Goal: Task Accomplishment & Management: Complete application form

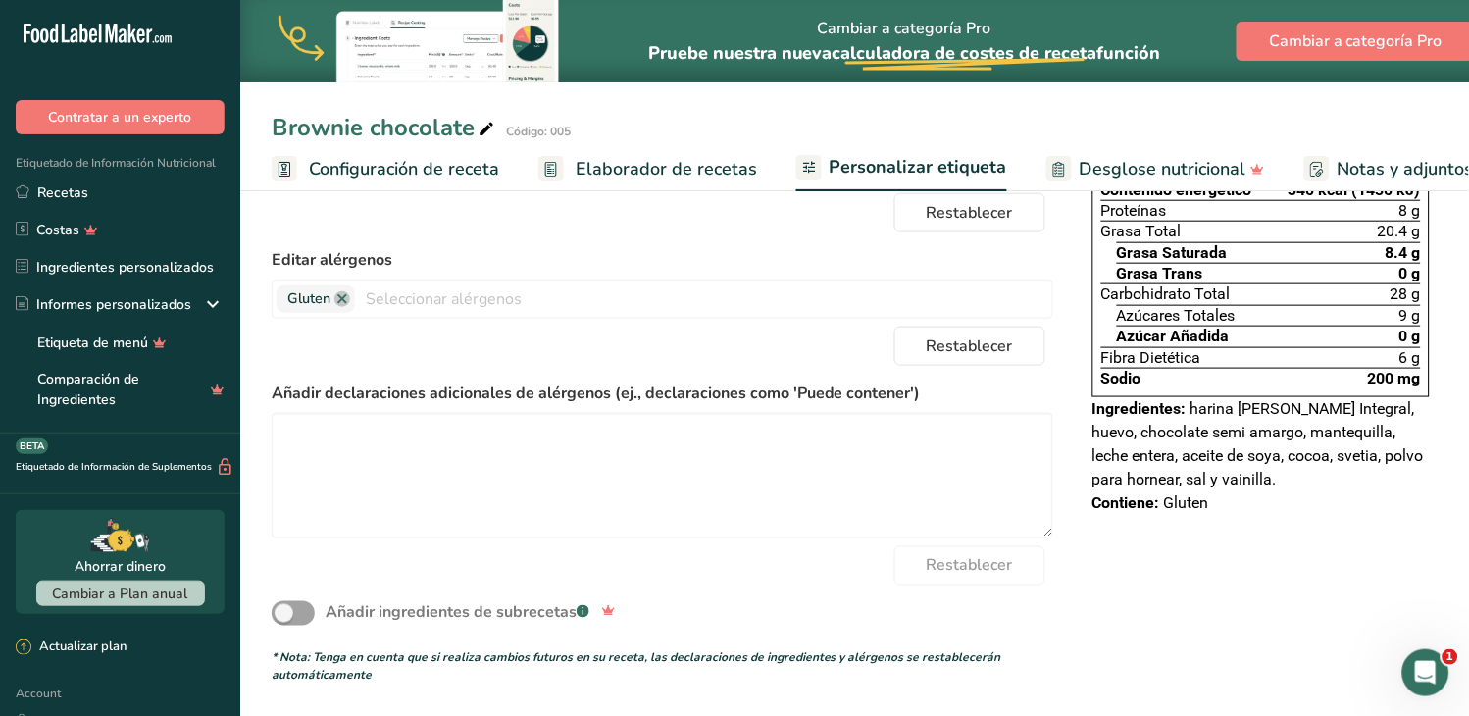
click at [1243, 673] on div "Elija su estilo de etiqueta Etiqueta estándar mexicana (Español) [GEOGRAPHIC_DA…" at bounding box center [855, 353] width 1166 height 664
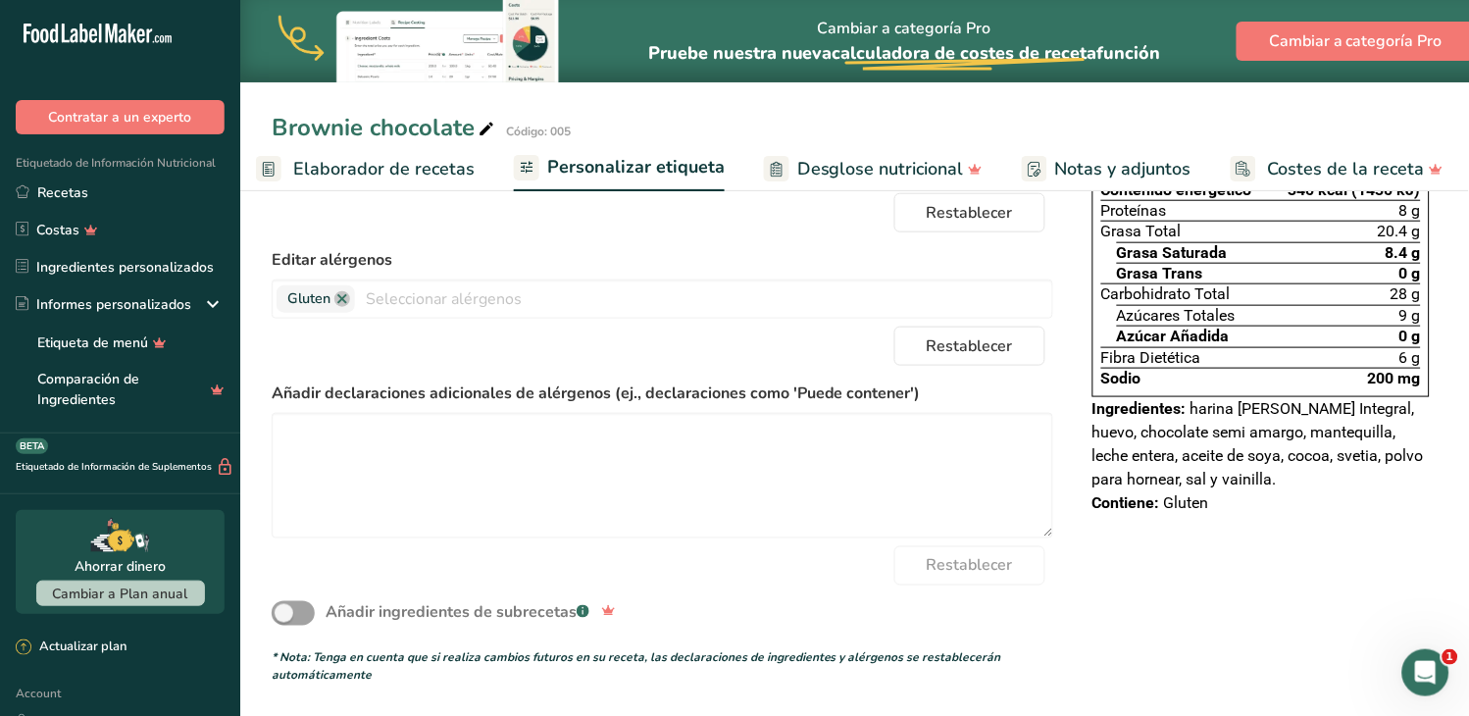
scroll to position [0, 209]
click at [805, 483] on textarea at bounding box center [663, 476] width 782 height 126
click at [1098, 632] on div "Elija su estilo de etiqueta Etiqueta estándar mexicana (Español) [GEOGRAPHIC_DA…" at bounding box center [855, 353] width 1166 height 664
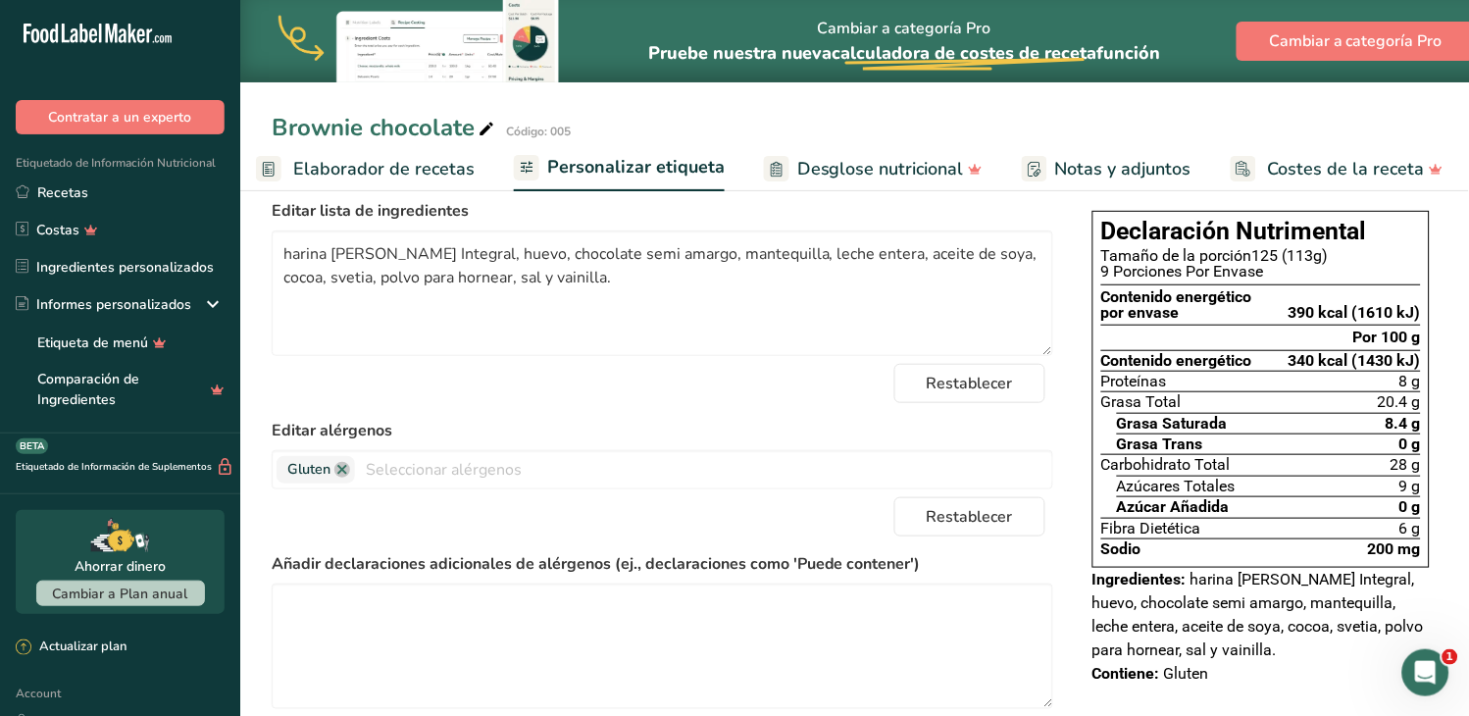
scroll to position [0, 0]
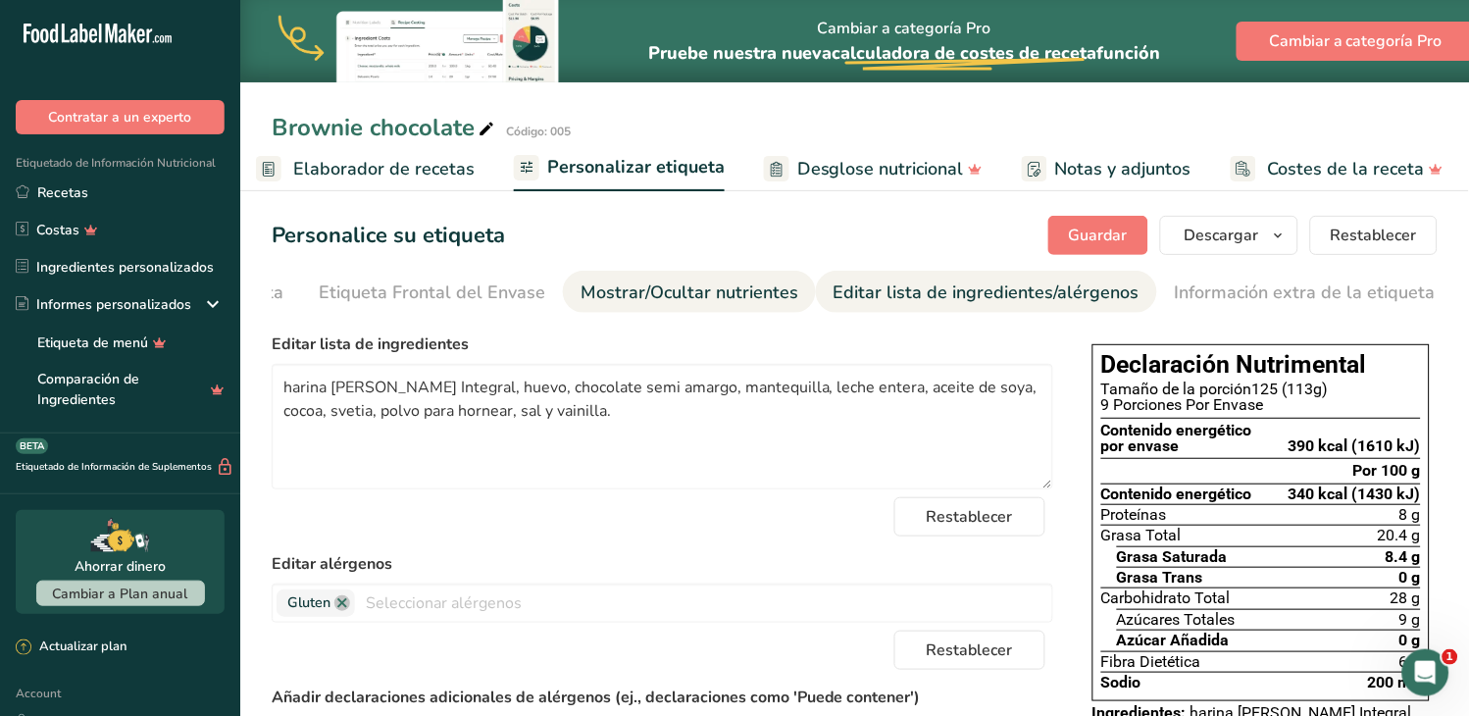
click at [712, 296] on div "Mostrar/Ocultar nutrientes" at bounding box center [689, 292] width 218 height 26
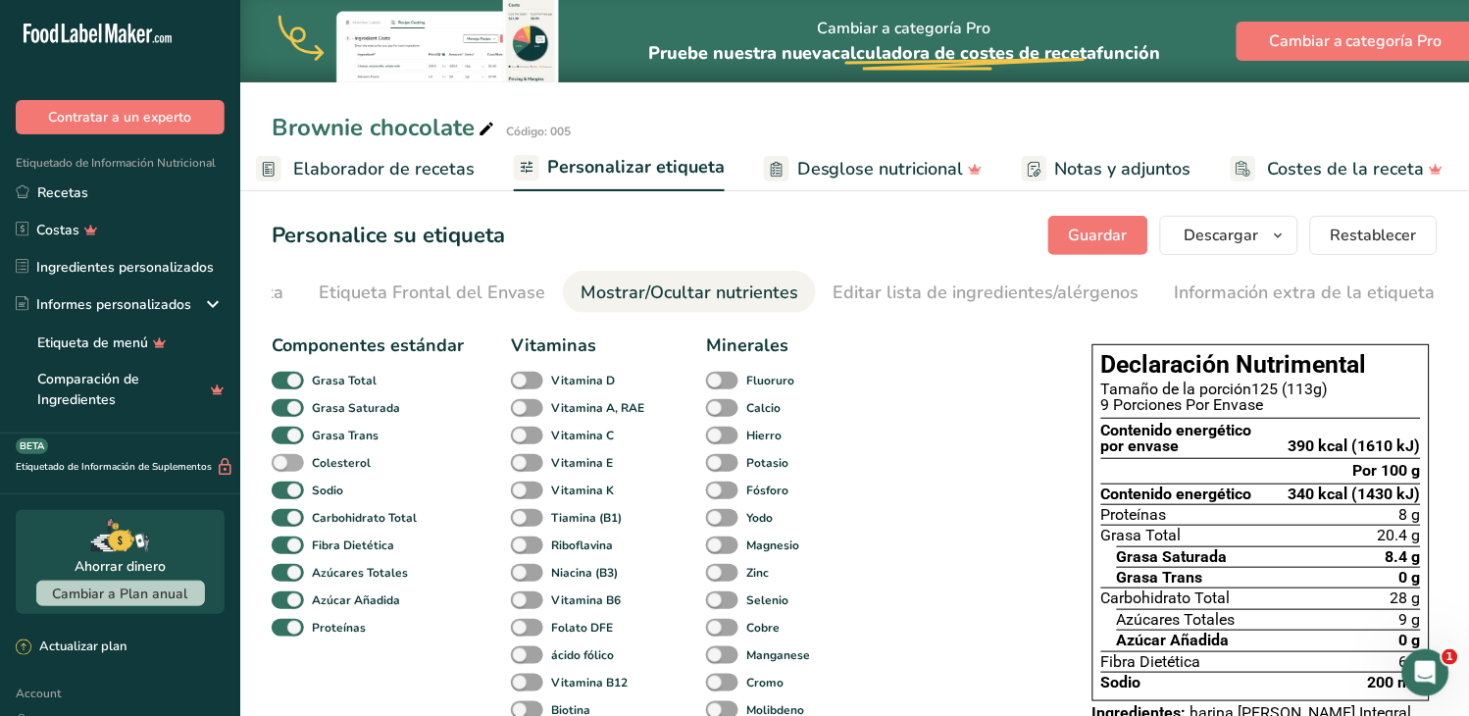
click at [295, 468] on span at bounding box center [288, 463] width 32 height 19
click at [284, 468] on input "Colesterol" at bounding box center [278, 462] width 13 height 13
checkbox input "true"
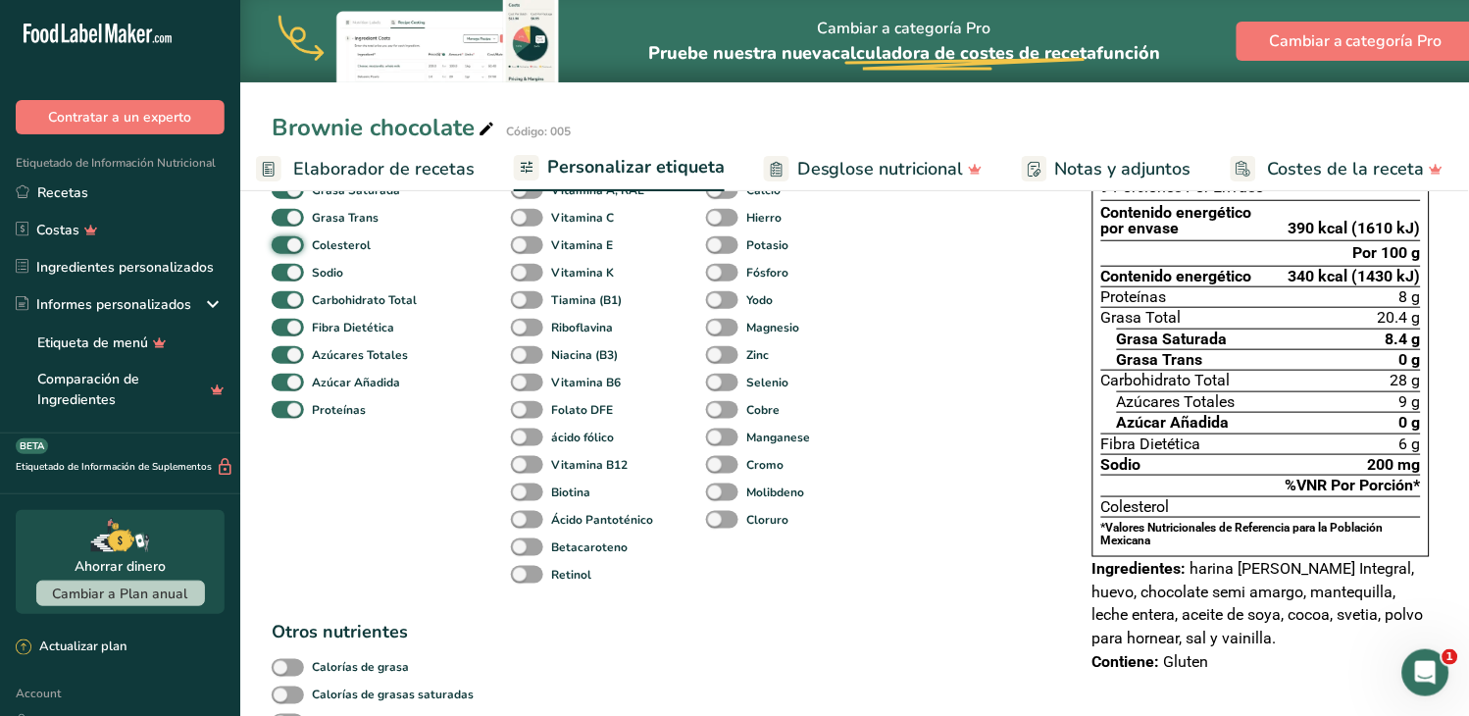
scroll to position [109, 0]
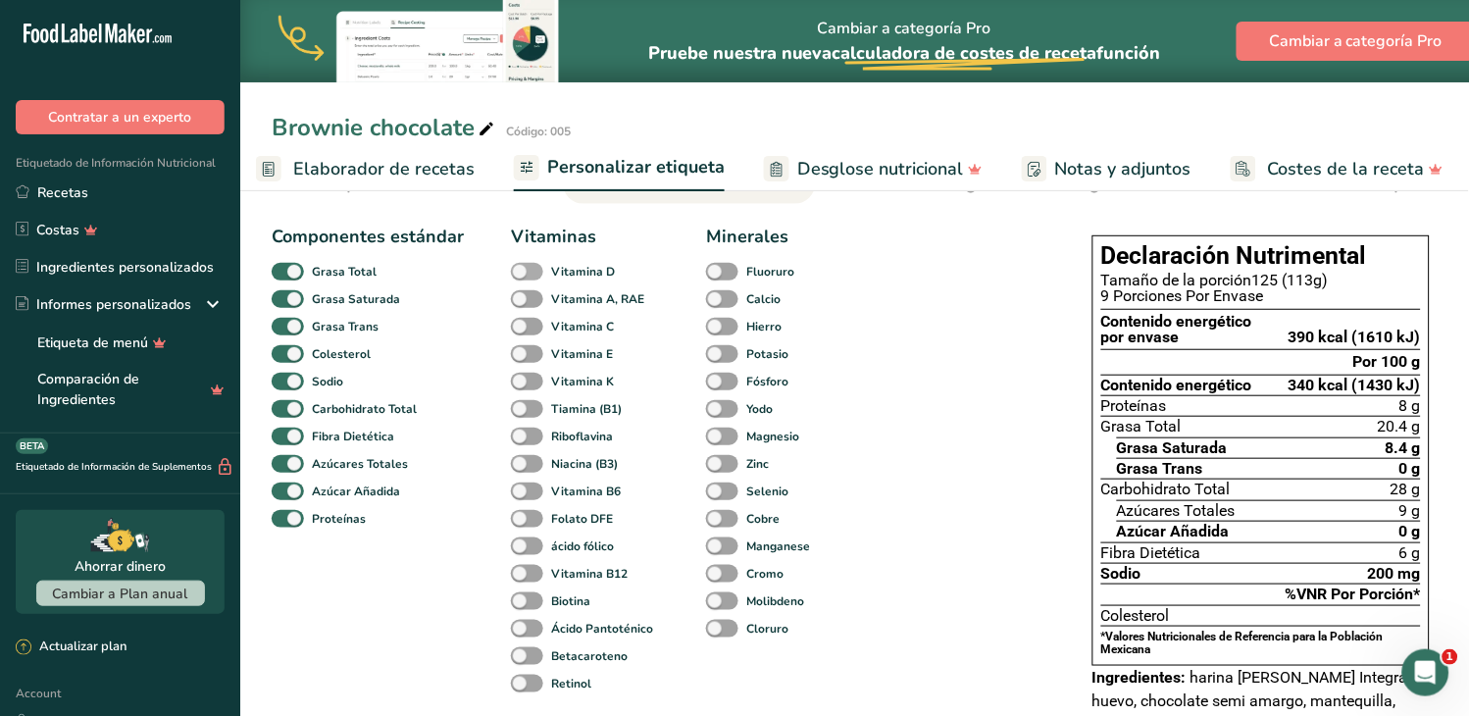
click at [531, 278] on span at bounding box center [527, 272] width 32 height 19
click at [524, 278] on input "Vitamina D" at bounding box center [517, 271] width 13 height 13
checkbox input "true"
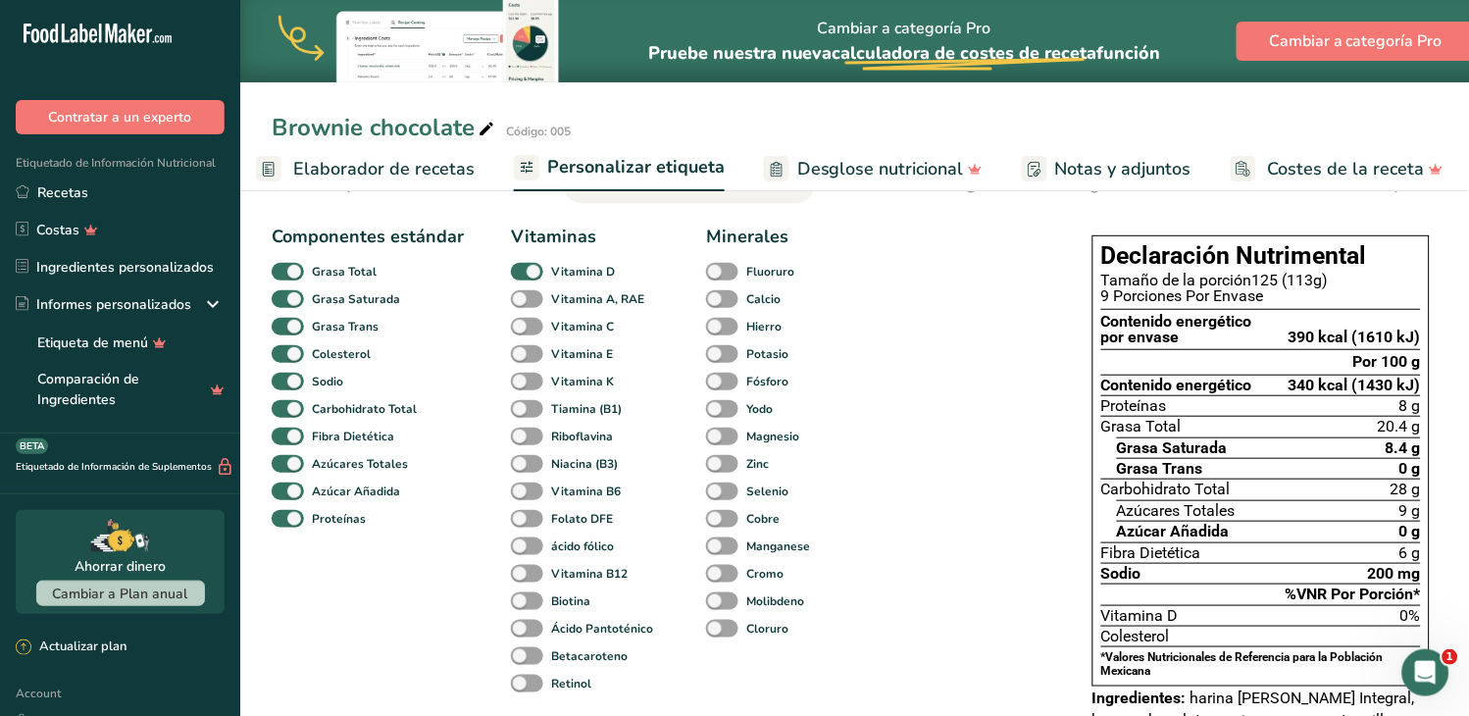
click at [533, 302] on span at bounding box center [527, 299] width 32 height 19
click at [524, 302] on input "Vitamina A, RAE" at bounding box center [517, 298] width 13 height 13
checkbox input "true"
click at [533, 328] on span at bounding box center [527, 327] width 32 height 19
click at [524, 328] on input "Vitamina C" at bounding box center [517, 326] width 13 height 13
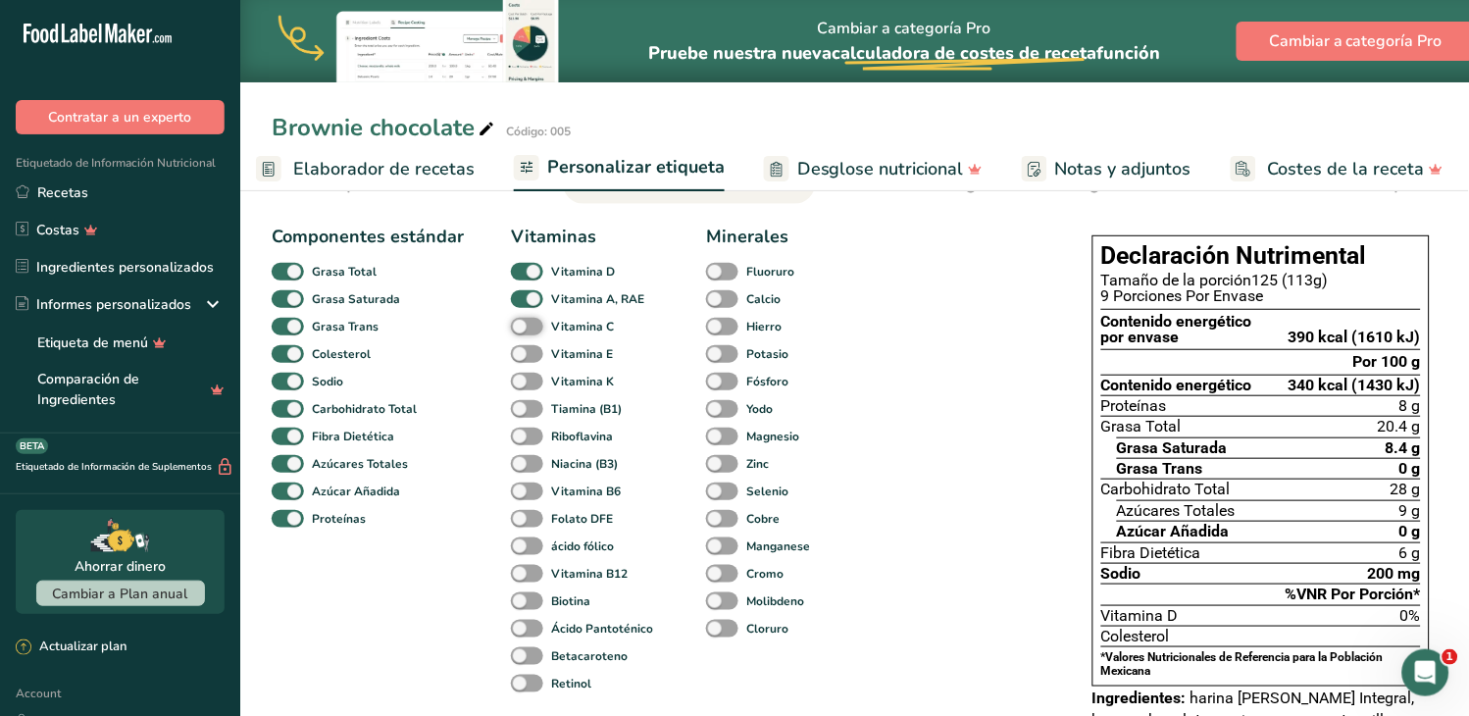
checkbox input "true"
click at [534, 356] on span at bounding box center [527, 354] width 32 height 19
click at [524, 356] on input "Vitamina E" at bounding box center [517, 353] width 13 height 13
checkbox input "true"
click at [532, 385] on span at bounding box center [527, 382] width 32 height 19
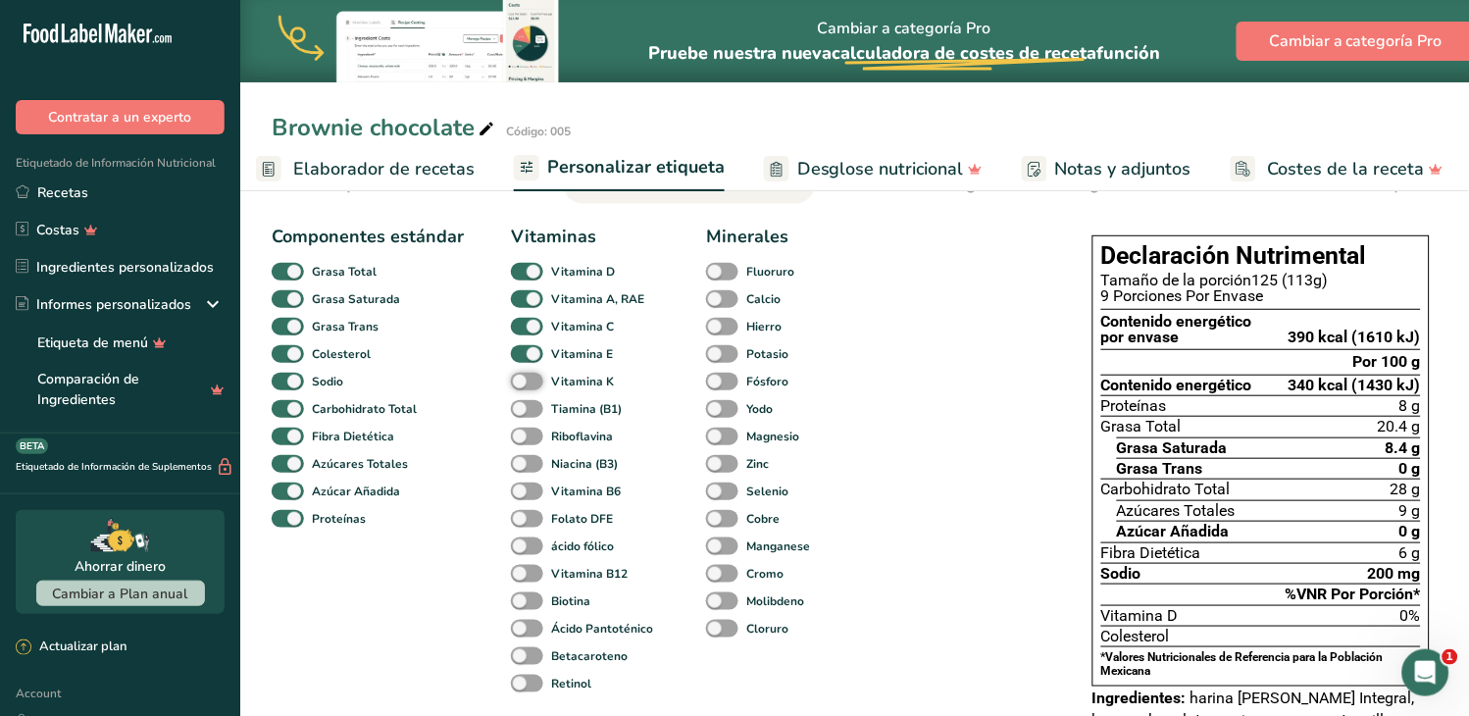
click at [524, 385] on input "Vitamina K" at bounding box center [517, 381] width 13 height 13
checkbox input "true"
click at [530, 410] on span at bounding box center [527, 409] width 32 height 19
click at [524, 410] on input "Tiamina (B1)" at bounding box center [517, 408] width 13 height 13
checkbox input "true"
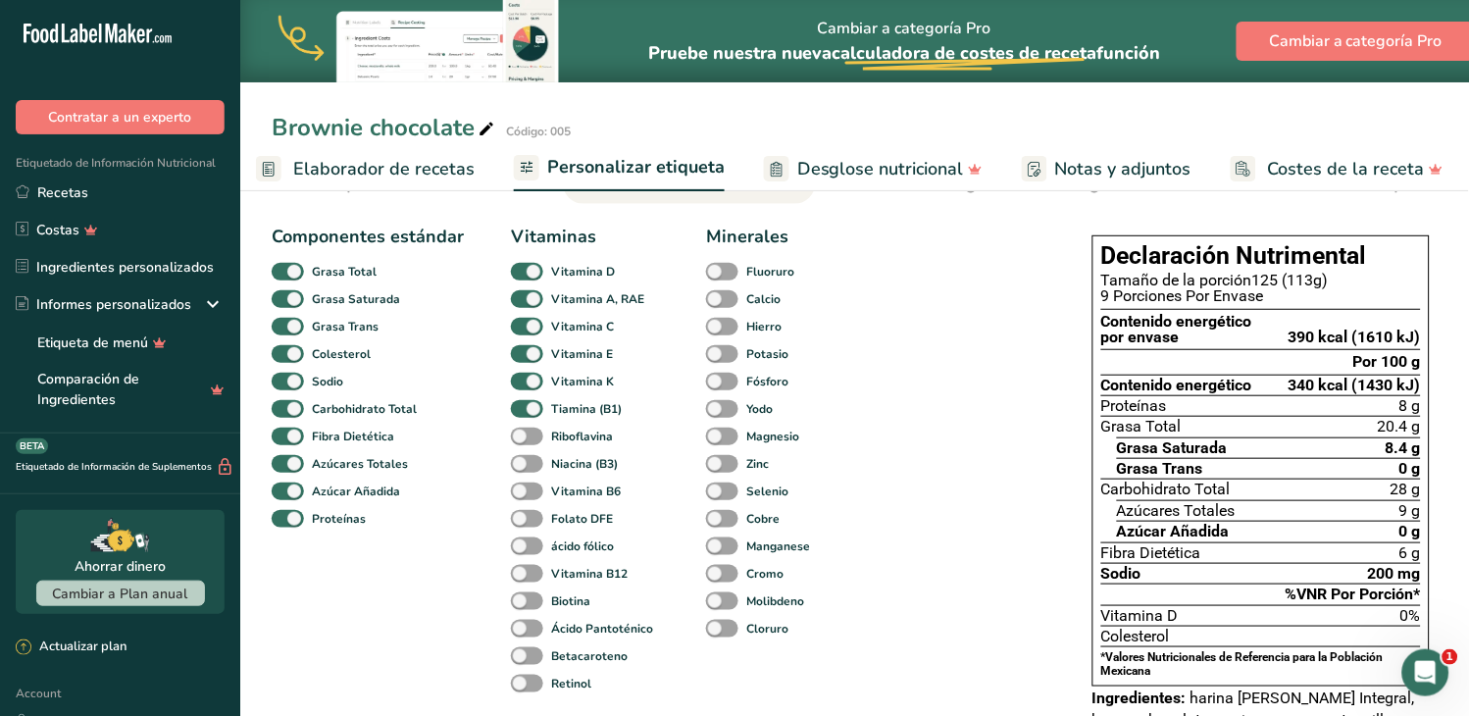
click at [531, 437] on span at bounding box center [527, 437] width 32 height 19
click at [524, 437] on input "Riboflavina" at bounding box center [517, 435] width 13 height 13
checkbox input "true"
click at [531, 471] on span at bounding box center [527, 464] width 32 height 19
click at [524, 470] on input "Niacina (B3)" at bounding box center [517, 463] width 13 height 13
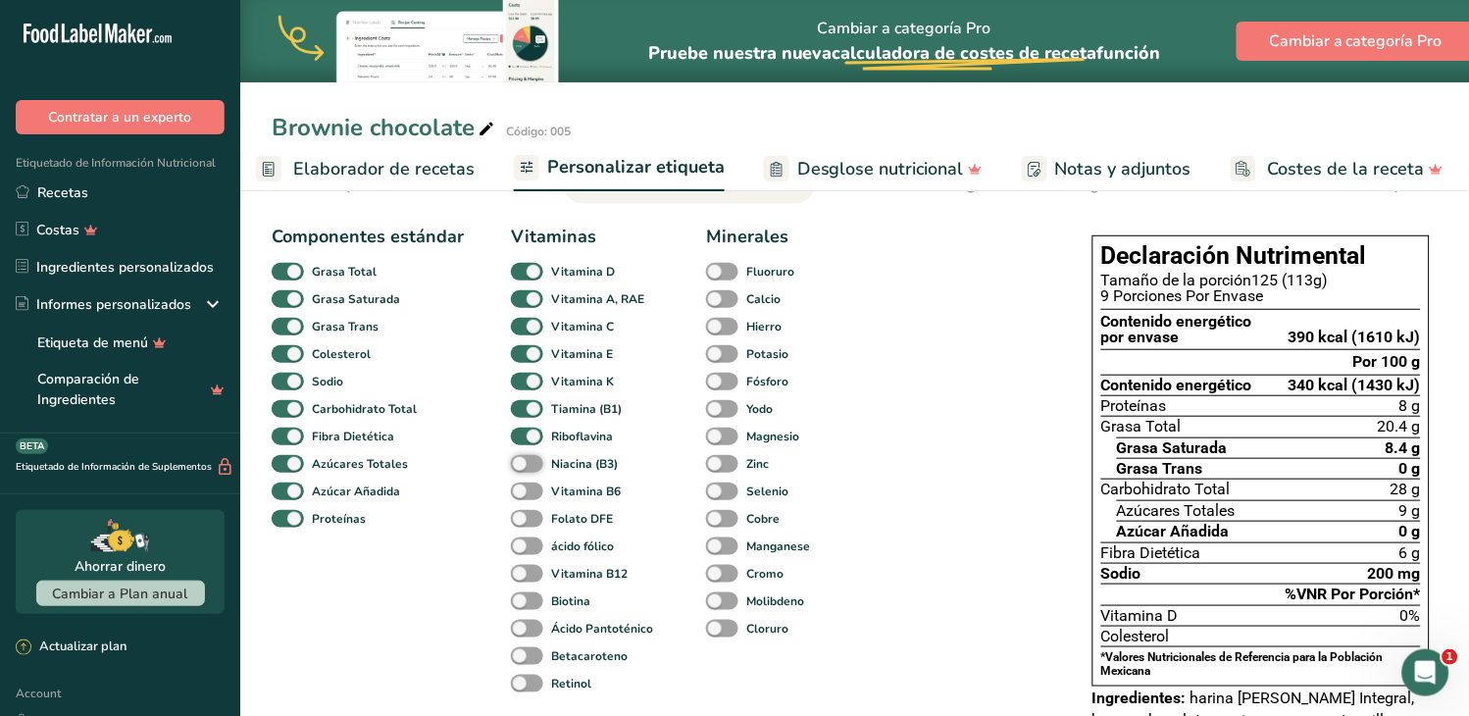
checkbox input "true"
click at [530, 498] on span at bounding box center [527, 491] width 32 height 19
click at [524, 497] on input "Vitamina B6" at bounding box center [517, 490] width 13 height 13
checkbox input "true"
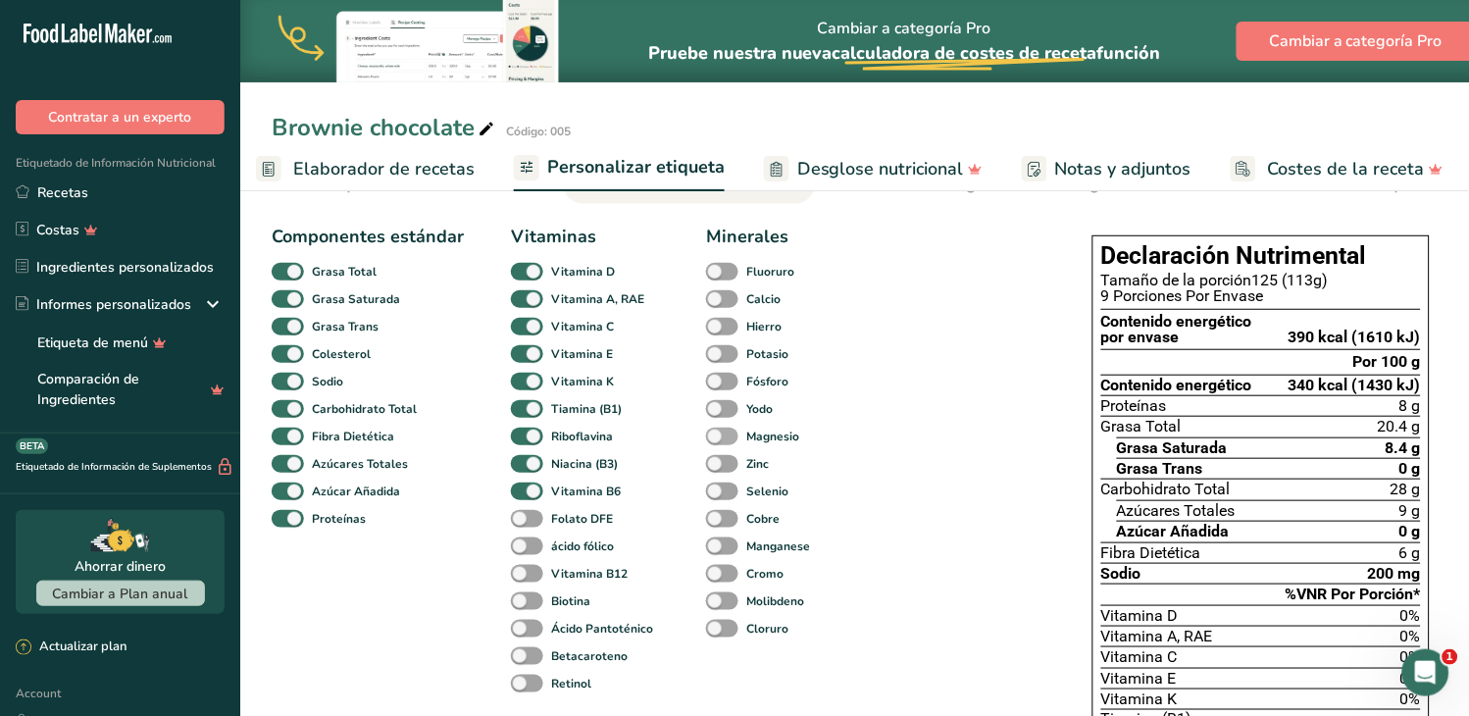
click at [724, 438] on span at bounding box center [722, 437] width 32 height 19
click at [719, 438] on input "Magnesio" at bounding box center [712, 435] width 13 height 13
checkbox input "true"
click at [722, 465] on span at bounding box center [722, 464] width 32 height 19
click at [719, 465] on input "Zinc" at bounding box center [712, 463] width 13 height 13
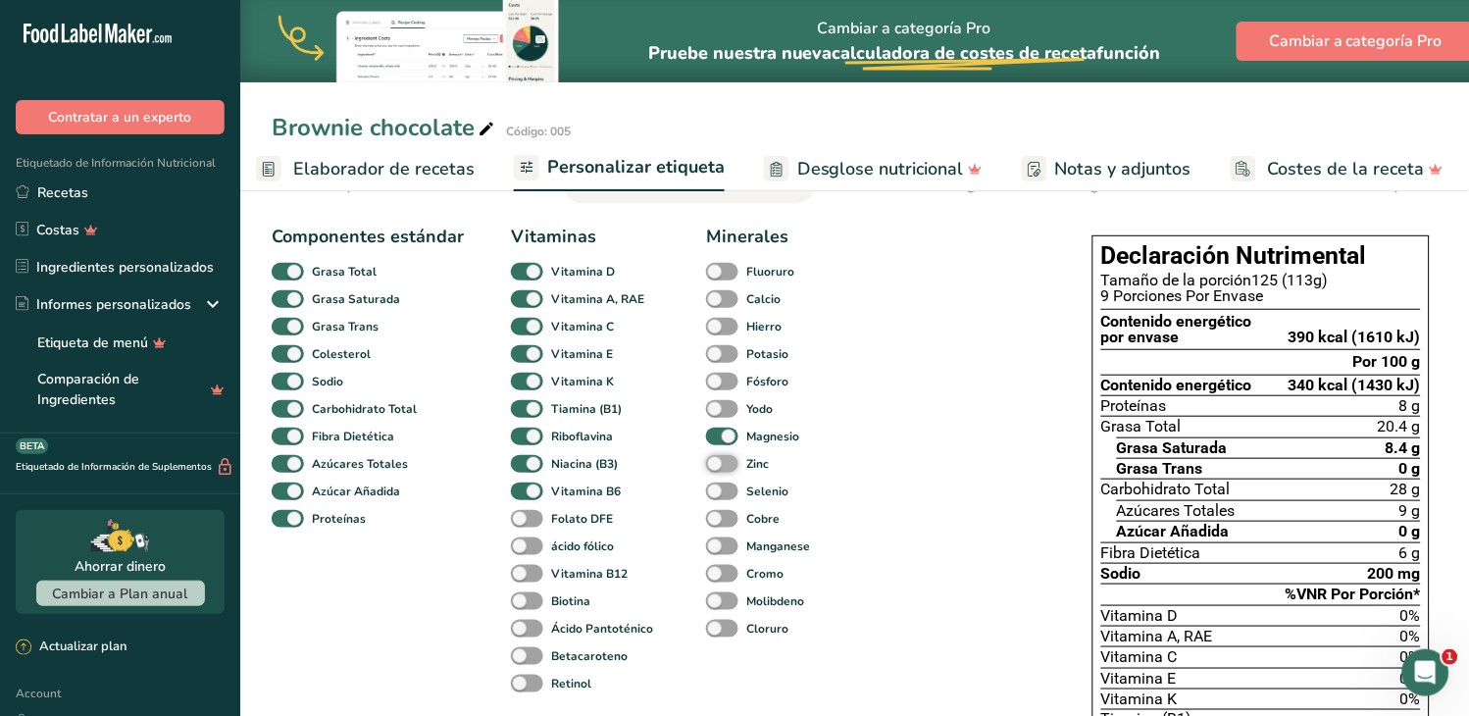
checkbox input "true"
click at [722, 333] on span at bounding box center [722, 327] width 32 height 19
click at [719, 332] on input "Hierro" at bounding box center [712, 326] width 13 height 13
checkbox input "true"
click at [721, 298] on span at bounding box center [722, 299] width 32 height 19
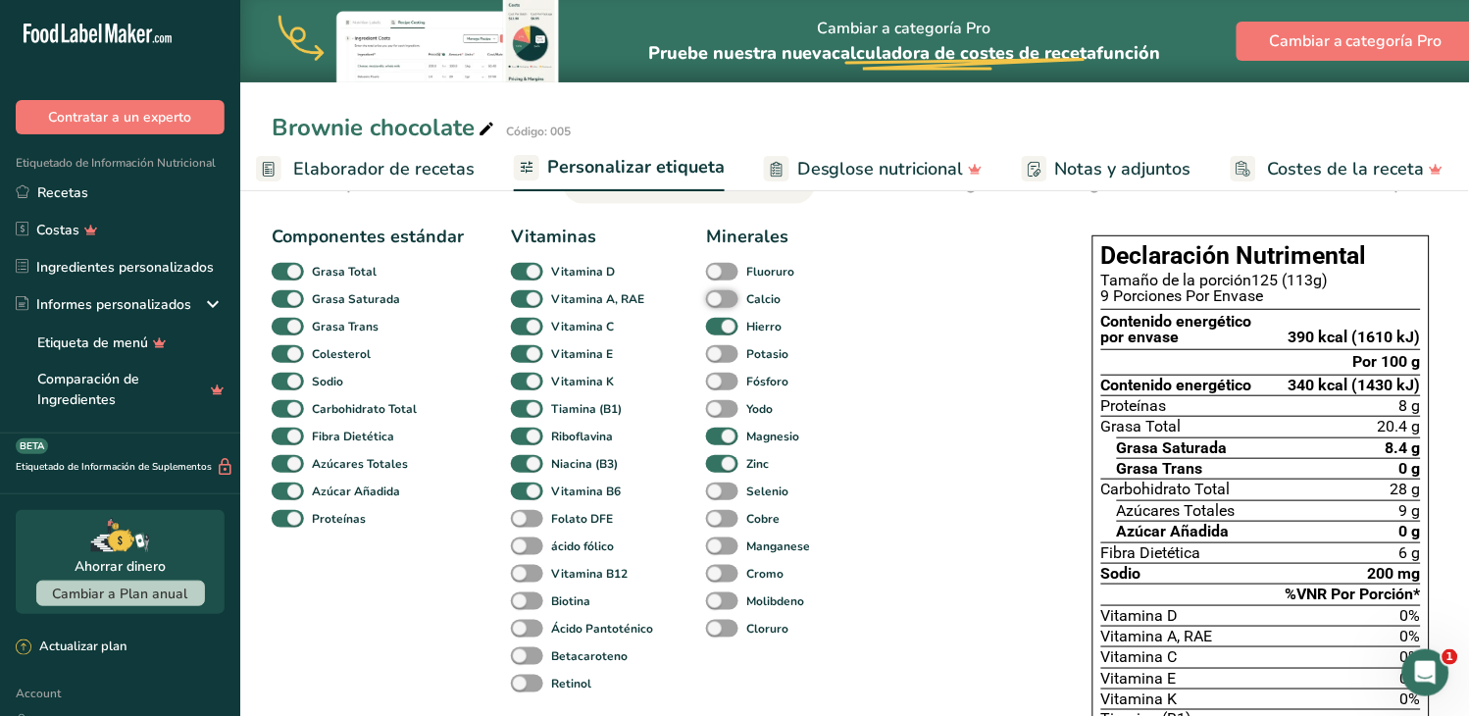
click at [719, 298] on input "Calcio" at bounding box center [712, 298] width 13 height 13
checkbox input "true"
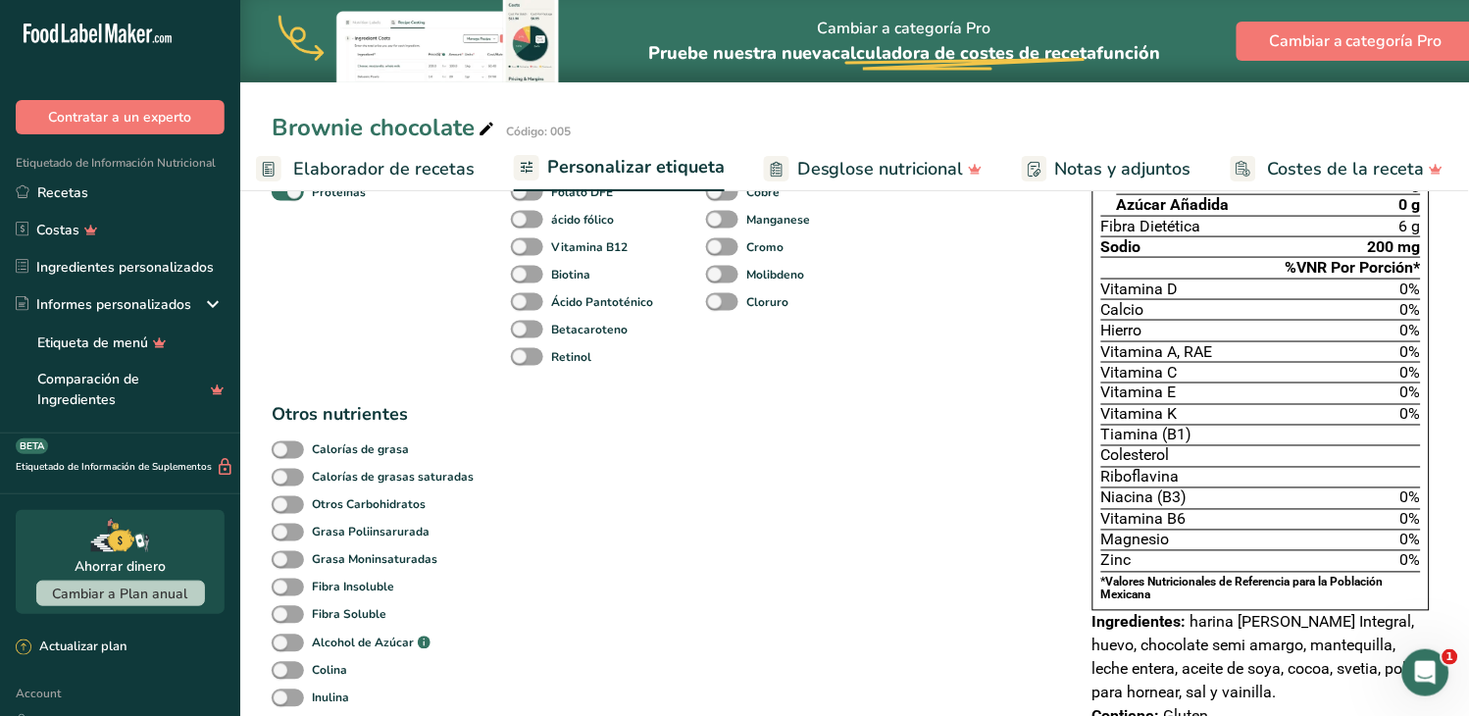
scroll to position [506, 0]
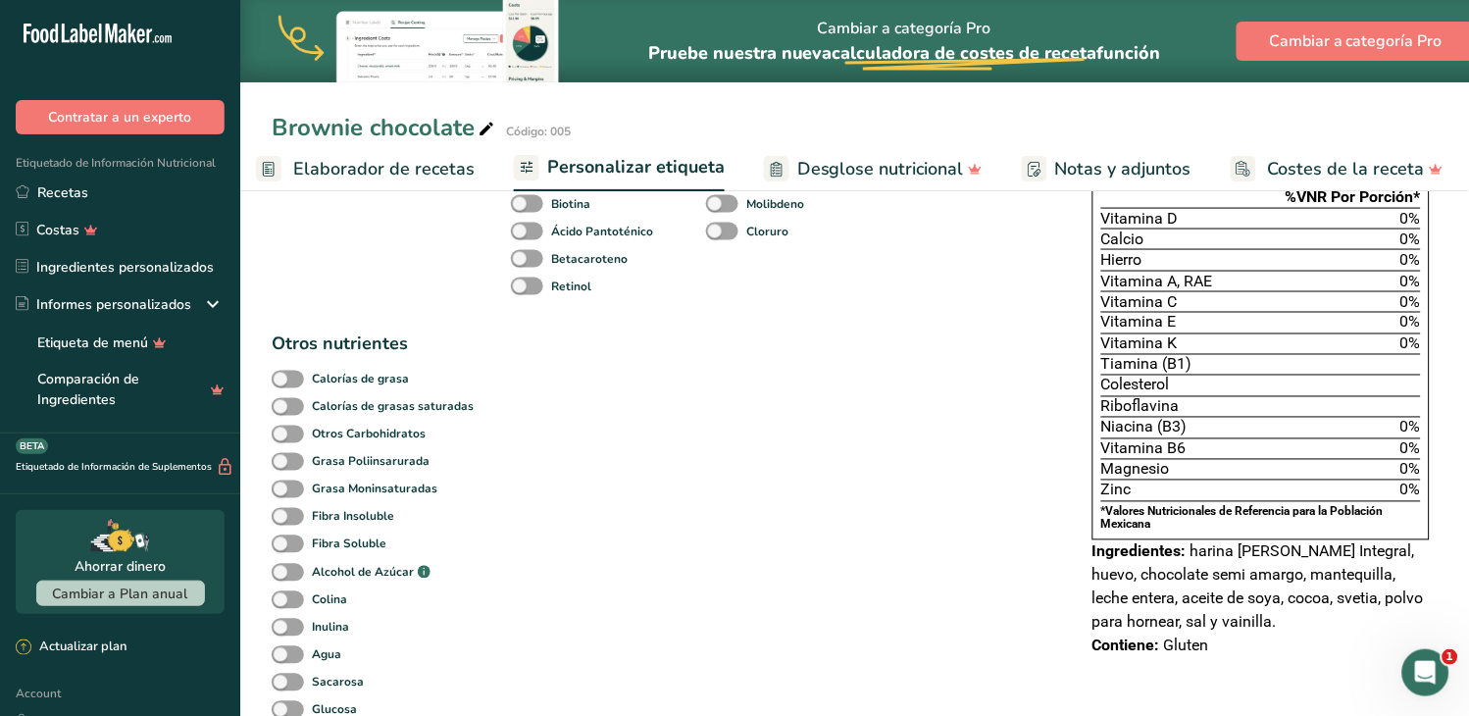
checkbox input "false"
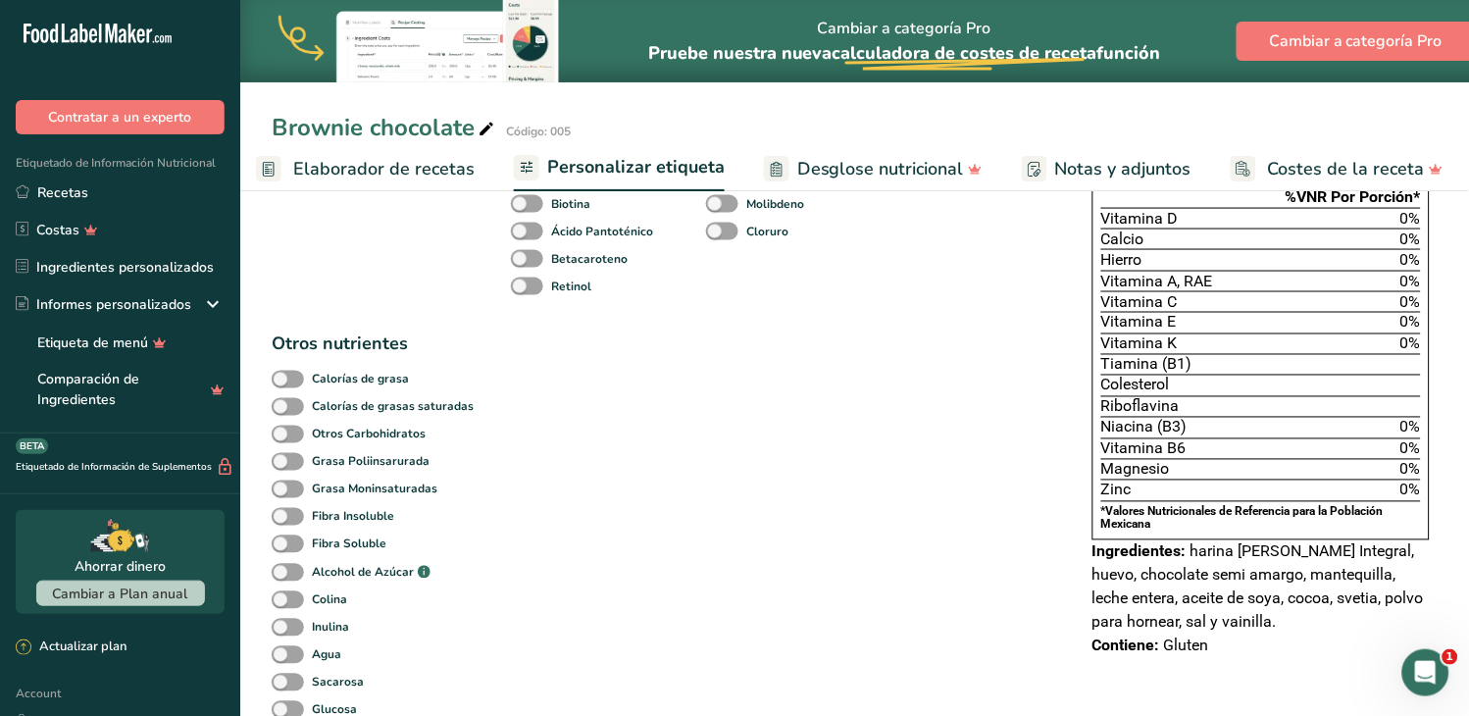
checkbox input "true"
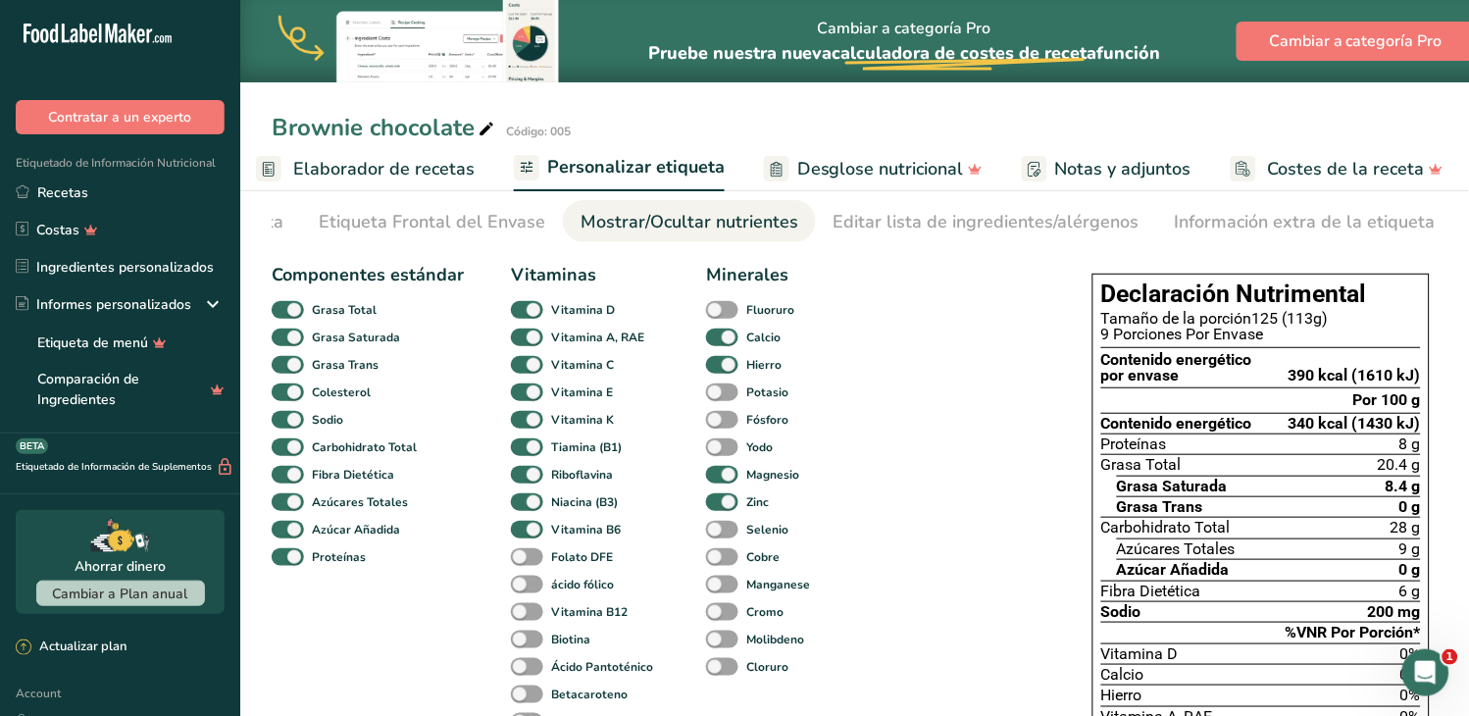
scroll to position [0, 0]
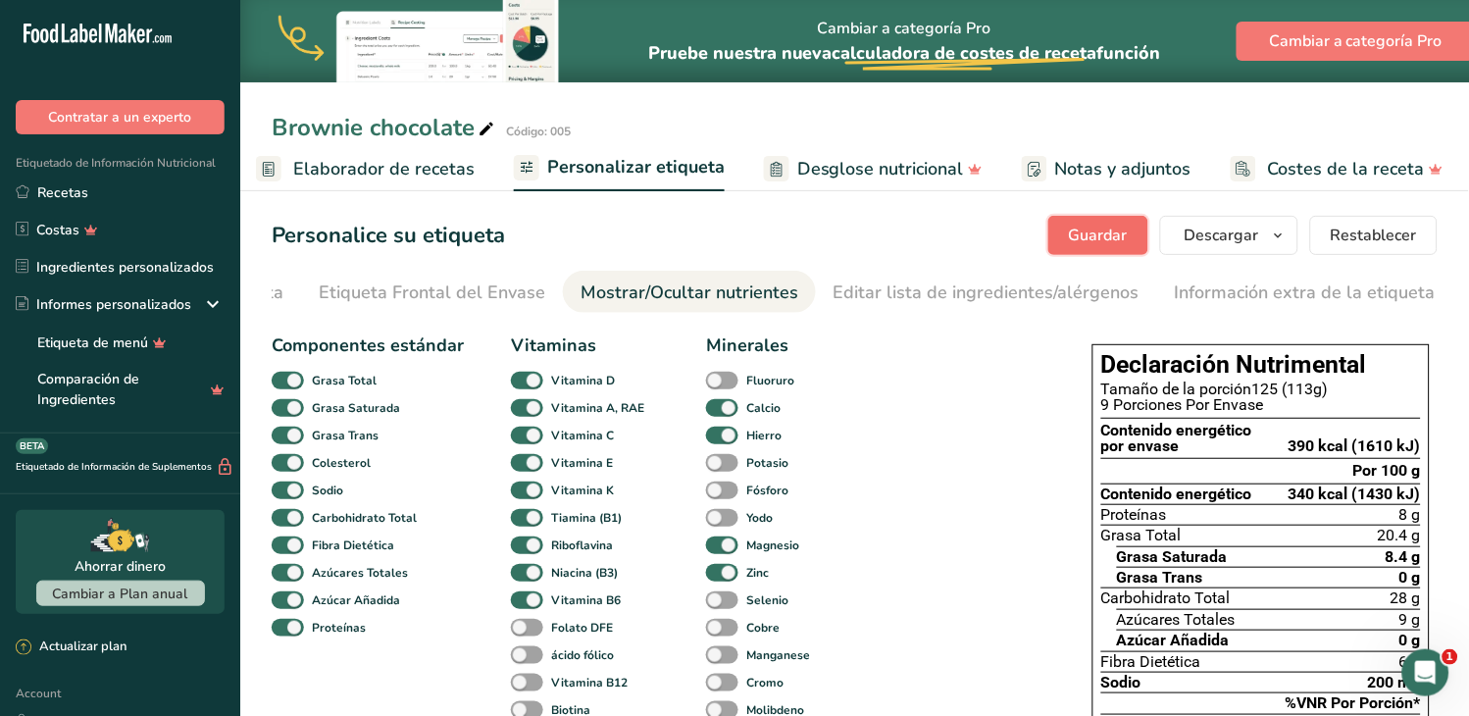
click at [1120, 228] on span "Guardar" at bounding box center [1098, 236] width 59 height 24
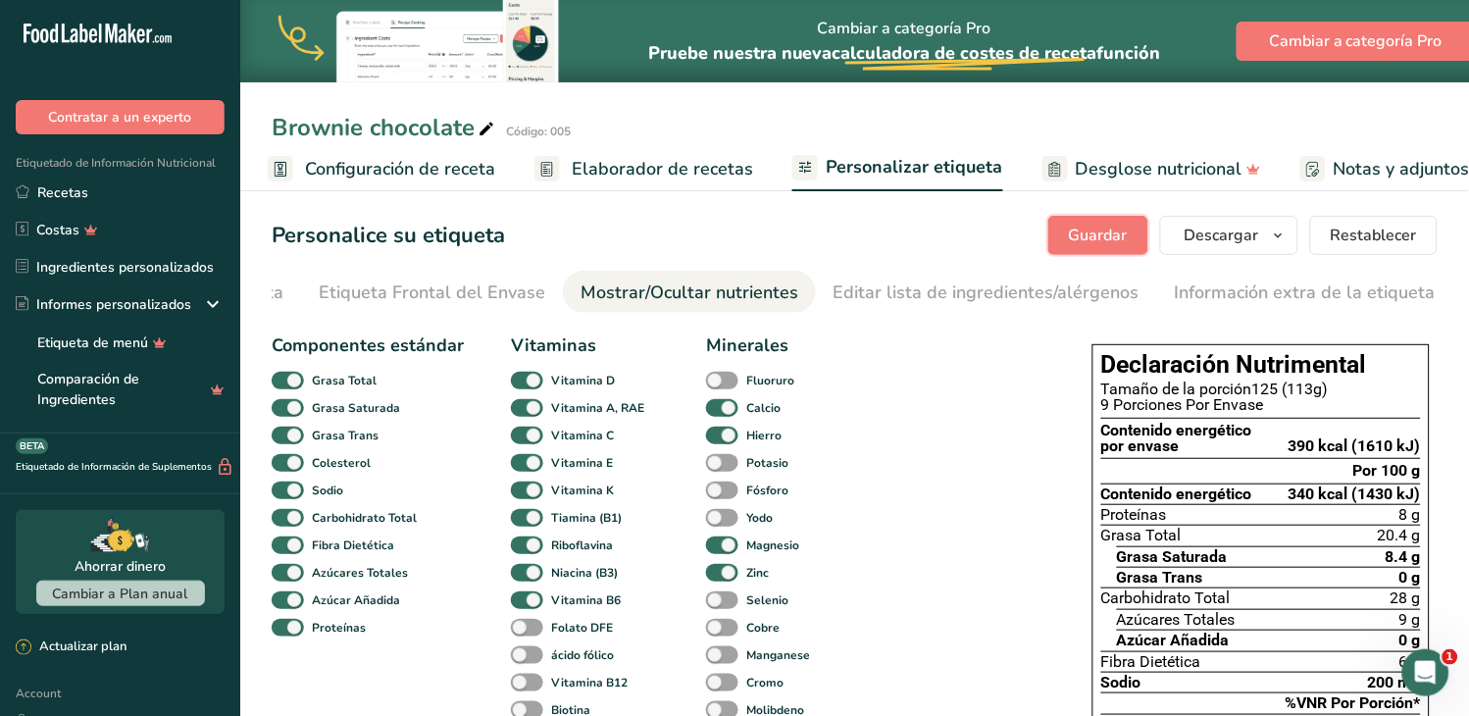
scroll to position [0, 3]
click at [657, 169] on span "Elaborador de recetas" at bounding box center [663, 169] width 181 height 26
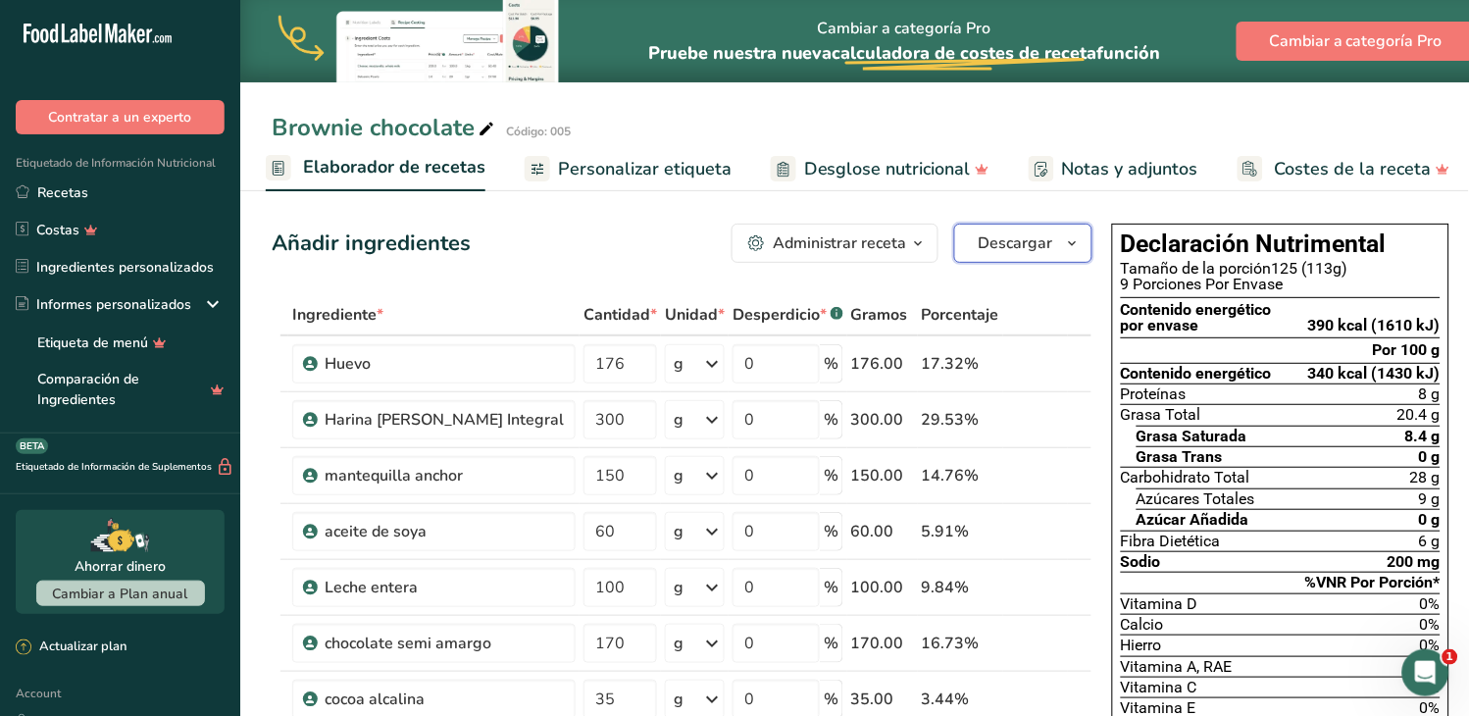
click at [1065, 240] on icon "button" at bounding box center [1073, 243] width 16 height 25
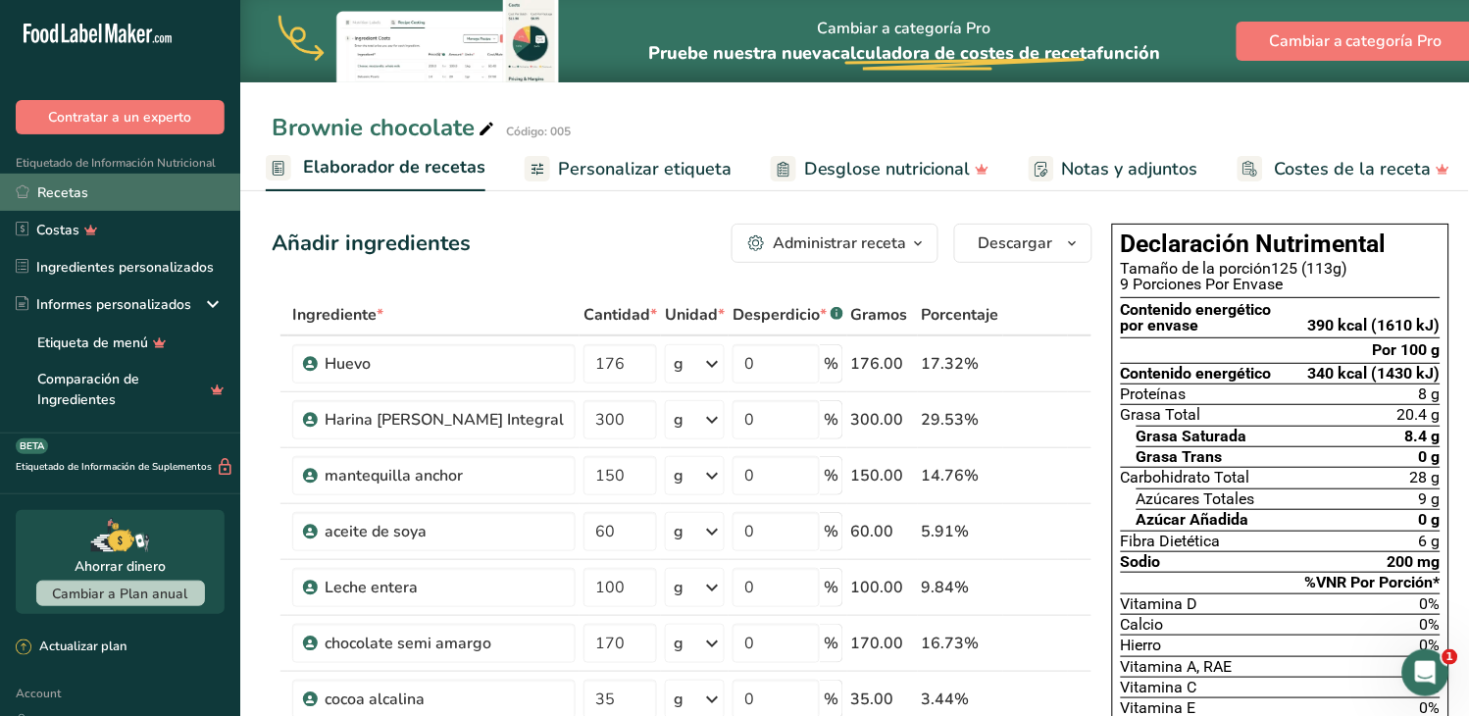
click at [116, 184] on link "Recetas" at bounding box center [120, 192] width 240 height 37
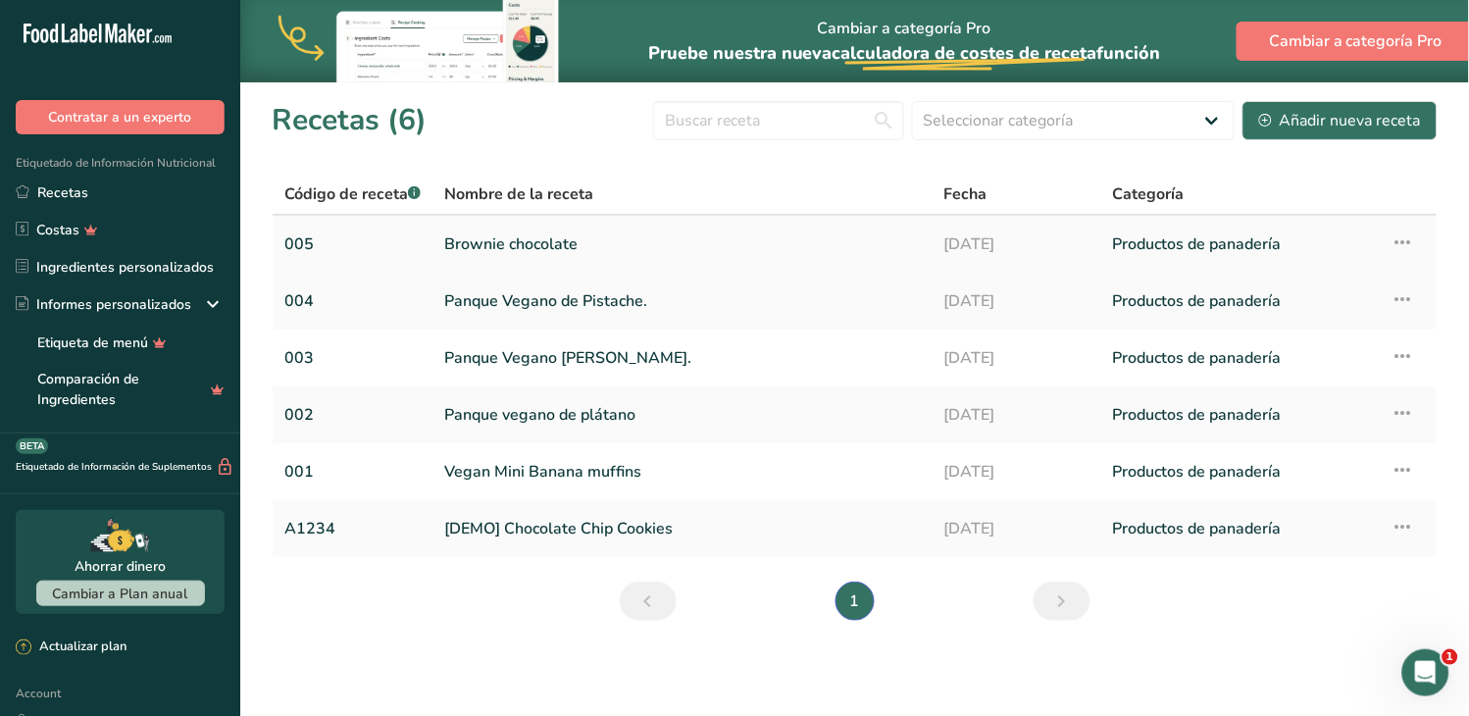
click at [567, 242] on link "Brownie chocolate" at bounding box center [682, 244] width 477 height 41
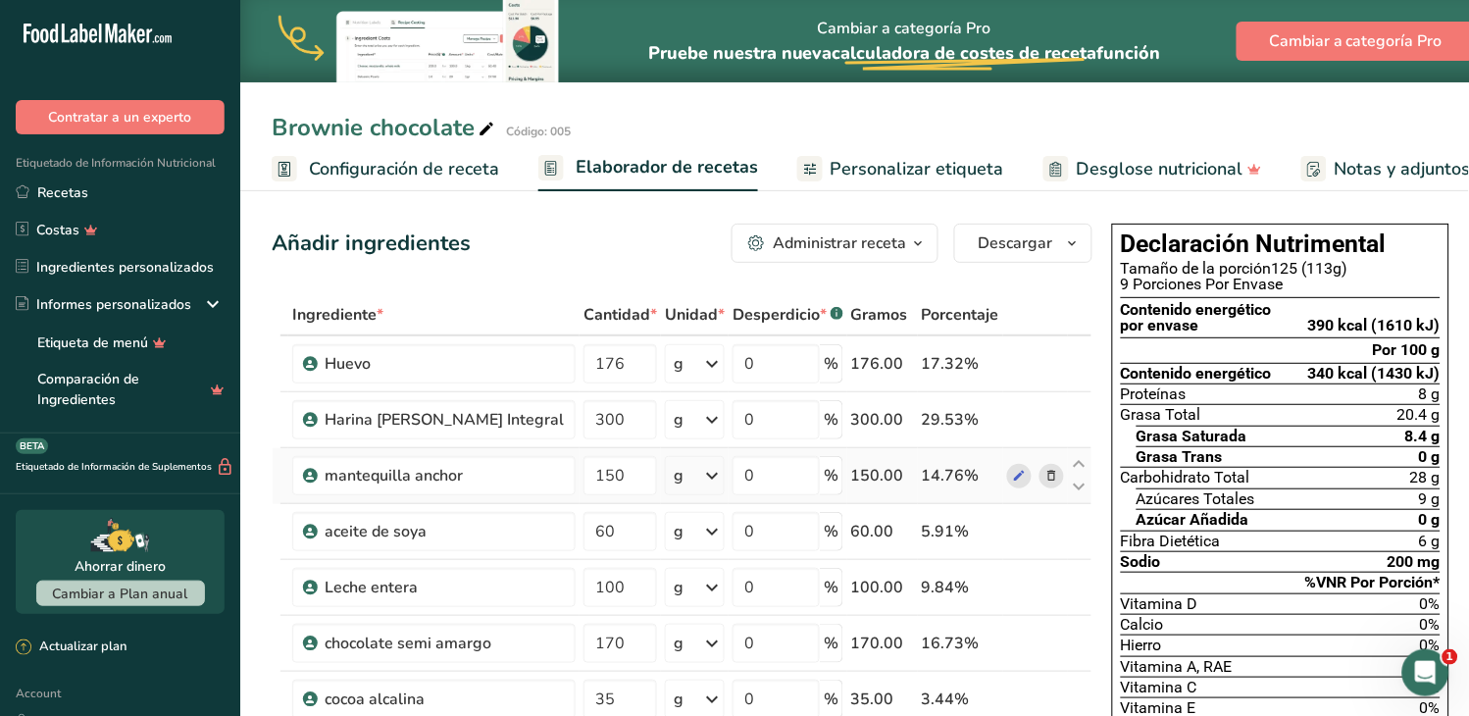
click at [1045, 474] on icon at bounding box center [1052, 476] width 14 height 21
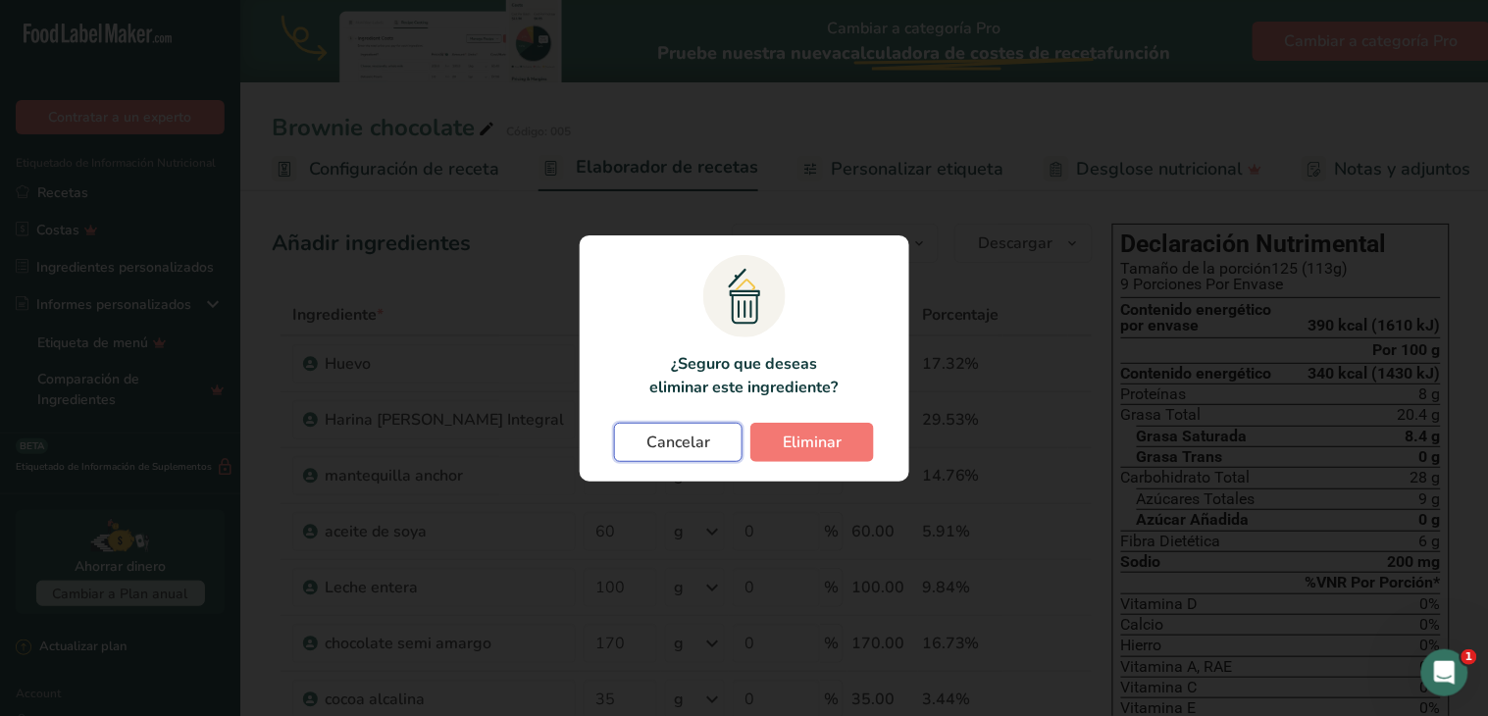
click at [681, 437] on span "Cancelar" at bounding box center [678, 442] width 64 height 24
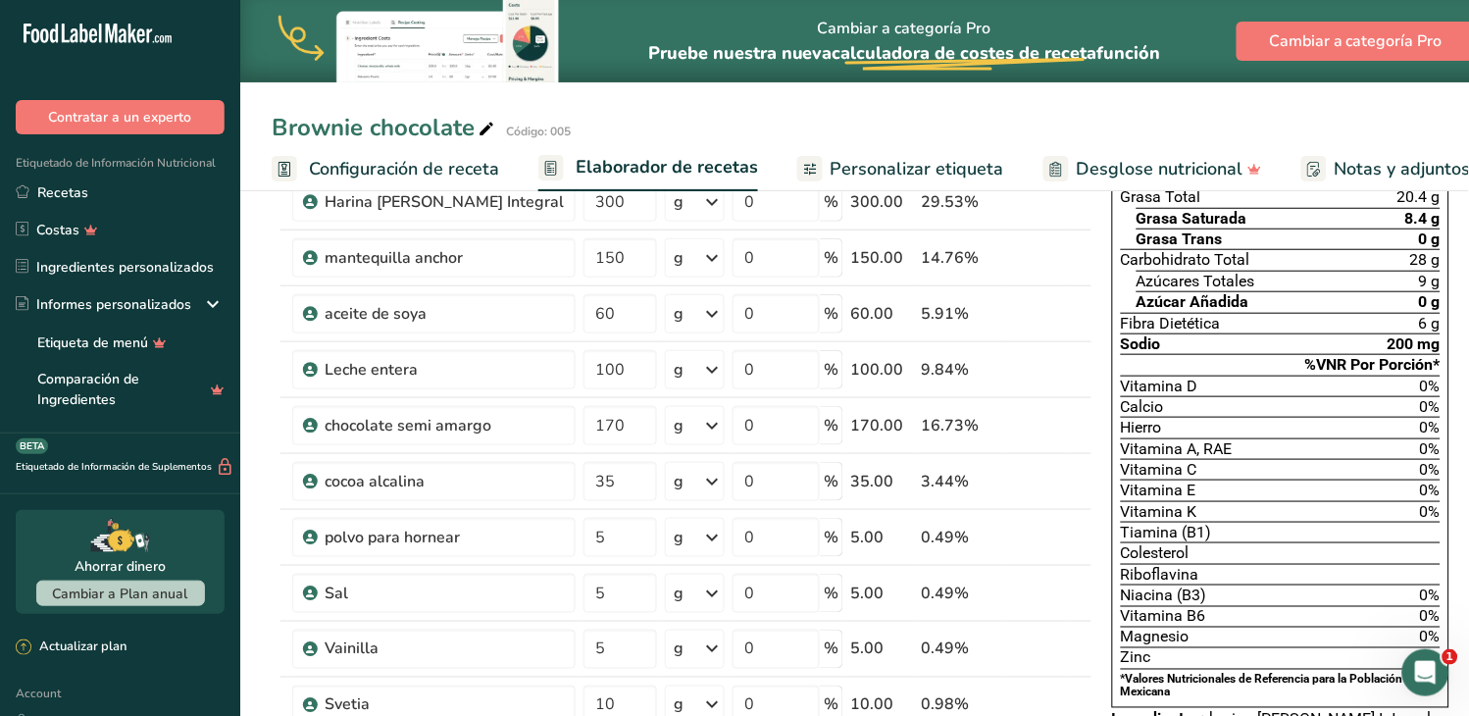
scroll to position [327, 0]
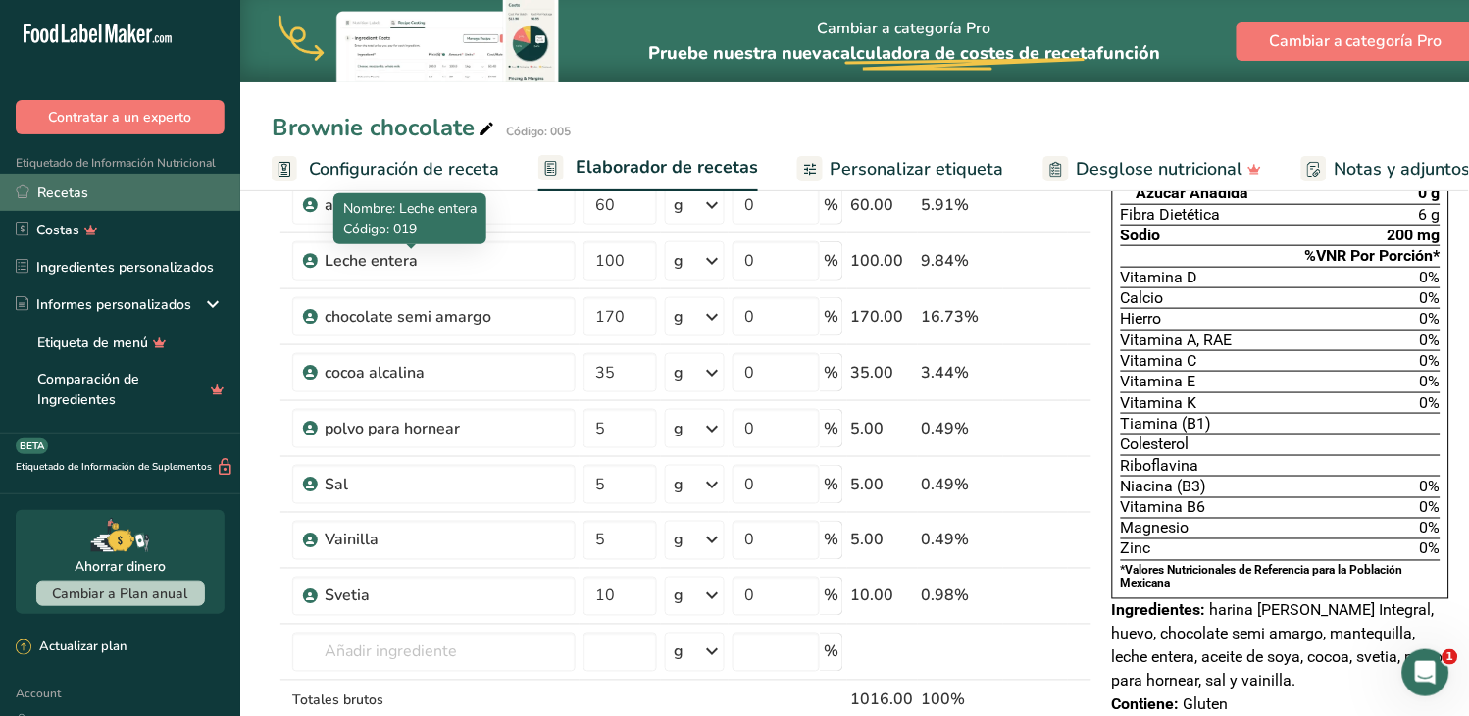
click at [64, 197] on link "Recetas" at bounding box center [120, 192] width 240 height 37
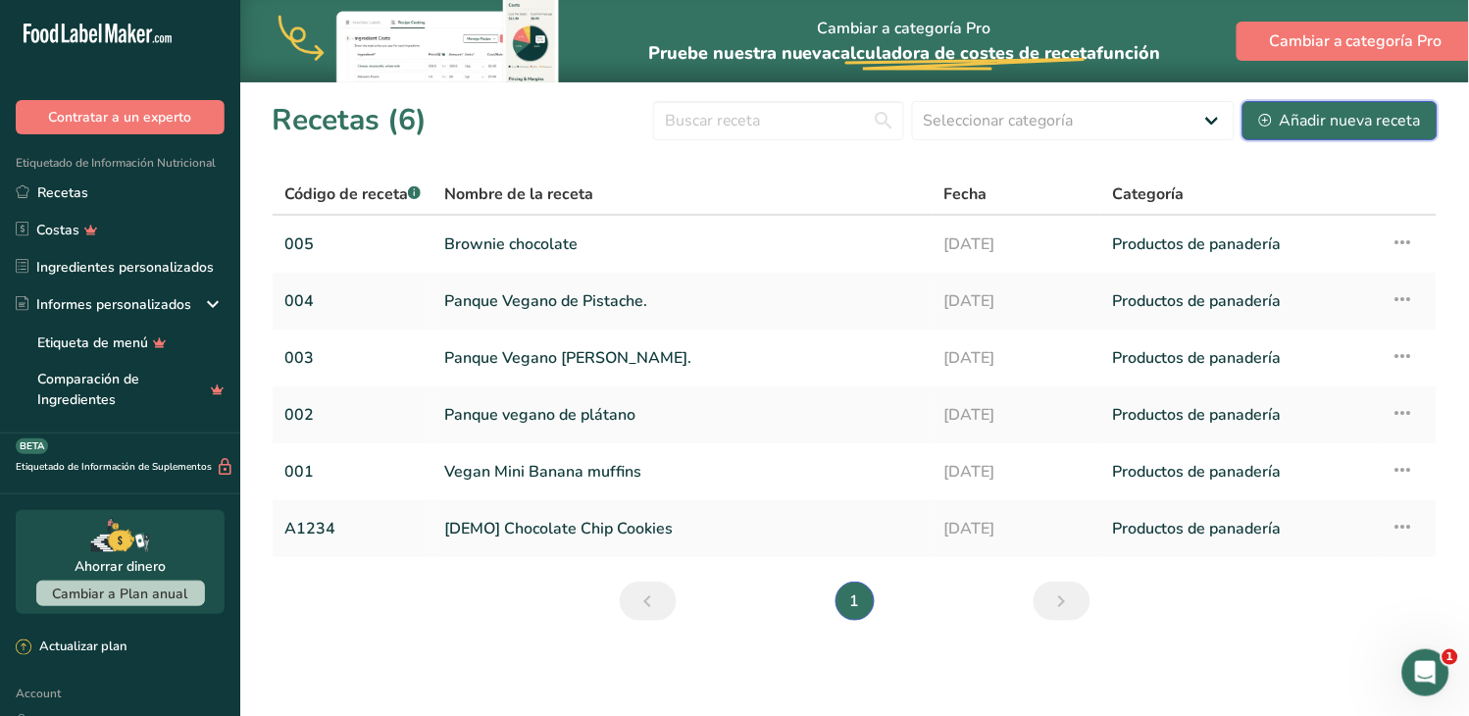
click at [1345, 126] on div "Añadir nueva receta" at bounding box center [1340, 121] width 162 height 24
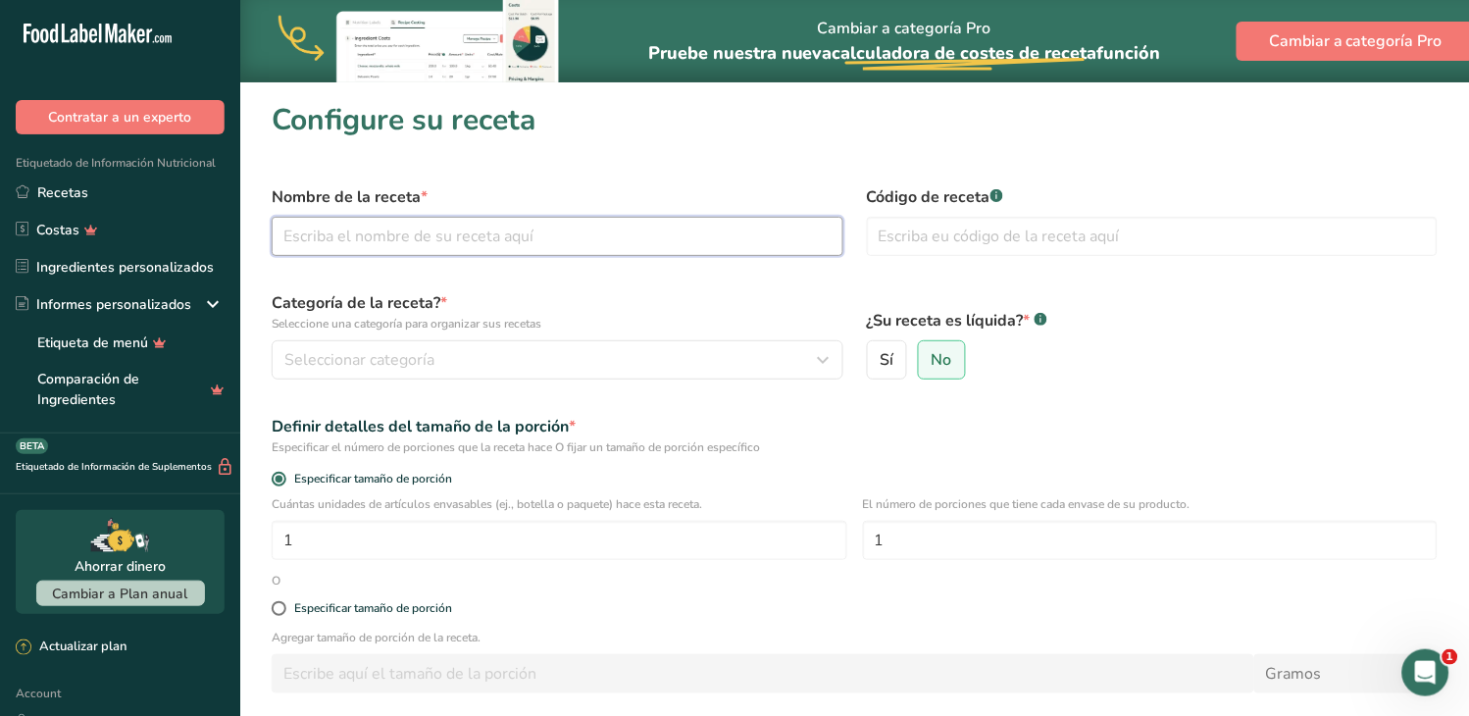
click at [371, 250] on input "text" at bounding box center [558, 236] width 572 height 39
paste input "Brownie chocolate nuez"
type input "Brownie chocolate nuez"
click at [890, 235] on input "text" at bounding box center [1153, 236] width 572 height 39
type input "006"
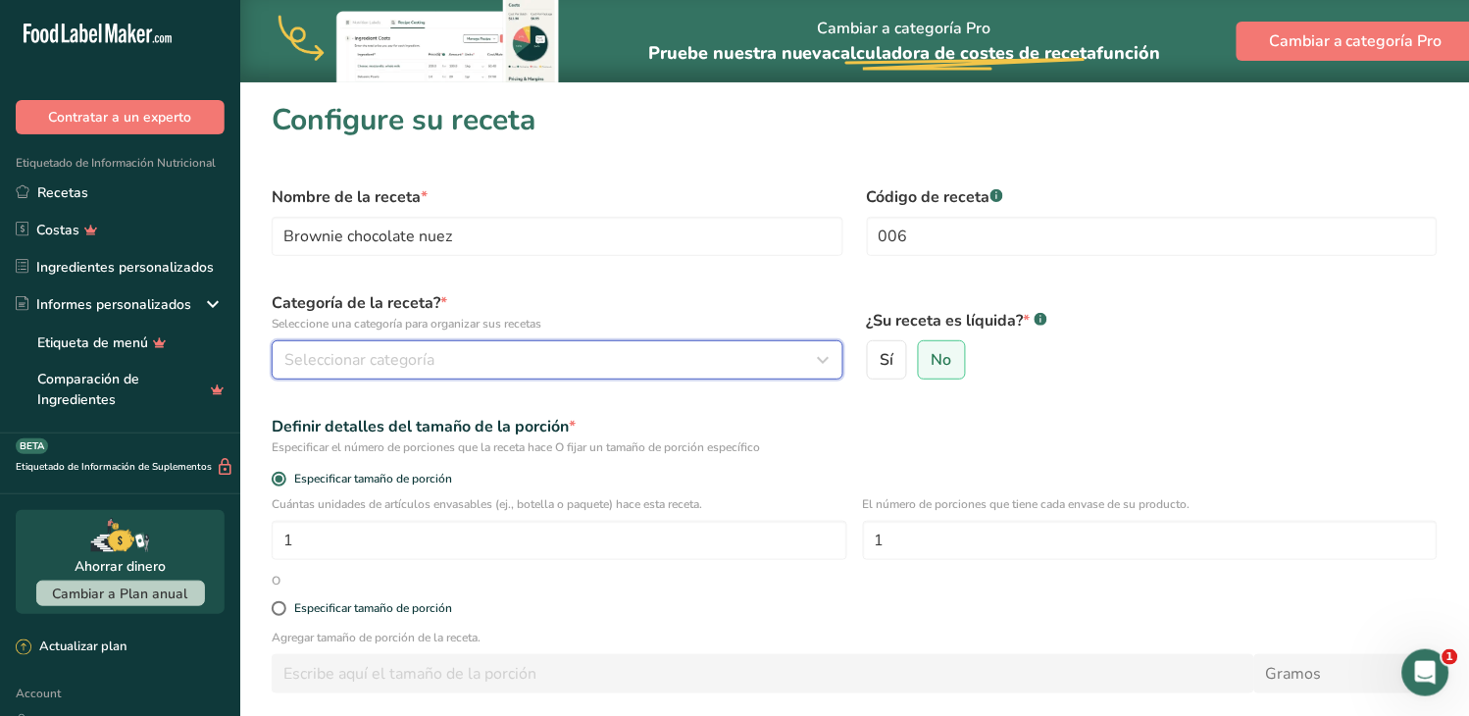
click at [465, 348] on div "Seleccionar categoría" at bounding box center [551, 360] width 534 height 24
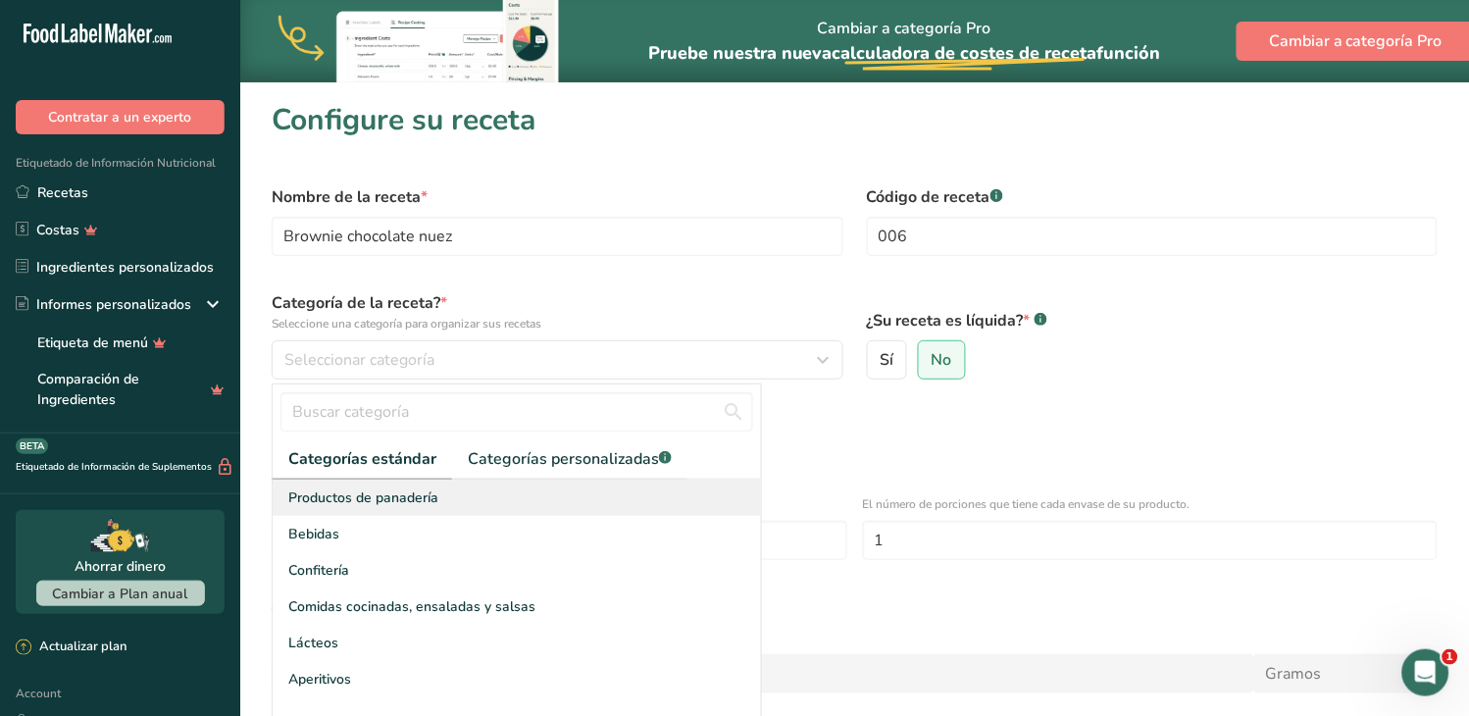
click at [410, 495] on span "Productos de panadería" at bounding box center [363, 497] width 150 height 21
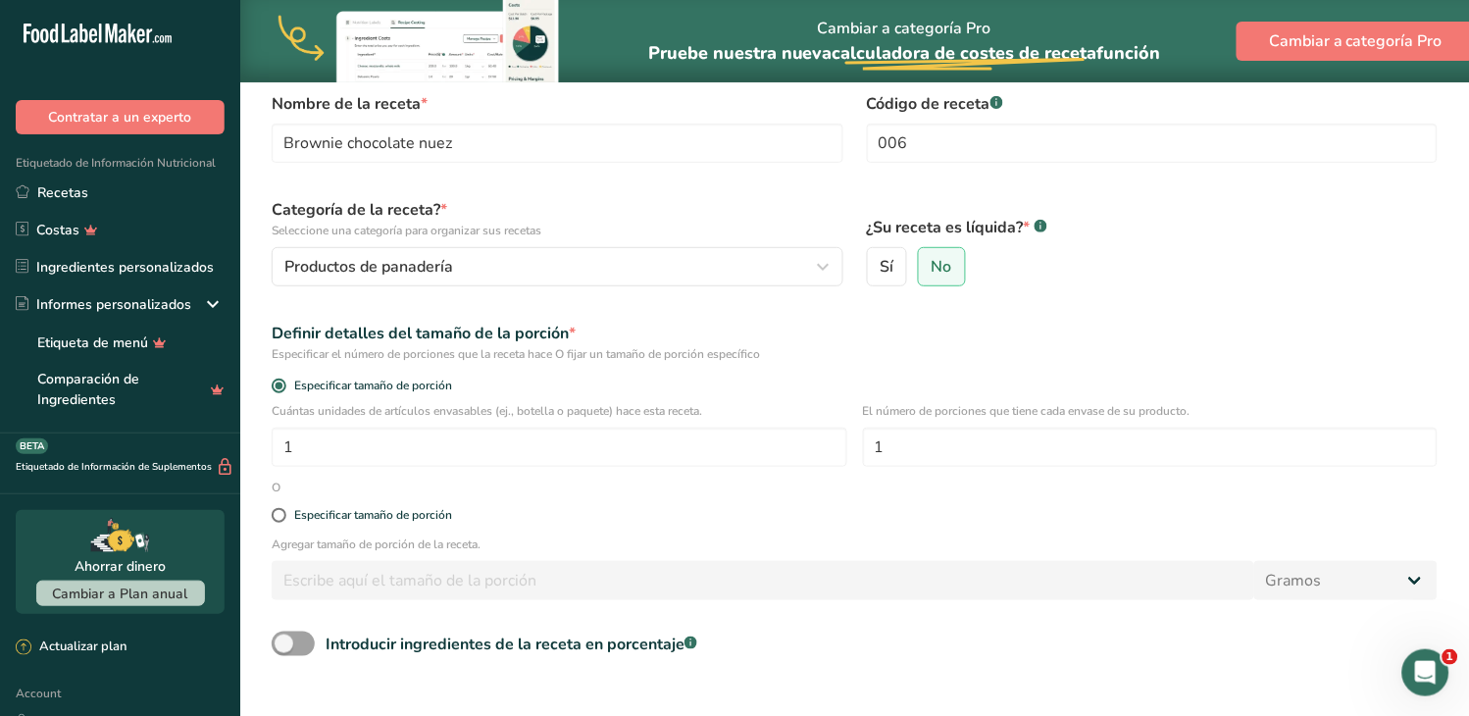
scroll to position [218, 0]
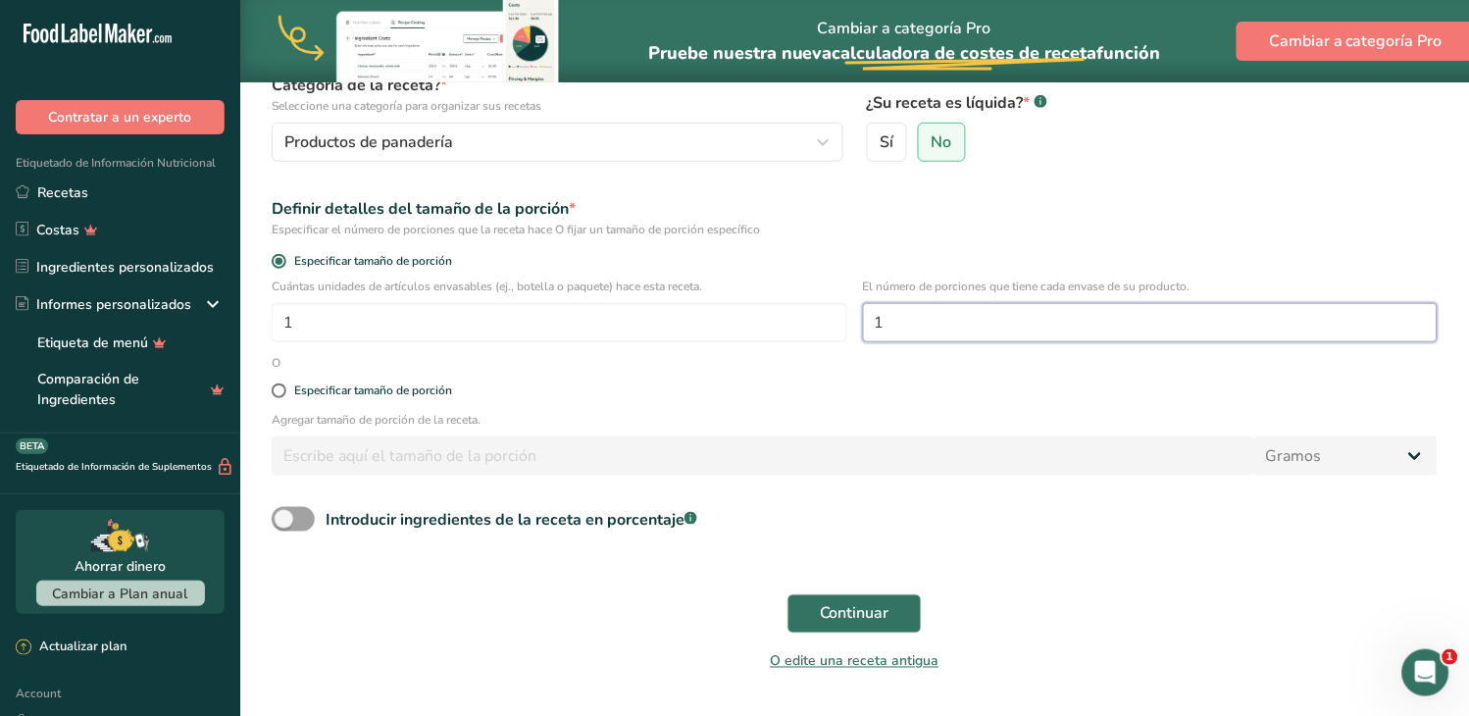
click at [914, 315] on input "1" at bounding box center [1151, 322] width 576 height 39
type input "9"
click at [1118, 464] on input "number" at bounding box center [763, 455] width 983 height 39
click at [844, 614] on span "Continuar" at bounding box center [855, 614] width 70 height 24
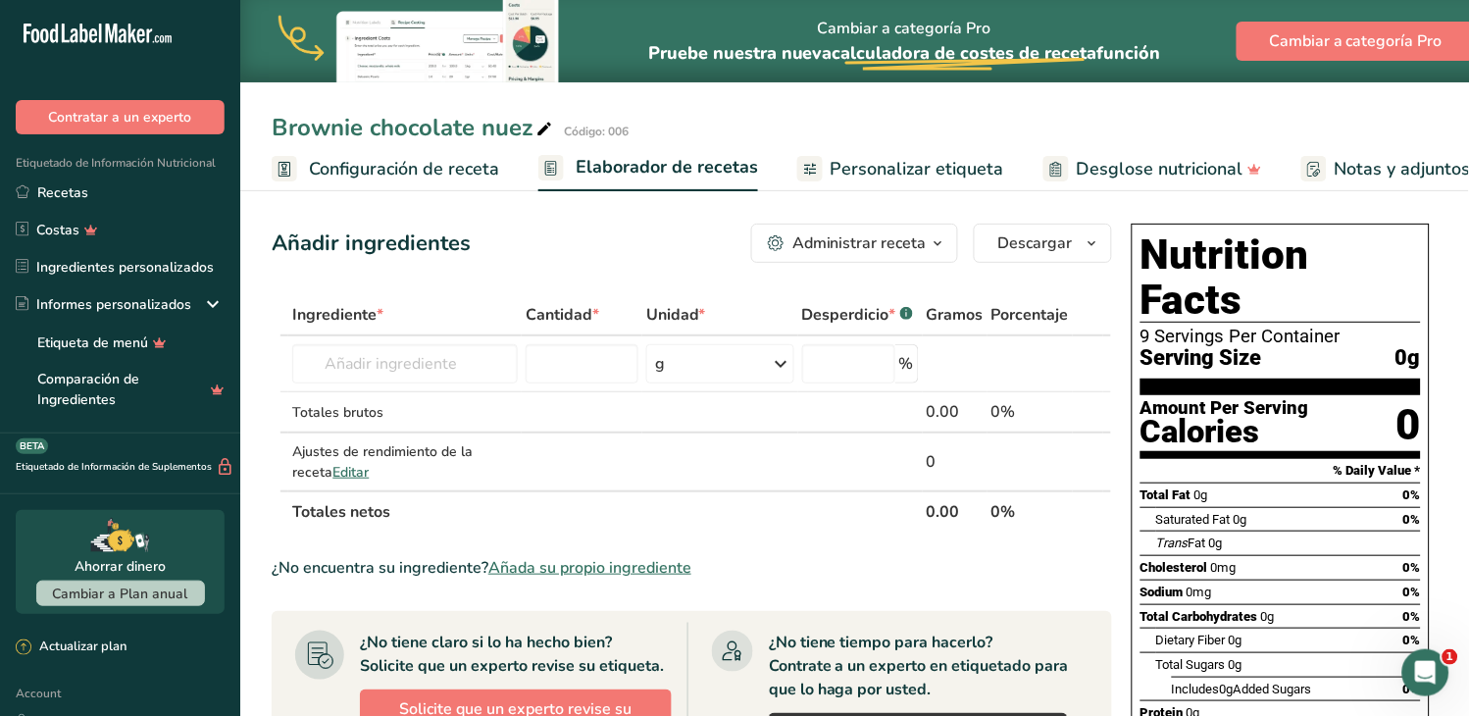
click at [954, 170] on span "Personalizar etiqueta" at bounding box center [918, 169] width 174 height 26
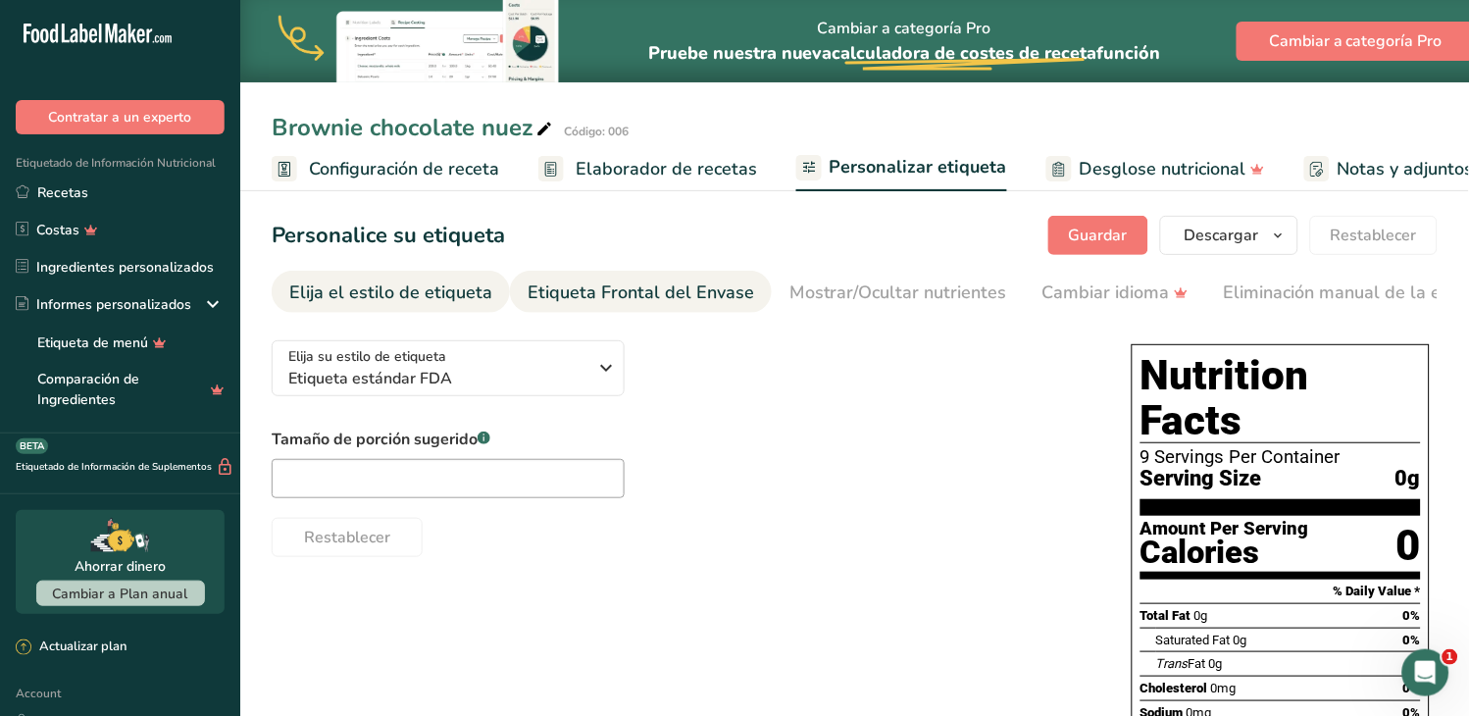
scroll to position [0, 282]
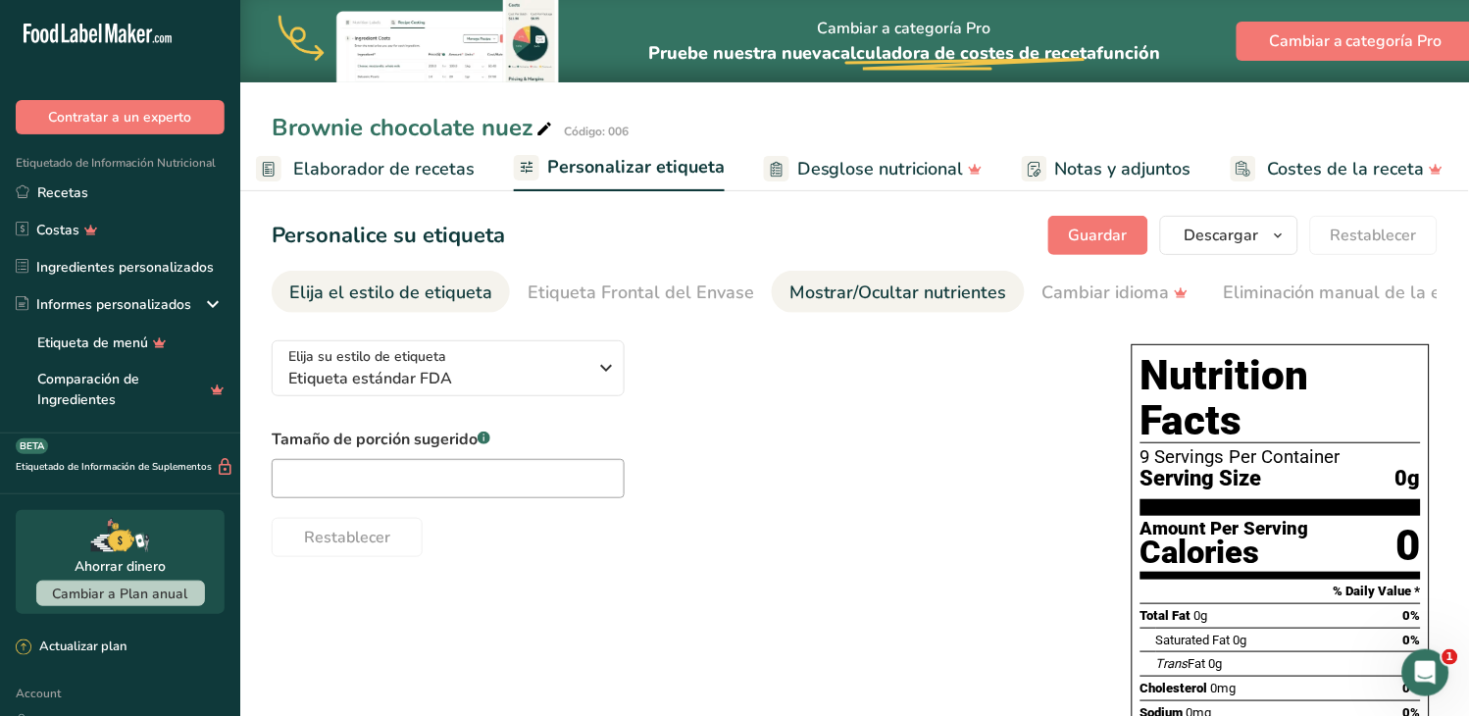
click at [840, 291] on div "Mostrar/Ocultar nutrientes" at bounding box center [898, 292] width 218 height 26
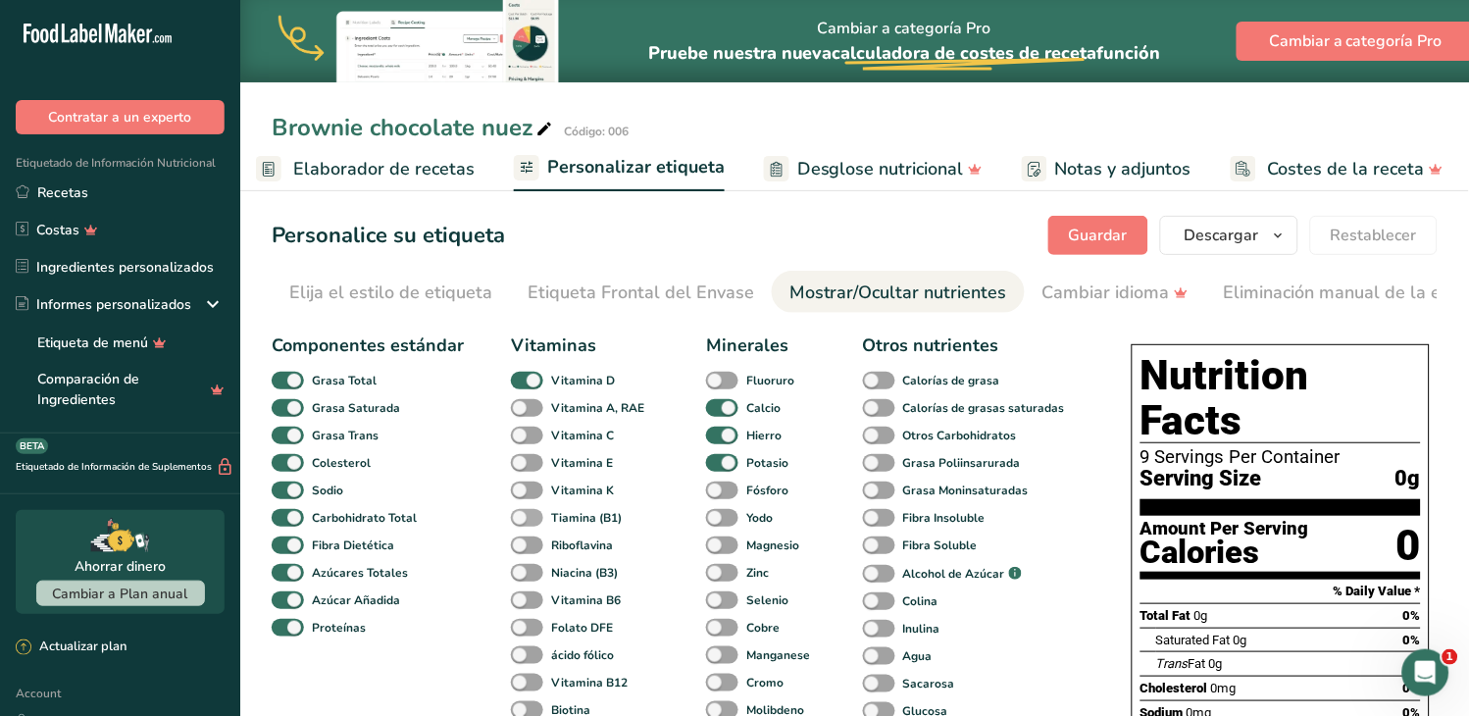
click at [523, 412] on span at bounding box center [527, 408] width 32 height 19
click at [523, 412] on input "Vitamina A, RAE" at bounding box center [517, 407] width 13 height 13
checkbox input "true"
click at [528, 436] on span at bounding box center [527, 436] width 32 height 19
click at [524, 436] on input "Vitamina C" at bounding box center [517, 435] width 13 height 13
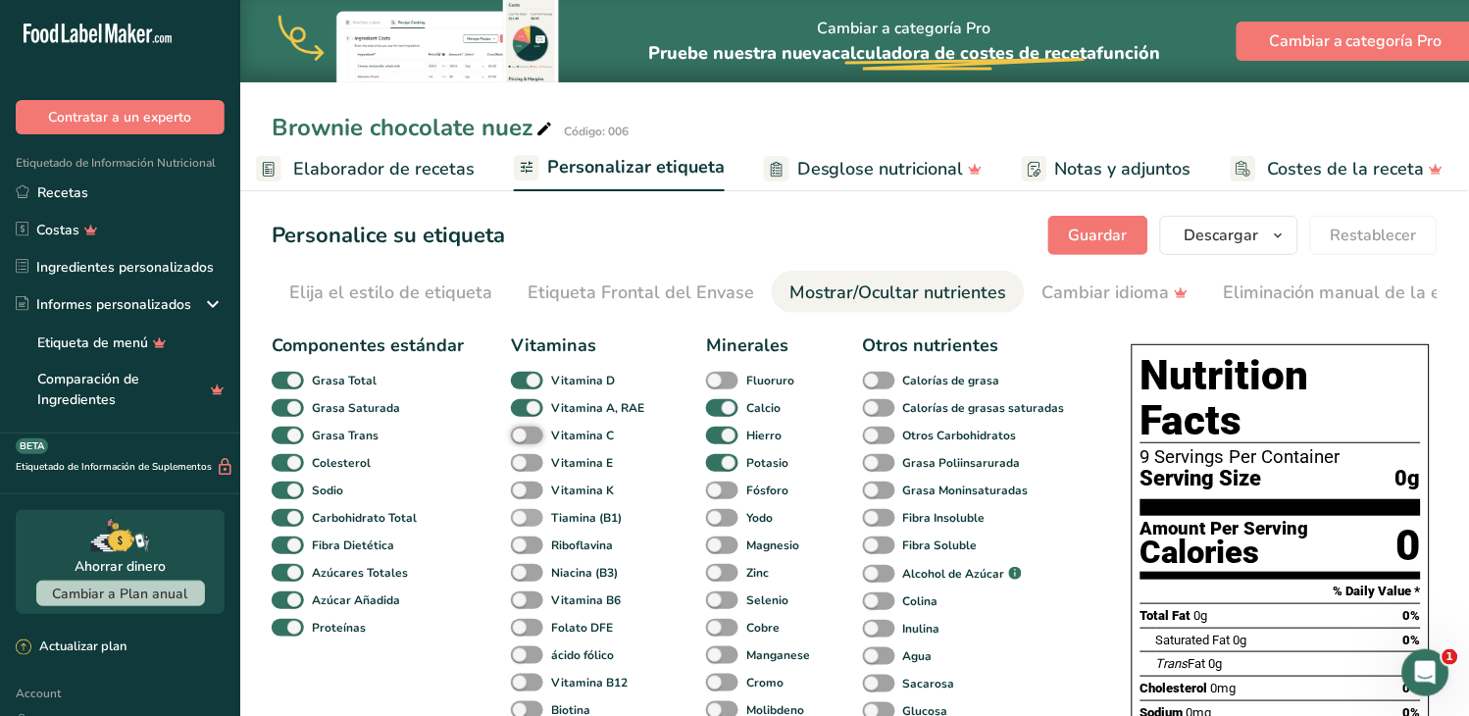
checkbox input "true"
click at [527, 468] on span at bounding box center [527, 463] width 32 height 19
click at [524, 468] on input "Vitamina E" at bounding box center [517, 462] width 13 height 13
checkbox input "true"
click at [532, 494] on span at bounding box center [527, 490] width 32 height 19
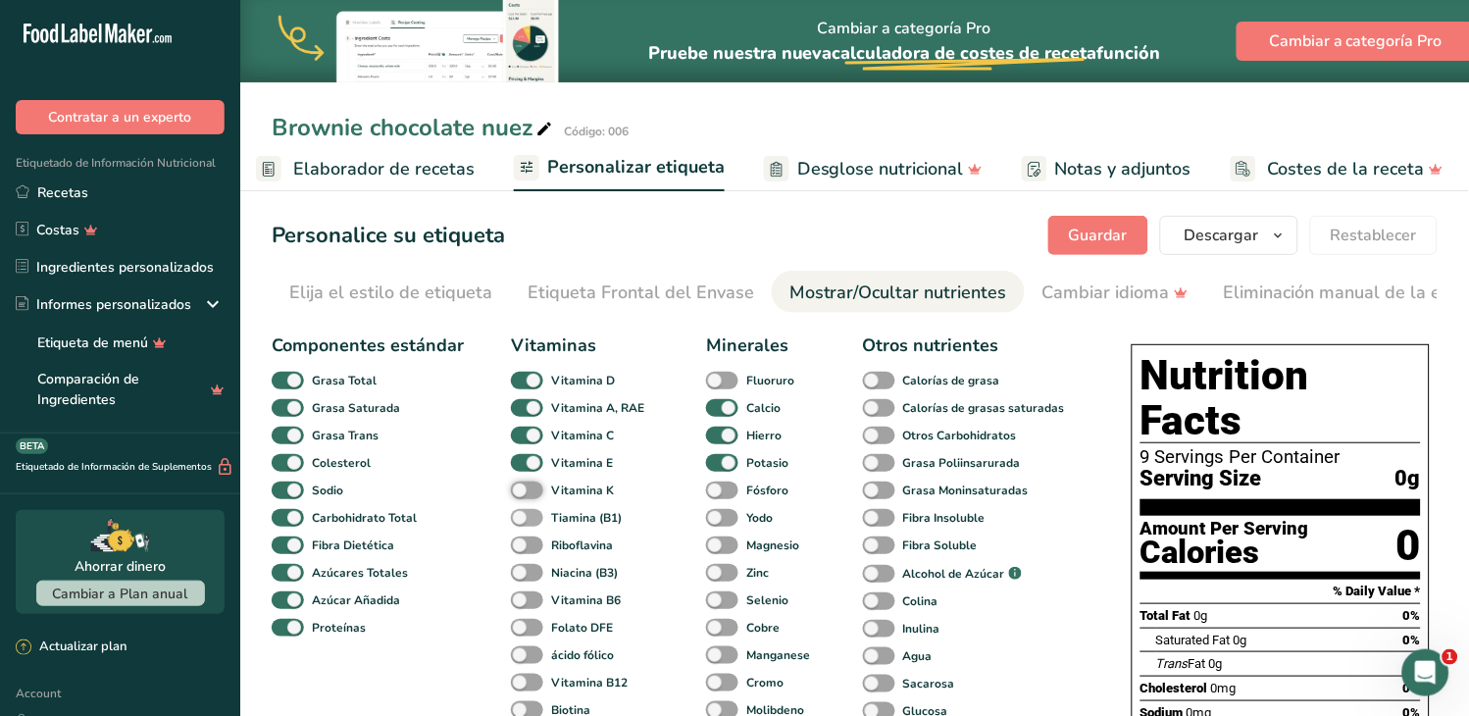
click at [524, 494] on input "Vitamina K" at bounding box center [517, 489] width 13 height 13
checkbox input "true"
click at [528, 525] on span at bounding box center [527, 518] width 32 height 19
click at [524, 524] on input "Tiamina (B1)" at bounding box center [517, 517] width 13 height 13
checkbox input "true"
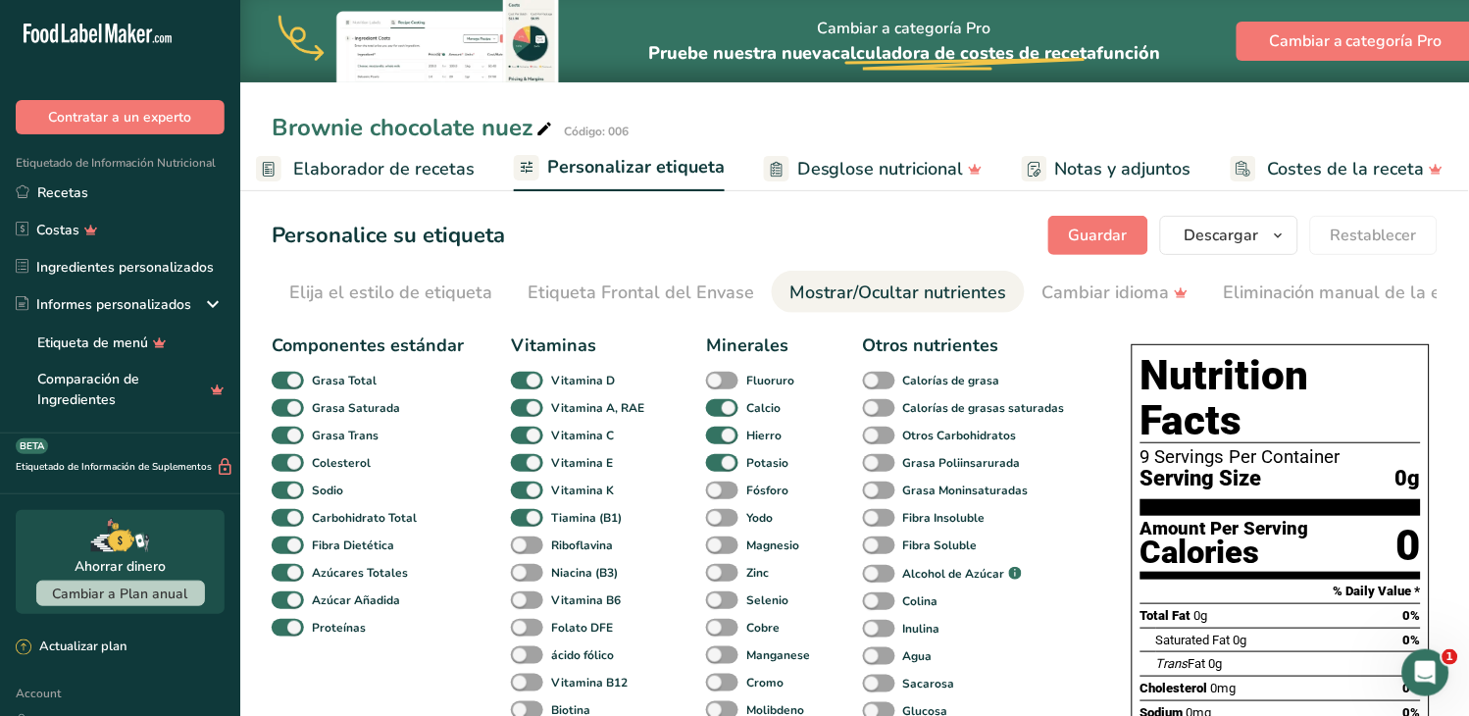
click at [530, 546] on span at bounding box center [527, 545] width 32 height 19
click at [524, 546] on input "Riboflavina" at bounding box center [517, 544] width 13 height 13
checkbox input "true"
click at [527, 575] on span at bounding box center [527, 573] width 32 height 19
click at [524, 575] on input "Niacina (B3)" at bounding box center [517, 572] width 13 height 13
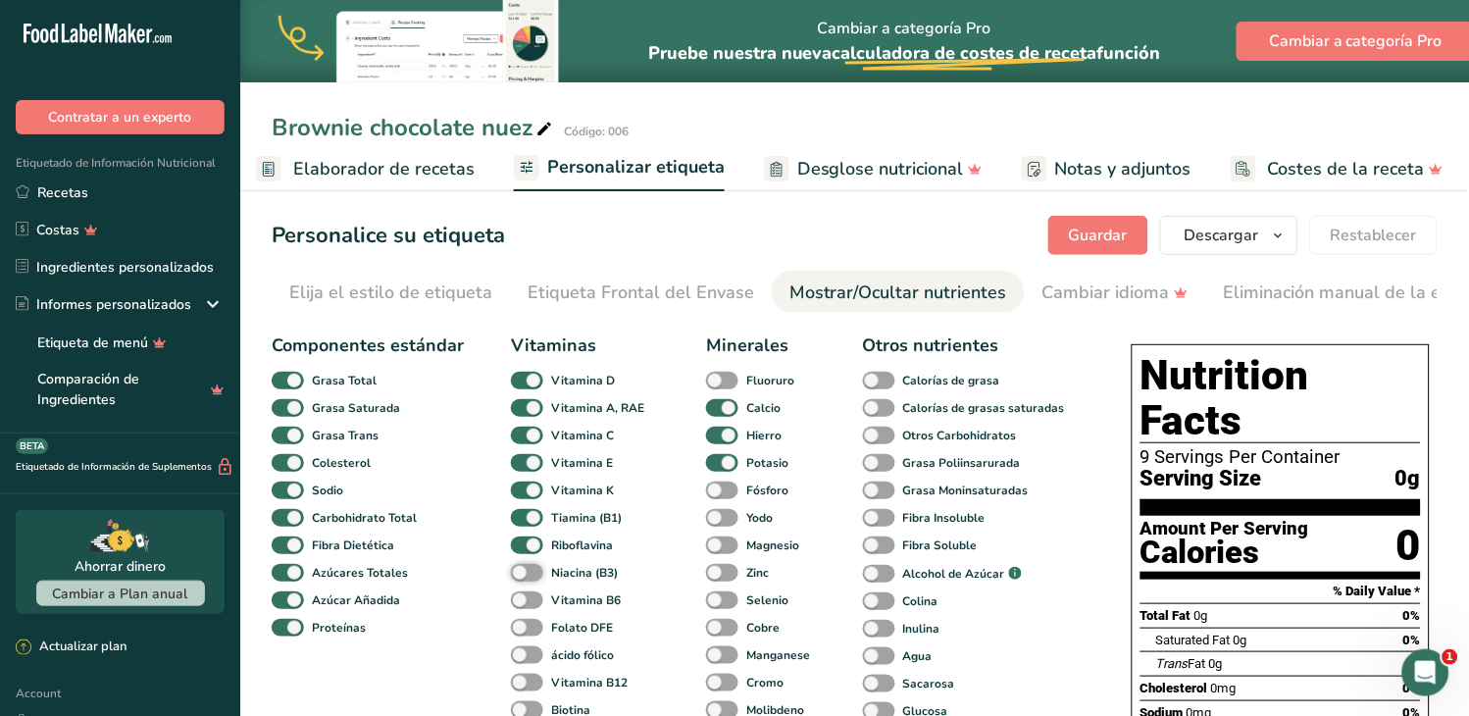
checkbox input "true"
click at [530, 603] on span at bounding box center [527, 600] width 32 height 19
click at [524, 603] on input "Vitamina B6" at bounding box center [517, 599] width 13 height 13
checkbox input "true"
click at [530, 682] on span at bounding box center [527, 683] width 32 height 19
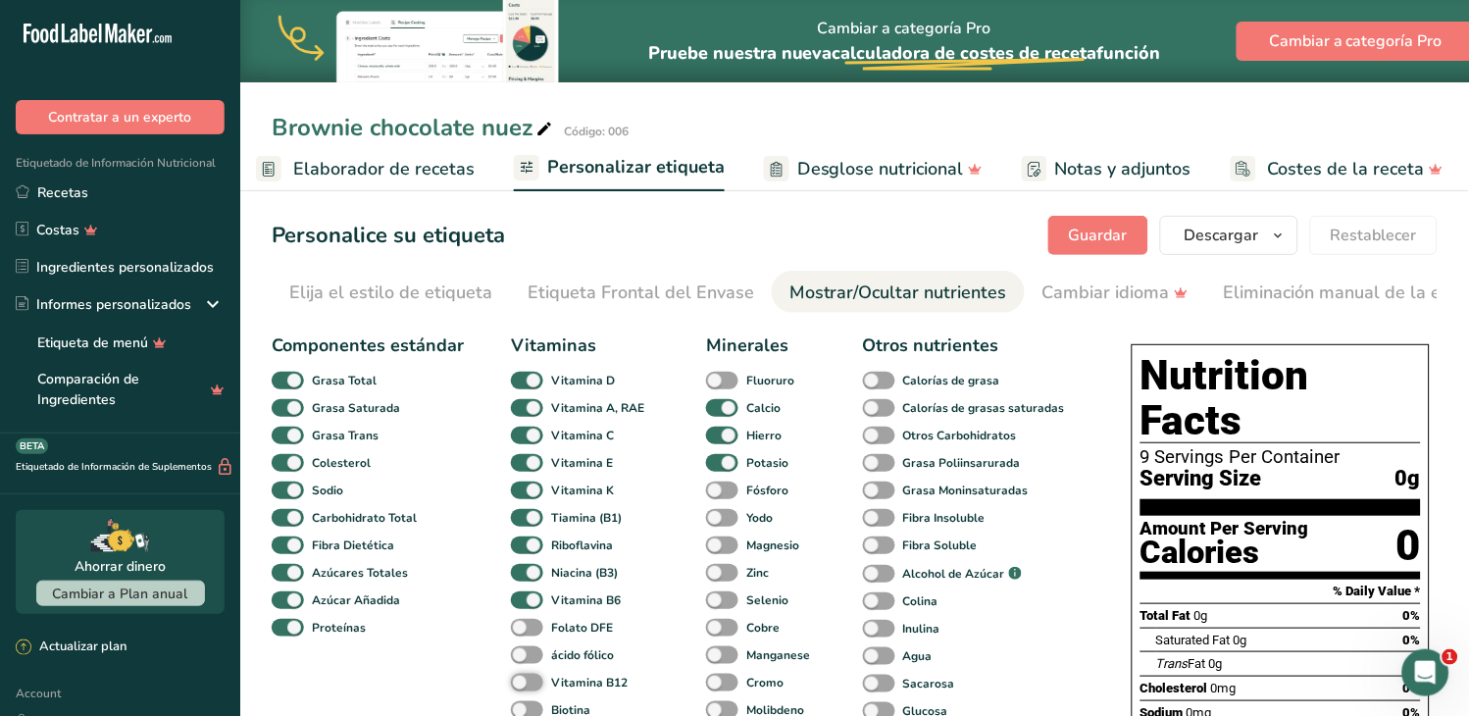
click at [524, 682] on input "Vitamina B12" at bounding box center [517, 682] width 13 height 13
checkbox input "true"
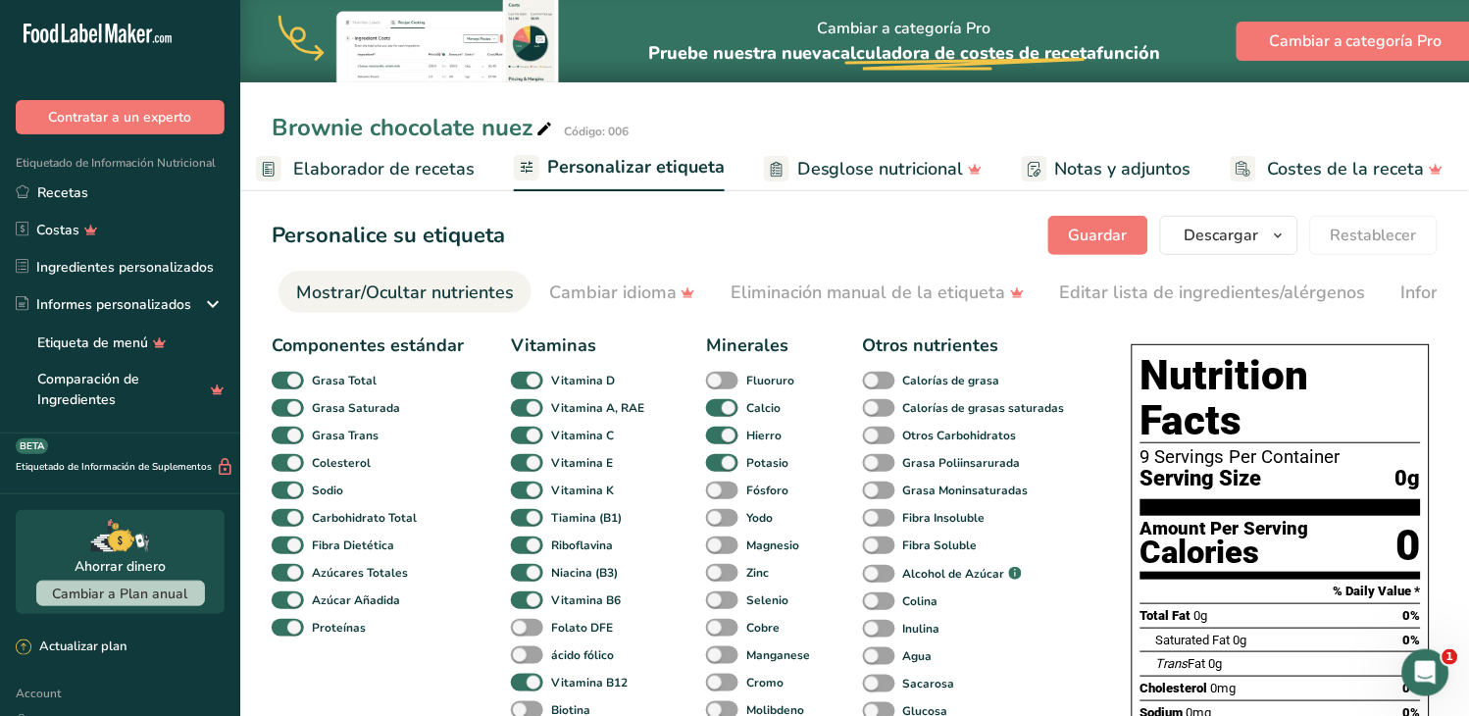
click at [720, 552] on span at bounding box center [722, 545] width 32 height 19
click at [719, 551] on input "Magnesio" at bounding box center [712, 544] width 13 height 13
checkbox input "true"
click at [722, 576] on span at bounding box center [722, 573] width 32 height 19
click at [719, 576] on input "Zinc" at bounding box center [712, 572] width 13 height 13
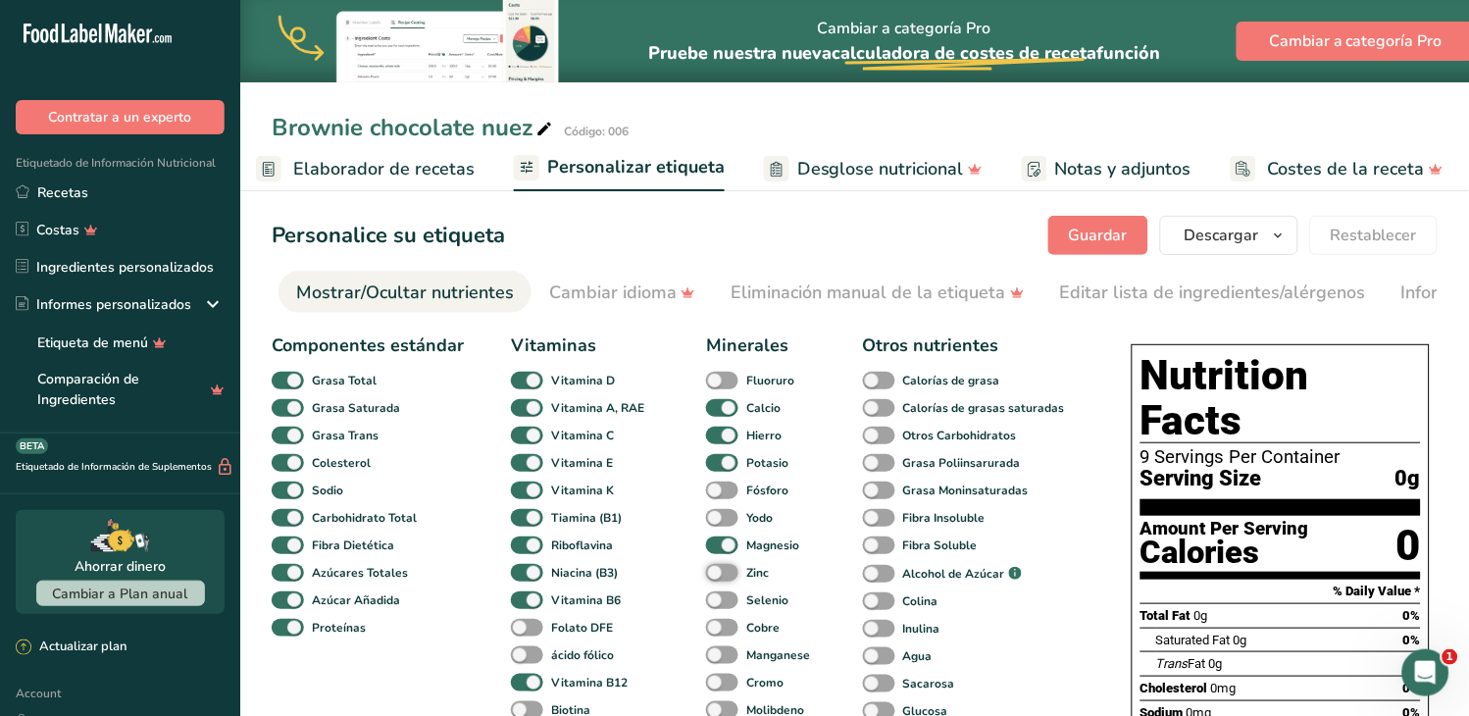
checkbox input "true"
click at [724, 467] on span at bounding box center [722, 463] width 32 height 19
click at [719, 467] on input "Potasio" at bounding box center [712, 462] width 13 height 13
checkbox input "false"
click at [1079, 239] on span "Guardar" at bounding box center [1098, 236] width 59 height 24
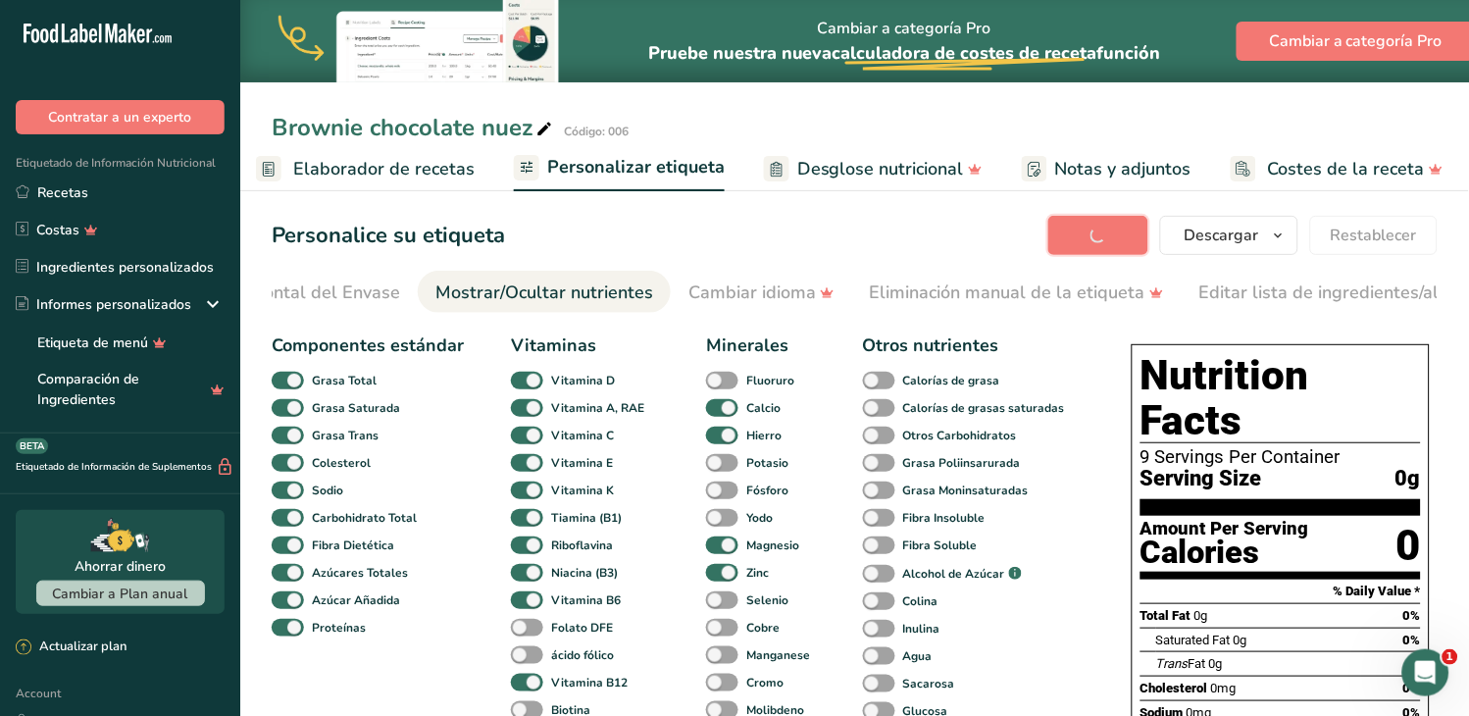
scroll to position [0, 340]
drag, startPoint x: 757, startPoint y: 319, endPoint x: 518, endPoint y: 314, distance: 239.3
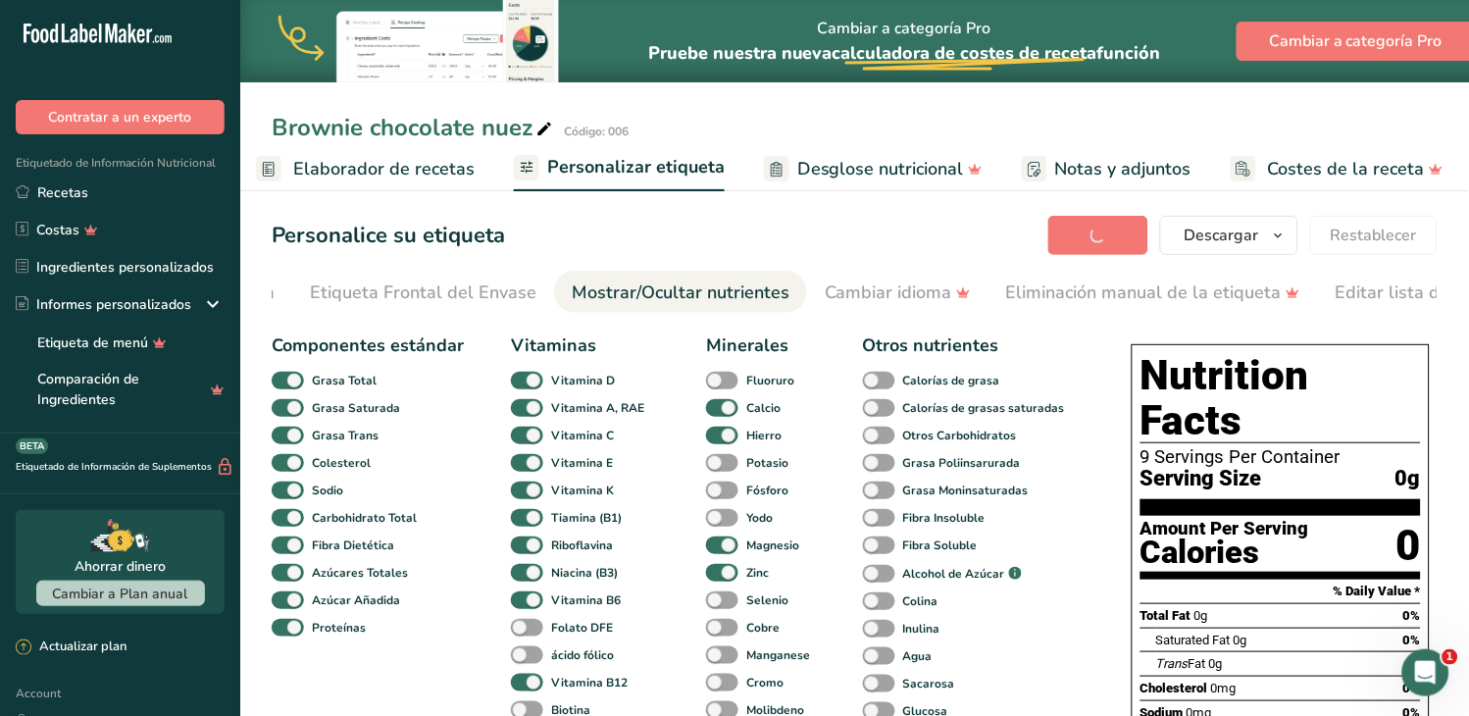
click at [454, 289] on div "Etiqueta Frontal del Envase" at bounding box center [423, 292] width 227 height 26
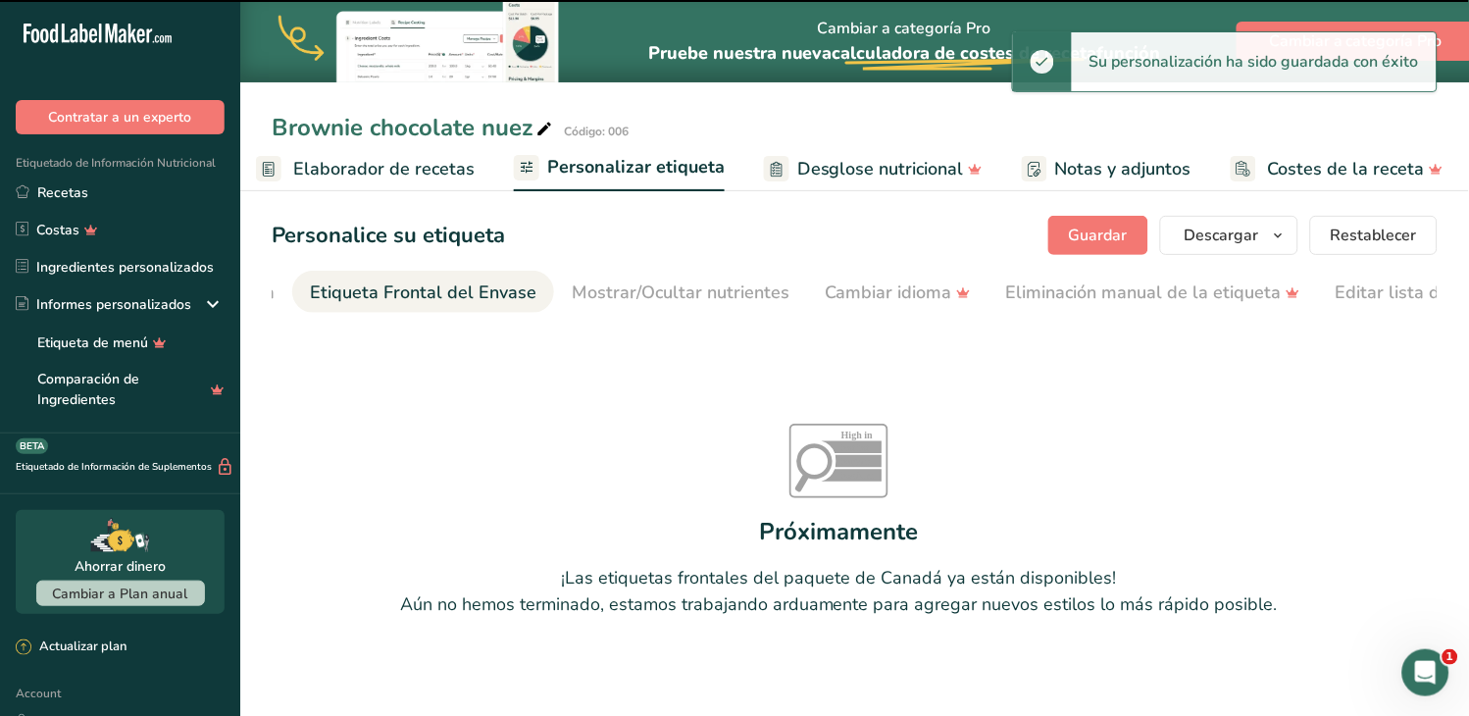
scroll to position [0, 235]
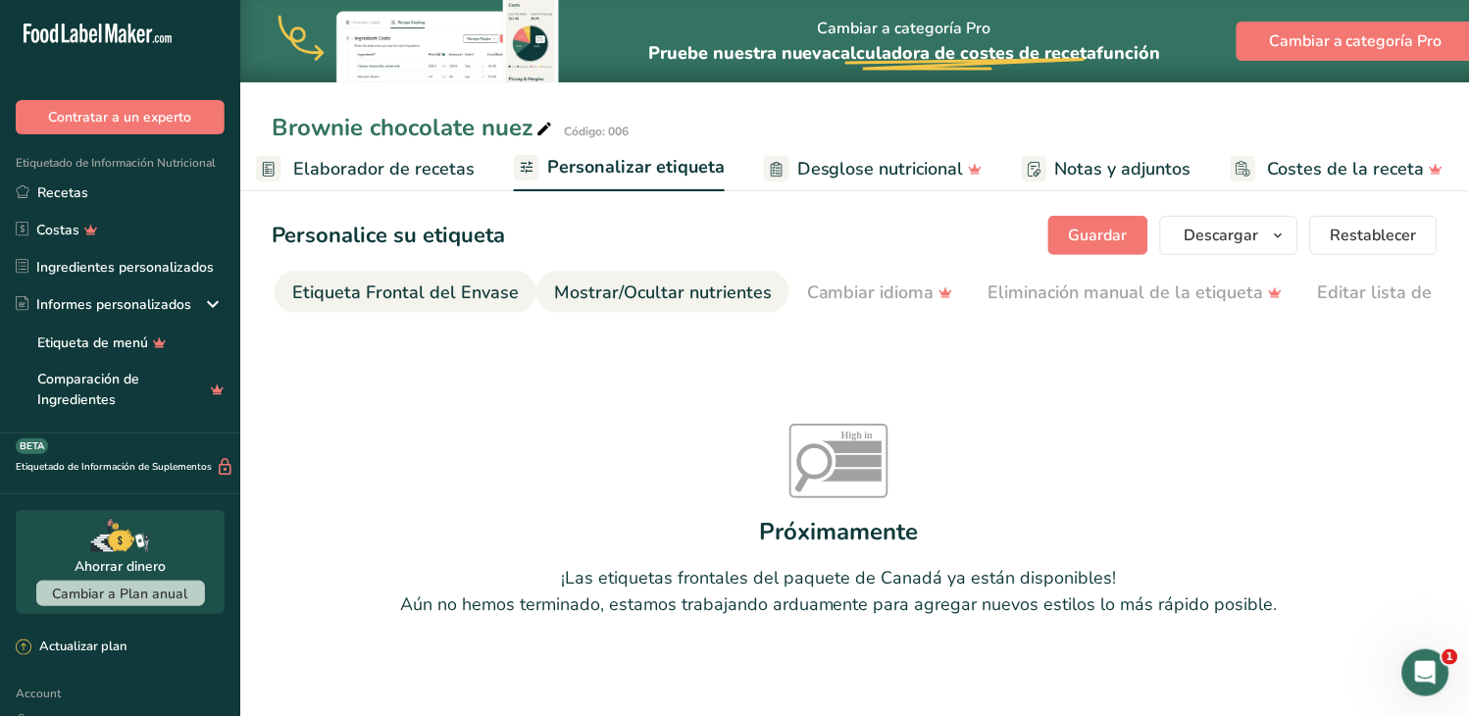
click at [652, 289] on div "Mostrar/Ocultar nutrientes" at bounding box center [663, 292] width 218 height 26
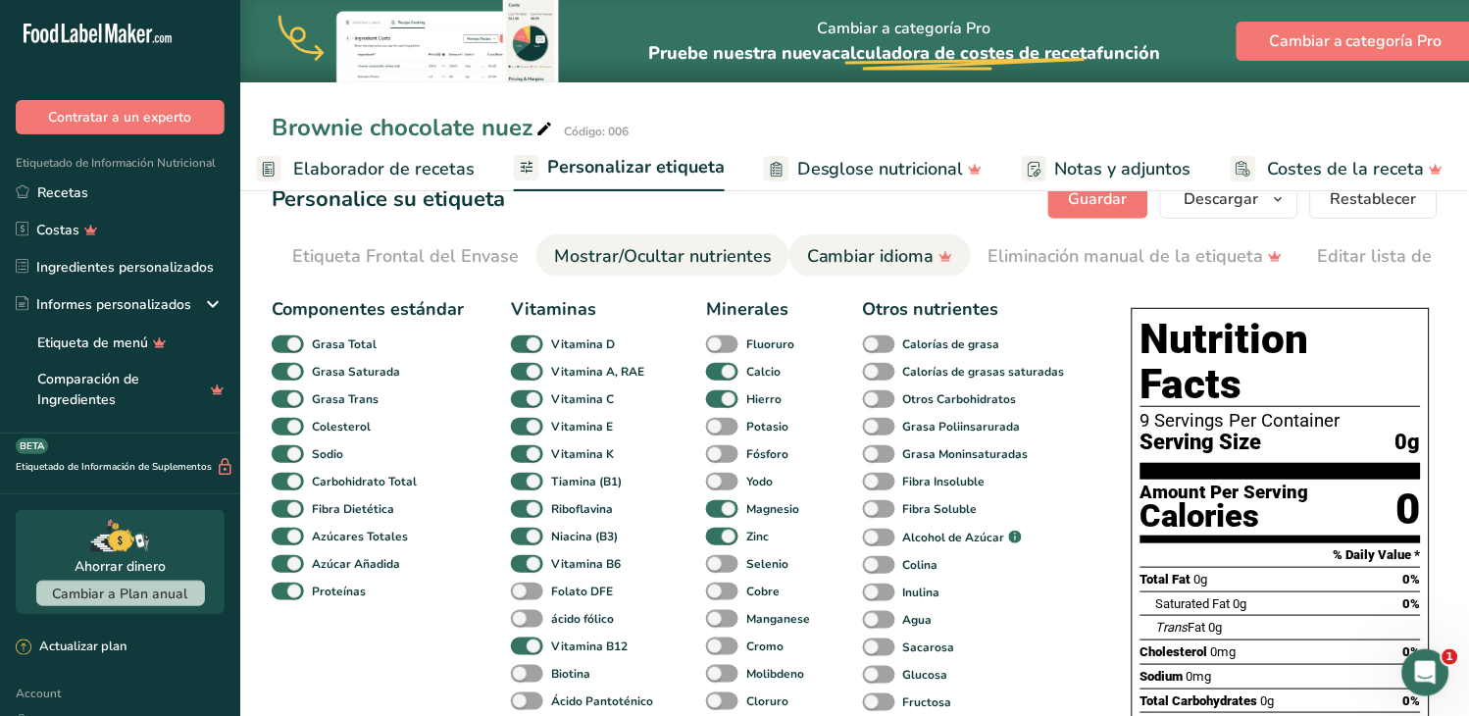
scroll to position [0, 493]
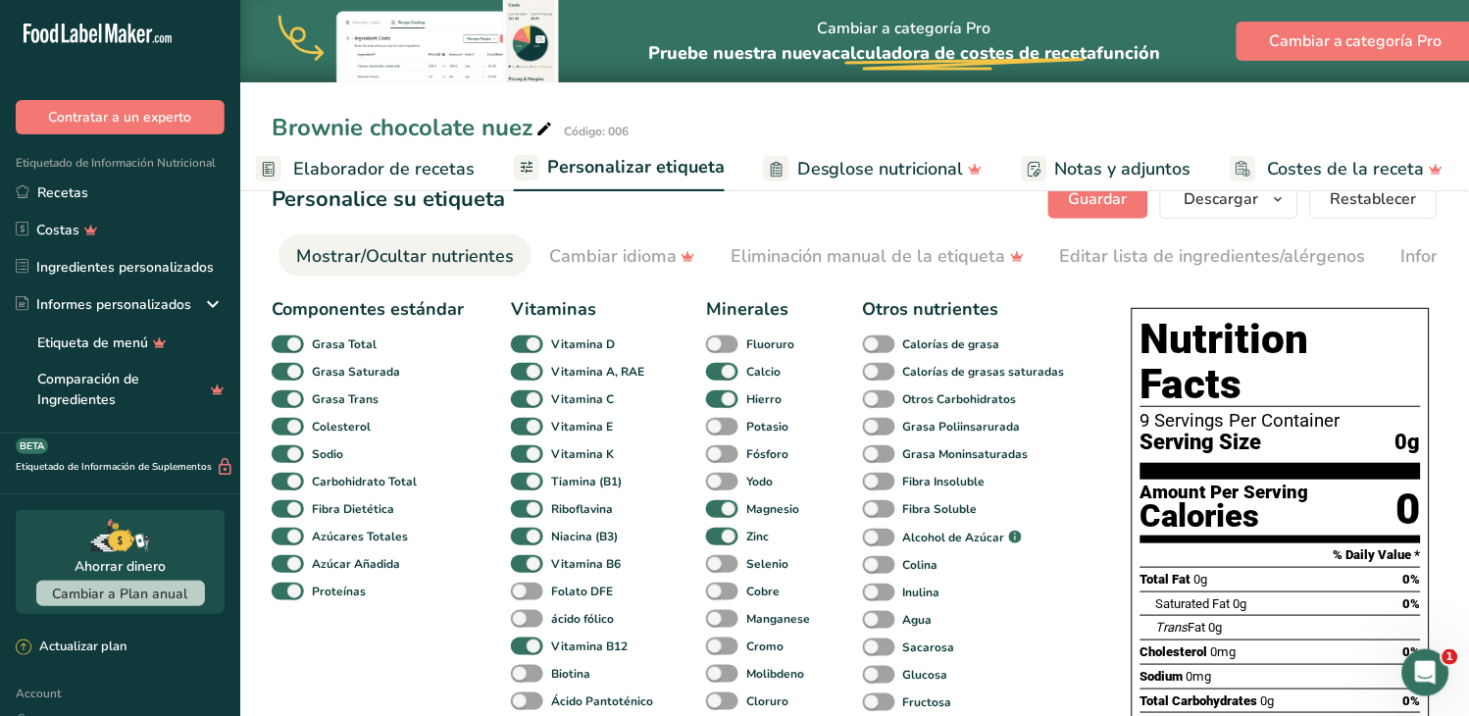
click at [398, 171] on span "Elaborador de recetas" at bounding box center [383, 169] width 181 height 26
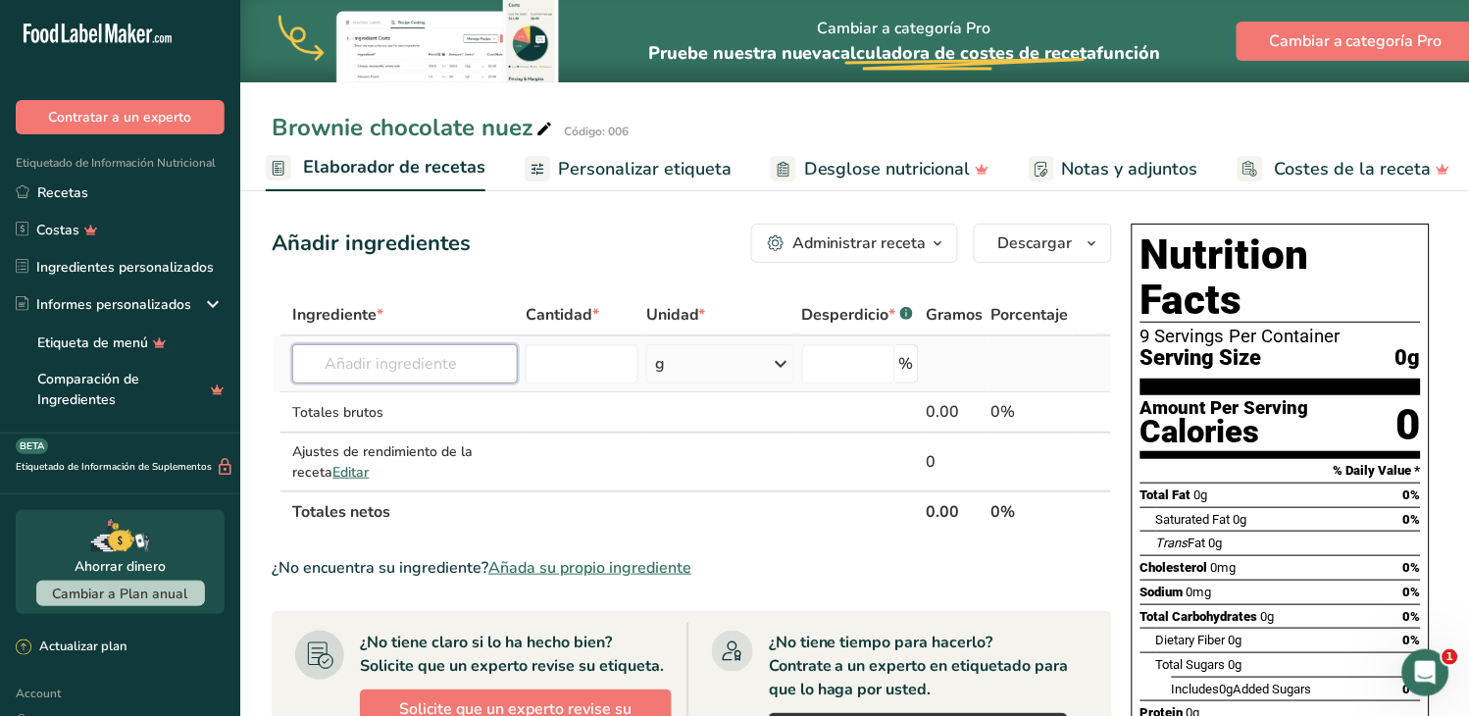
click at [376, 368] on input "text" at bounding box center [405, 363] width 226 height 39
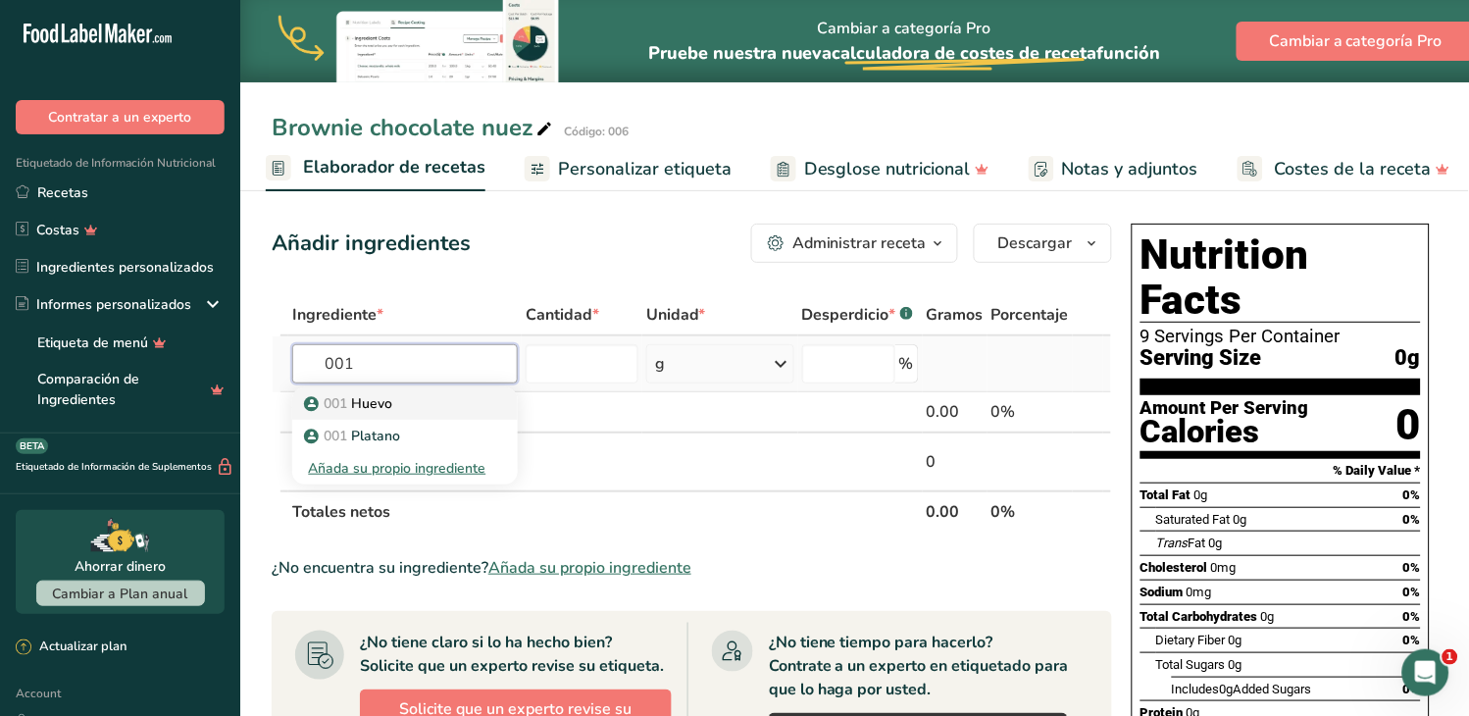
type input "001"
click at [392, 400] on p "001 [GEOGRAPHIC_DATA]" at bounding box center [350, 403] width 84 height 21
type input "Huevo"
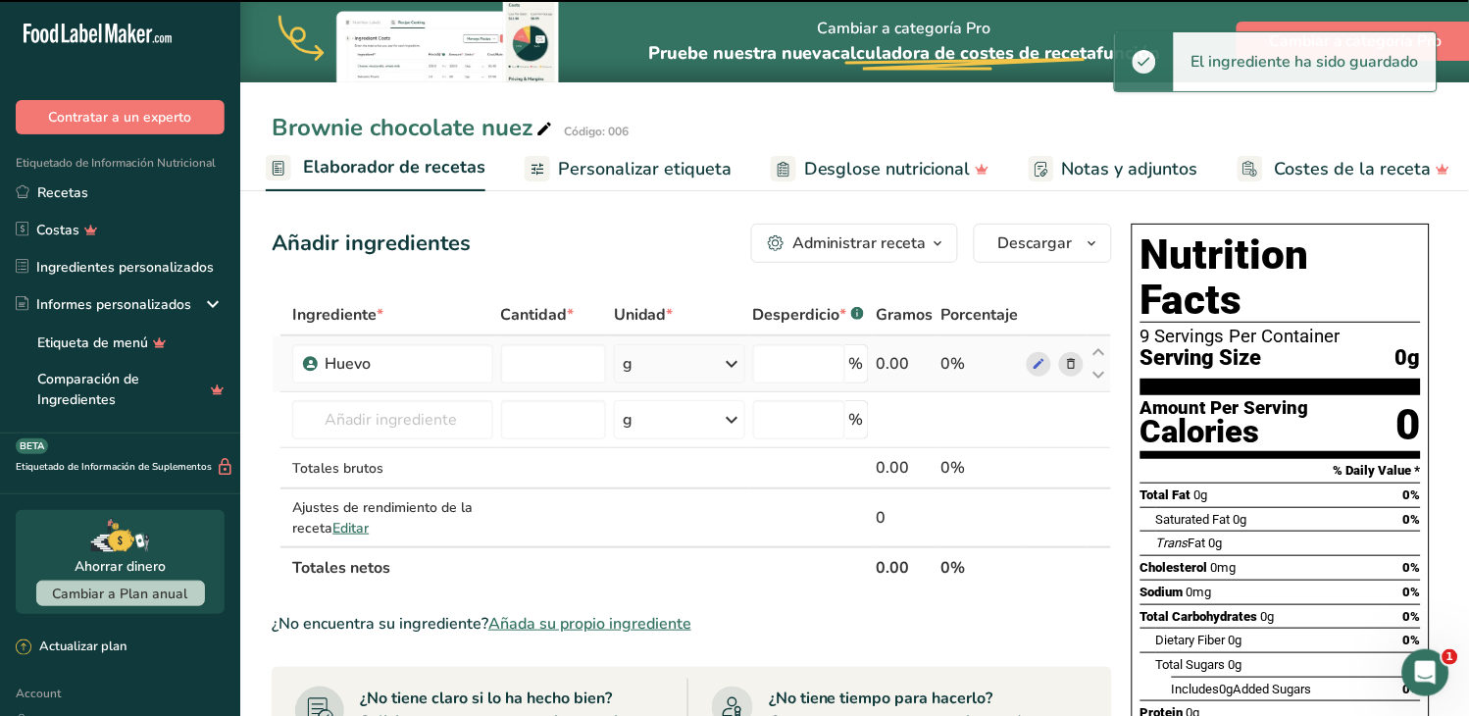
type input "0"
click at [534, 359] on input "0" at bounding box center [553, 363] width 105 height 39
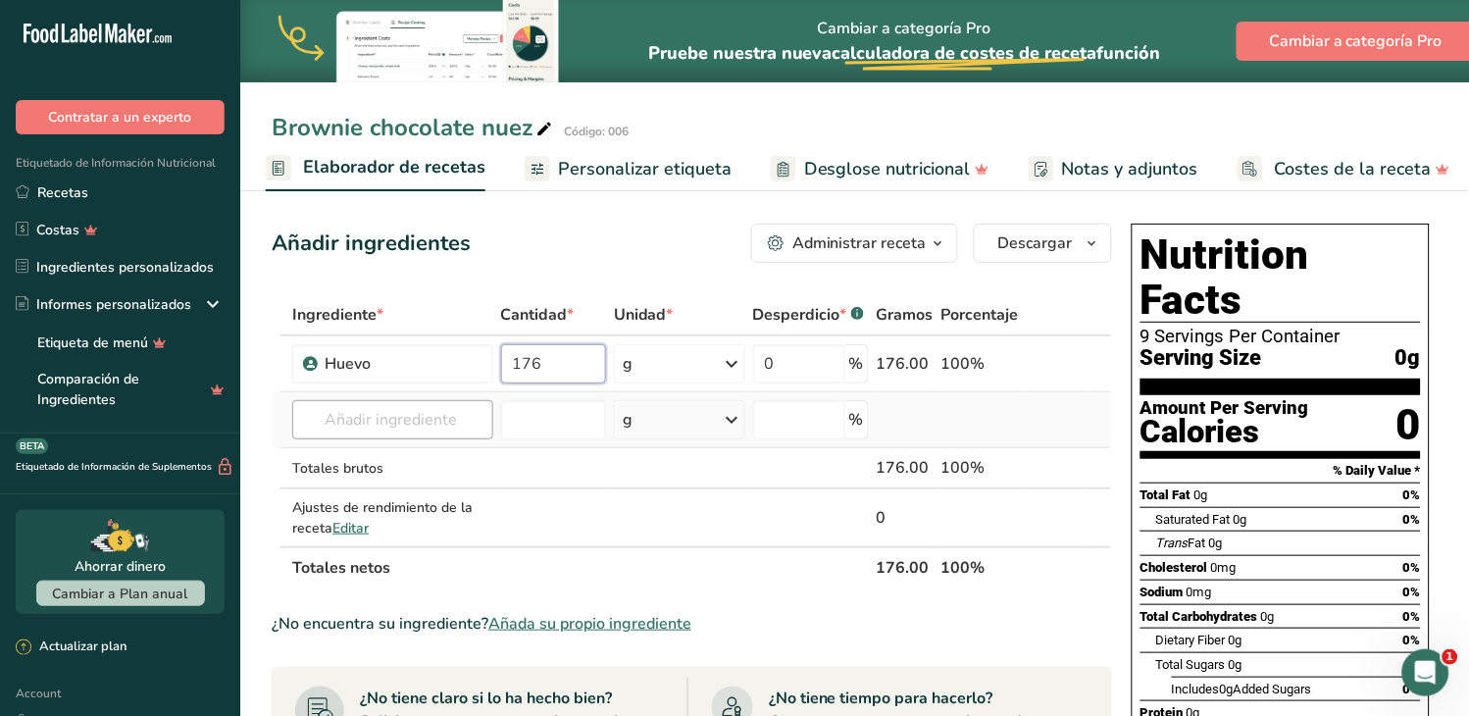
type input "176"
click at [414, 416] on div "Ingrediente * Cantidad * Unidad * Desperdicio * .a-a{fill:#347362;}.b-a{fill:#f…" at bounding box center [692, 441] width 840 height 294
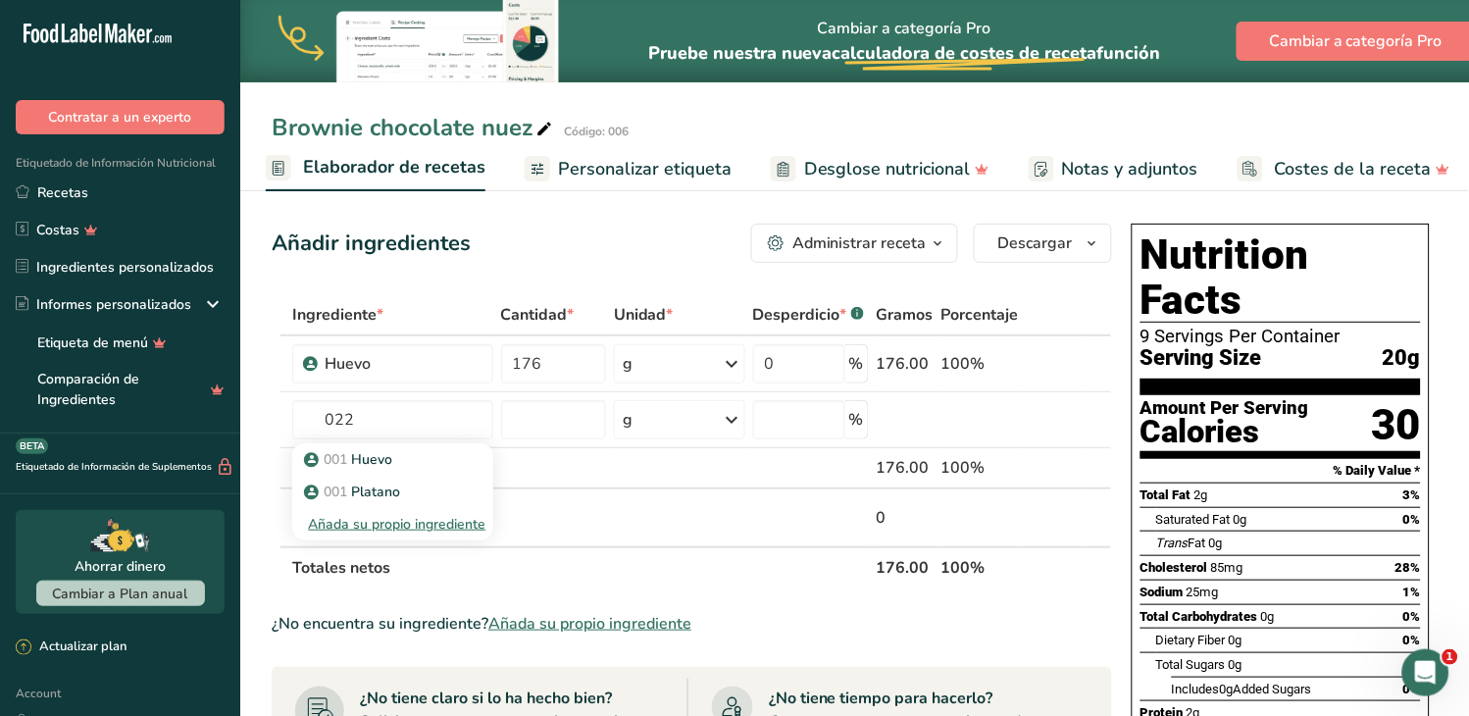
click at [384, 456] on p "001 [GEOGRAPHIC_DATA]" at bounding box center [350, 459] width 84 height 21
type input "Huevo"
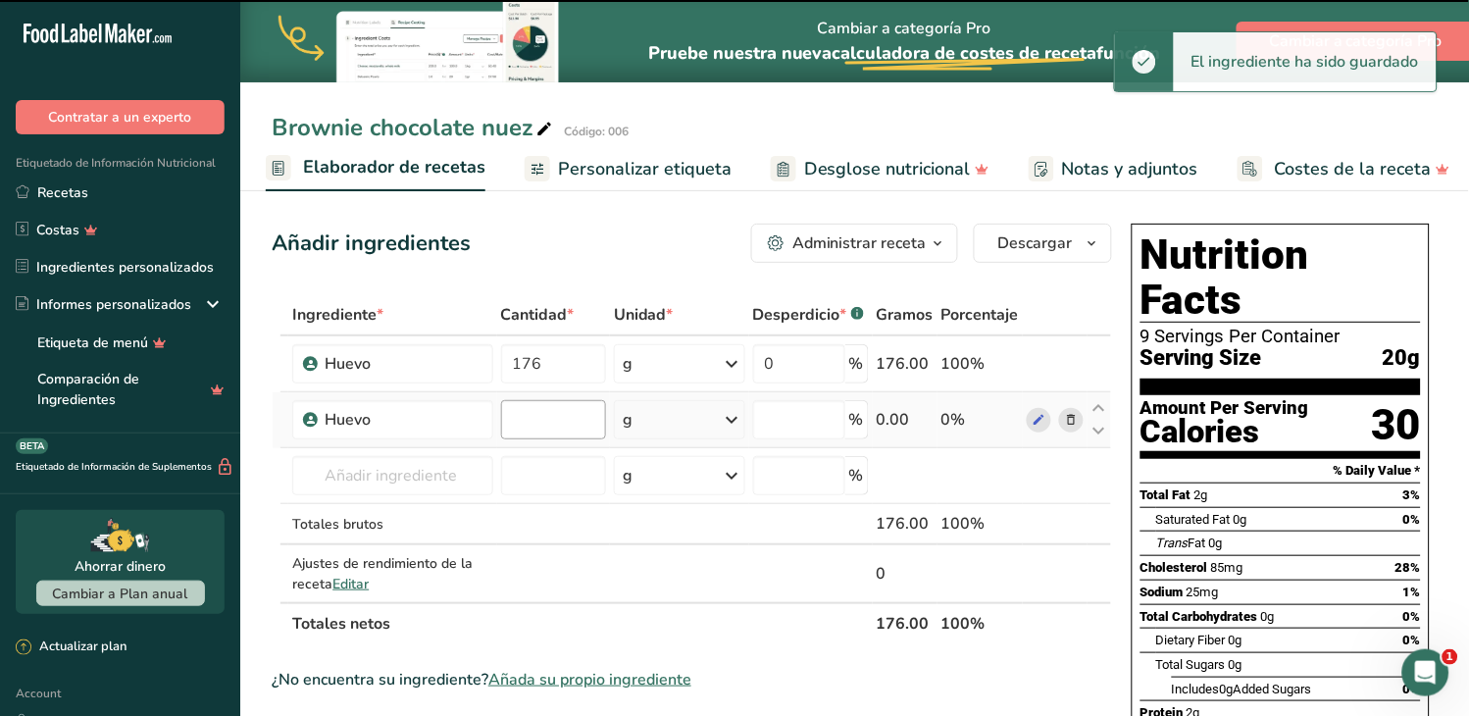
type input "0"
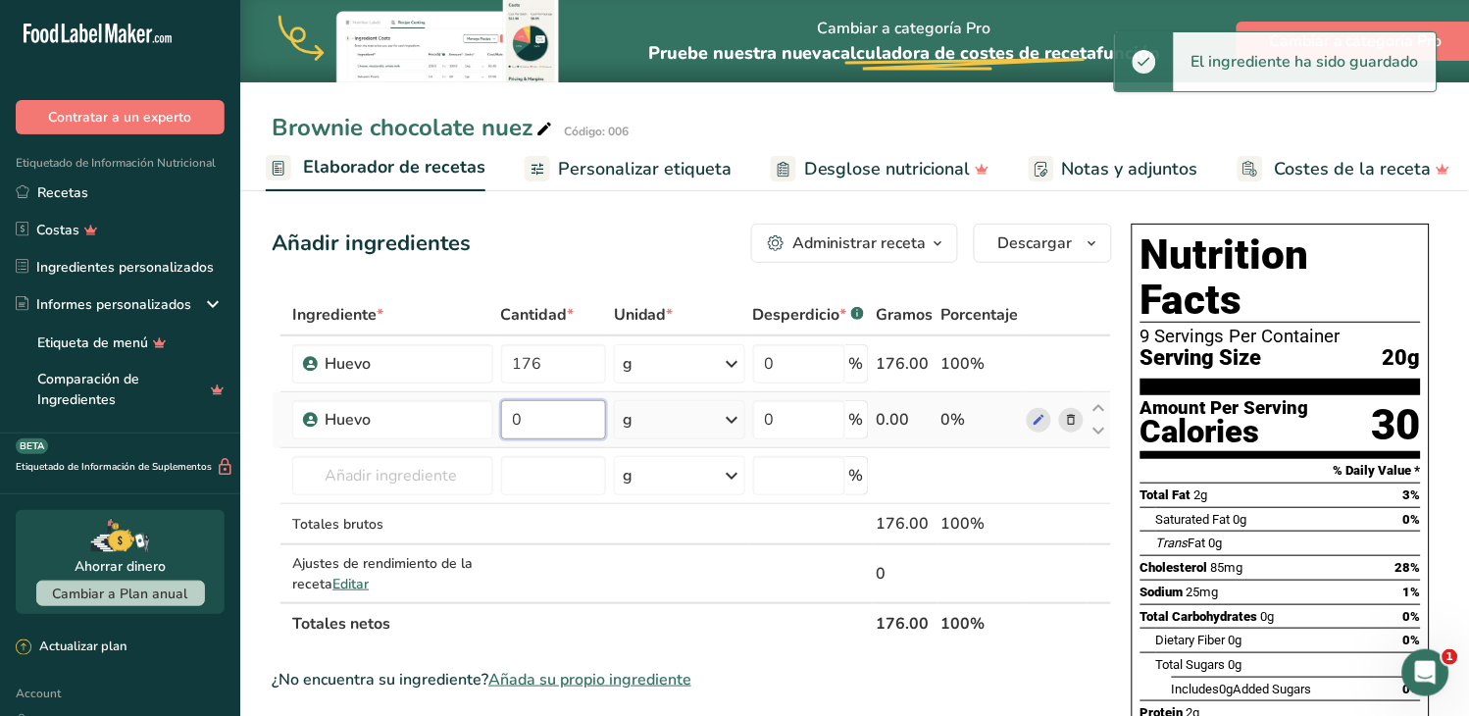
click at [534, 418] on input "0" at bounding box center [553, 419] width 105 height 39
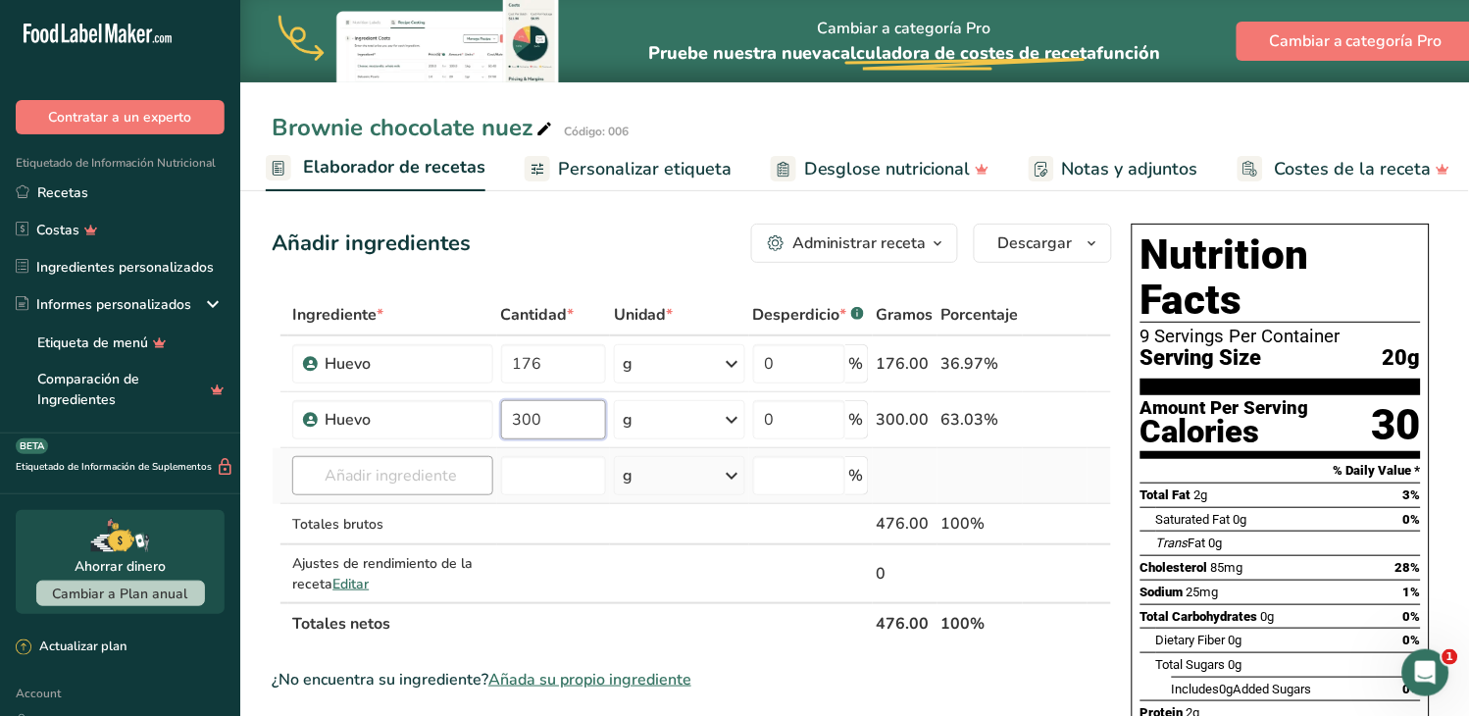
type input "300"
click at [443, 469] on div "Ingrediente * Cantidad * Unidad * Desperdicio * .a-a{fill:#347362;}.b-a{fill:#f…" at bounding box center [692, 469] width 840 height 350
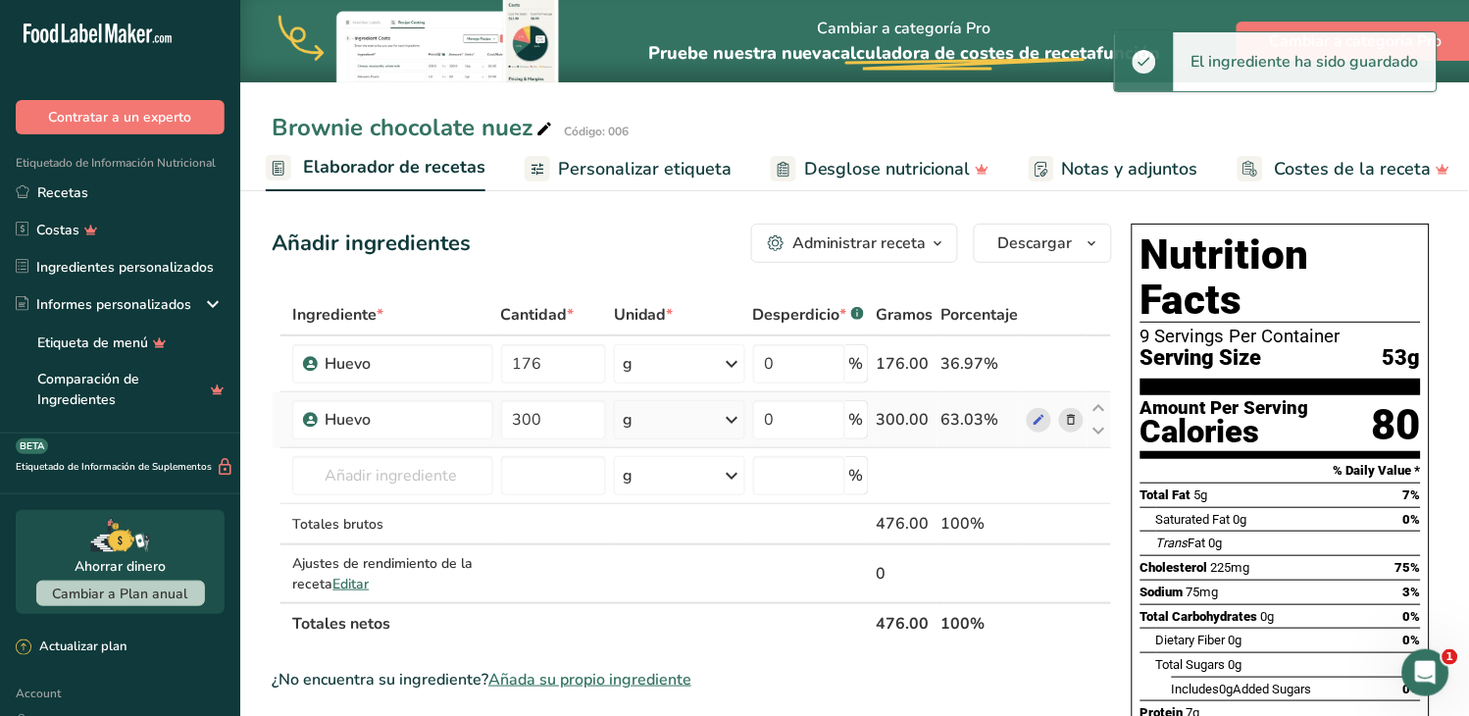
click at [1071, 413] on icon at bounding box center [1071, 420] width 14 height 21
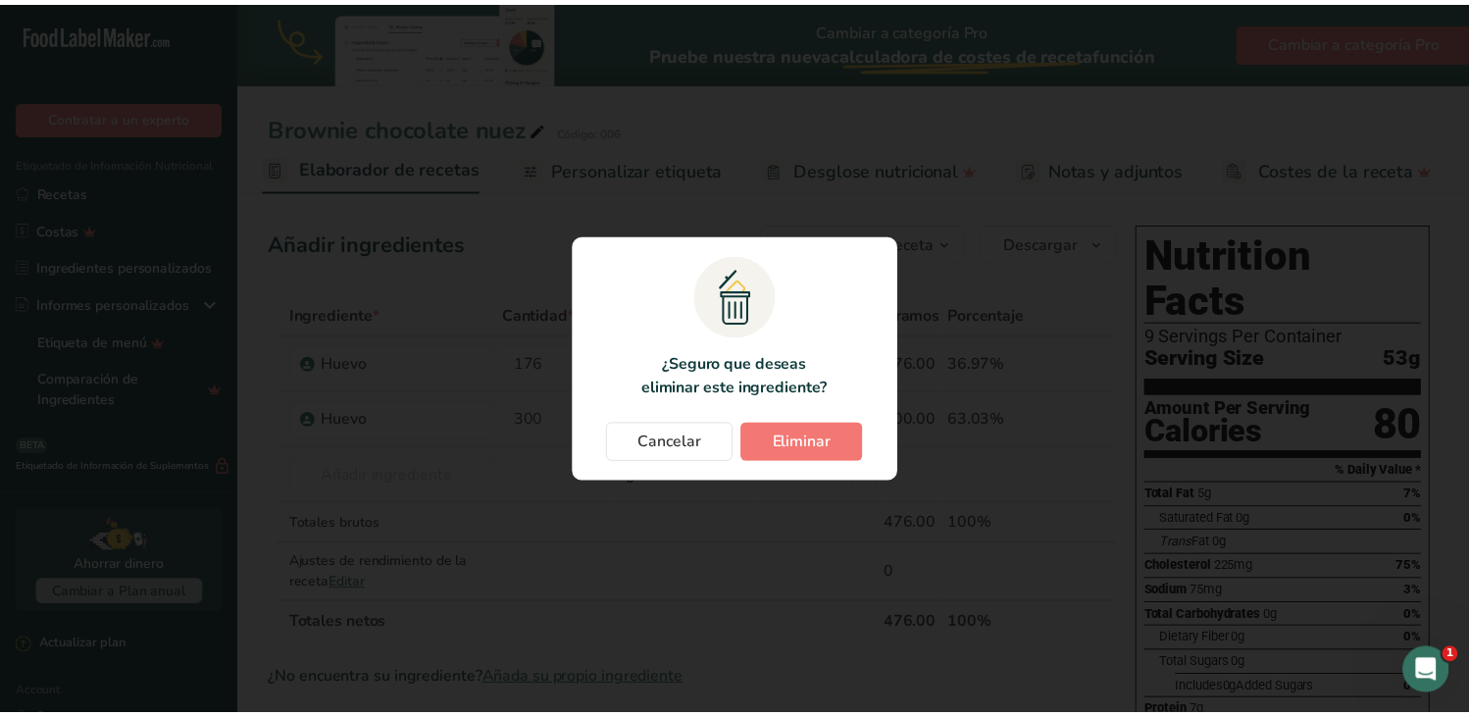
scroll to position [0, 263]
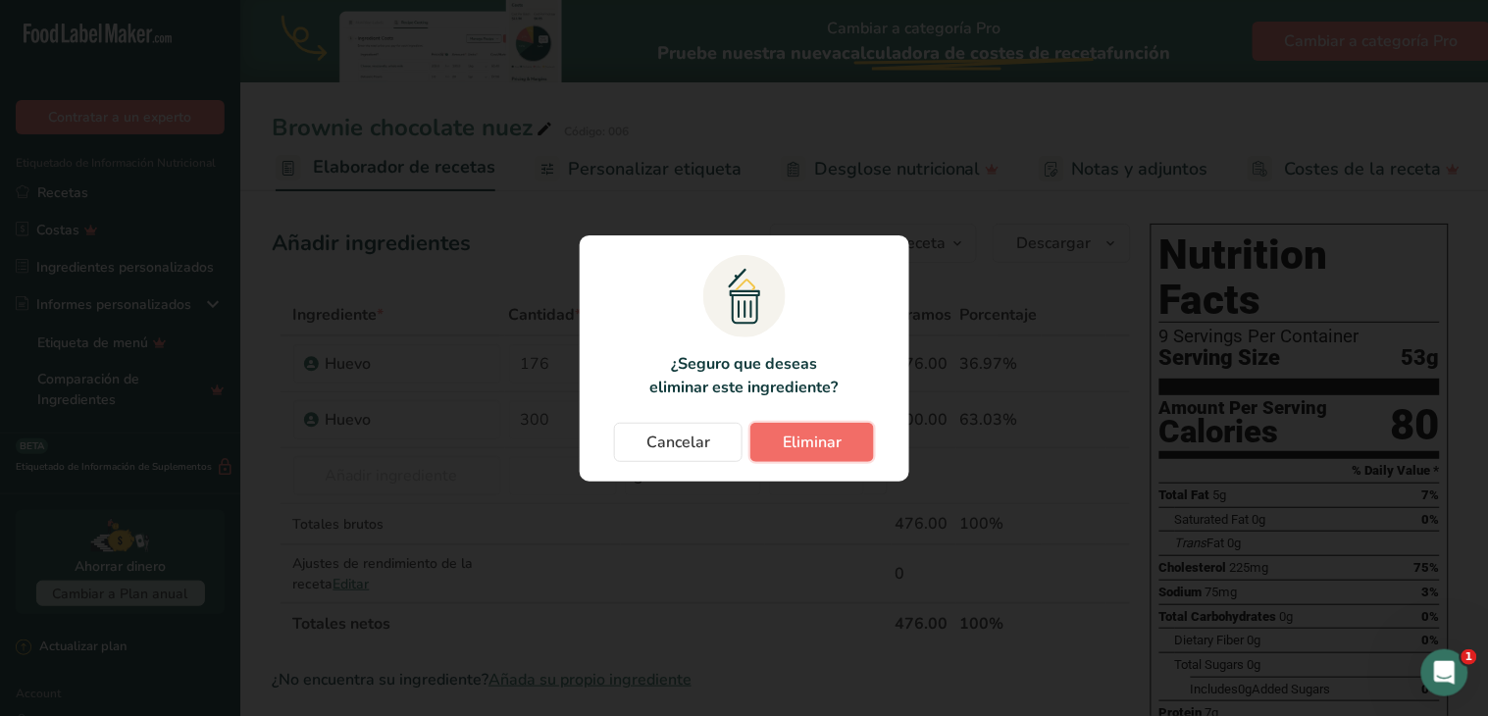
click at [838, 448] on span "Eliminar" at bounding box center [811, 442] width 59 height 24
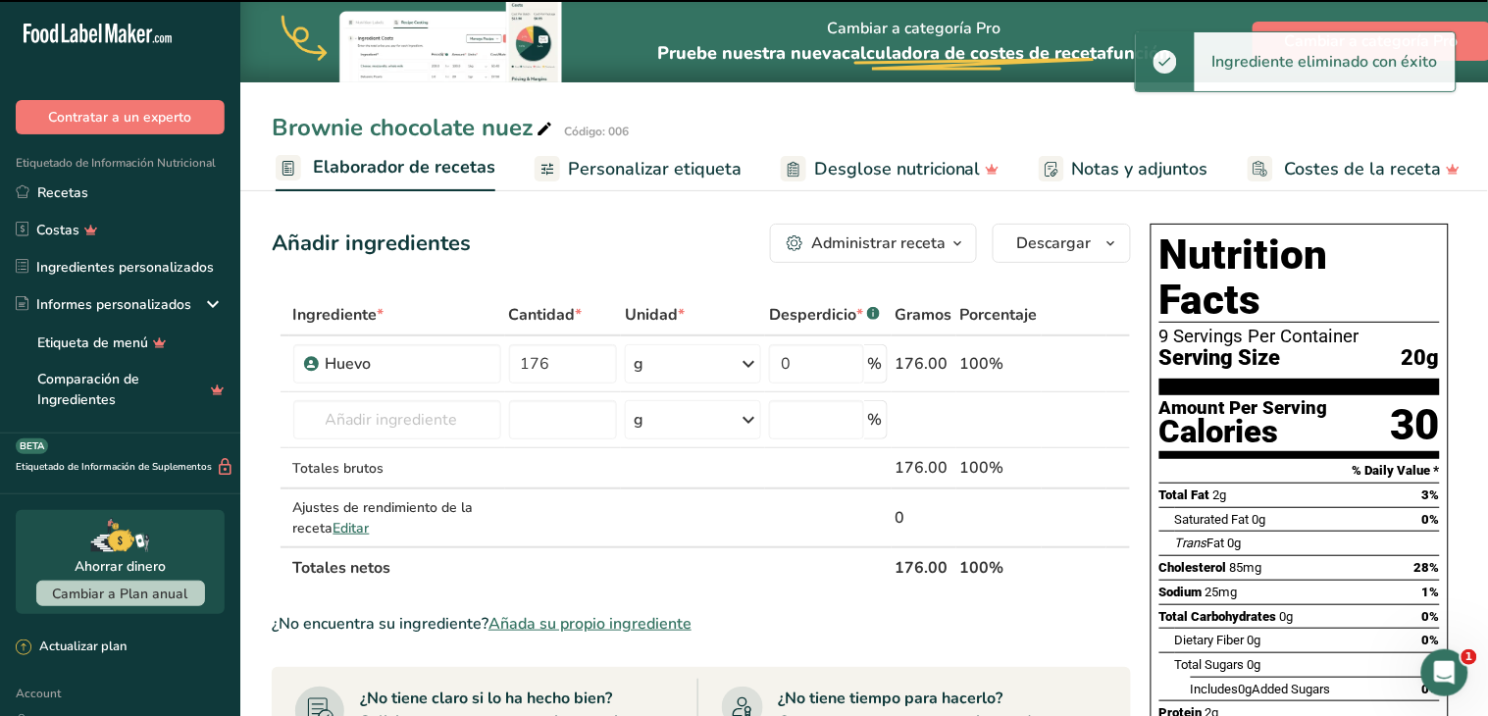
click at [346, 417] on div "Change password modal" at bounding box center [744, 358] width 1488 height 716
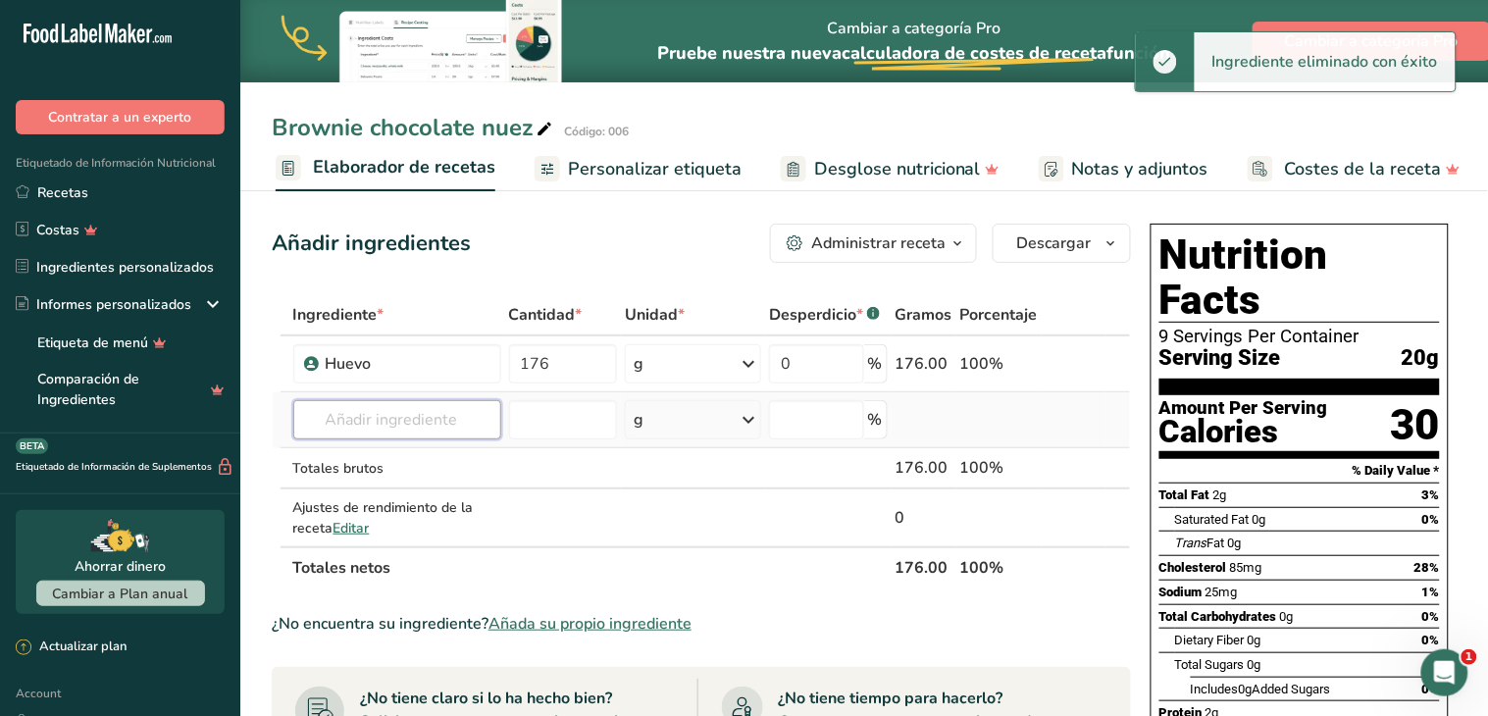
click at [392, 428] on input "text" at bounding box center [397, 419] width 208 height 39
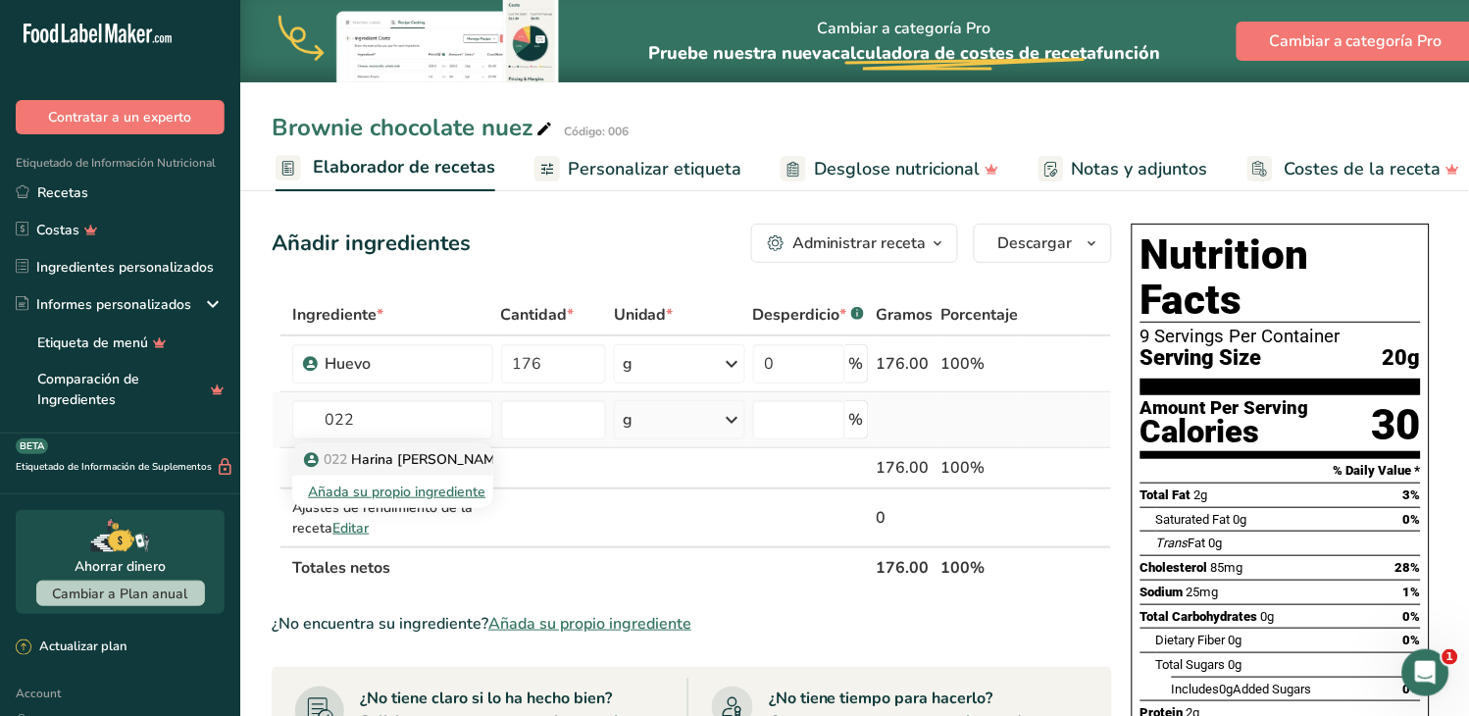
click at [431, 452] on p "022 Harina [PERSON_NAME] Integral" at bounding box center [434, 459] width 253 height 21
type input "Harina [PERSON_NAME] Integral"
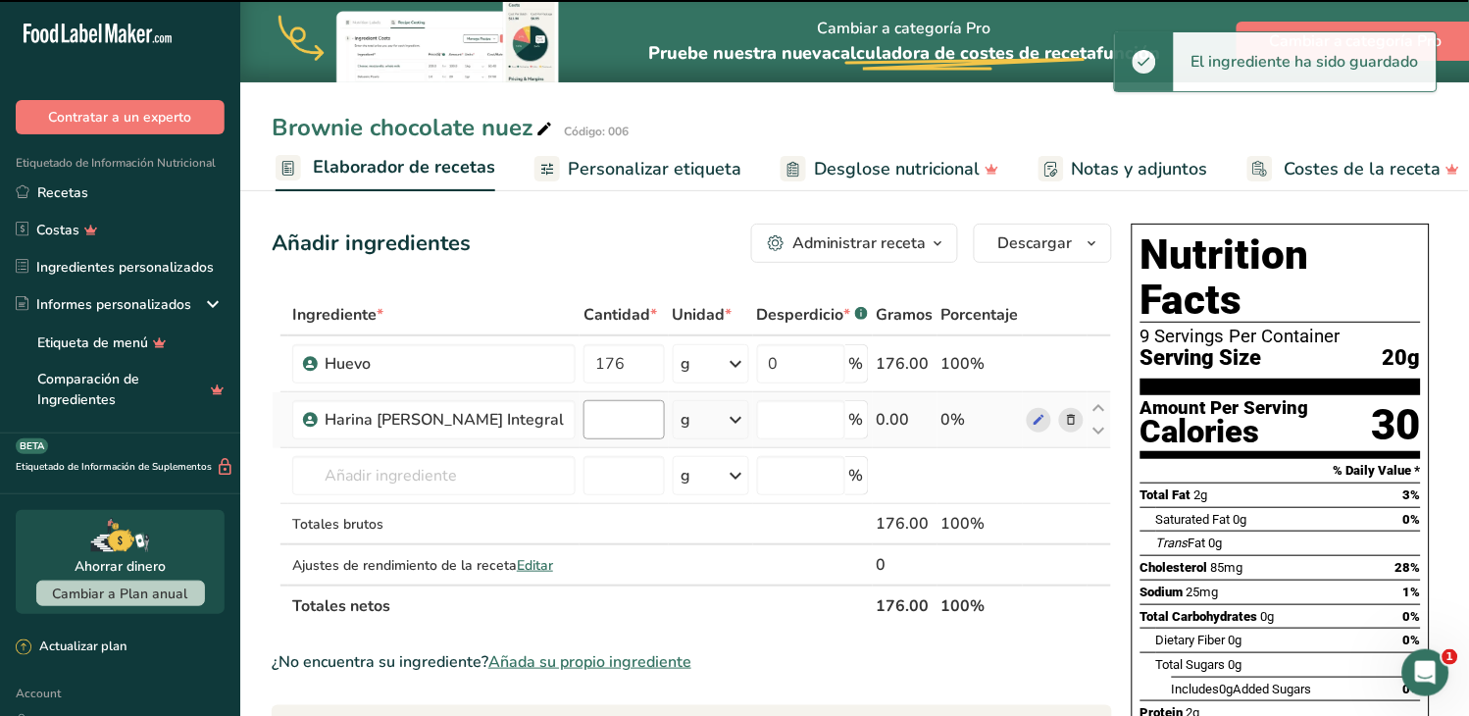
type input "0"
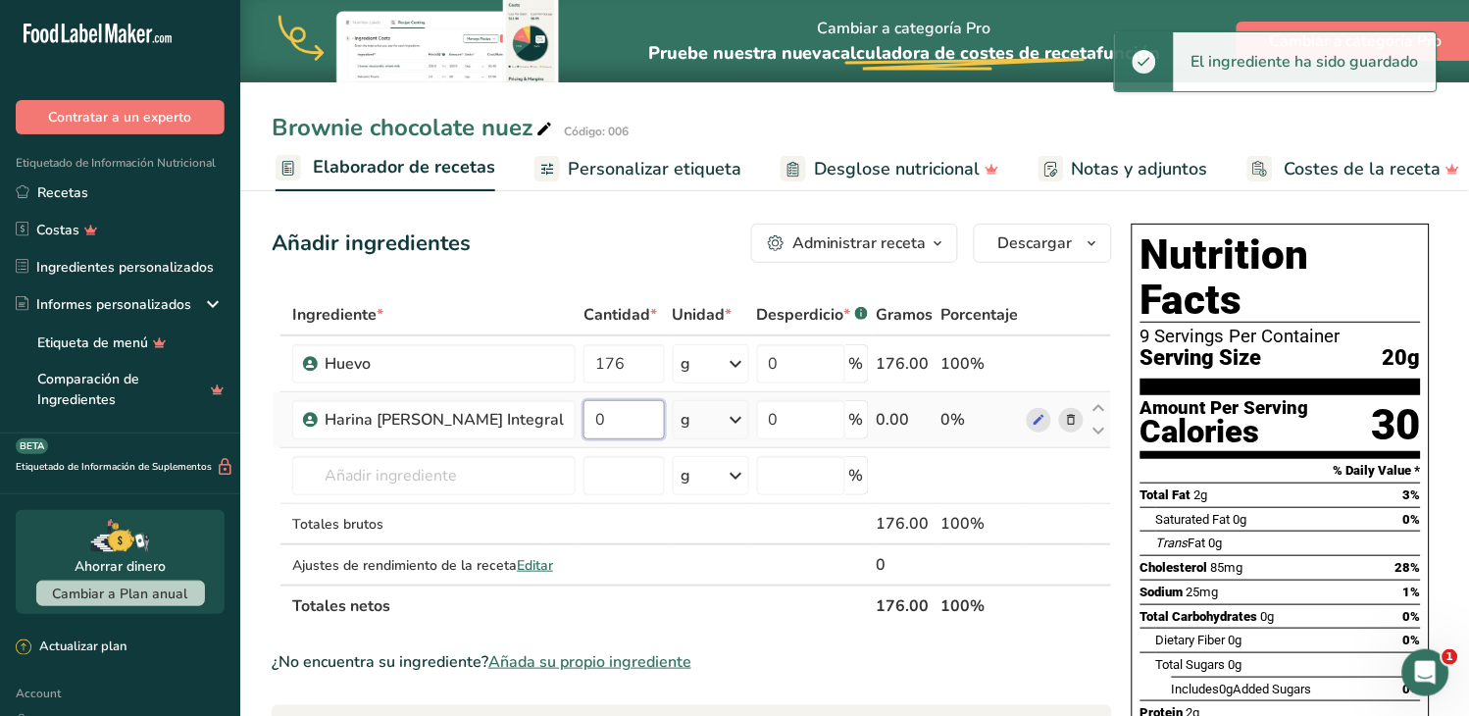
click at [584, 429] on input "0" at bounding box center [623, 419] width 81 height 39
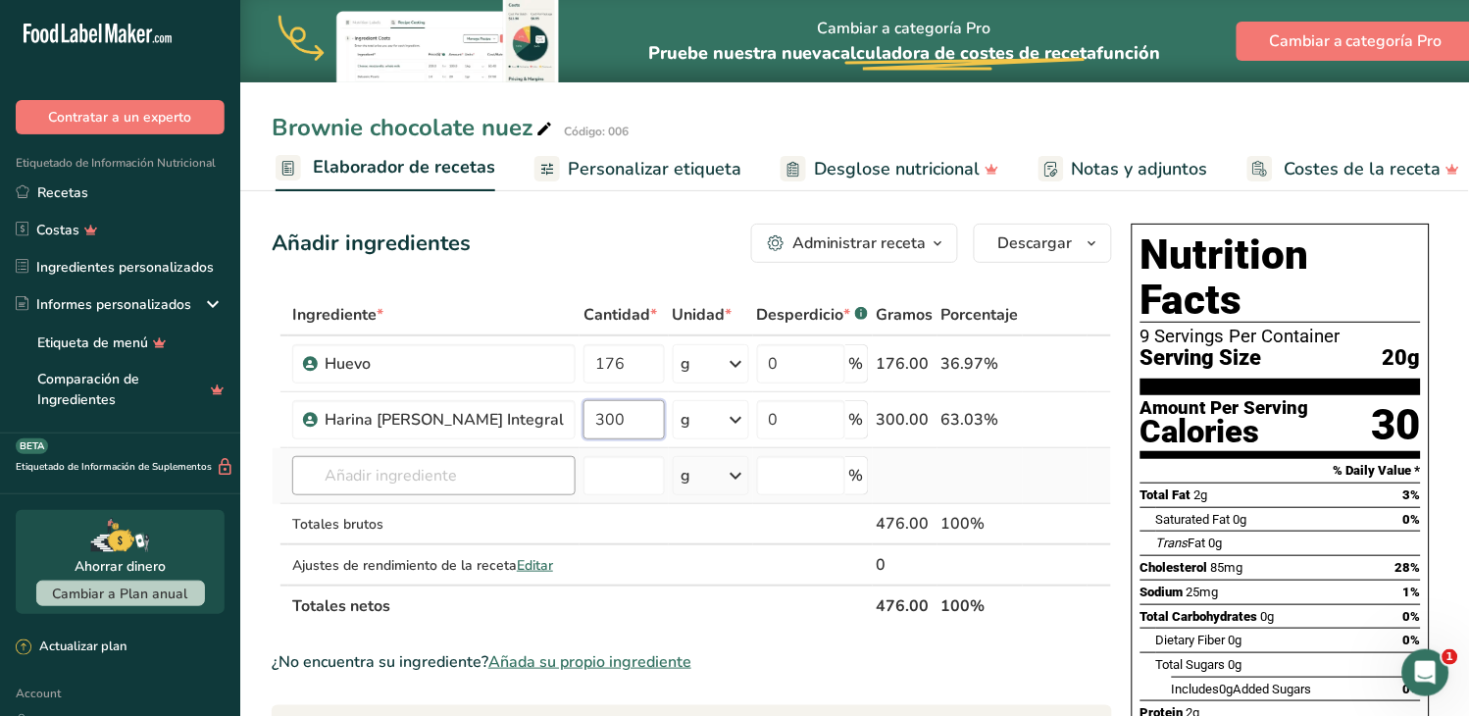
type input "300"
click at [400, 484] on div "Ingrediente * Cantidad * Unidad * Desperdicio * .a-a{fill:#347362;}.b-a{fill:#f…" at bounding box center [692, 460] width 840 height 332
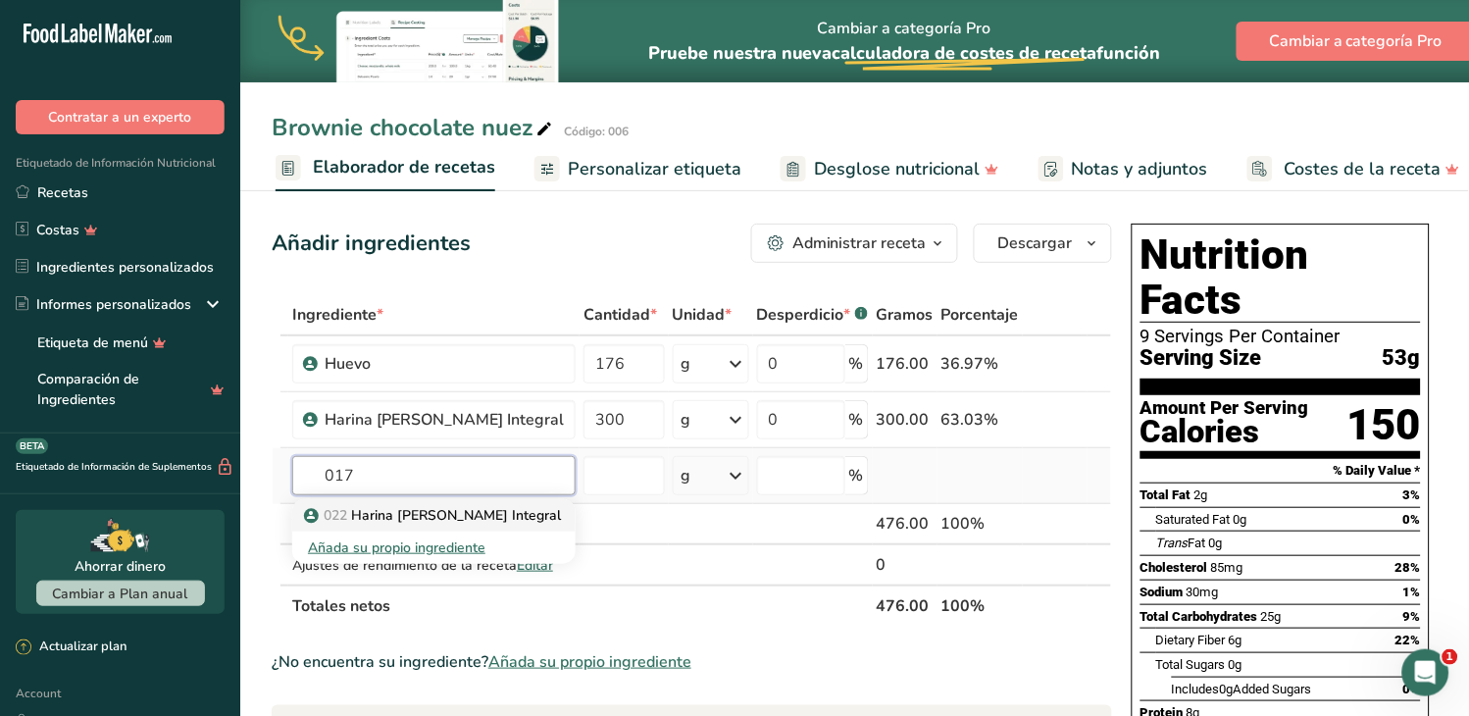
type input "017"
click at [429, 507] on p "022 Harina [PERSON_NAME] Integral" at bounding box center [434, 515] width 253 height 21
type input "Harina [PERSON_NAME] Integral"
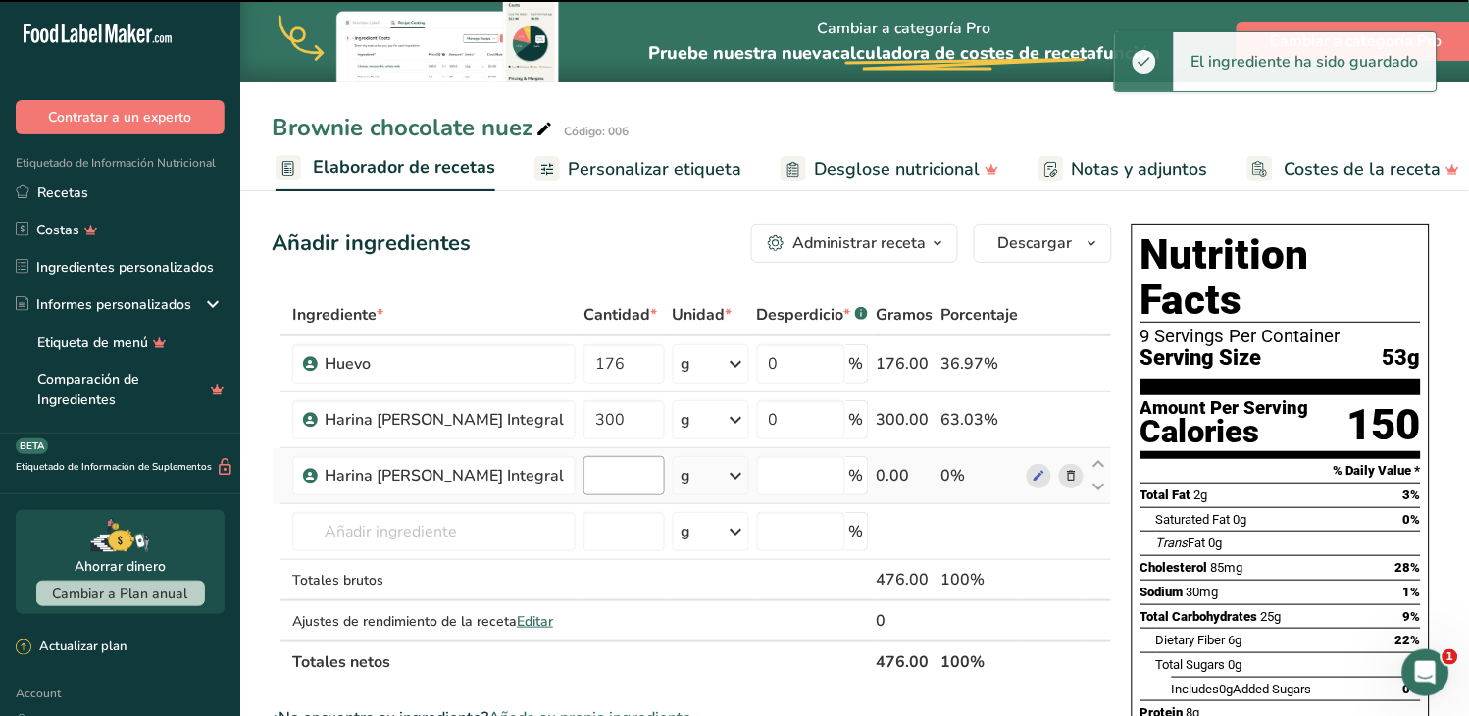
type input "0"
click at [583, 476] on input "0" at bounding box center [623, 475] width 81 height 39
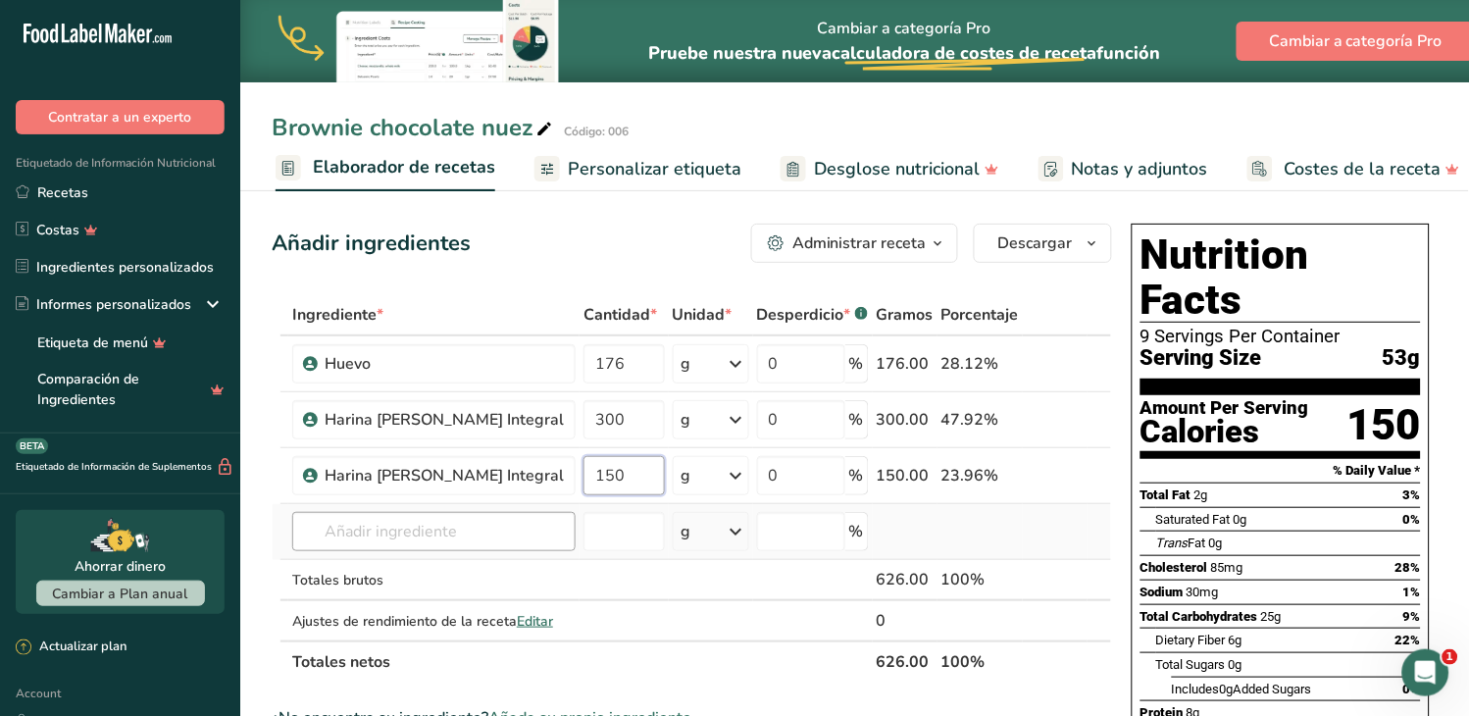
type input "150"
click at [443, 524] on div "Ingrediente * Cantidad * Unidad * Desperdicio * .a-a{fill:#347362;}.b-a{fill:#f…" at bounding box center [692, 488] width 840 height 388
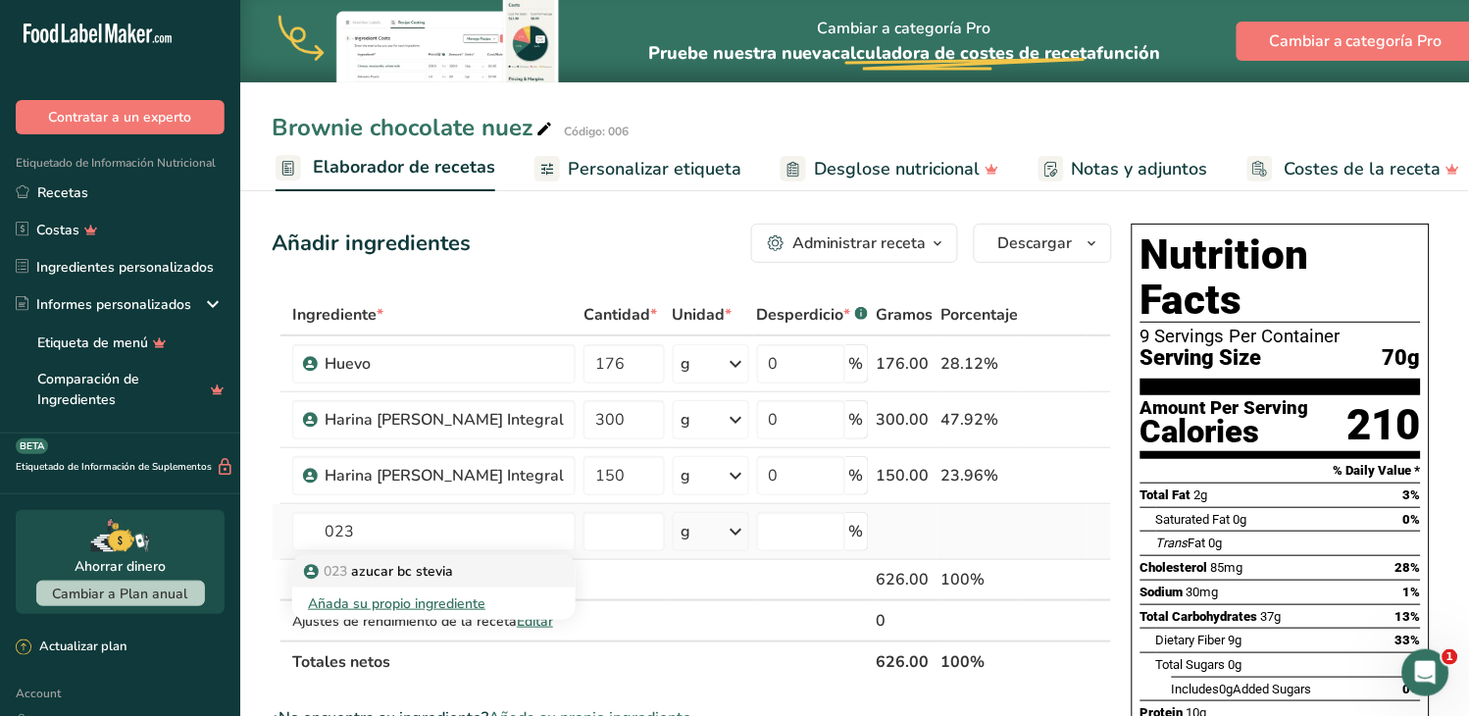
click at [368, 567] on p "023 azucar bc stevia" at bounding box center [380, 571] width 145 height 21
type input "azucar bc stevia"
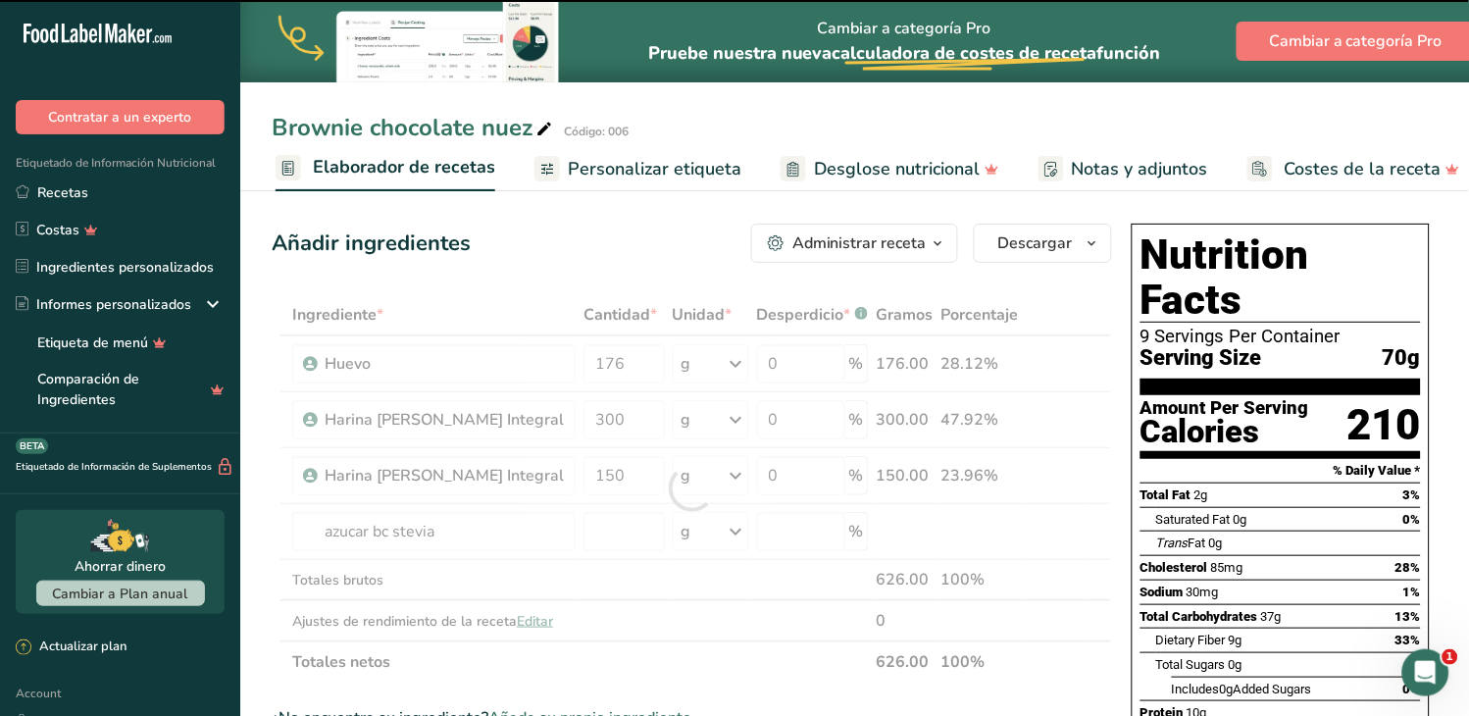
type input "0"
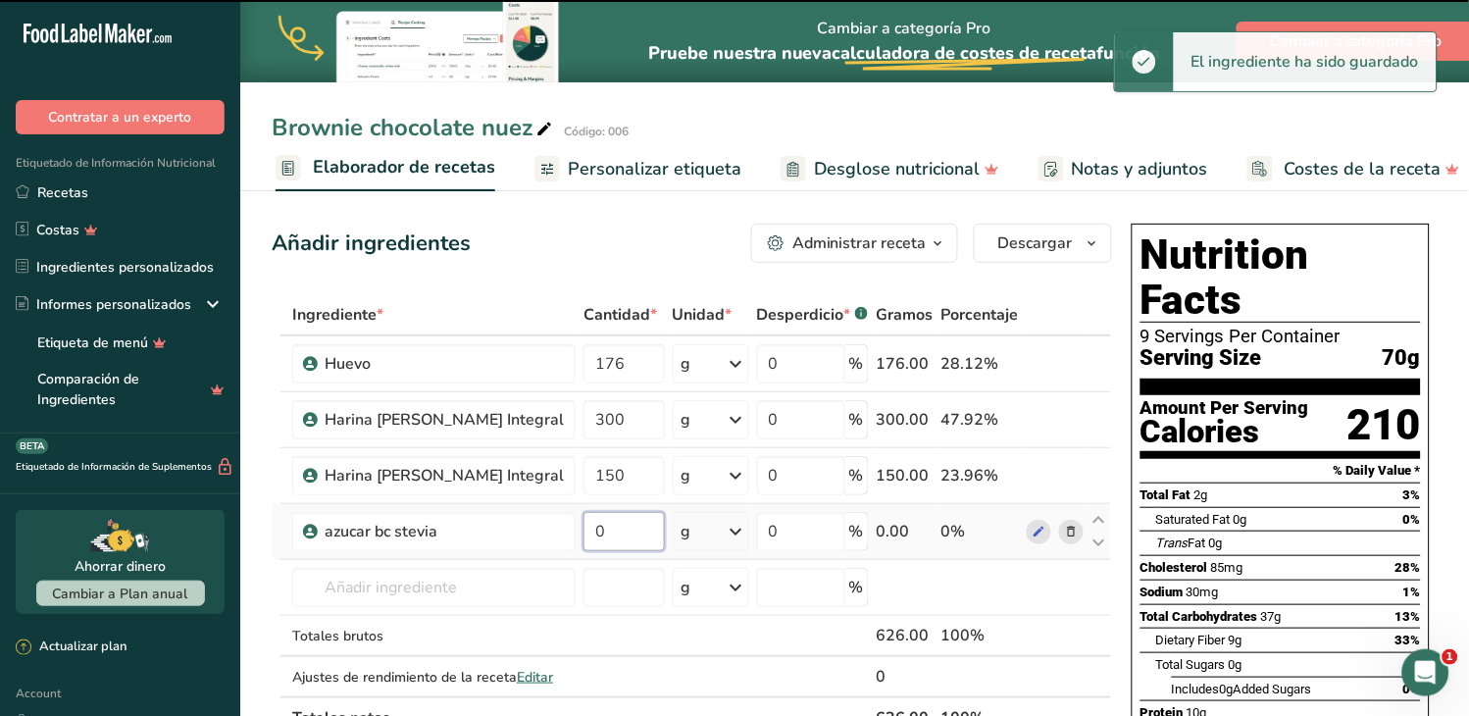
click at [583, 534] on input "0" at bounding box center [623, 531] width 81 height 39
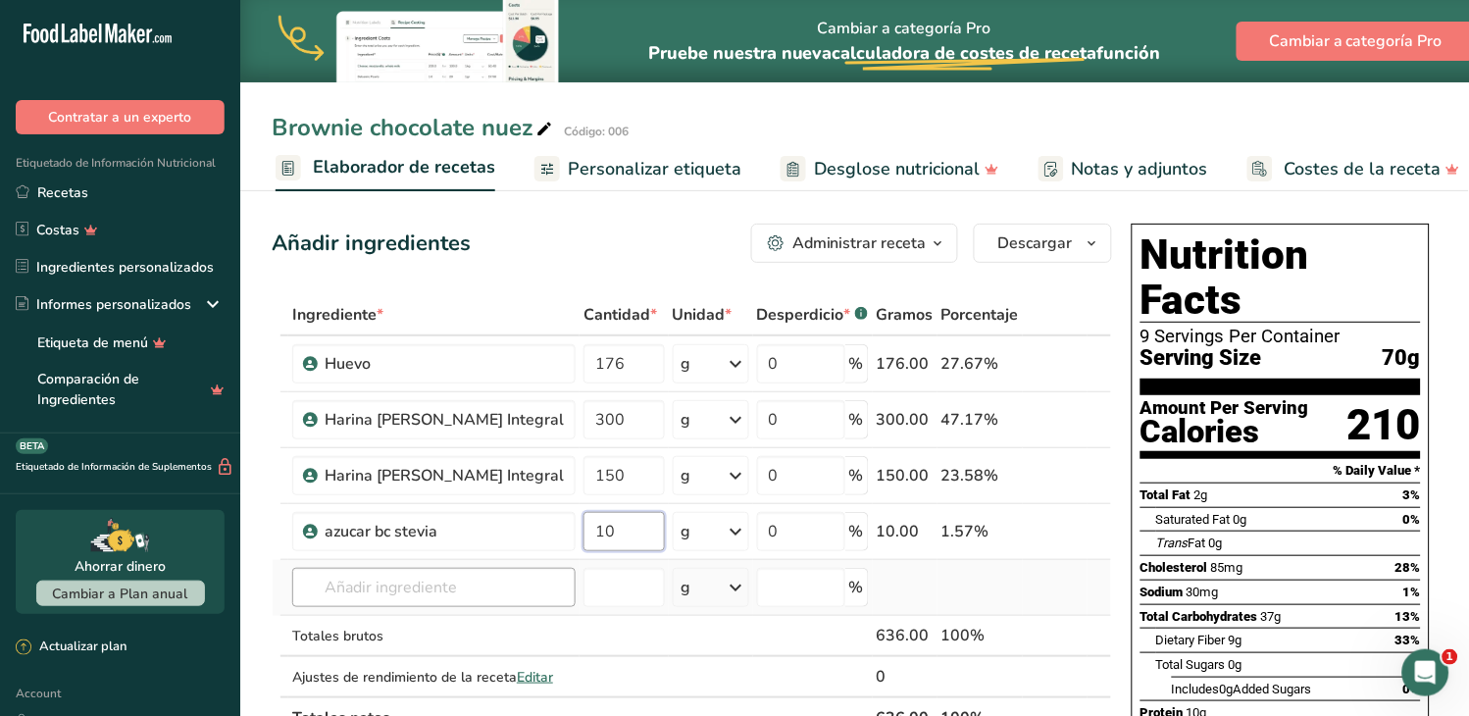
type input "10"
click at [438, 573] on div "Ingrediente * Cantidad * Unidad * Desperdicio * .a-a{fill:#347362;}.b-a{fill:#f…" at bounding box center [692, 516] width 840 height 444
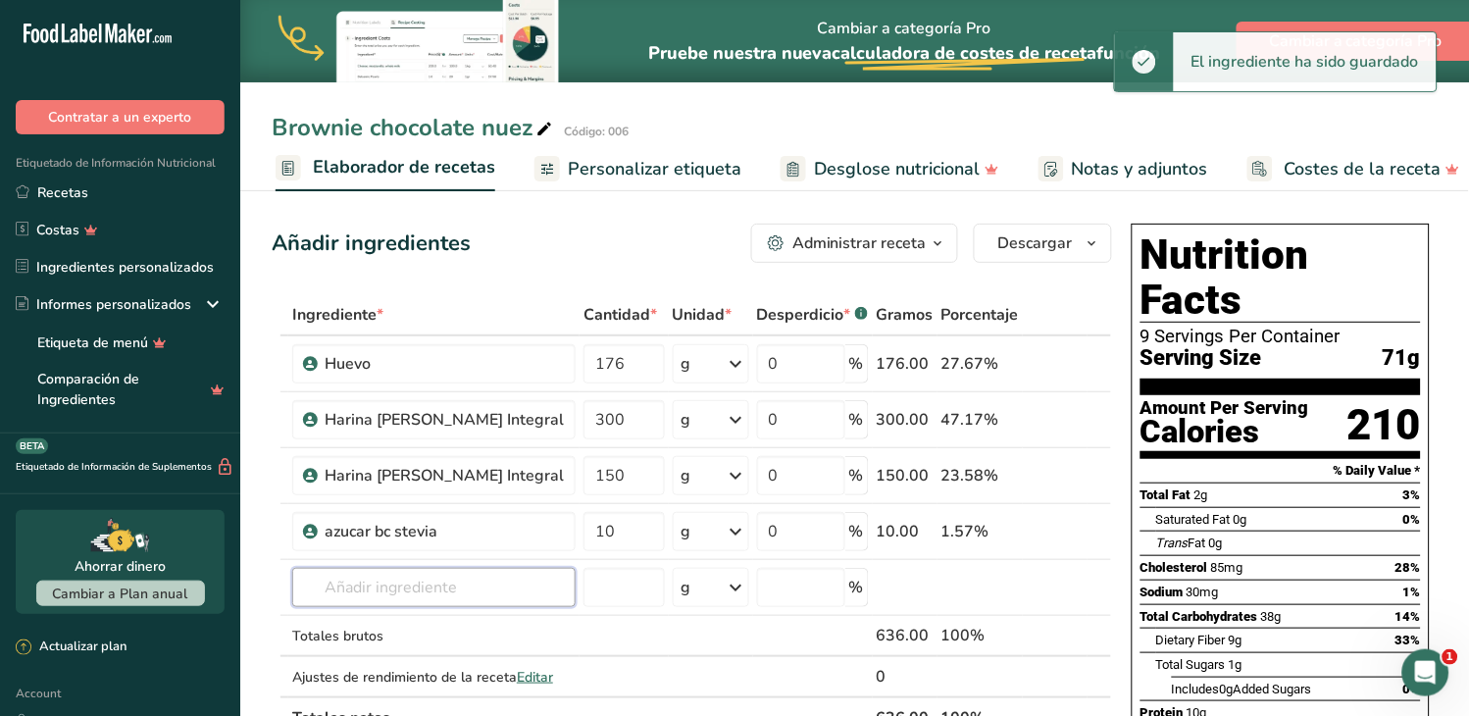
scroll to position [109, 0]
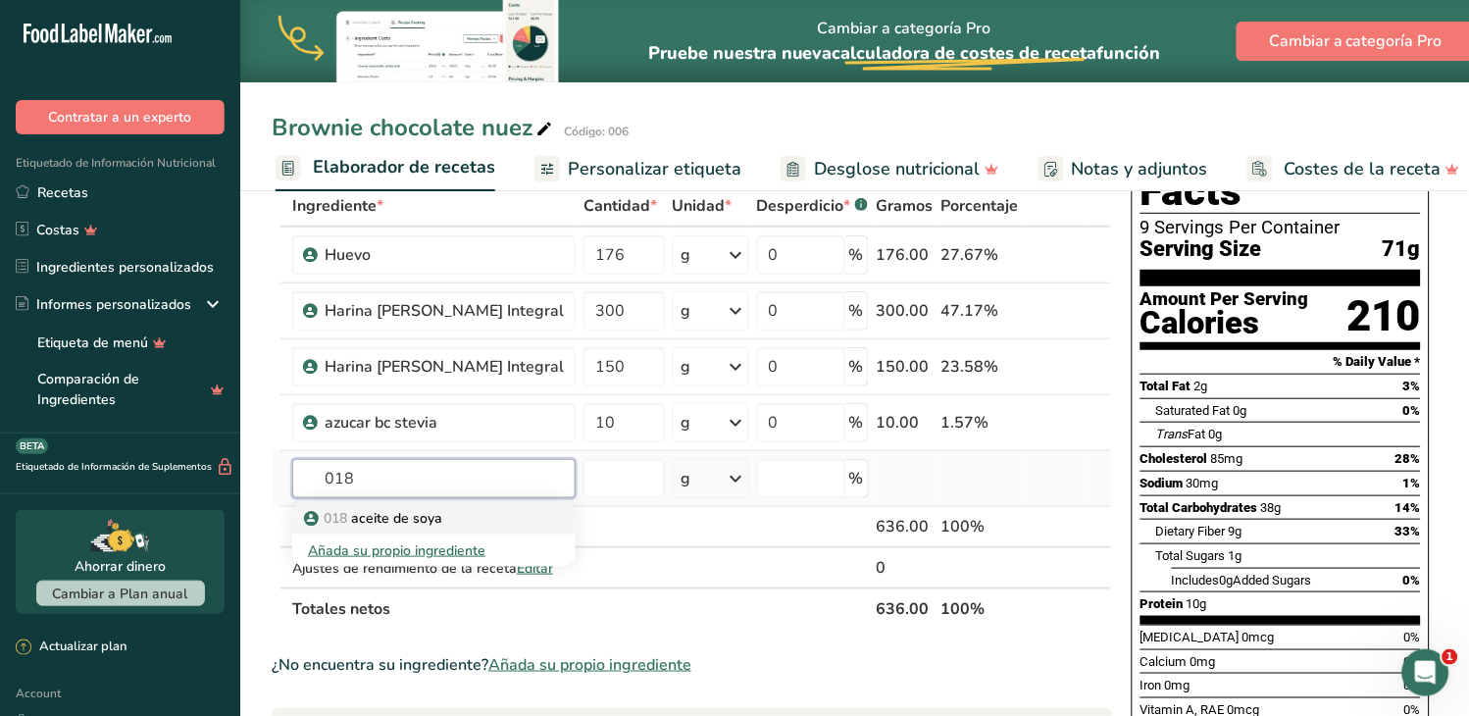
type input "018"
click at [405, 517] on p "018 aceite de soya" at bounding box center [375, 518] width 134 height 21
type input "aceite de soya"
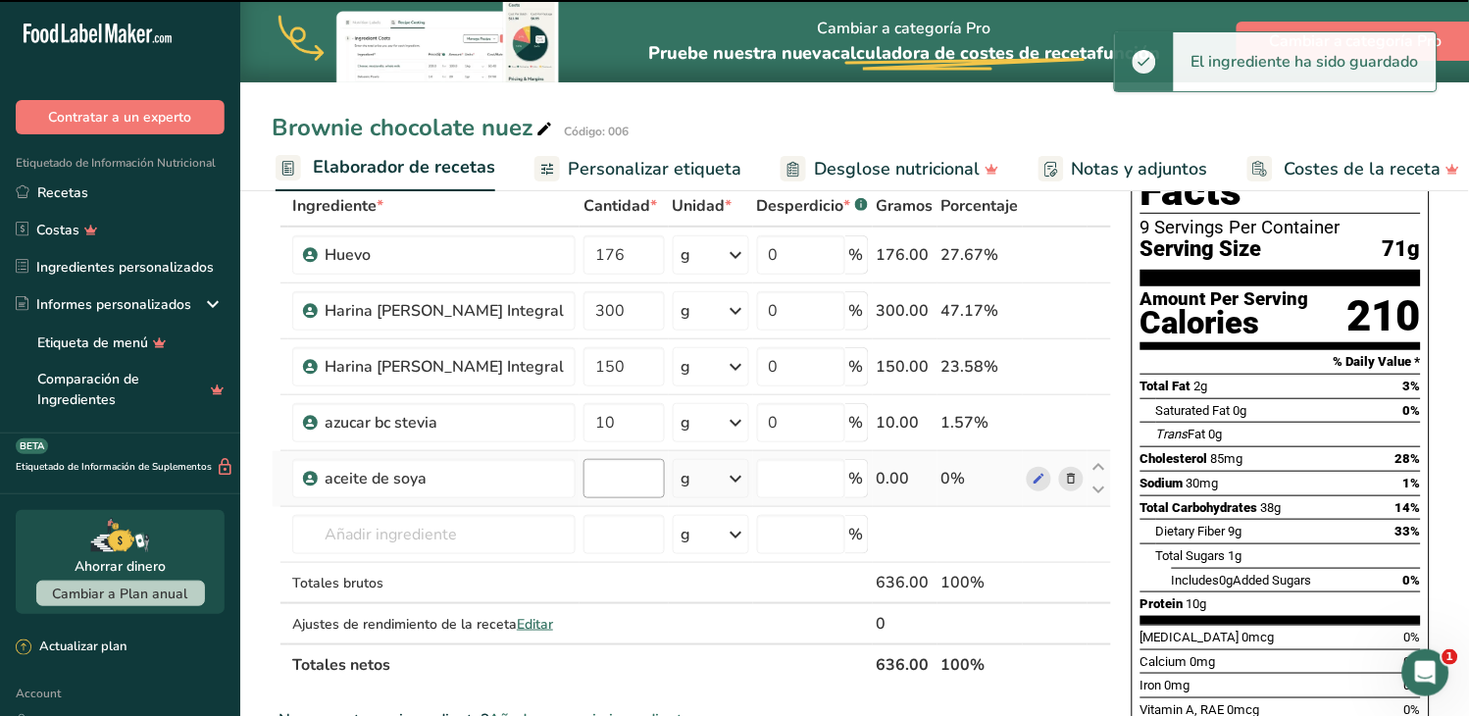
type input "0"
click at [583, 484] on input "0" at bounding box center [623, 478] width 81 height 39
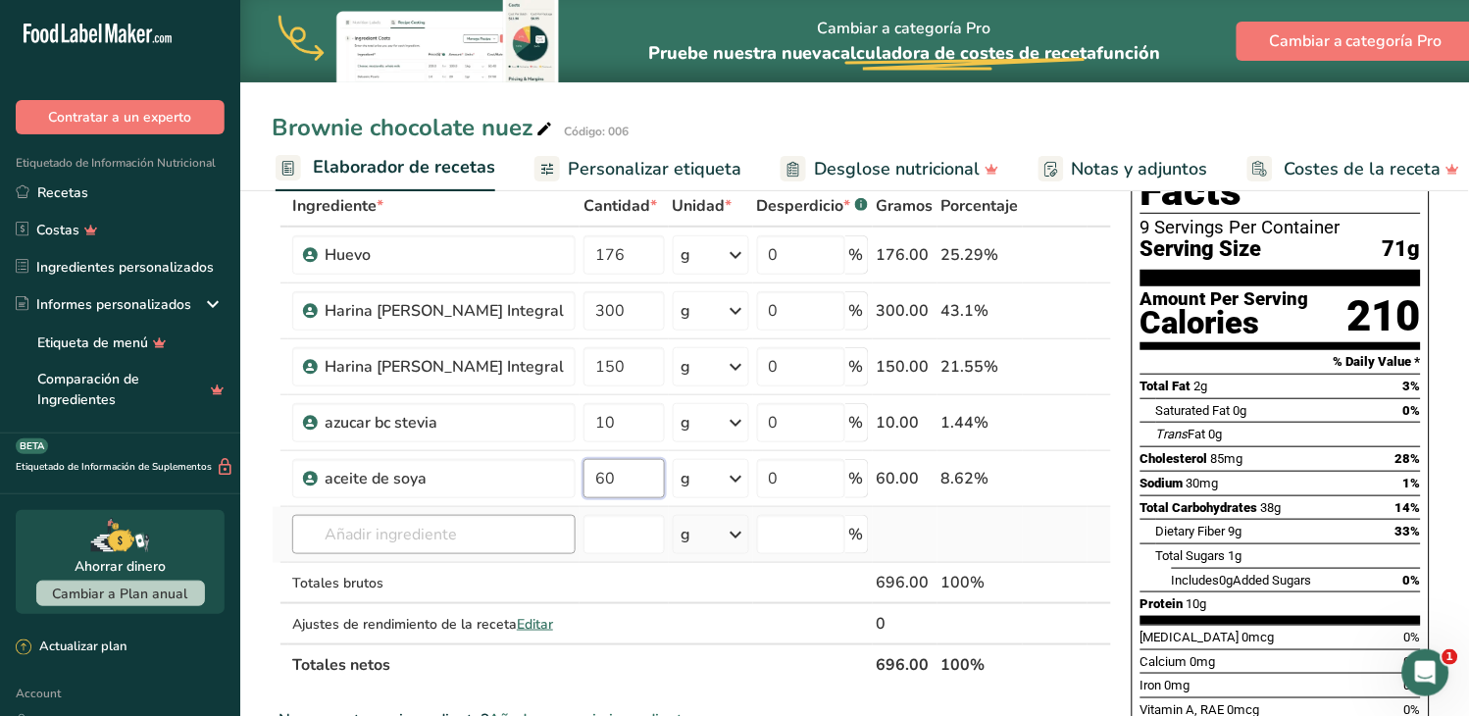
type input "60"
click at [388, 541] on div "Ingrediente * Cantidad * Unidad * Desperdicio * .a-a{fill:#347362;}.b-a{fill:#f…" at bounding box center [692, 435] width 840 height 500
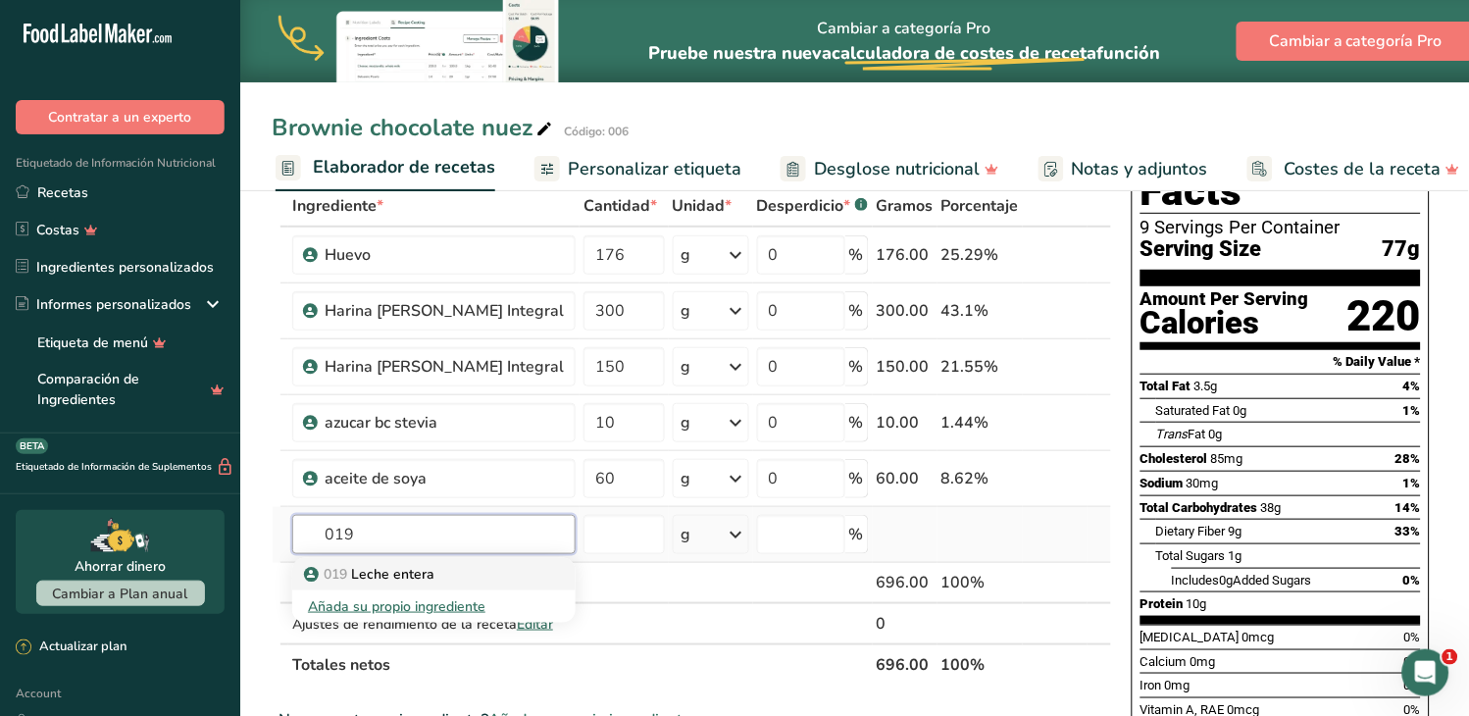
type input "019"
click at [388, 566] on p "019 Leche entera" at bounding box center [371, 574] width 126 height 21
type input "Leche entera"
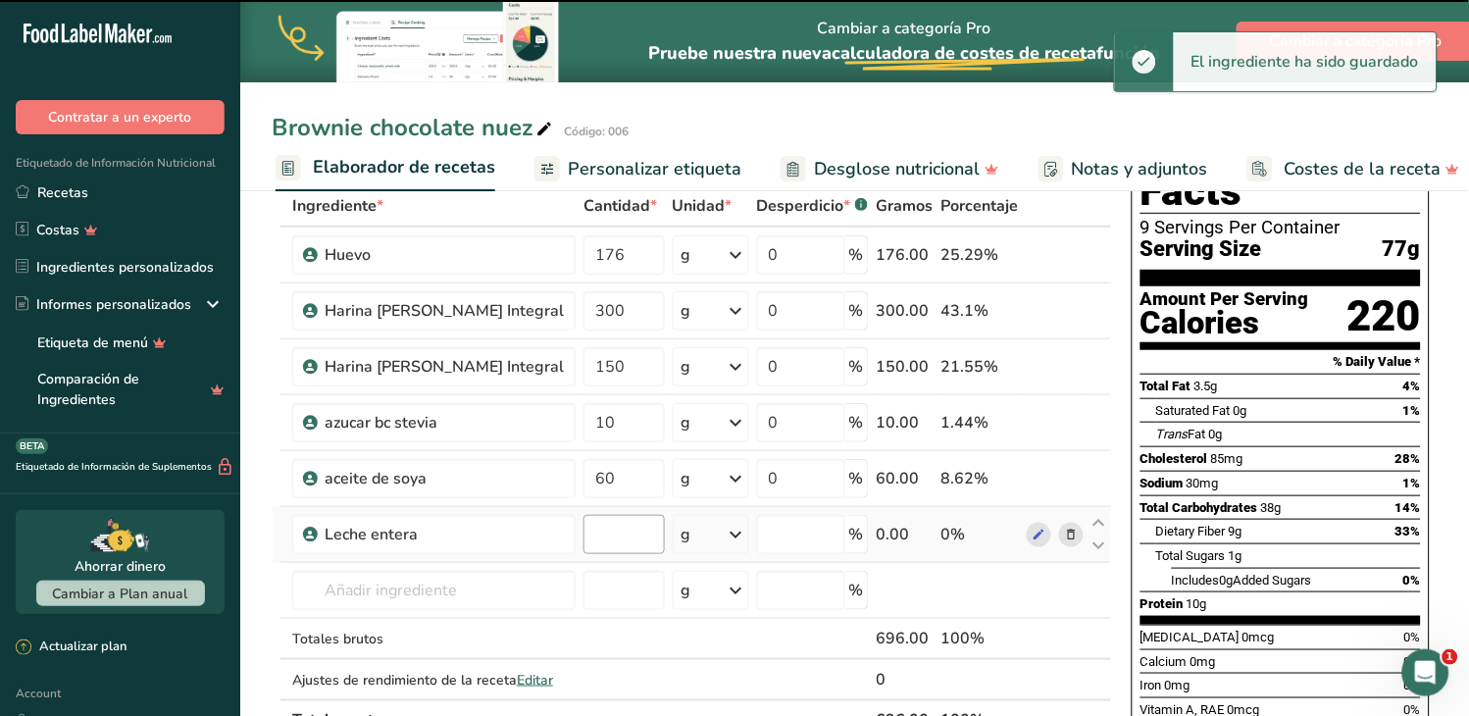
type input "0"
click at [583, 540] on input "0" at bounding box center [623, 534] width 81 height 39
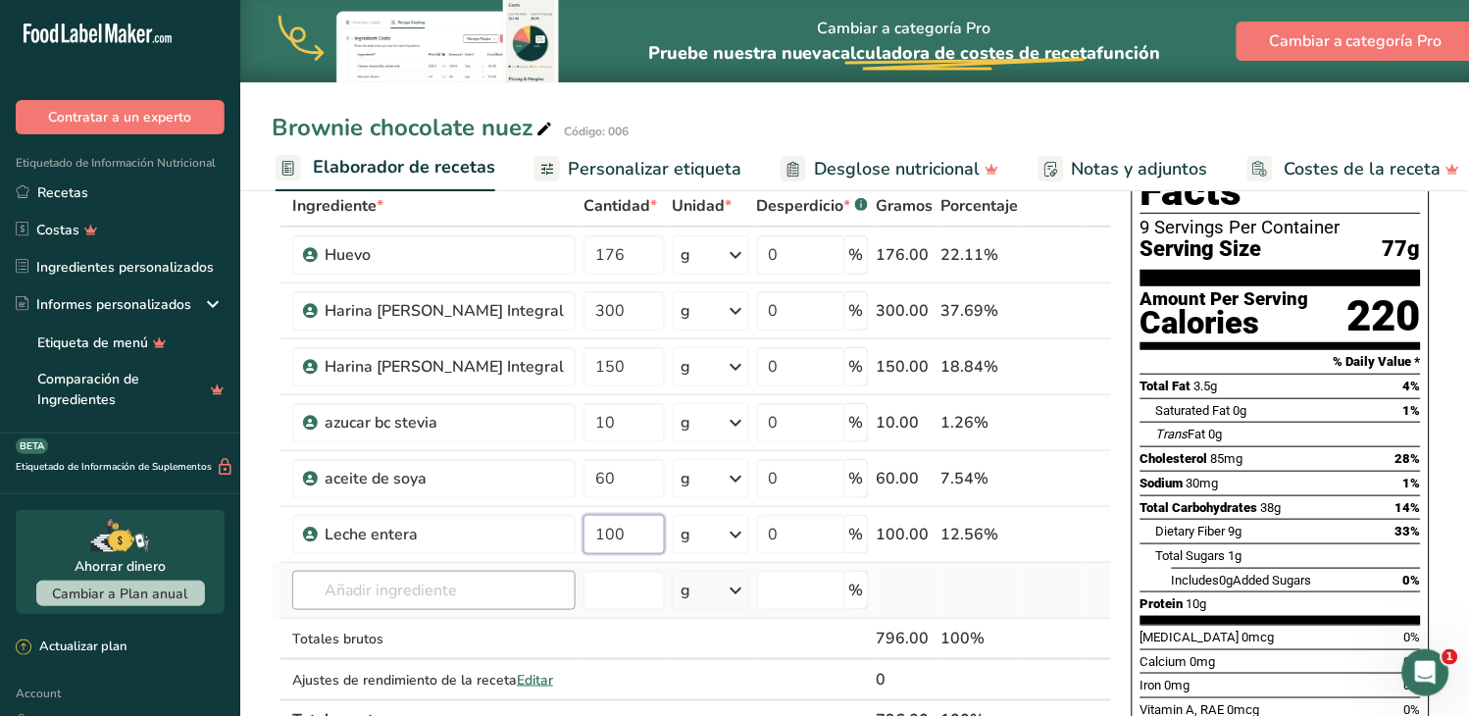
type input "100"
click at [453, 582] on div "Ingrediente * Cantidad * Unidad * Desperdicio * .a-a{fill:#347362;}.b-a{fill:#f…" at bounding box center [692, 463] width 840 height 556
click at [353, 580] on input "text" at bounding box center [433, 590] width 283 height 39
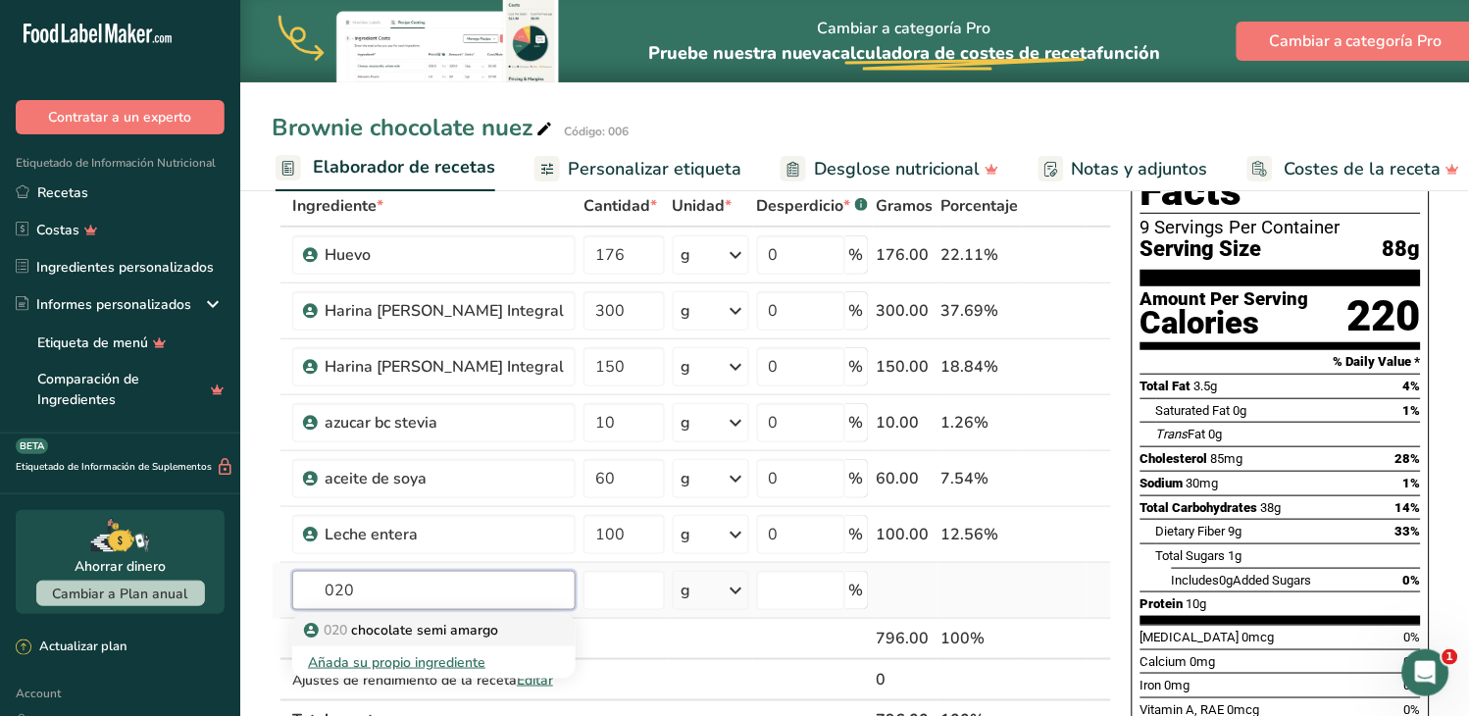
type input "020"
click at [384, 629] on p "020 chocolate semi amargo" at bounding box center [403, 630] width 190 height 21
type input "chocolate semi amargo"
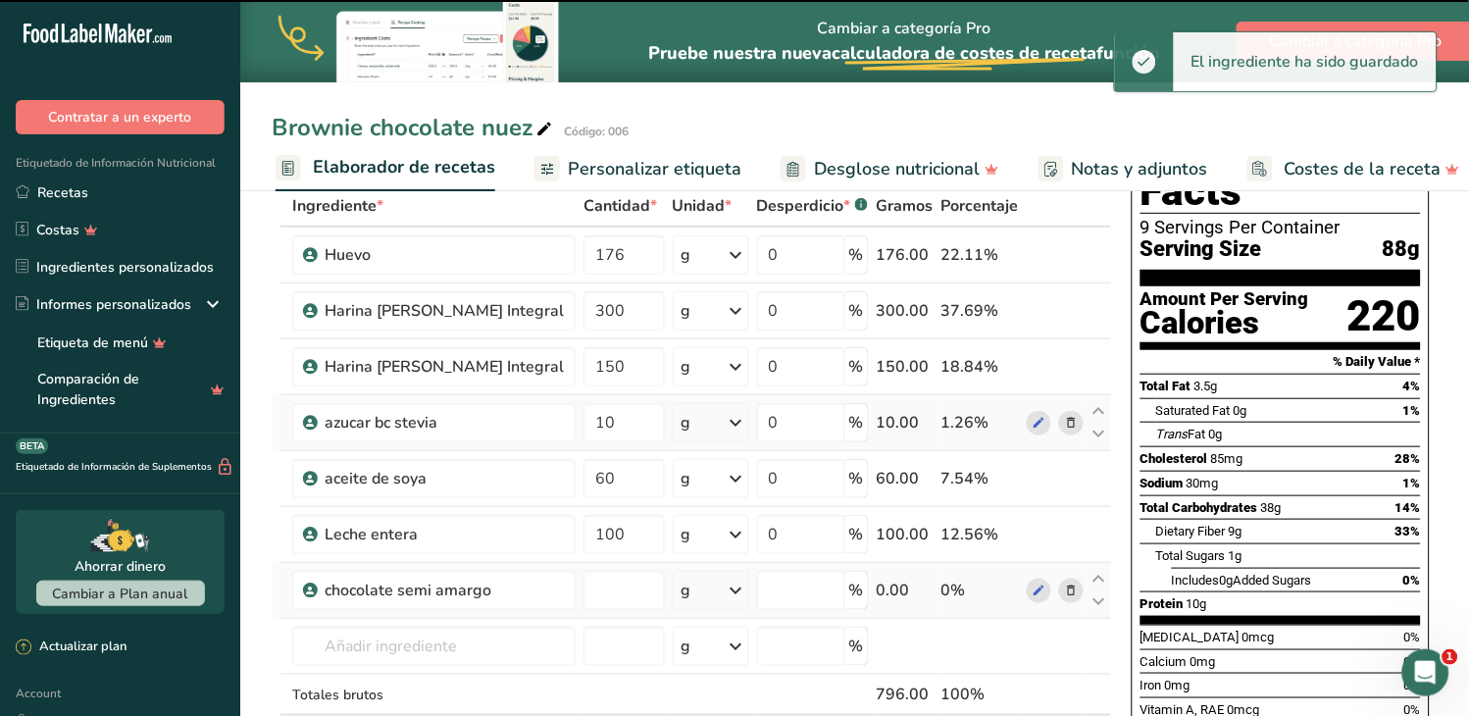
type input "0"
click at [583, 571] on input "0" at bounding box center [623, 590] width 81 height 39
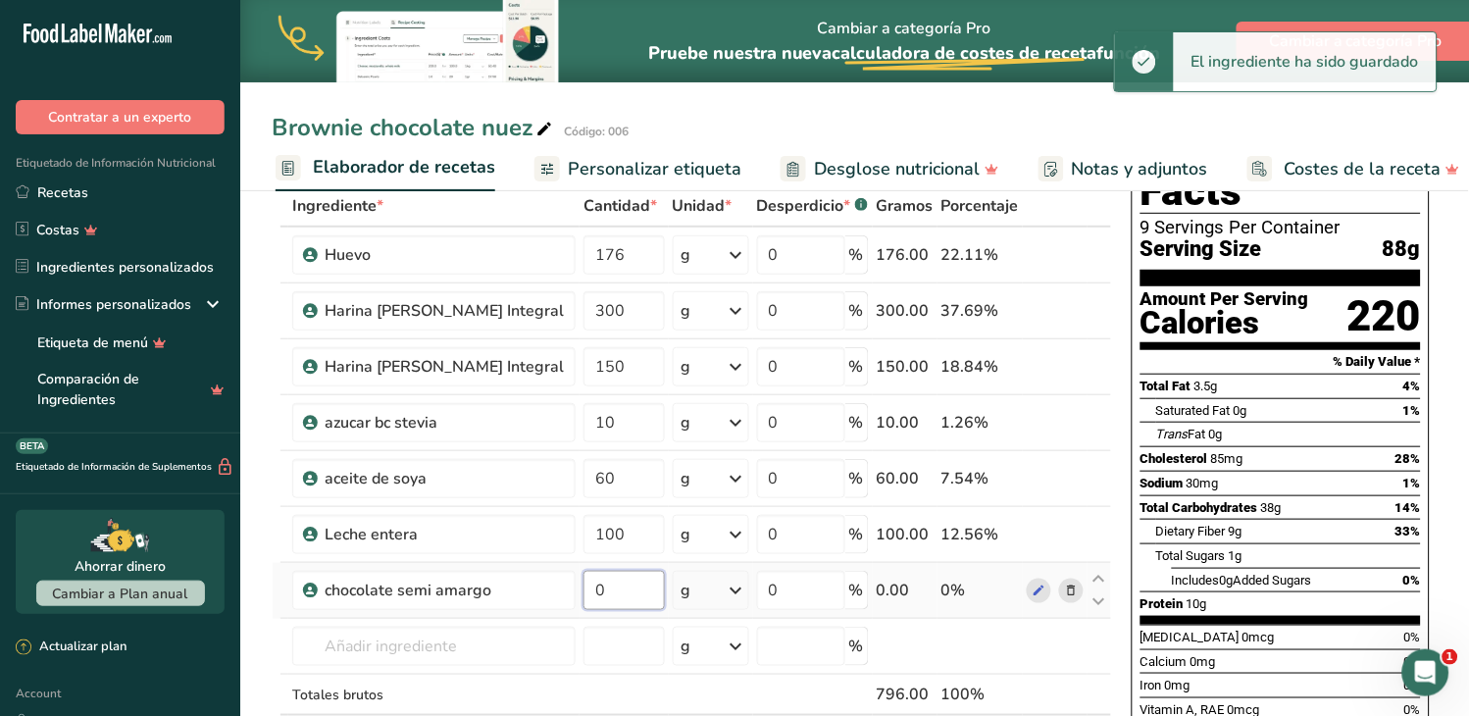
scroll to position [327, 0]
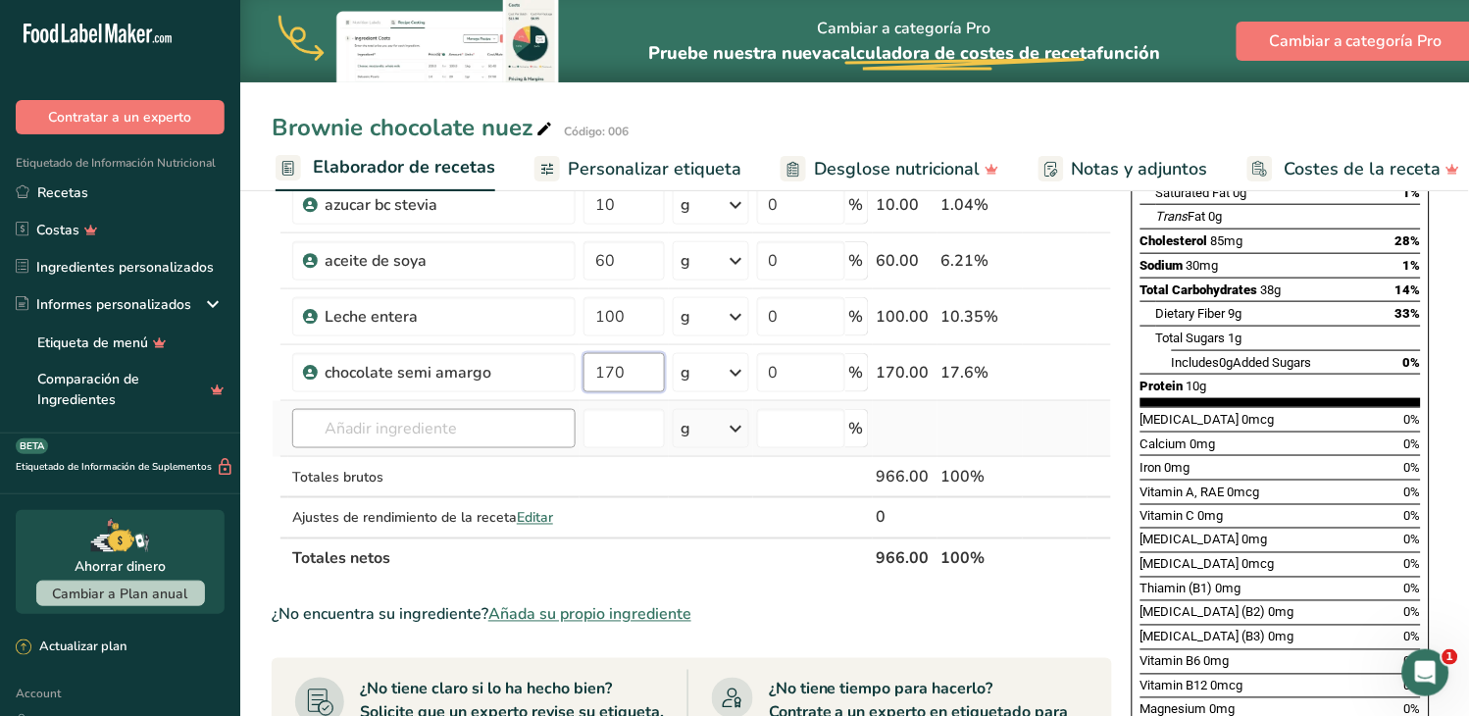
type input "170"
click at [473, 432] on div "Ingrediente * Cantidad * Unidad * Desperdicio * .a-a{fill:#347362;}.b-a{fill:#f…" at bounding box center [692, 274] width 840 height 612
click at [363, 434] on input "text" at bounding box center [433, 428] width 283 height 39
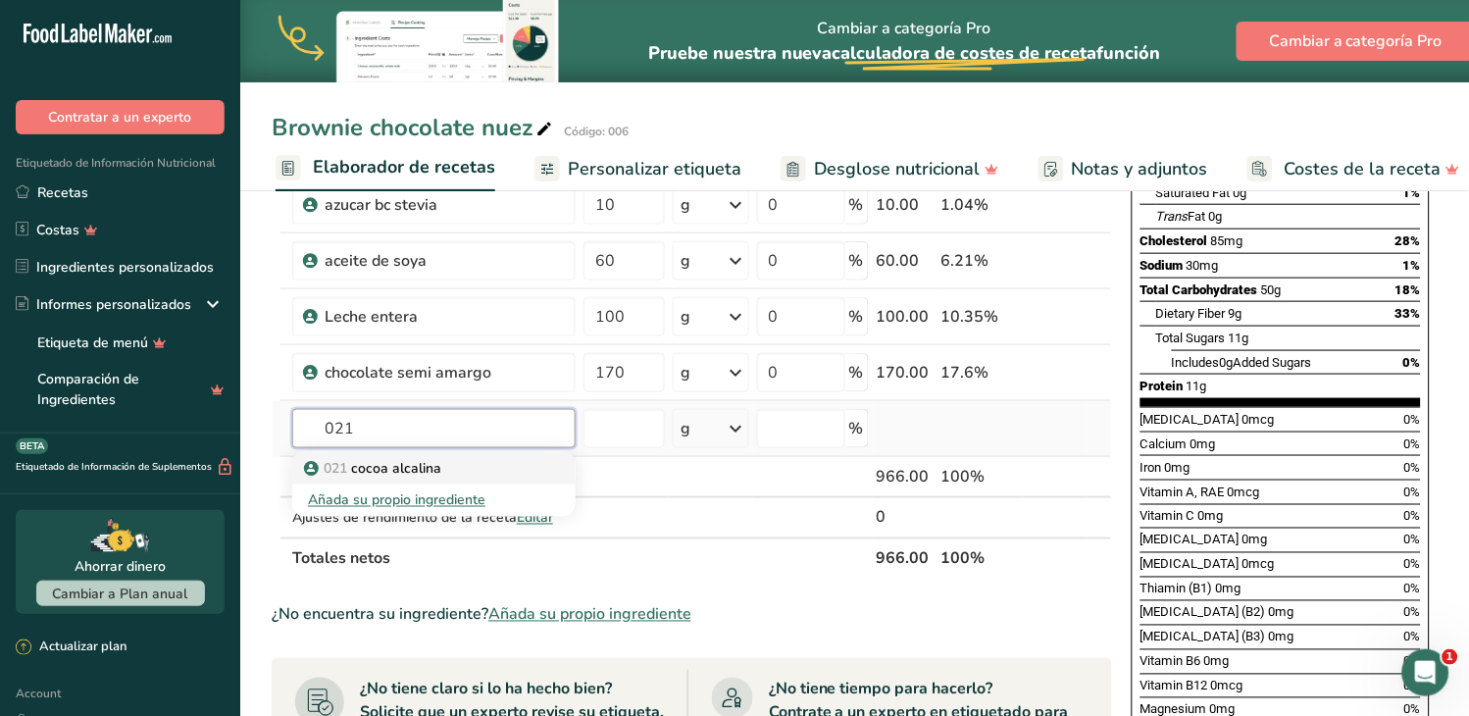
type input "021"
click at [425, 468] on p "021 cocoa alcalina" at bounding box center [374, 468] width 133 height 21
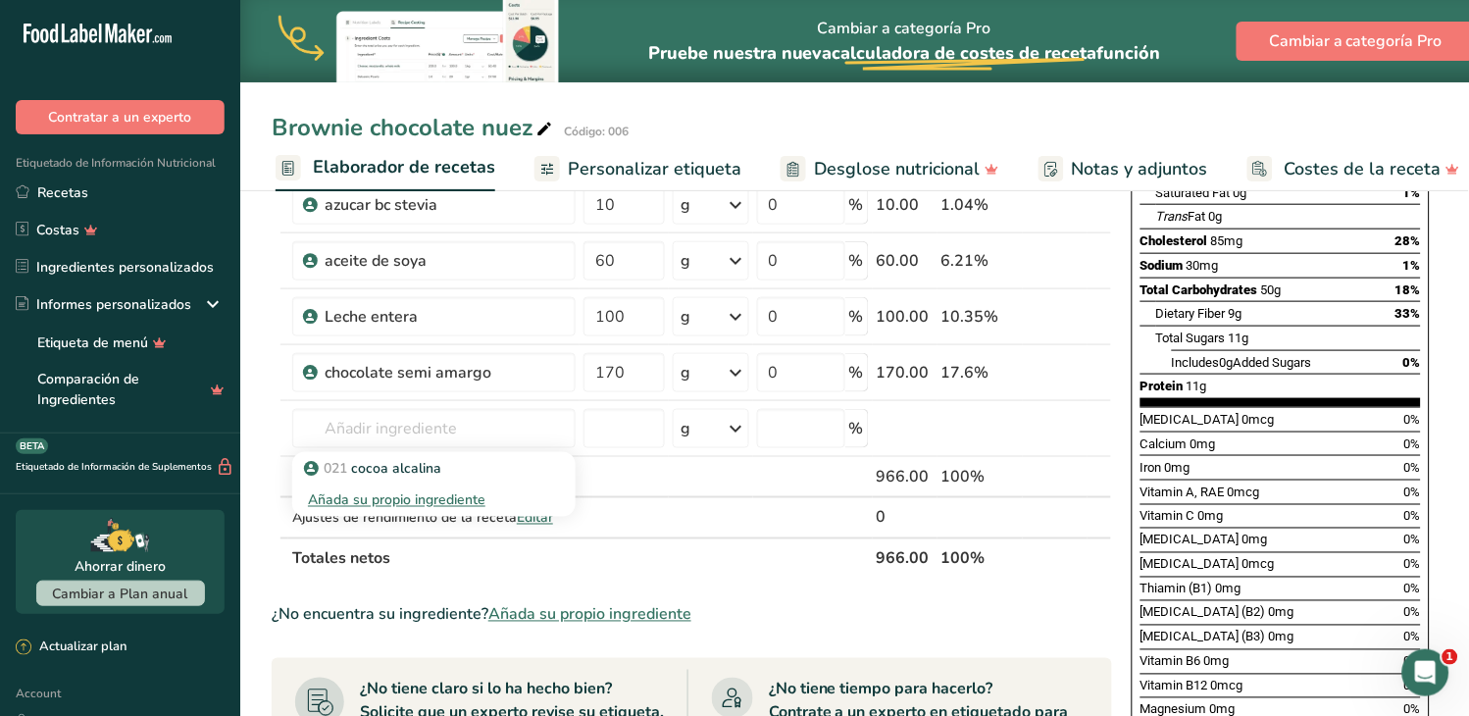
type input "cocoa alcalina"
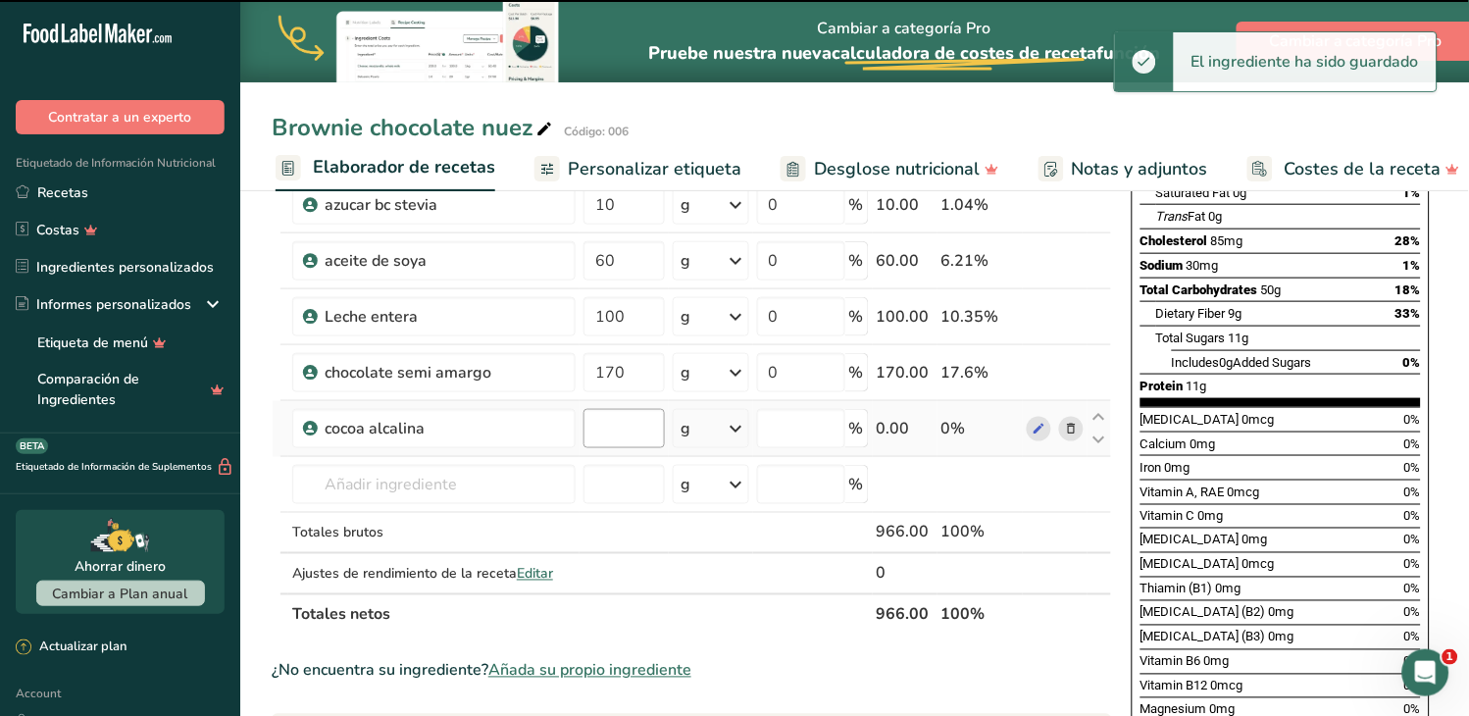
type input "0"
click at [583, 428] on input "0" at bounding box center [623, 428] width 81 height 39
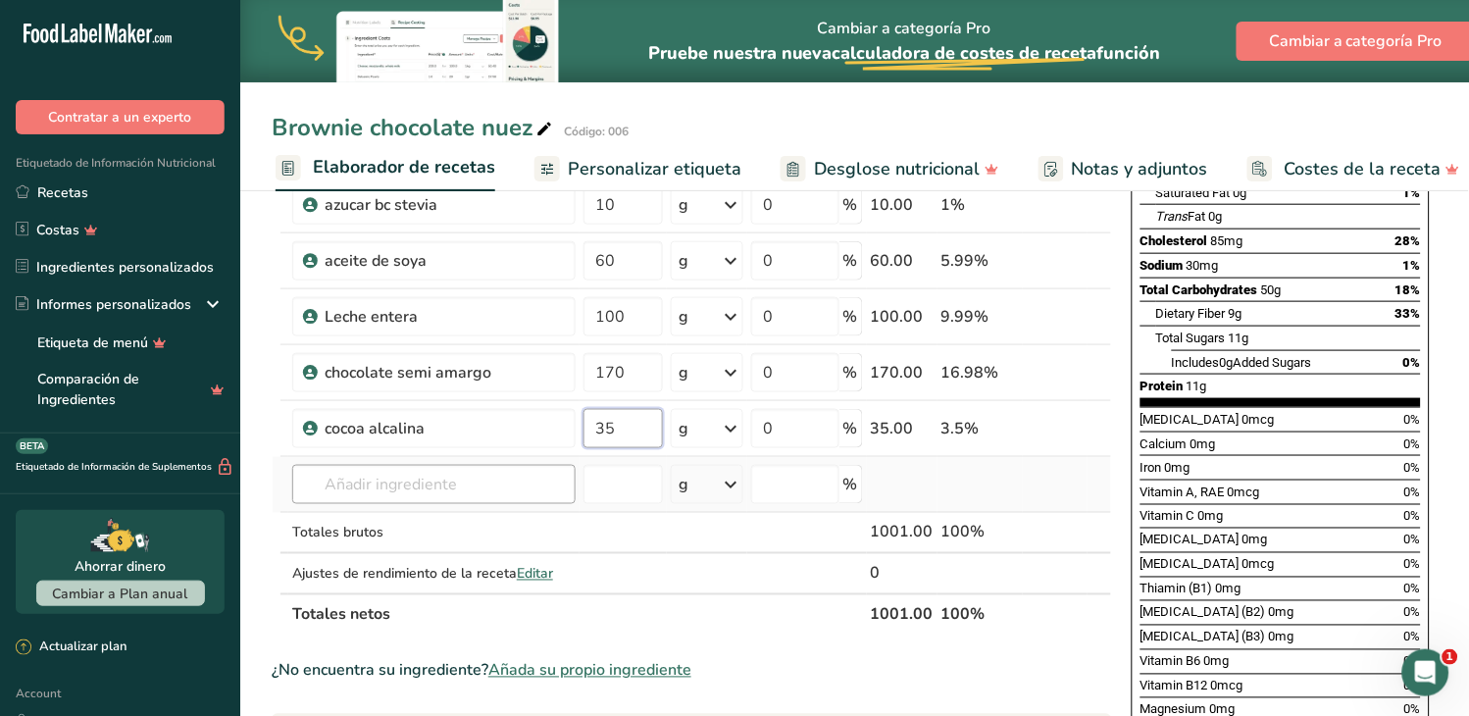
type input "35"
click at [427, 480] on div "Ingrediente * Cantidad * Unidad * Desperdicio * .a-a{fill:#347362;}.b-a{fill:#f…" at bounding box center [692, 302] width 840 height 668
click at [383, 482] on input "text" at bounding box center [433, 484] width 283 height 39
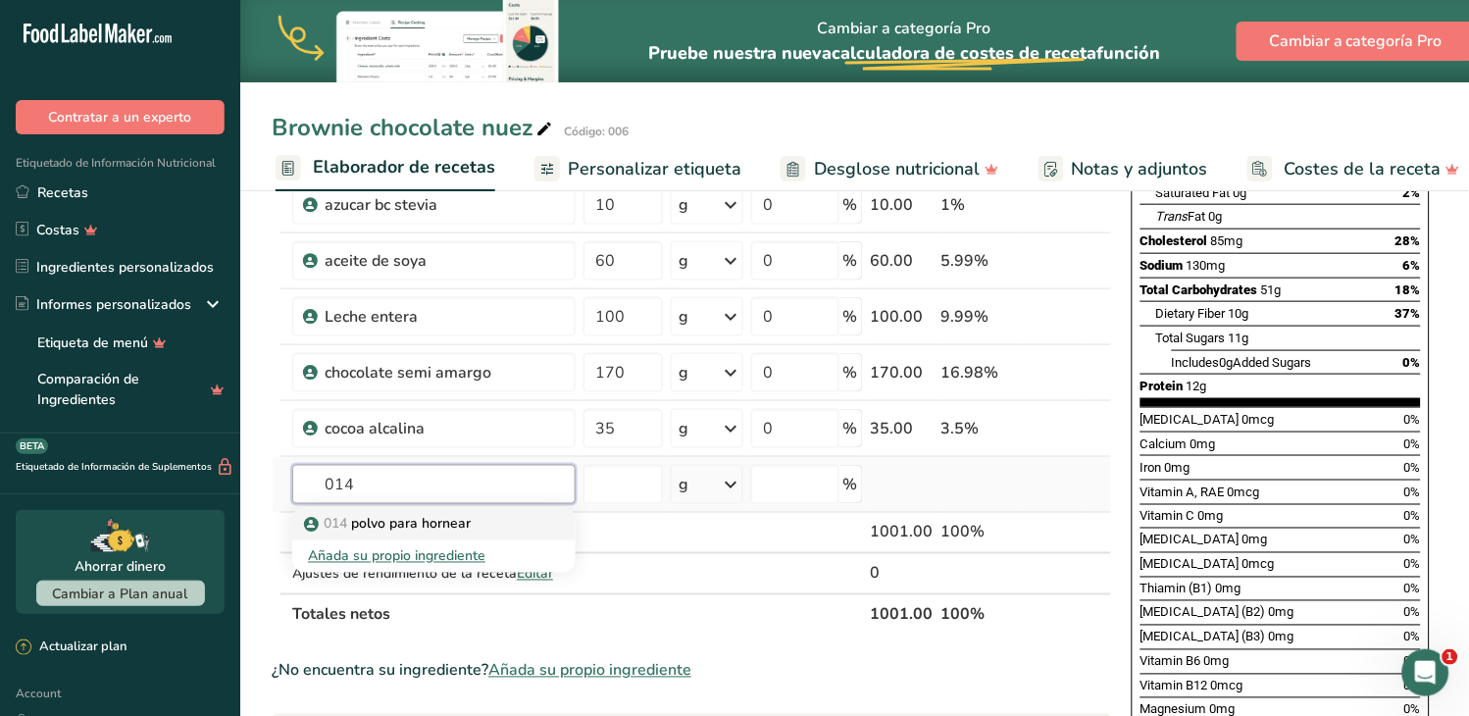
type input "014"
click at [455, 520] on p "014 polvo para hornear" at bounding box center [389, 524] width 163 height 21
type input "polvo para hornear"
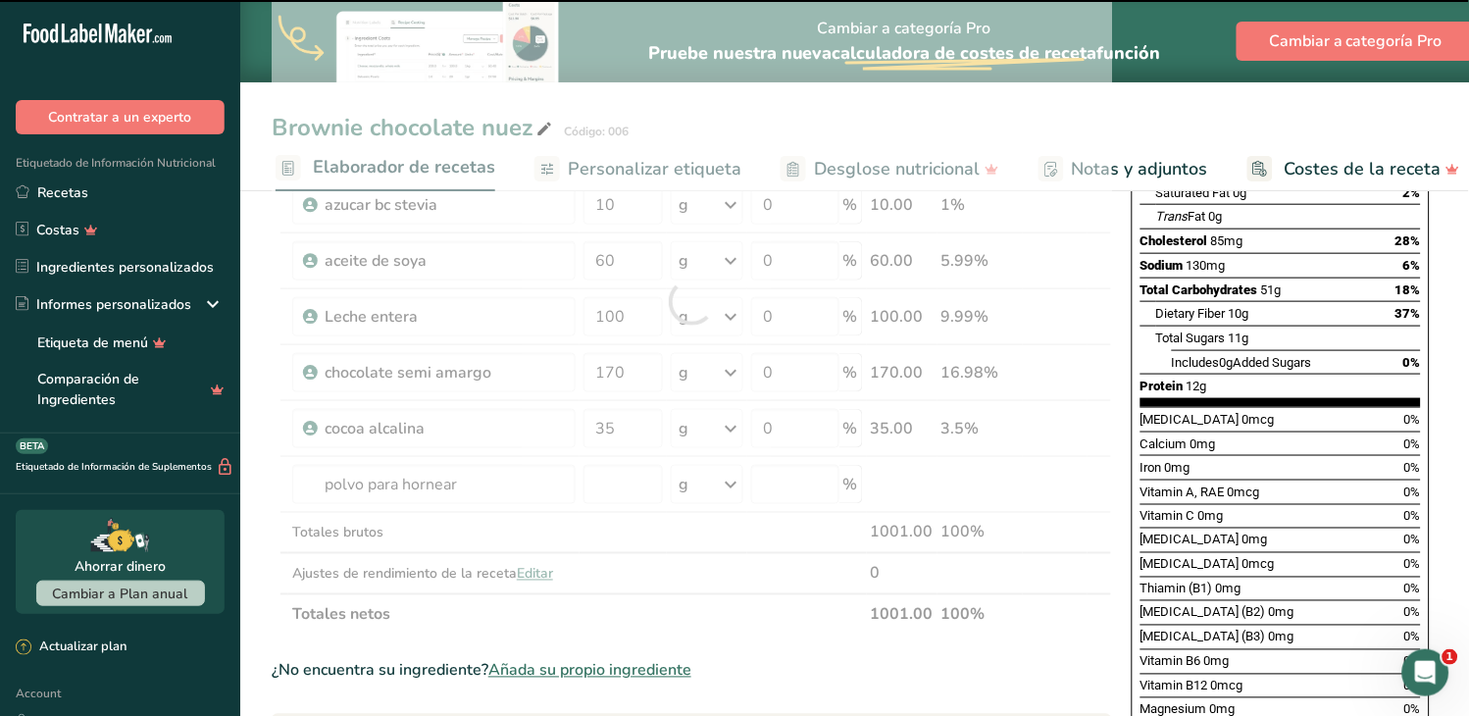
type input "0"
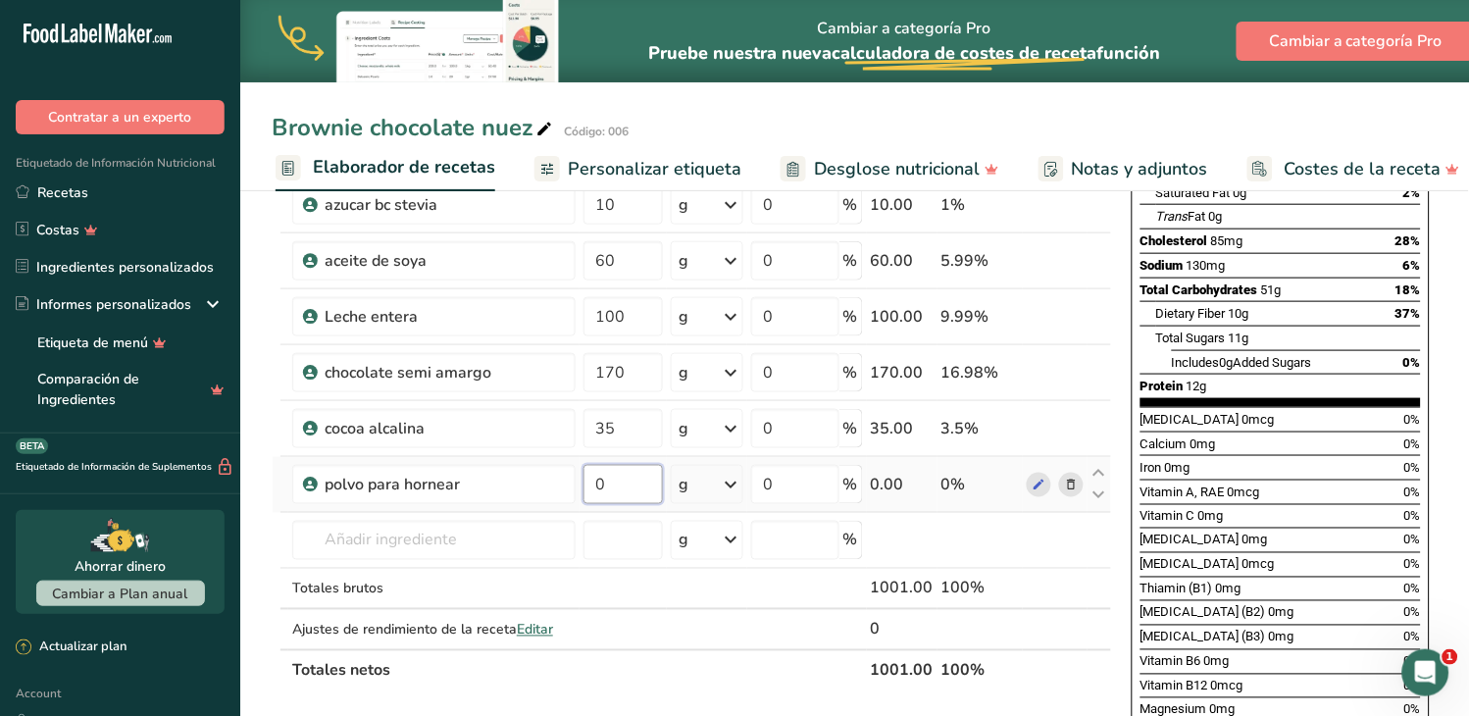
click at [583, 484] on input "0" at bounding box center [622, 484] width 79 height 39
type input "5"
click at [360, 532] on div "Ingrediente * Cantidad * Unidad * Desperdicio * .a-a{fill:#347362;}.b-a{fill:#f…" at bounding box center [692, 330] width 840 height 724
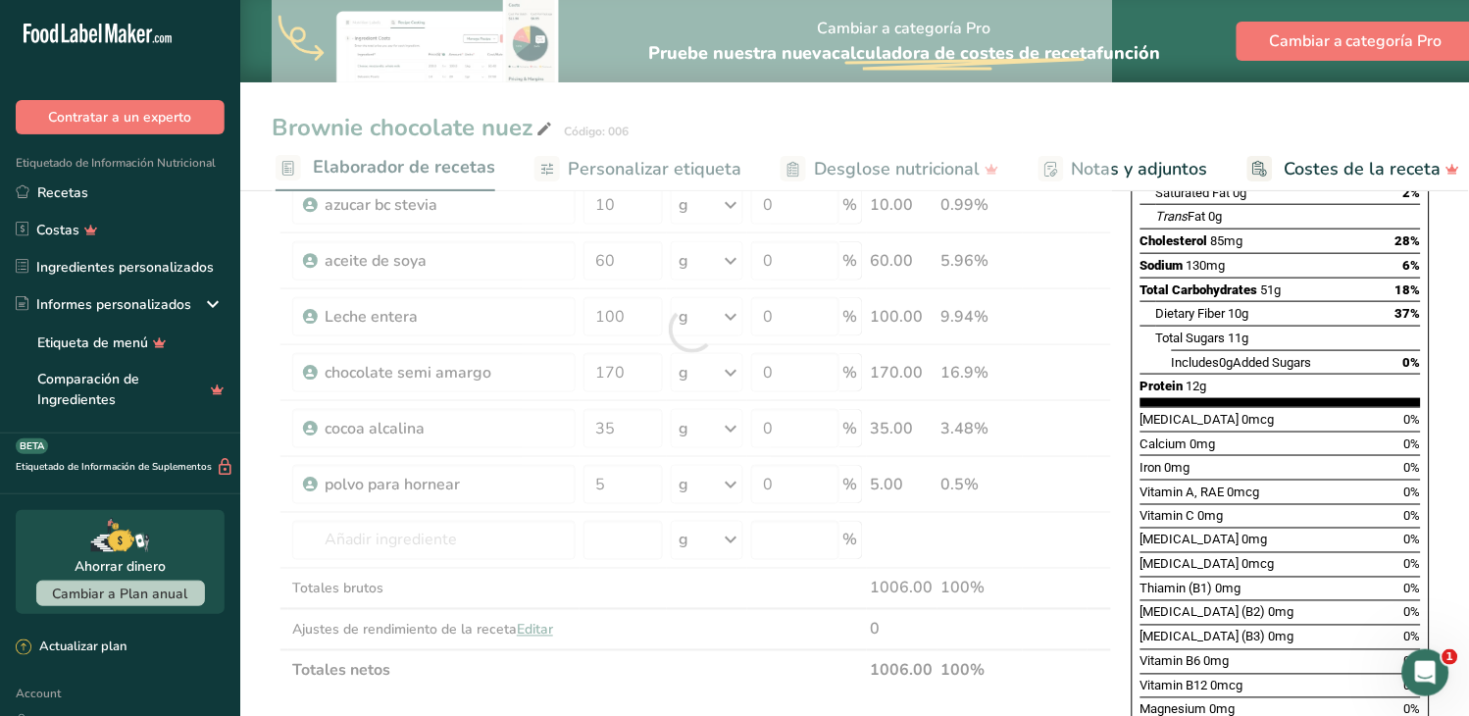
click at [376, 536] on div at bounding box center [692, 330] width 840 height 724
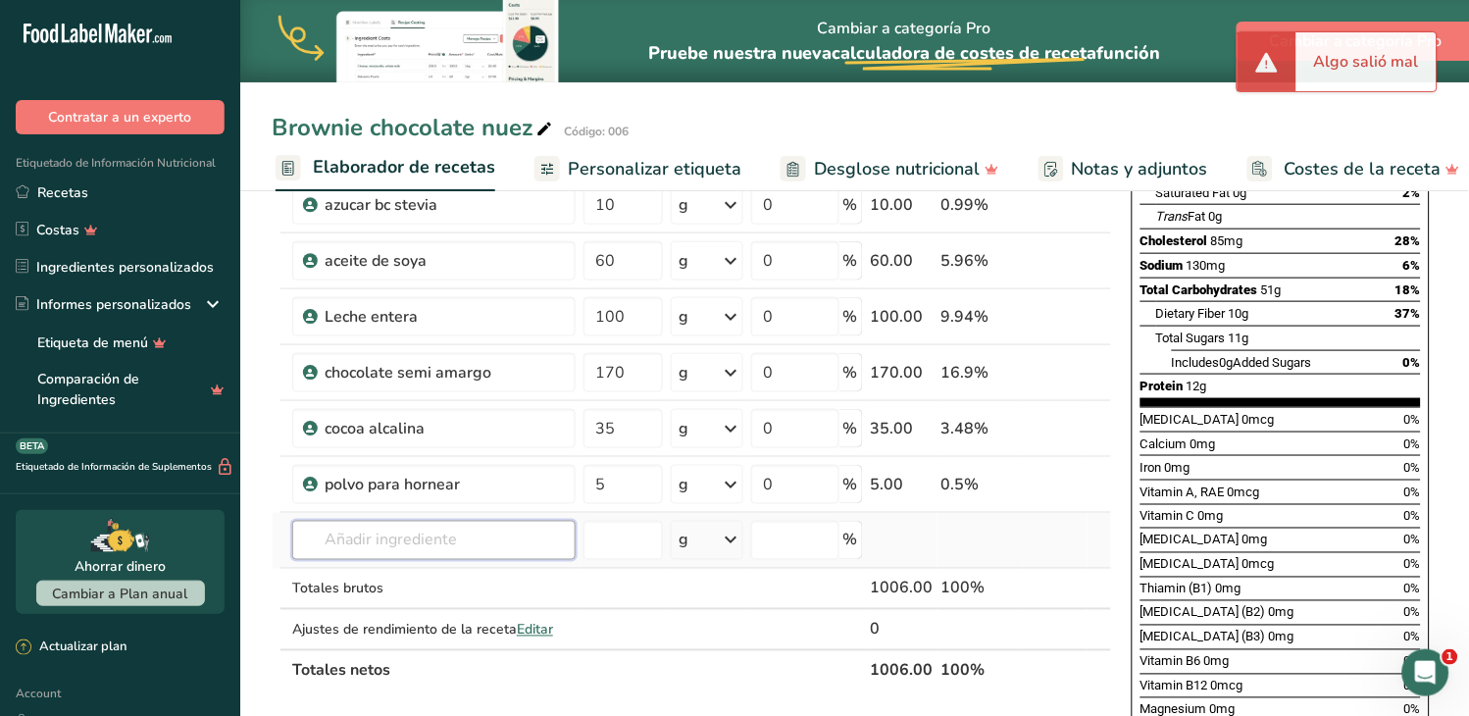
click at [370, 539] on input "text" at bounding box center [433, 540] width 283 height 39
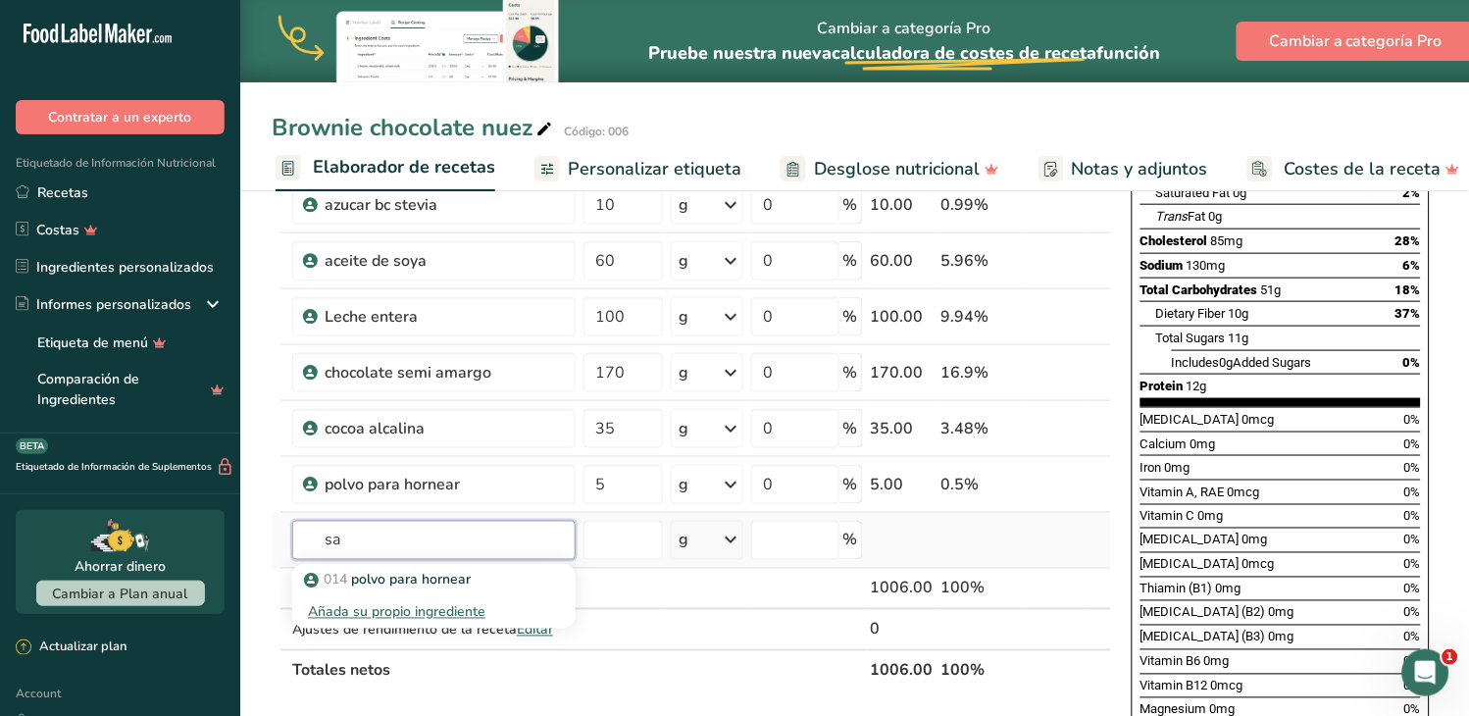
type input "s"
click at [406, 584] on p "014 polvo para hornear" at bounding box center [389, 580] width 163 height 21
type input "polvo para hornear"
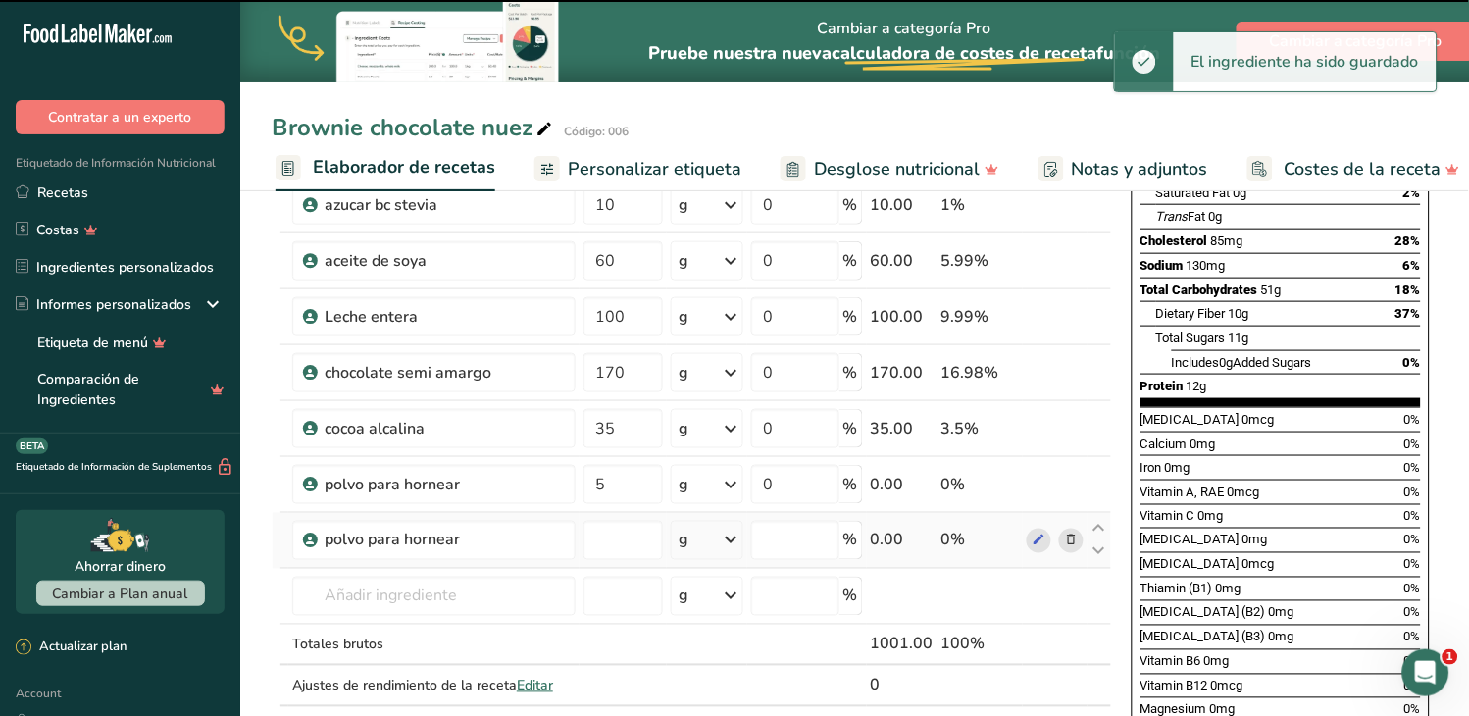
type input "0"
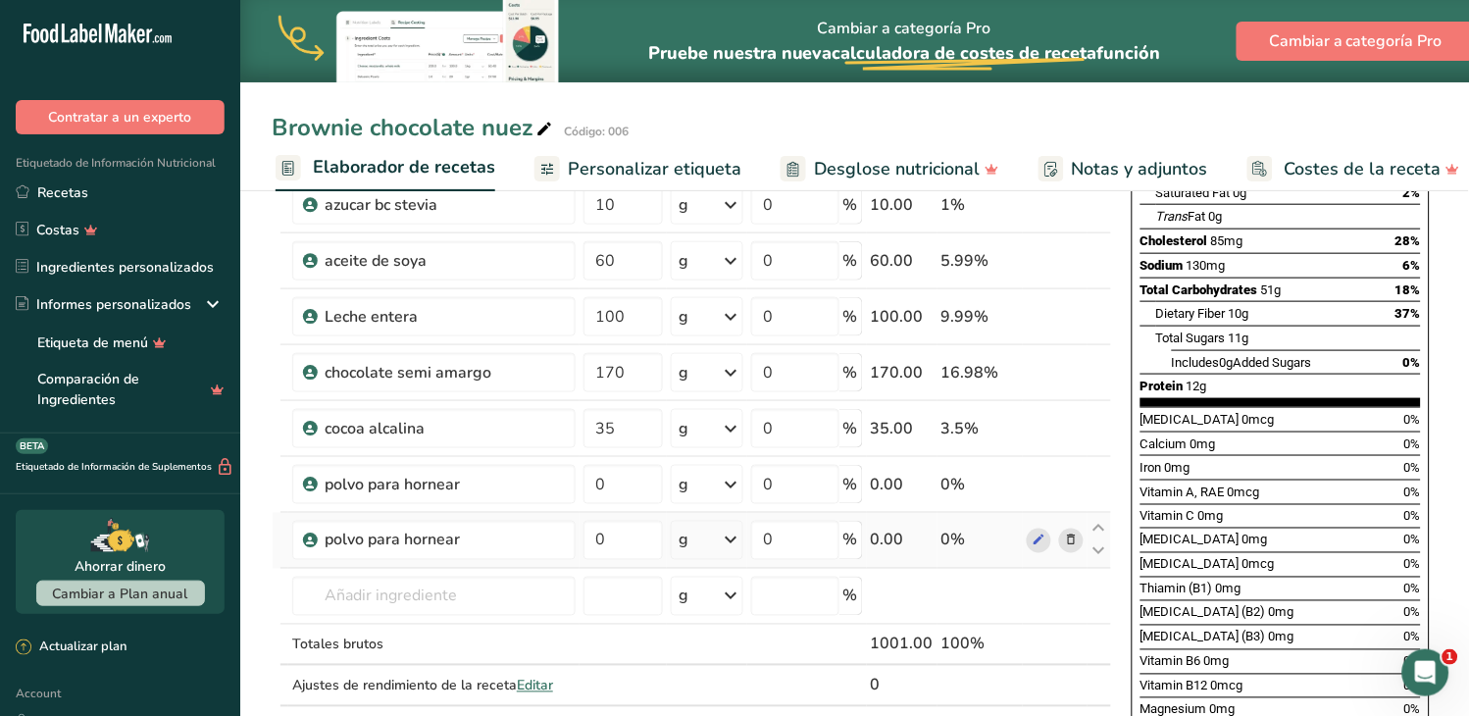
click at [1066, 537] on icon at bounding box center [1071, 540] width 14 height 21
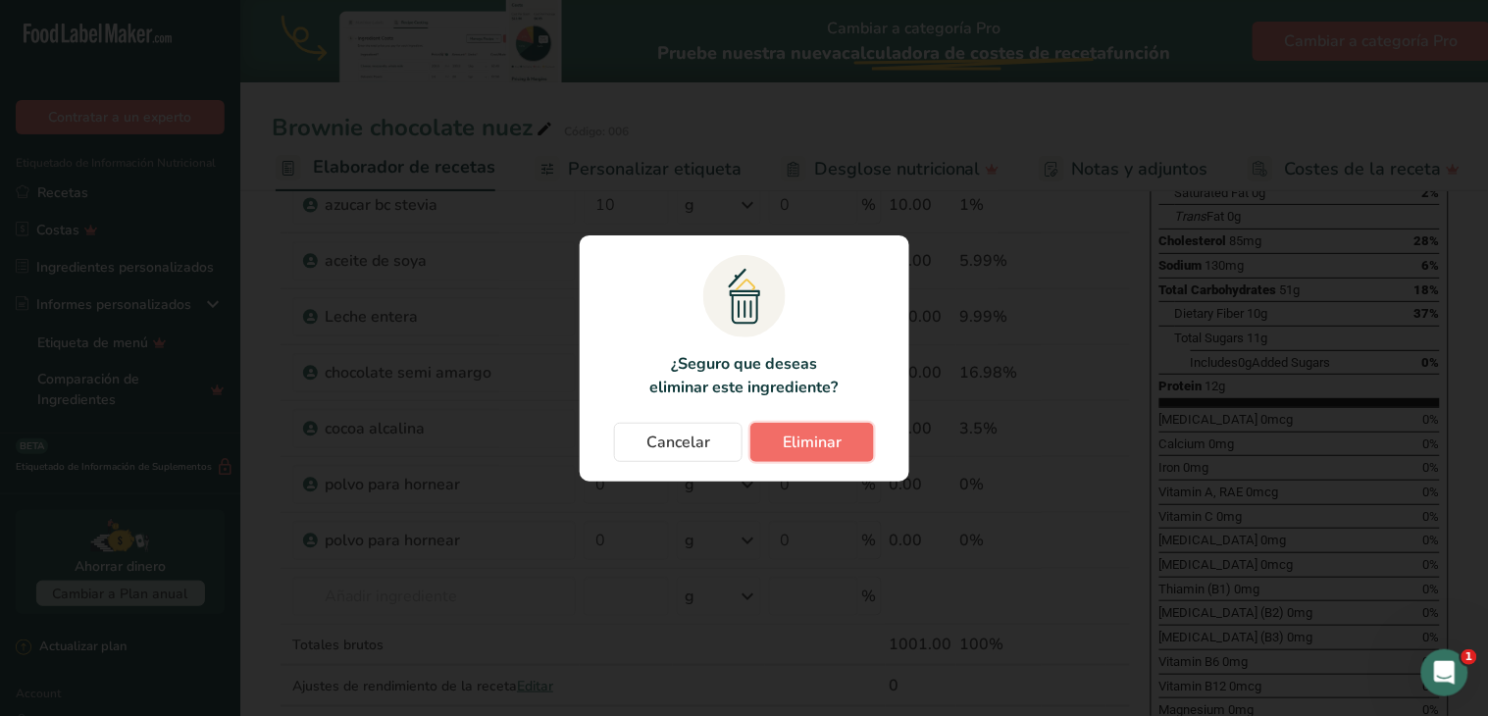
click at [798, 438] on span "Eliminar" at bounding box center [811, 442] width 59 height 24
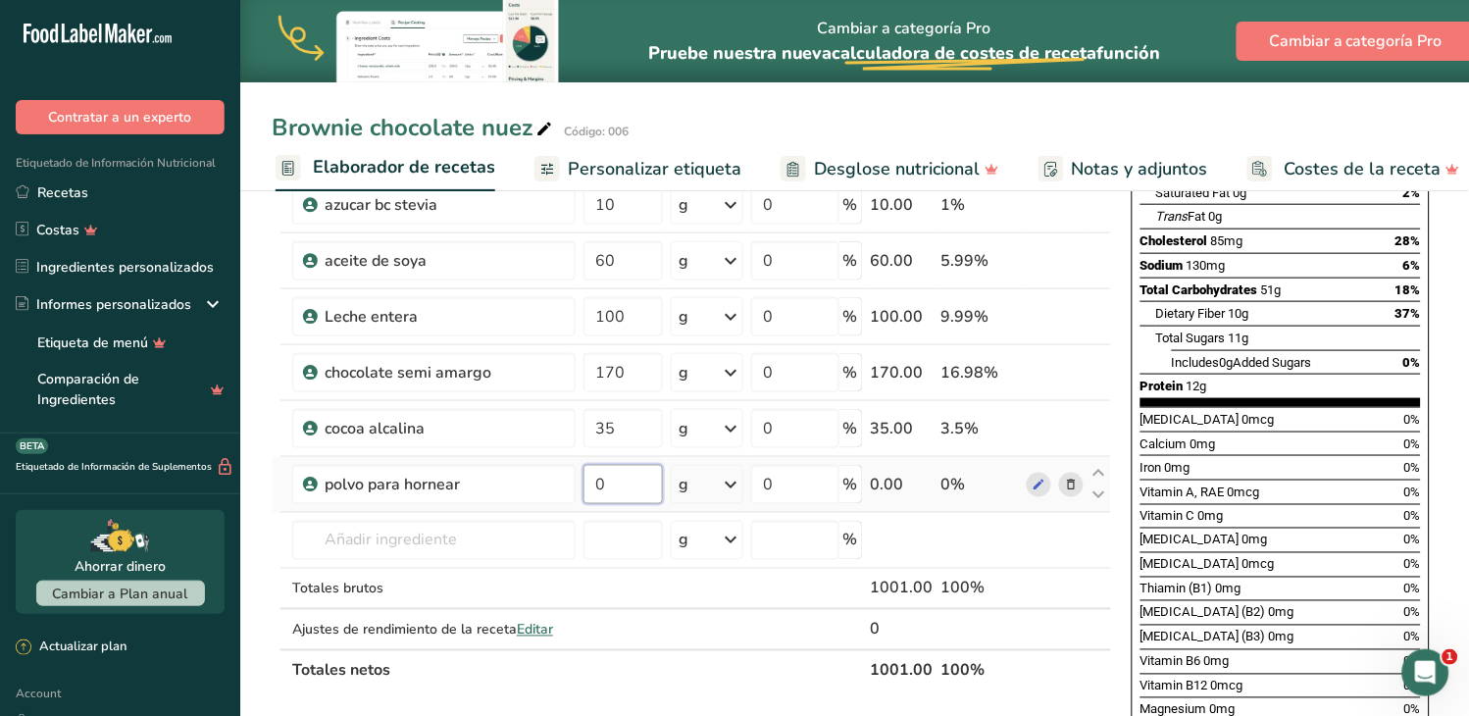
click at [583, 492] on input "0" at bounding box center [622, 484] width 79 height 39
type input "5"
click at [516, 527] on div "Ingrediente * Cantidad * Unidad * Desperdicio * .a-a{fill:#347362;}.b-a{fill:#f…" at bounding box center [692, 330] width 840 height 724
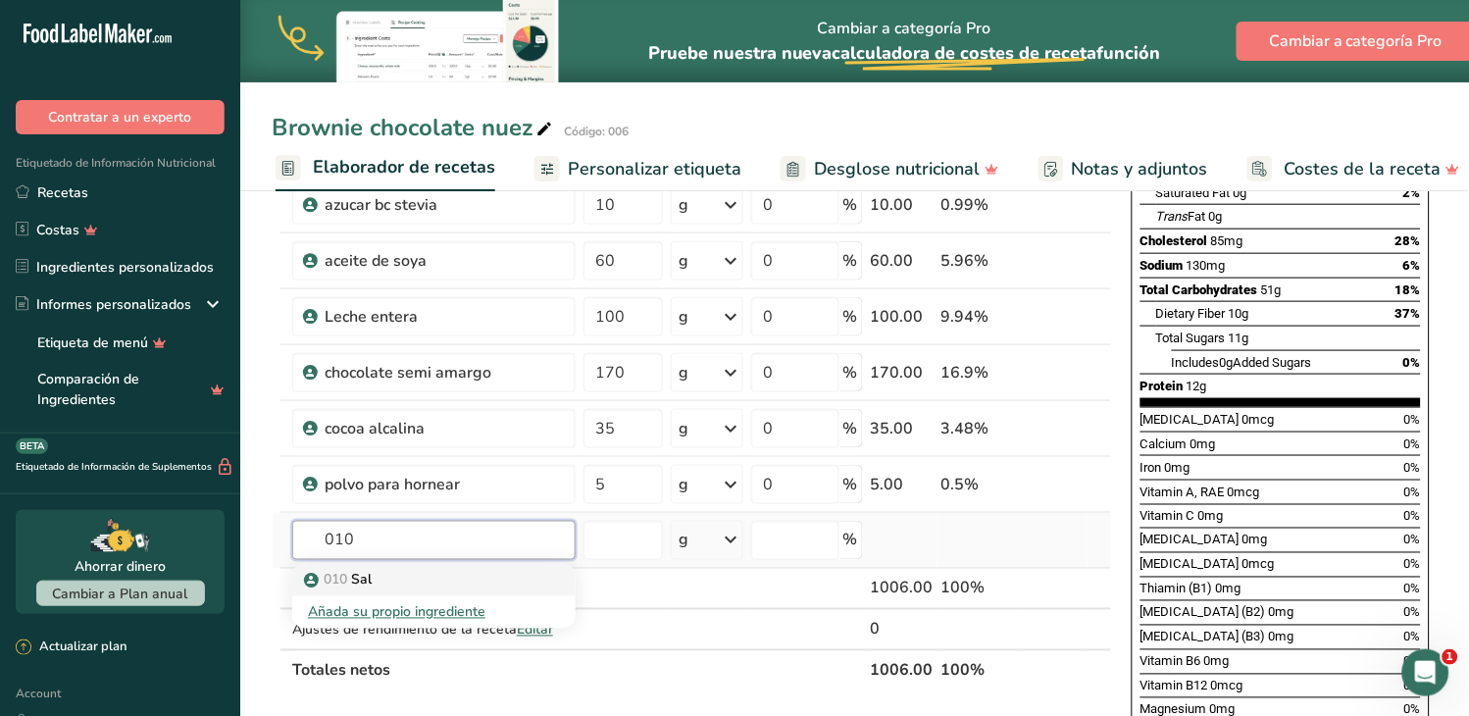
type input "010"
click at [365, 575] on p "010 Sal" at bounding box center [340, 580] width 64 height 21
type input "Sal"
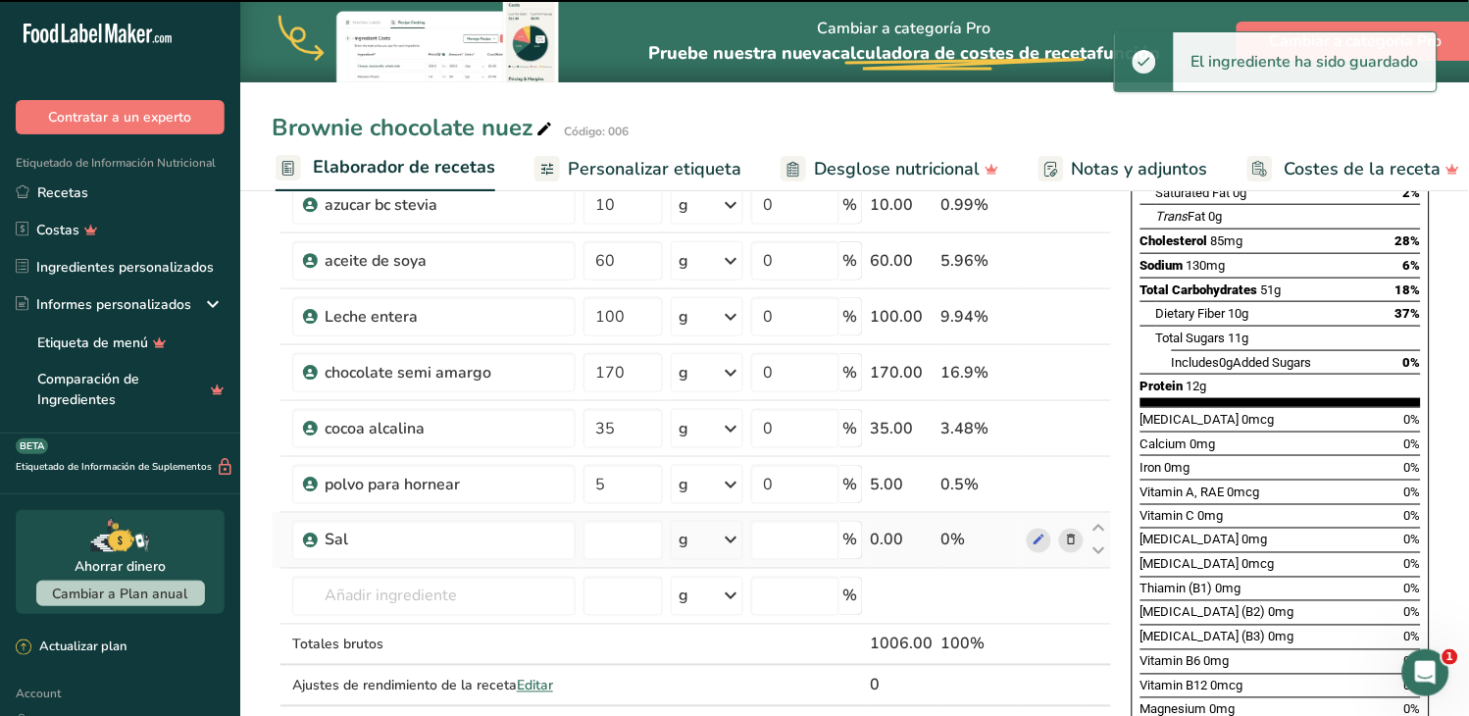
type input "0"
click at [583, 546] on input "0" at bounding box center [622, 540] width 79 height 39
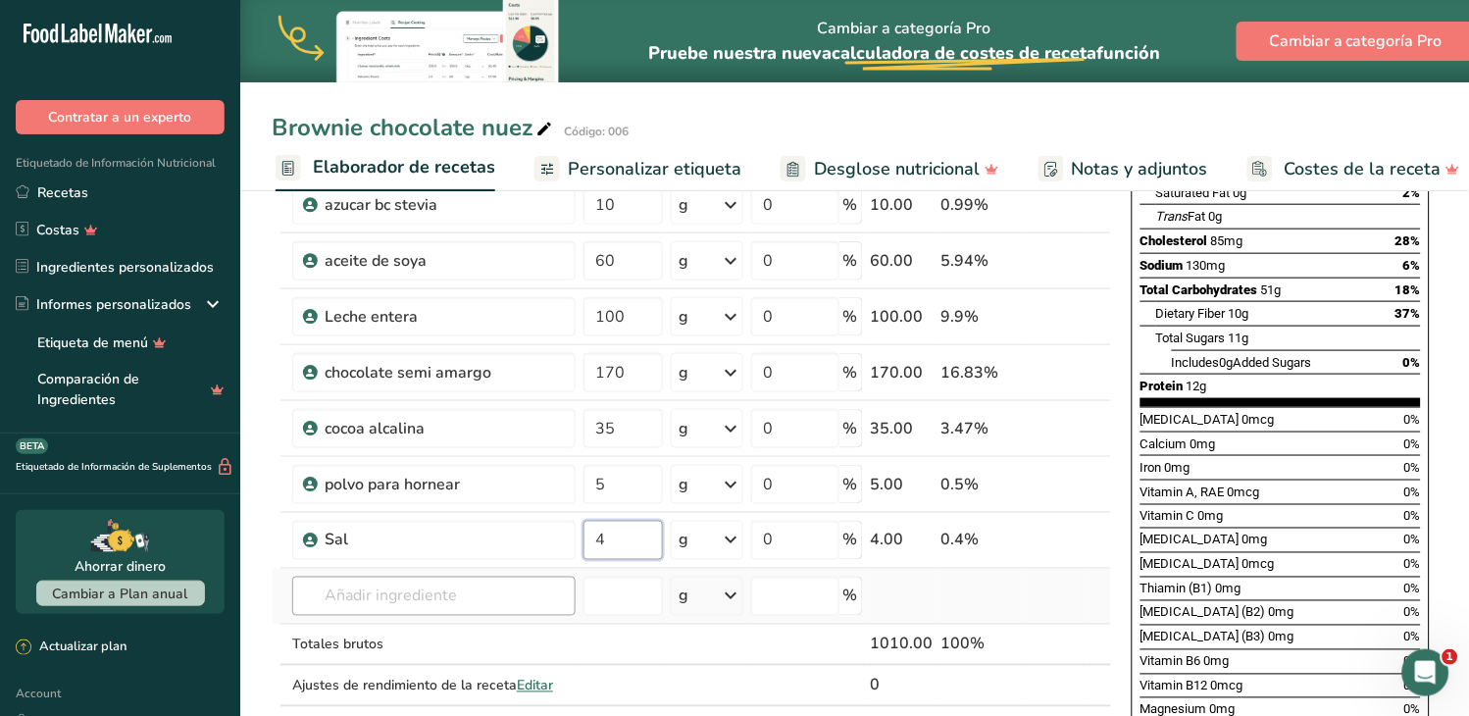
type input "4"
click at [448, 582] on div "Ingrediente * Cantidad * Unidad * Desperdicio * .a-a{fill:#347362;}.b-a{fill:#f…" at bounding box center [692, 358] width 840 height 780
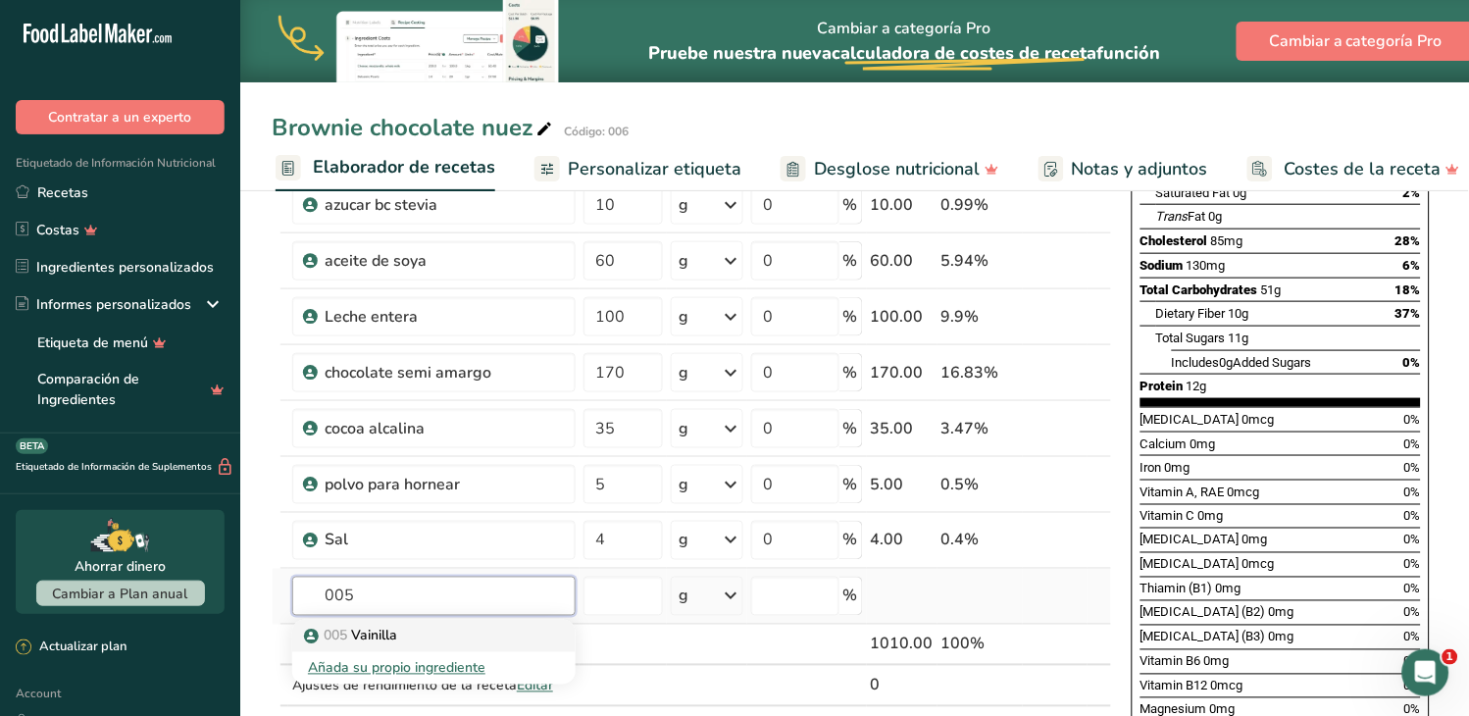
type input "005"
click at [432, 635] on div "005 [GEOGRAPHIC_DATA]" at bounding box center [418, 636] width 221 height 21
type input "Vainilla"
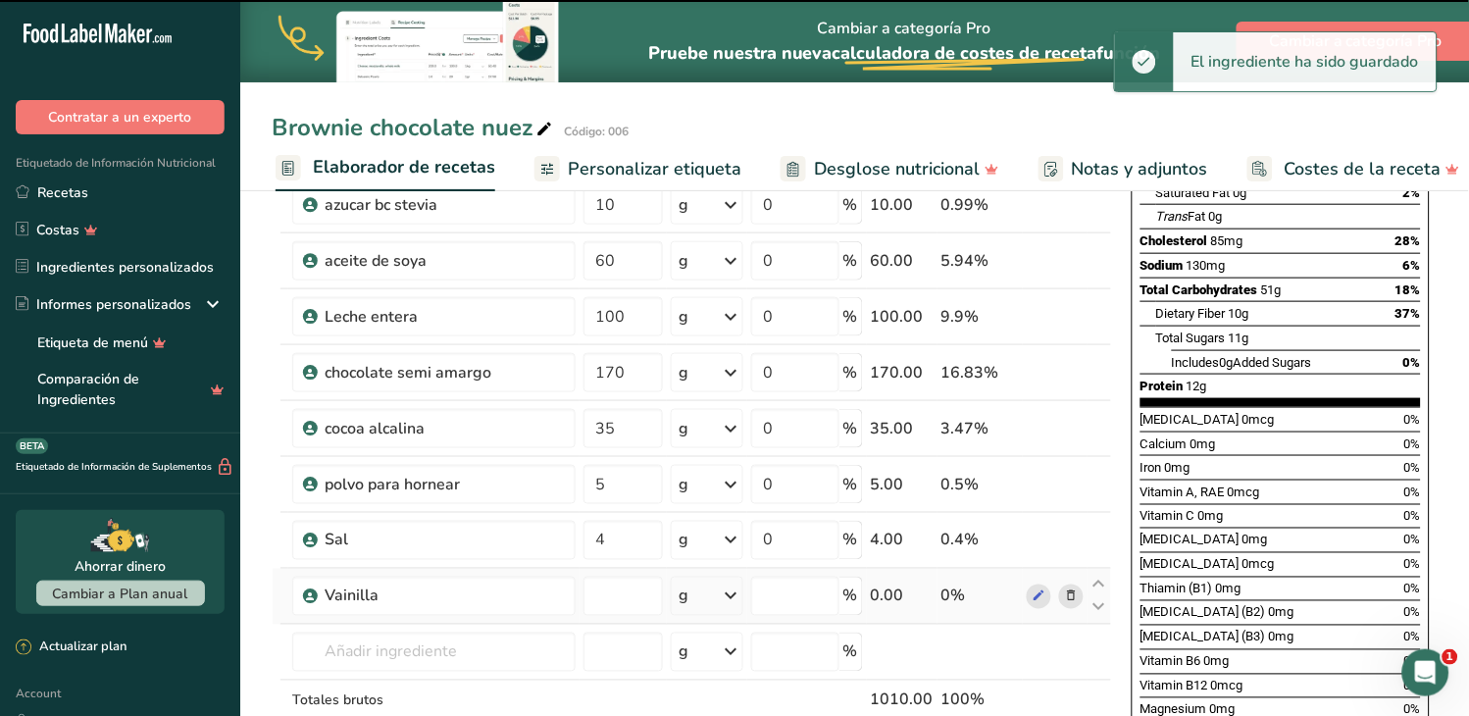
type input "0"
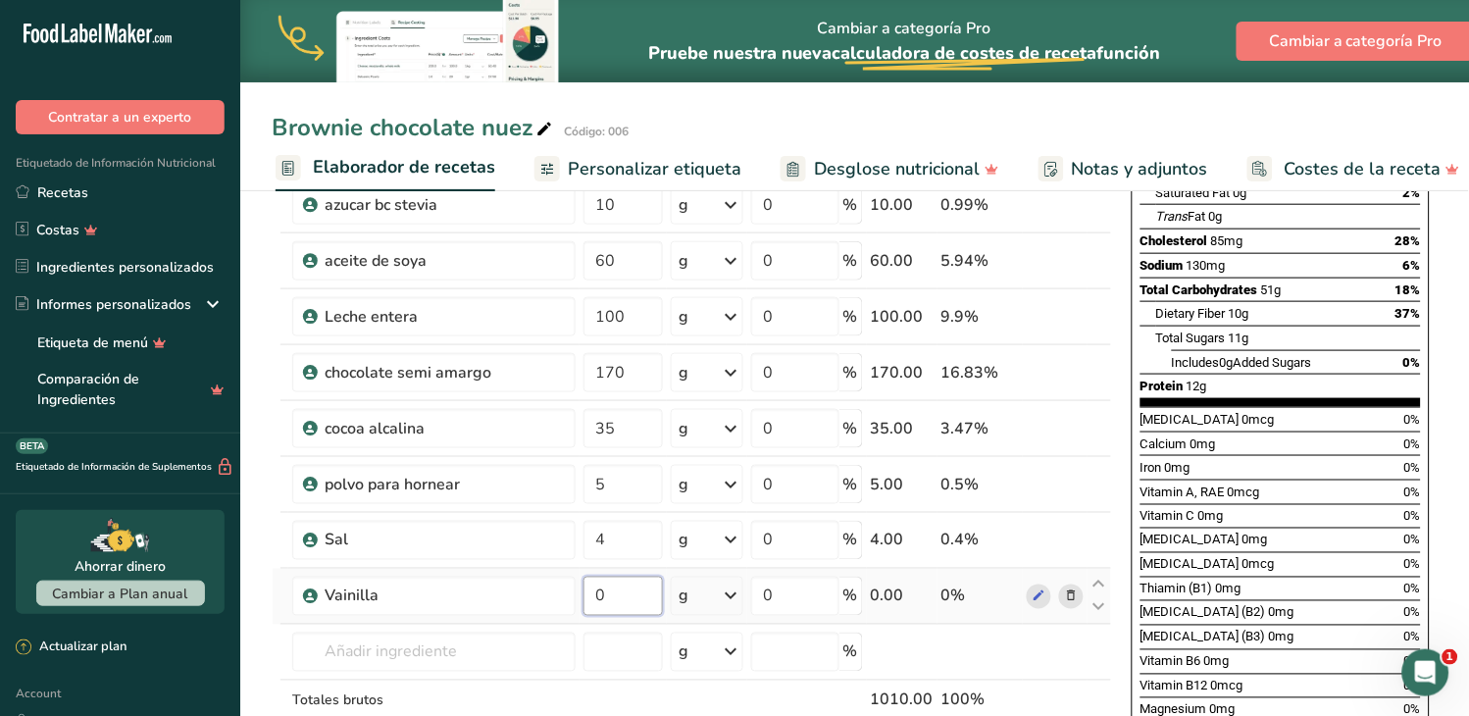
click at [583, 594] on input "0" at bounding box center [622, 596] width 79 height 39
type input "5"
click at [426, 639] on div "Ingrediente * Cantidad * Unidad * Desperdicio * .a-a{fill:#347362;}.b-a{fill:#f…" at bounding box center [692, 385] width 840 height 835
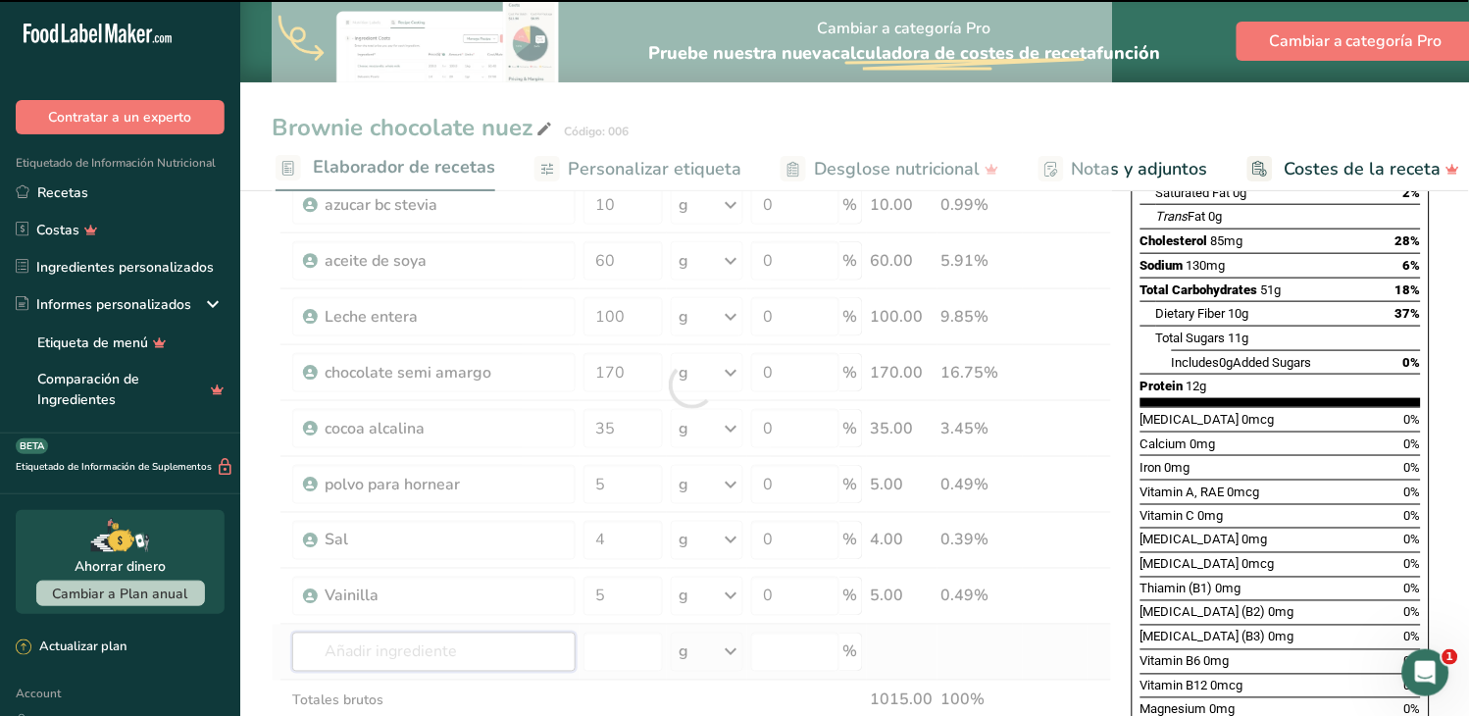
scroll to position [435, 0]
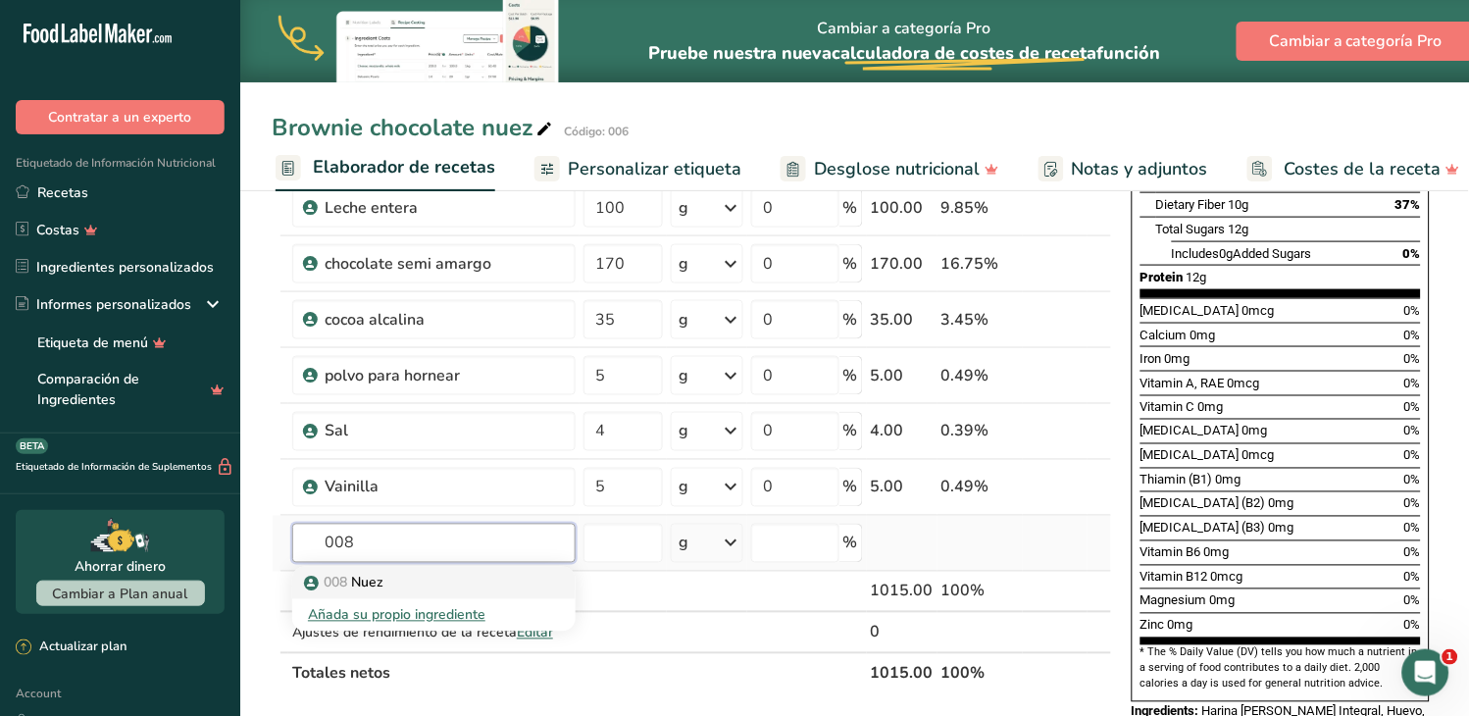
type input "008"
click at [380, 581] on p "008 [GEOGRAPHIC_DATA]" at bounding box center [346, 583] width 76 height 21
type input "Nuez"
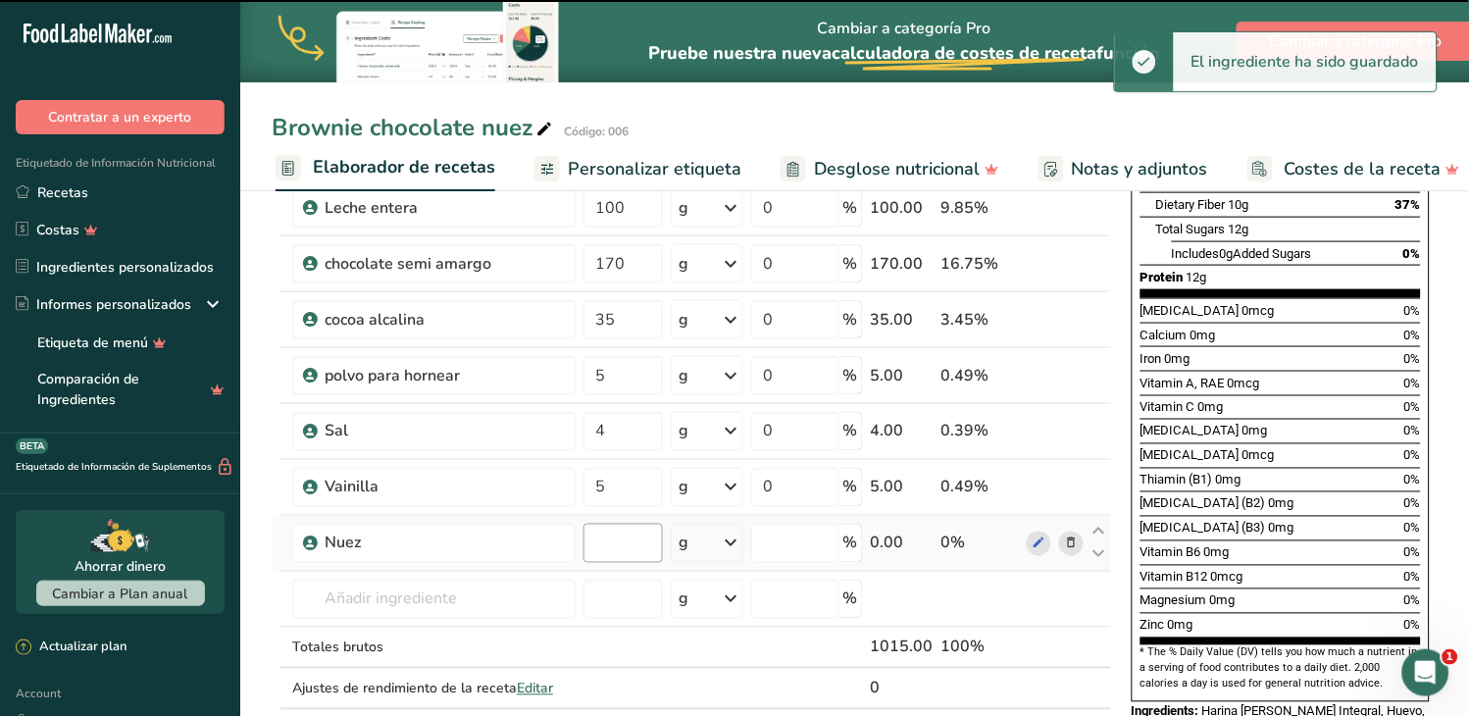
type input "0"
click at [583, 542] on input "0" at bounding box center [622, 543] width 79 height 39
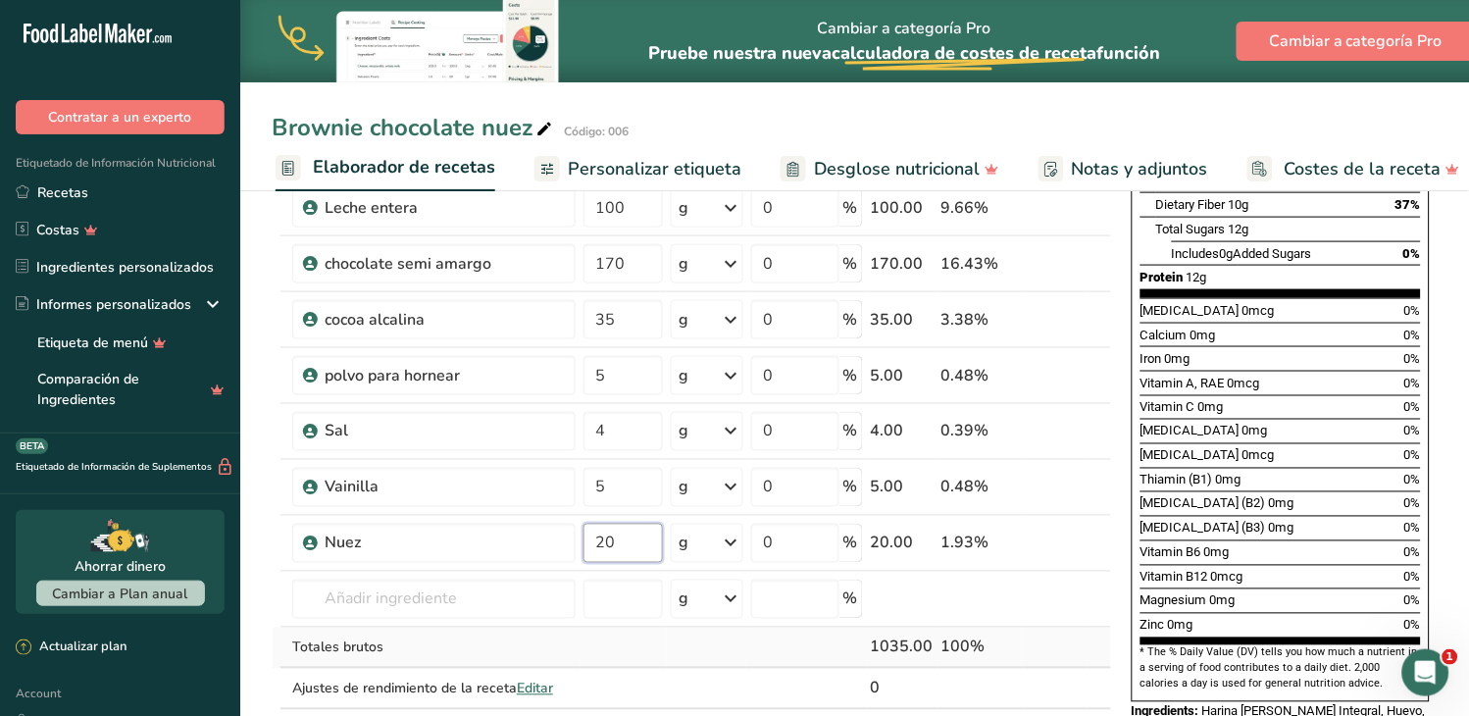
type input "20"
click at [669, 660] on div "Ingrediente * Cantidad * Unidad * Desperdicio * .a-a{fill:#347362;}.b-a{fill:#f…" at bounding box center [692, 304] width 840 height 891
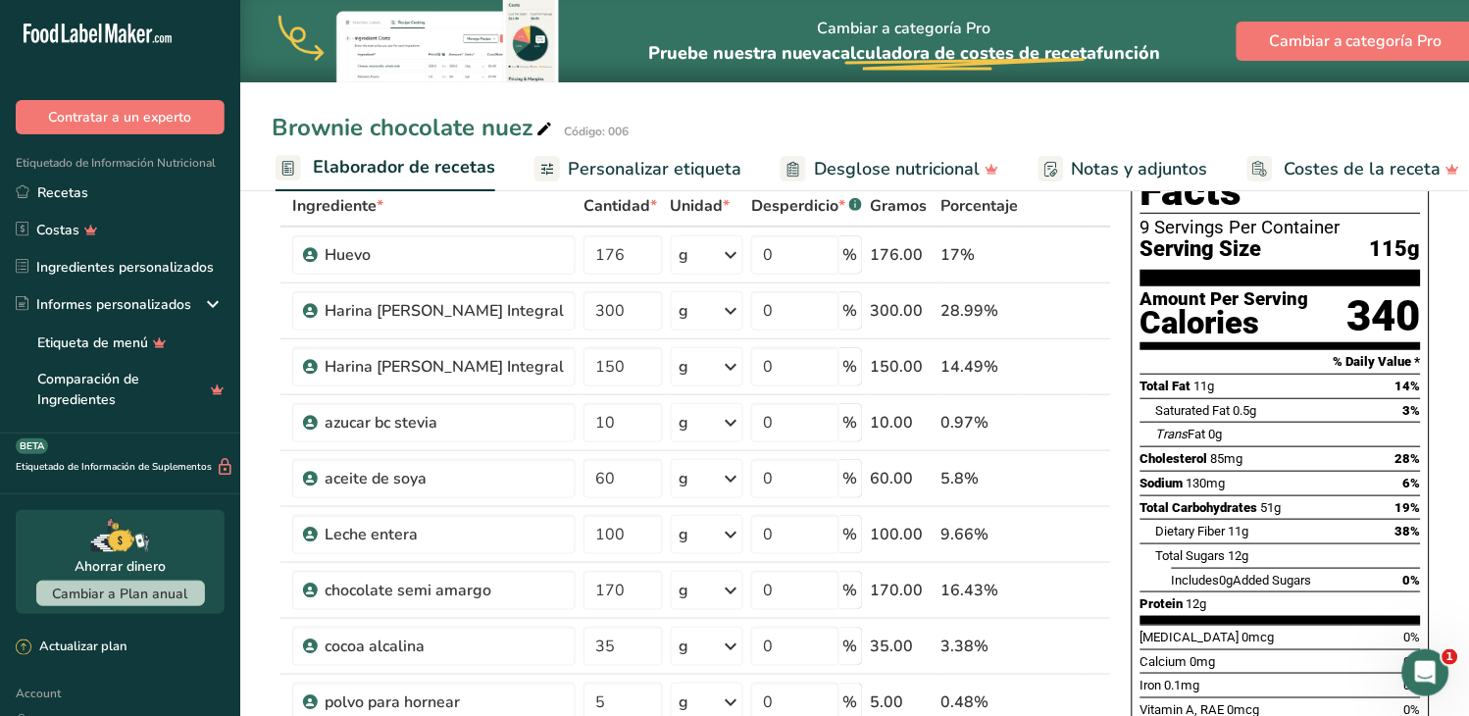
scroll to position [0, 0]
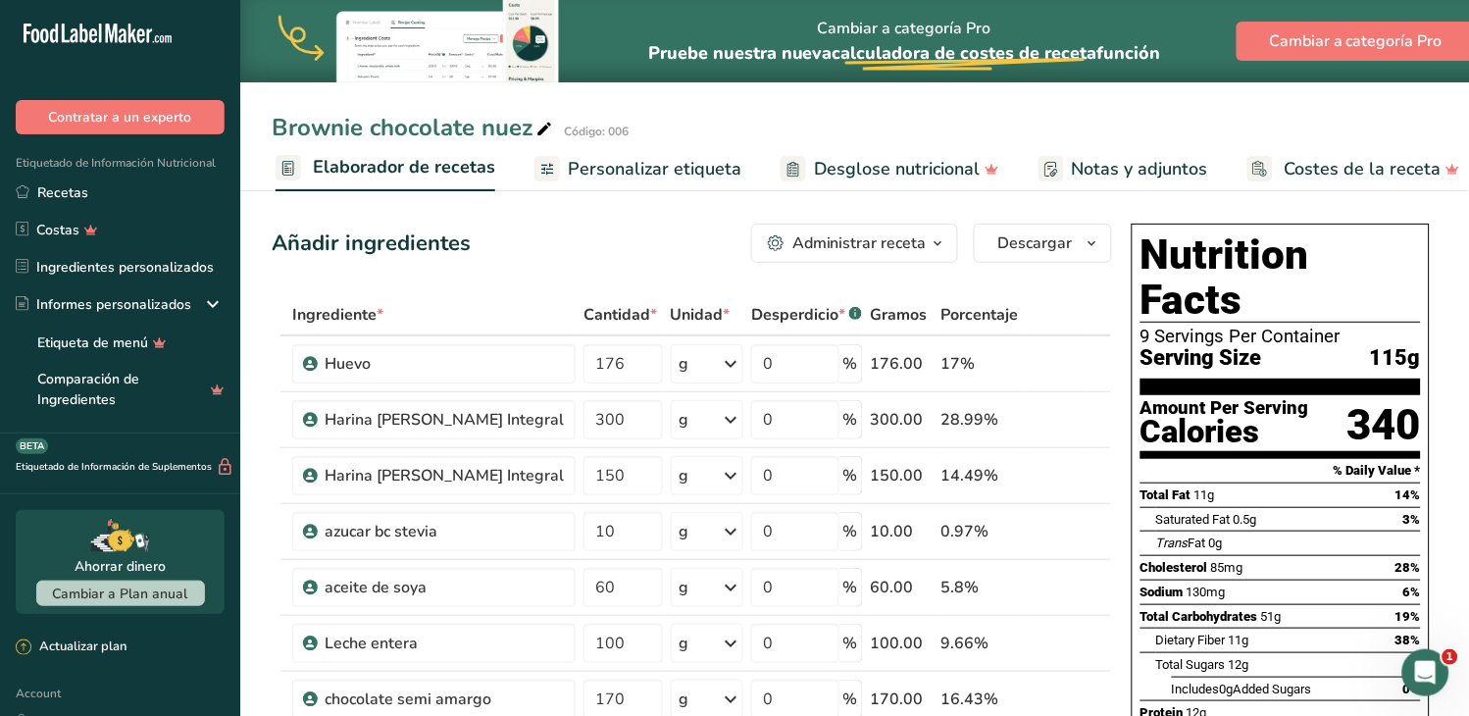
click at [737, 167] on ul "Configuración de receta Elaborador de recetas Personalizar etiqueta Desglose nu…" at bounding box center [738, 168] width 1522 height 46
click at [704, 170] on span "Personalizar etiqueta" at bounding box center [655, 169] width 174 height 26
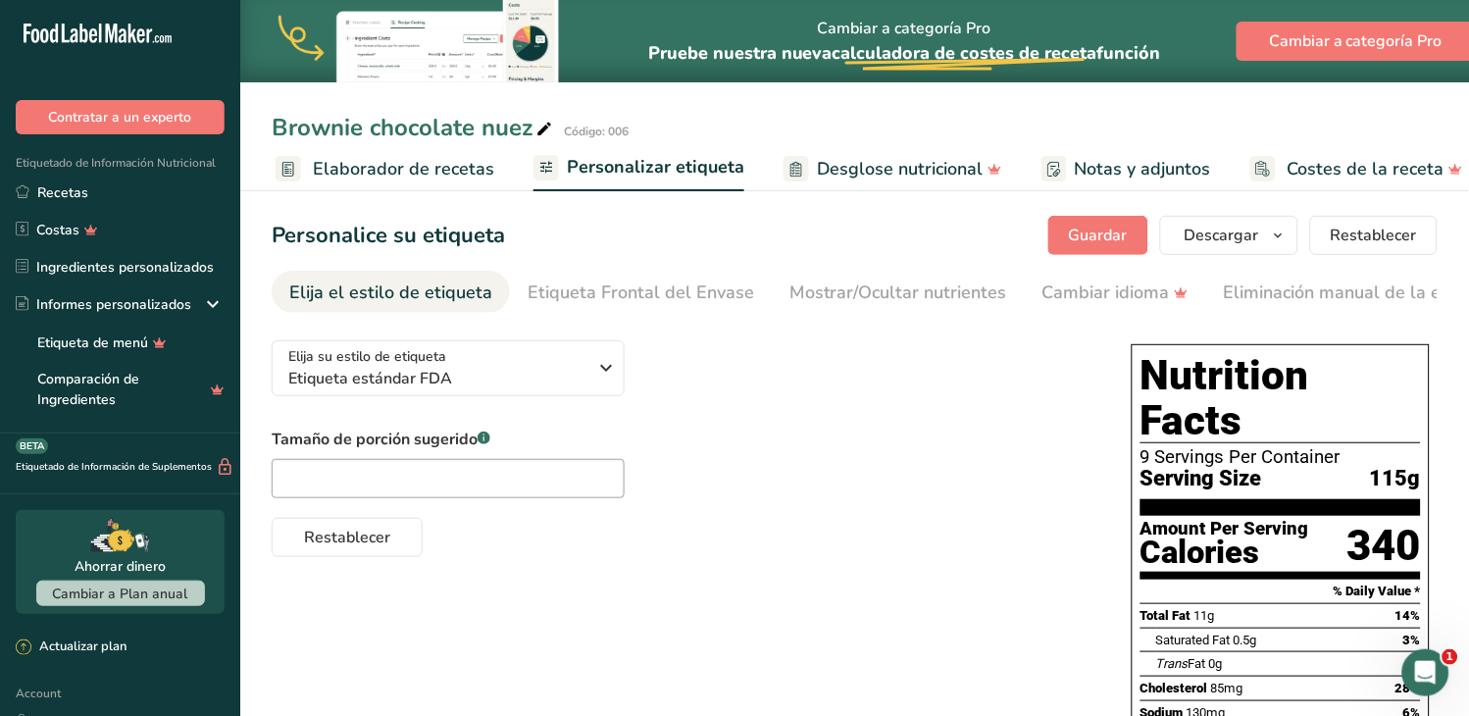
scroll to position [0, 282]
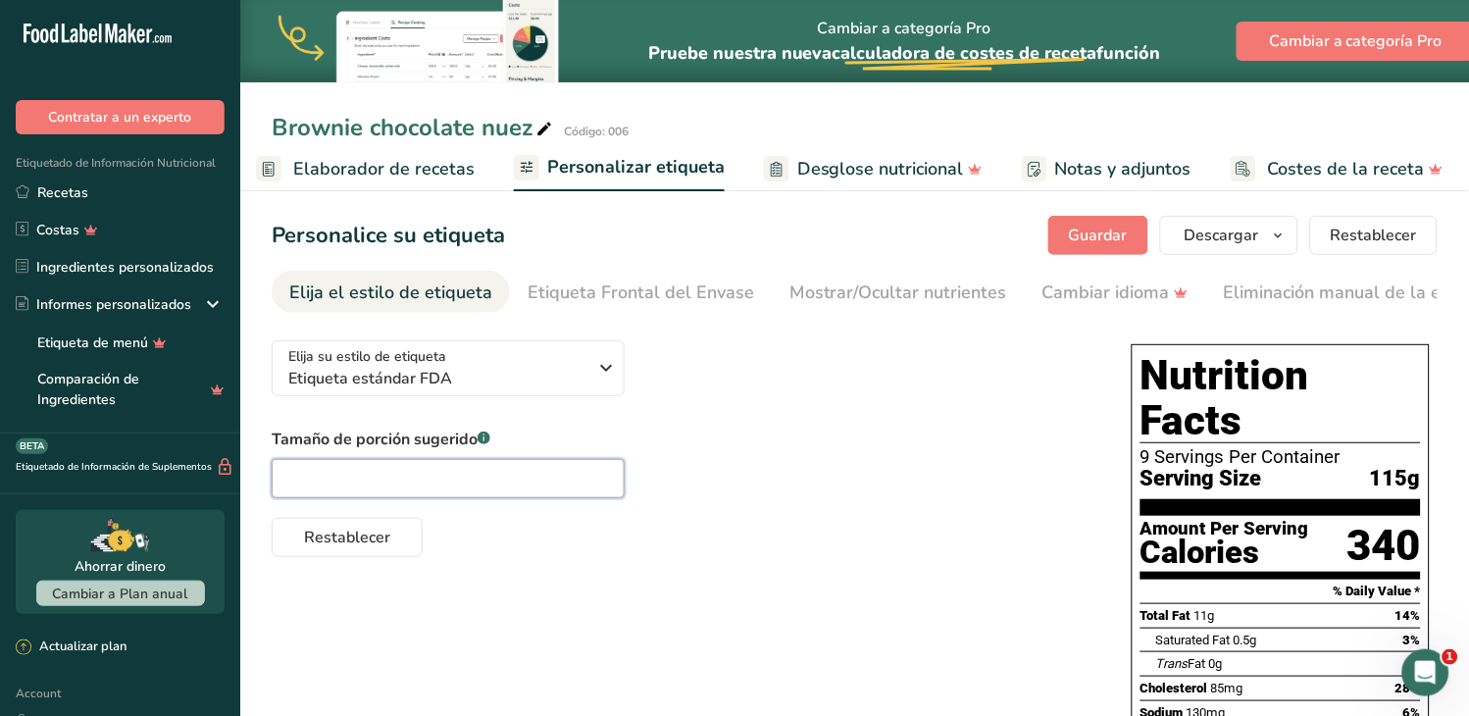
click at [386, 481] on input "text" at bounding box center [448, 478] width 353 height 39
type input "125"
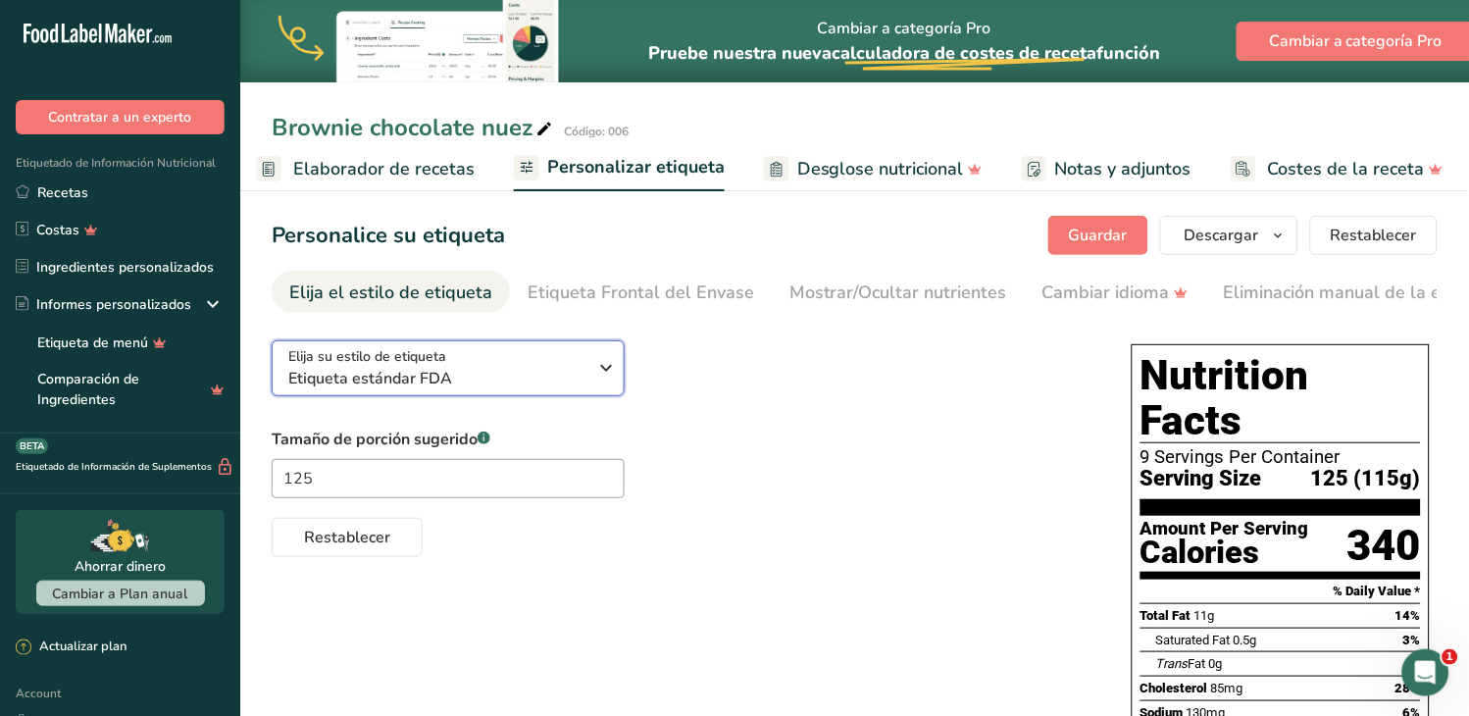
click at [608, 374] on icon "button" at bounding box center [607, 367] width 24 height 35
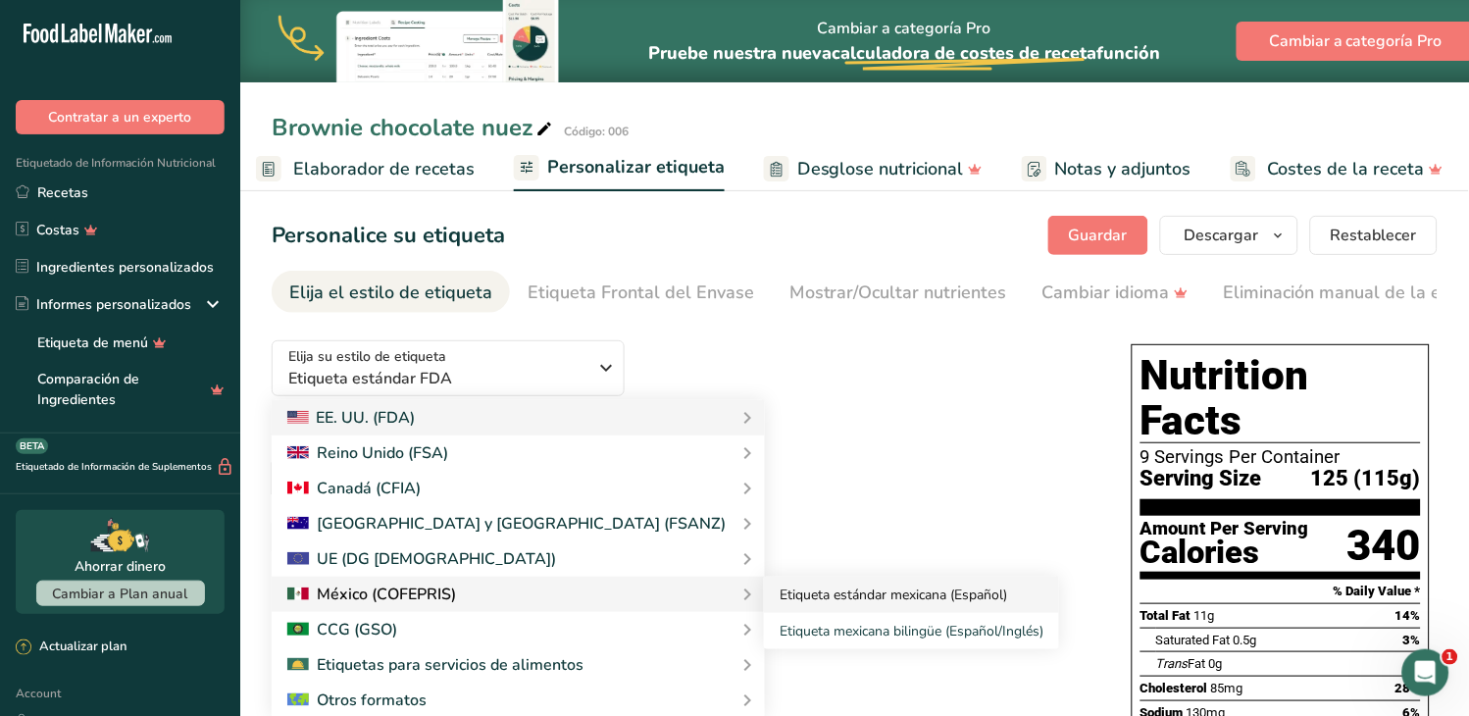
click at [764, 598] on link "Etiqueta estándar mexicana (Español)" at bounding box center [911, 595] width 295 height 36
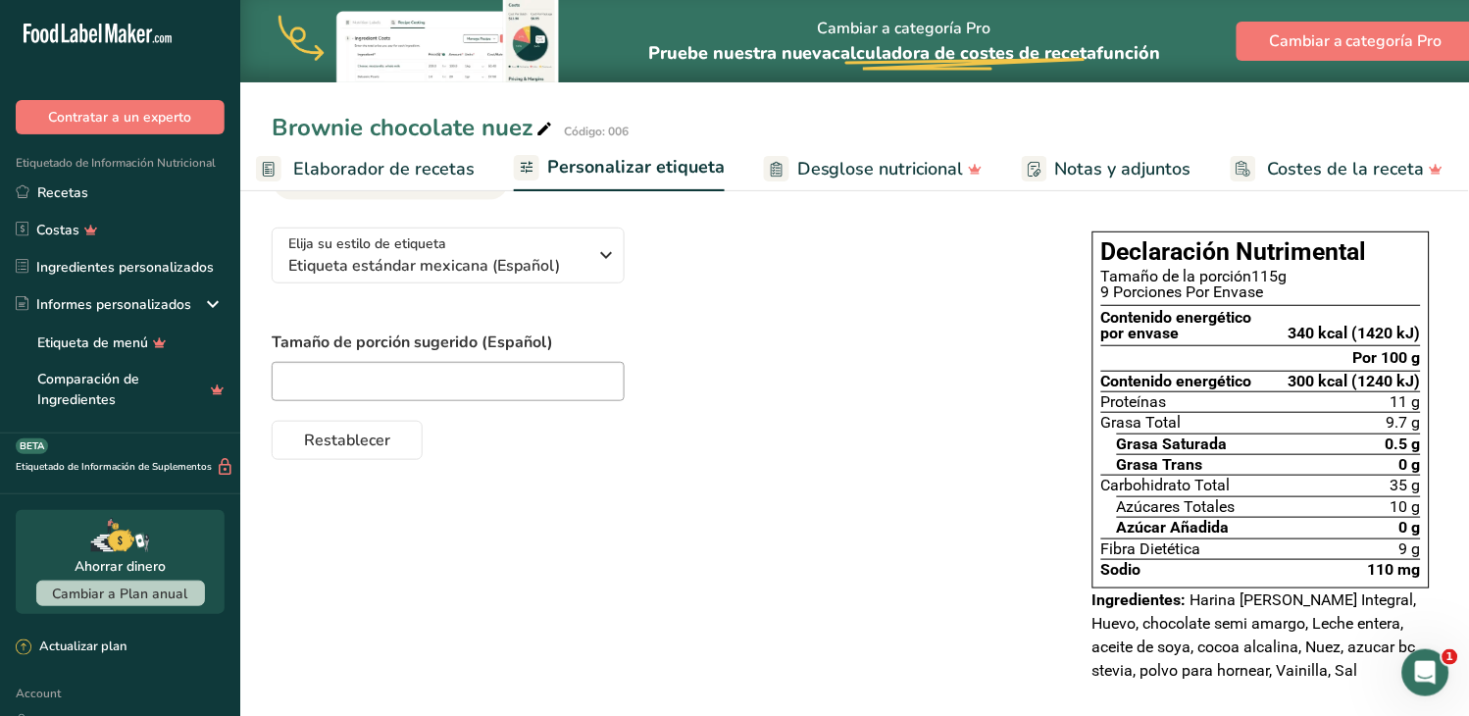
scroll to position [0, 0]
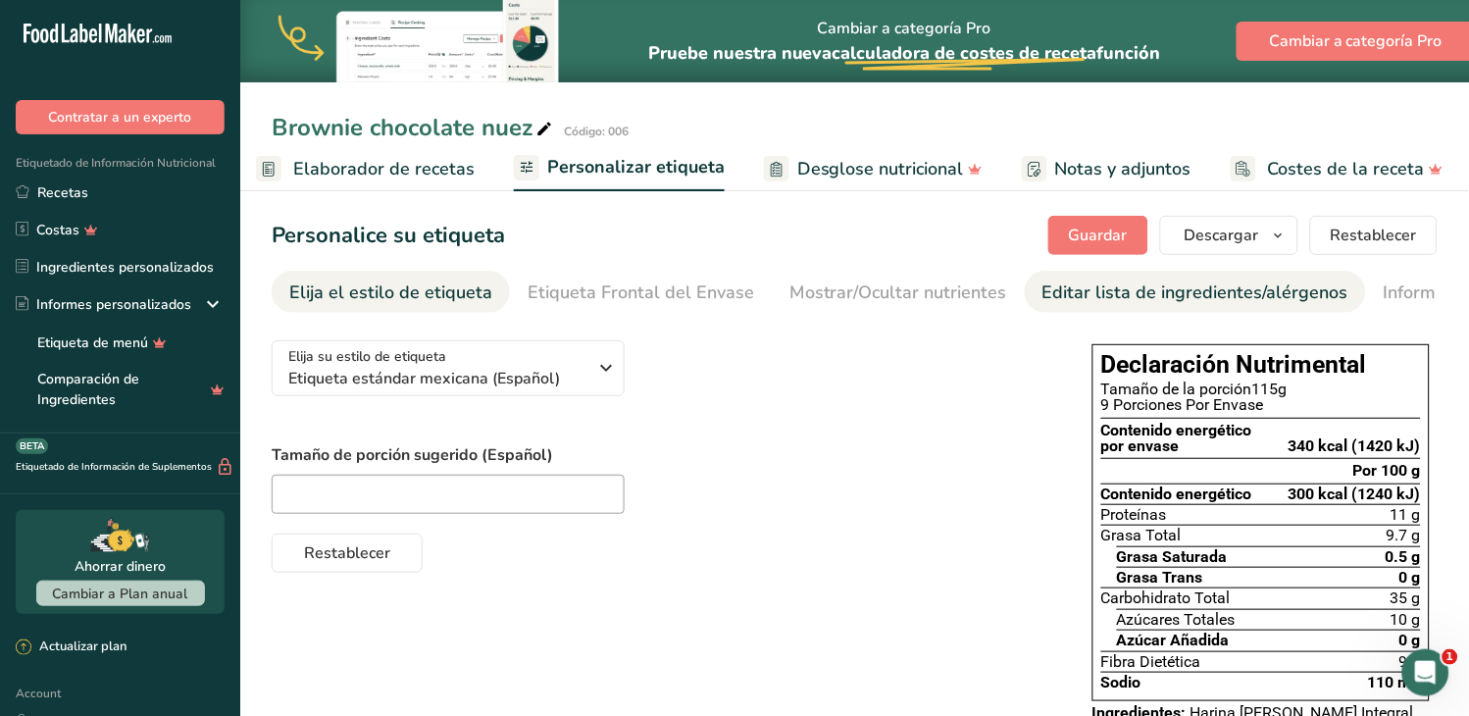
click at [1237, 287] on div "Editar lista de ingredientes/alérgenos" at bounding box center [1195, 292] width 306 height 26
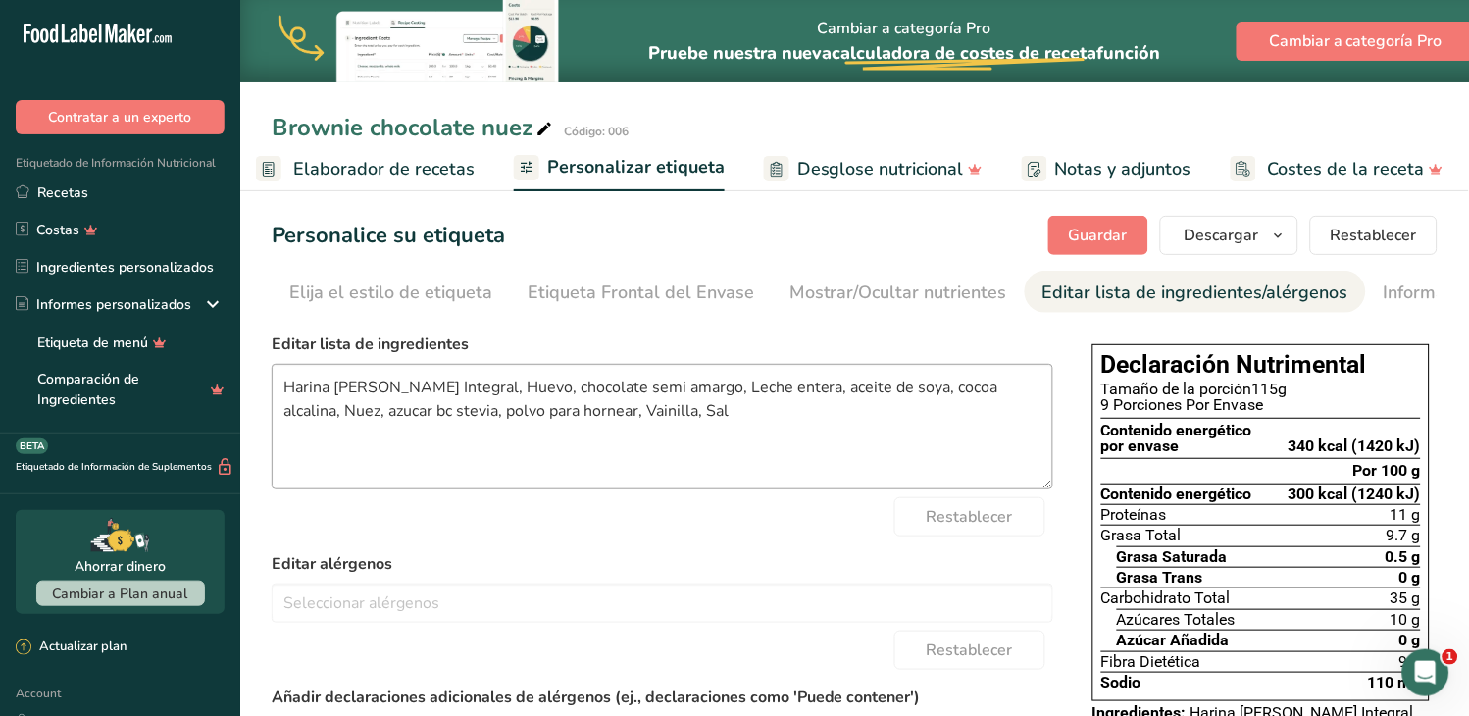
scroll to position [0, 209]
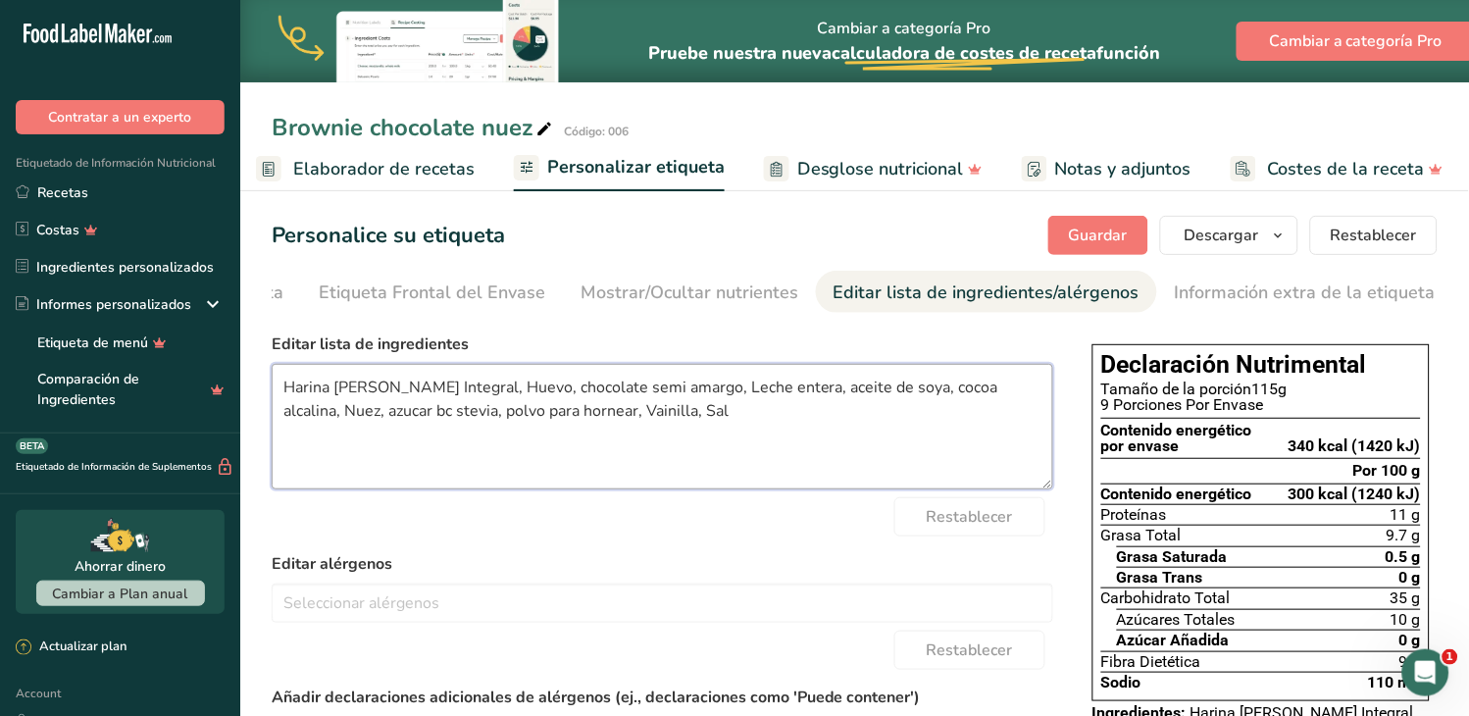
click at [295, 393] on textarea "Harina [PERSON_NAME] Integral, Huevo, chocolate semi amargo, Leche entera, acei…" at bounding box center [663, 427] width 782 height 126
drag, startPoint x: 462, startPoint y: 388, endPoint x: 577, endPoint y: 375, distance: 115.5
click at [465, 388] on textarea "harina [PERSON_NAME] Integral, Huevo, chocolate semi amargo, Leche entera, acei…" at bounding box center [663, 427] width 782 height 126
click at [680, 397] on textarea "harina [PERSON_NAME] Integral, huevo, chocolate semi amargo, Leche entera, acei…" at bounding box center [663, 427] width 782 height 126
click at [969, 398] on textarea "harina [PERSON_NAME] Integral, huevo, chocolate semi amargo, leche entera, acei…" at bounding box center [663, 427] width 782 height 126
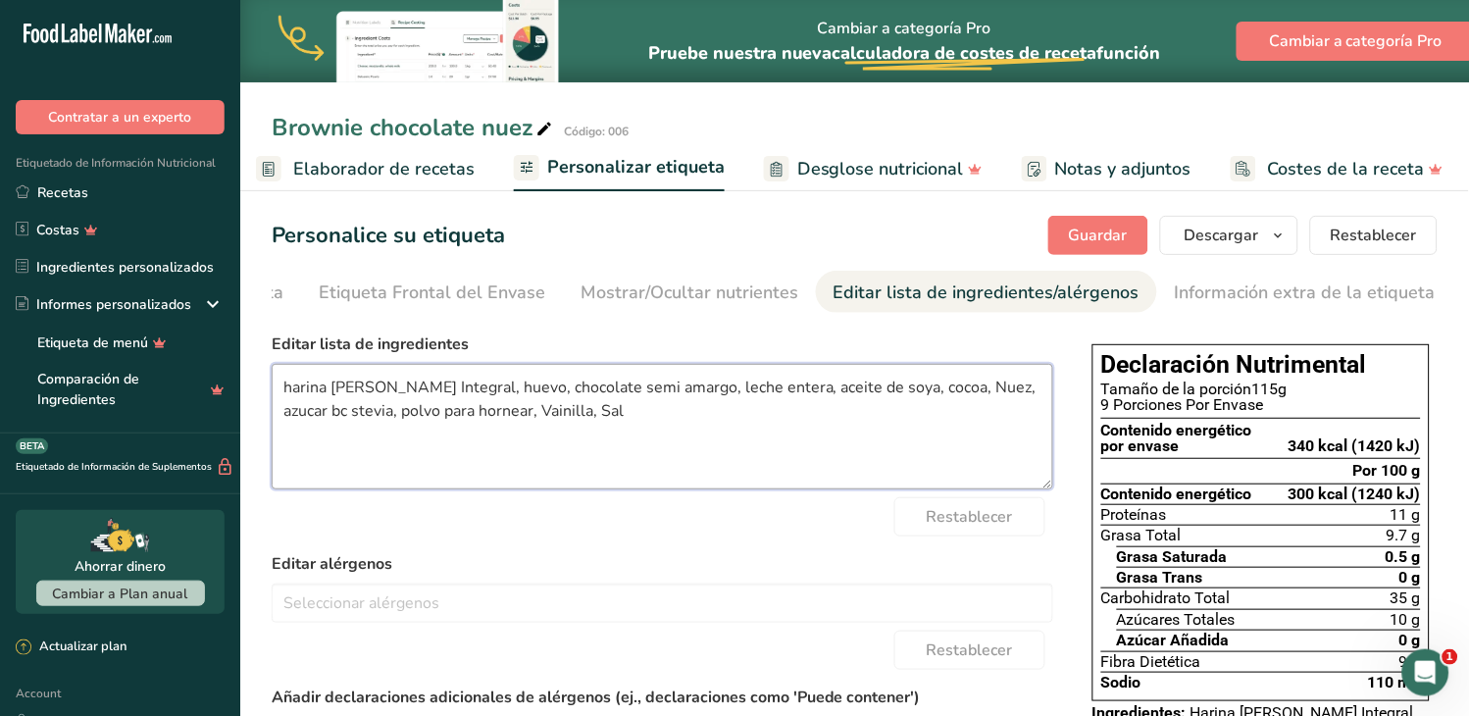
click at [936, 393] on textarea "harina [PERSON_NAME] Integral, huevo, chocolate semi amargo, leche entera, acei…" at bounding box center [663, 427] width 782 height 126
click at [1035, 398] on textarea "harina [PERSON_NAME] Integral, huevo, chocolate semi amargo, leche entera, acei…" at bounding box center [663, 427] width 782 height 126
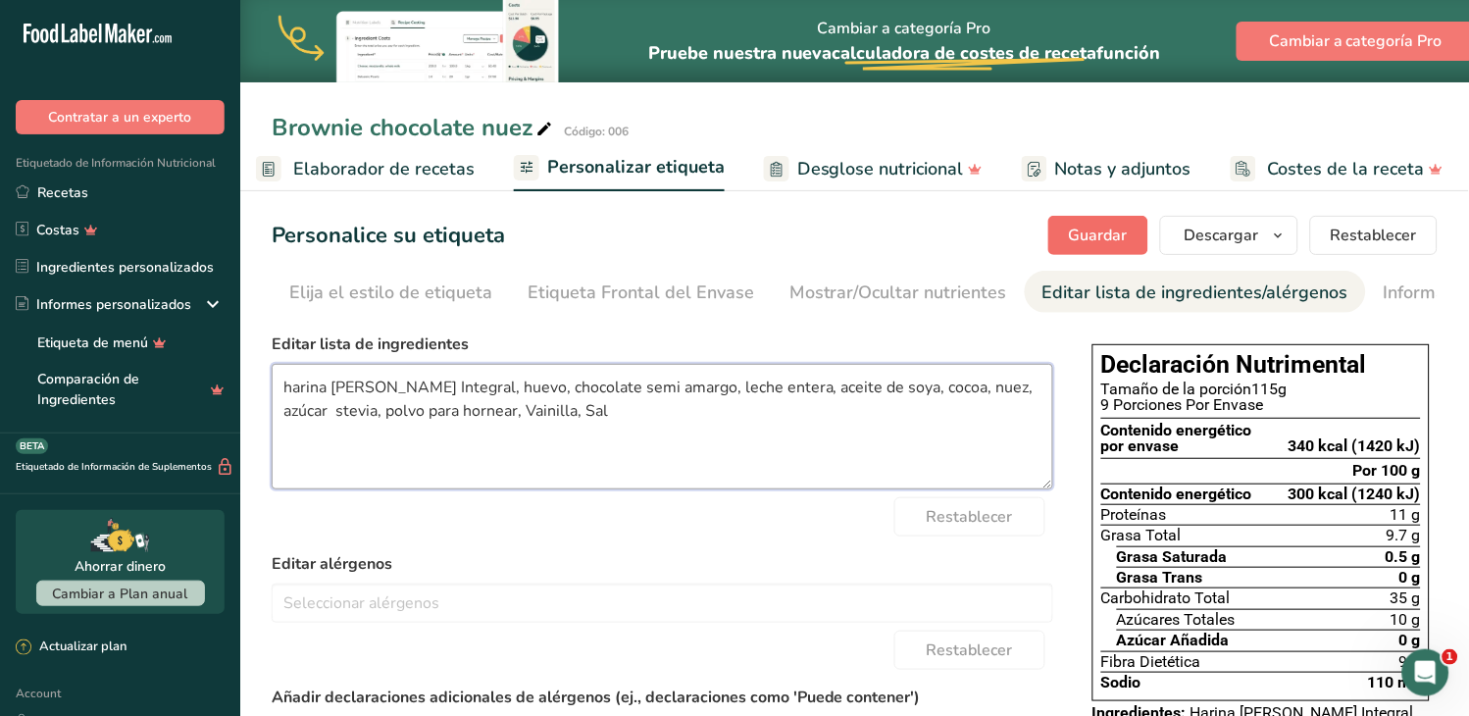
type textarea "harina [PERSON_NAME] Integral, huevo, chocolate semi amargo, leche entera, acei…"
click at [1072, 238] on span "Guardar" at bounding box center [1098, 236] width 59 height 24
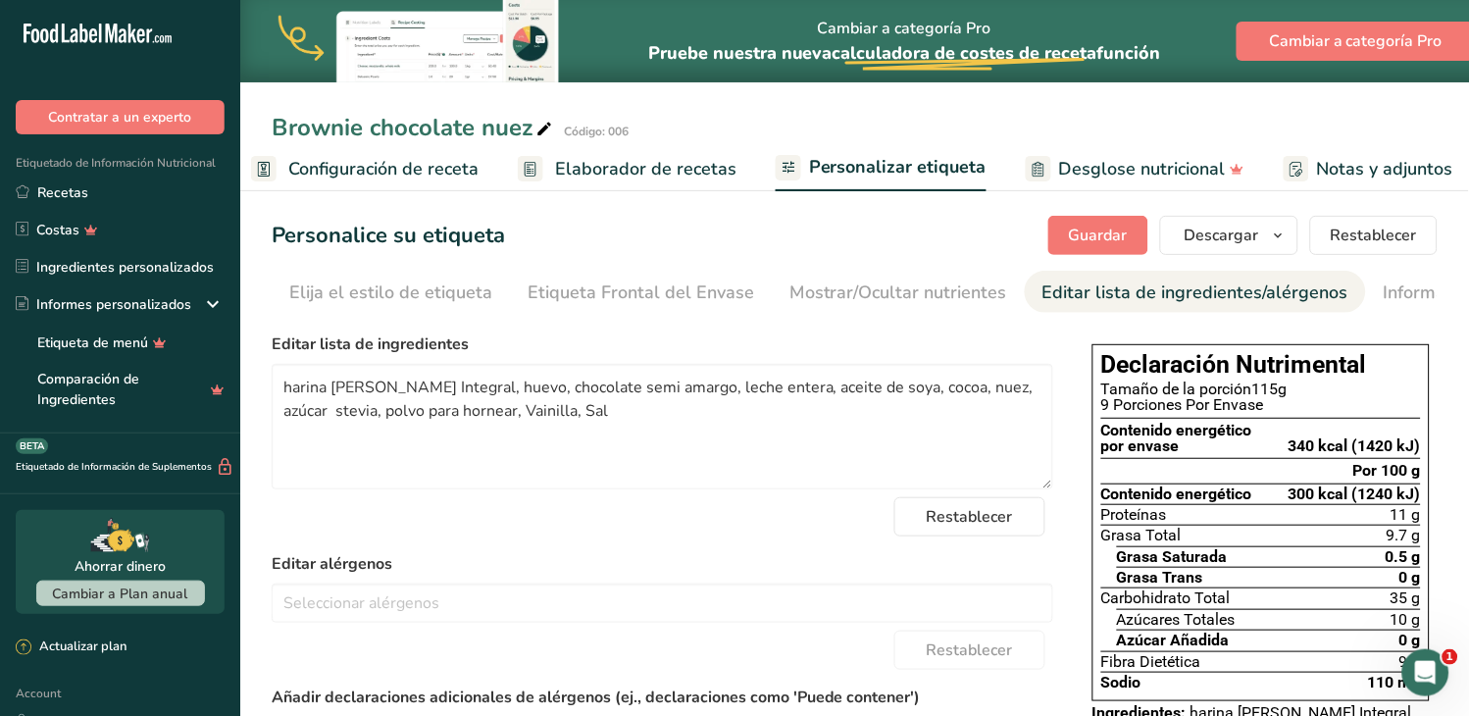
click at [559, 158] on span "Elaborador de recetas" at bounding box center [645, 169] width 181 height 26
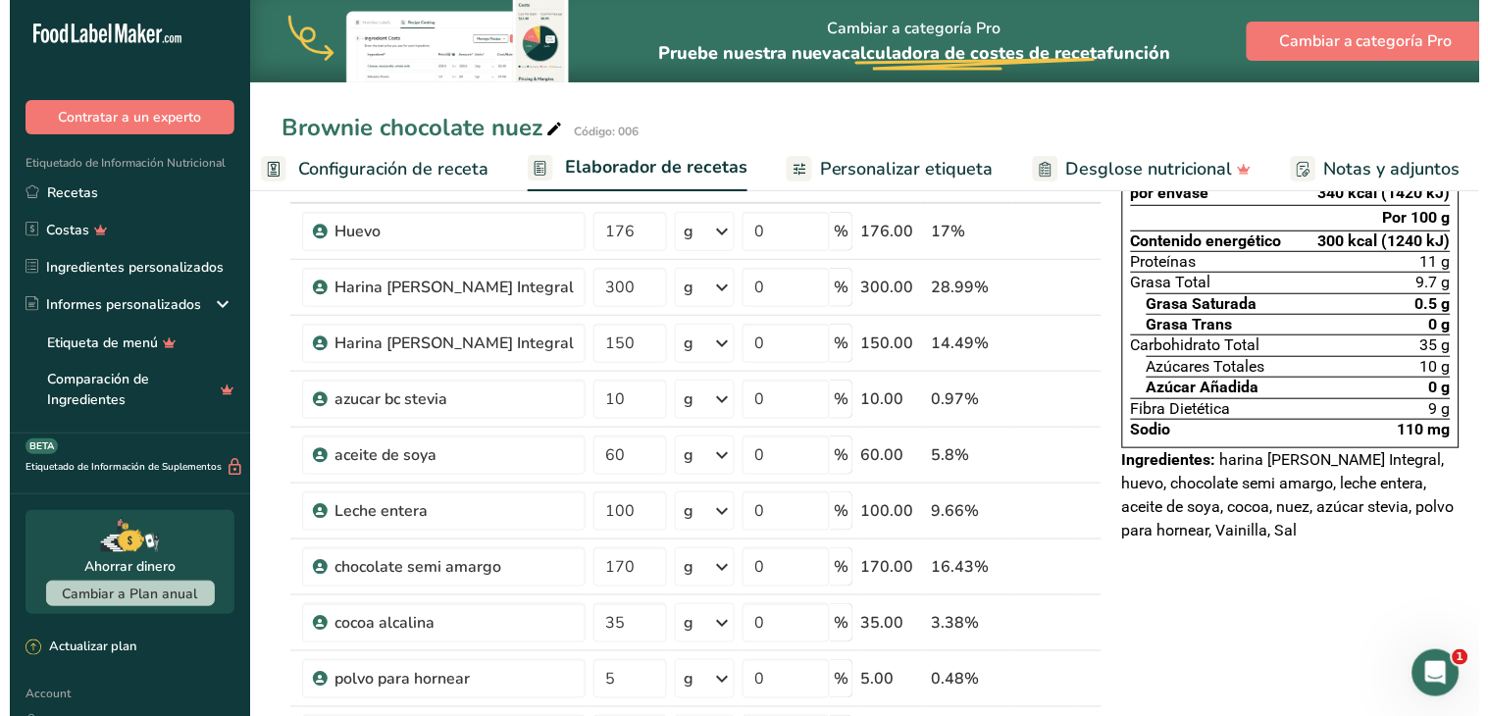
scroll to position [0, 273]
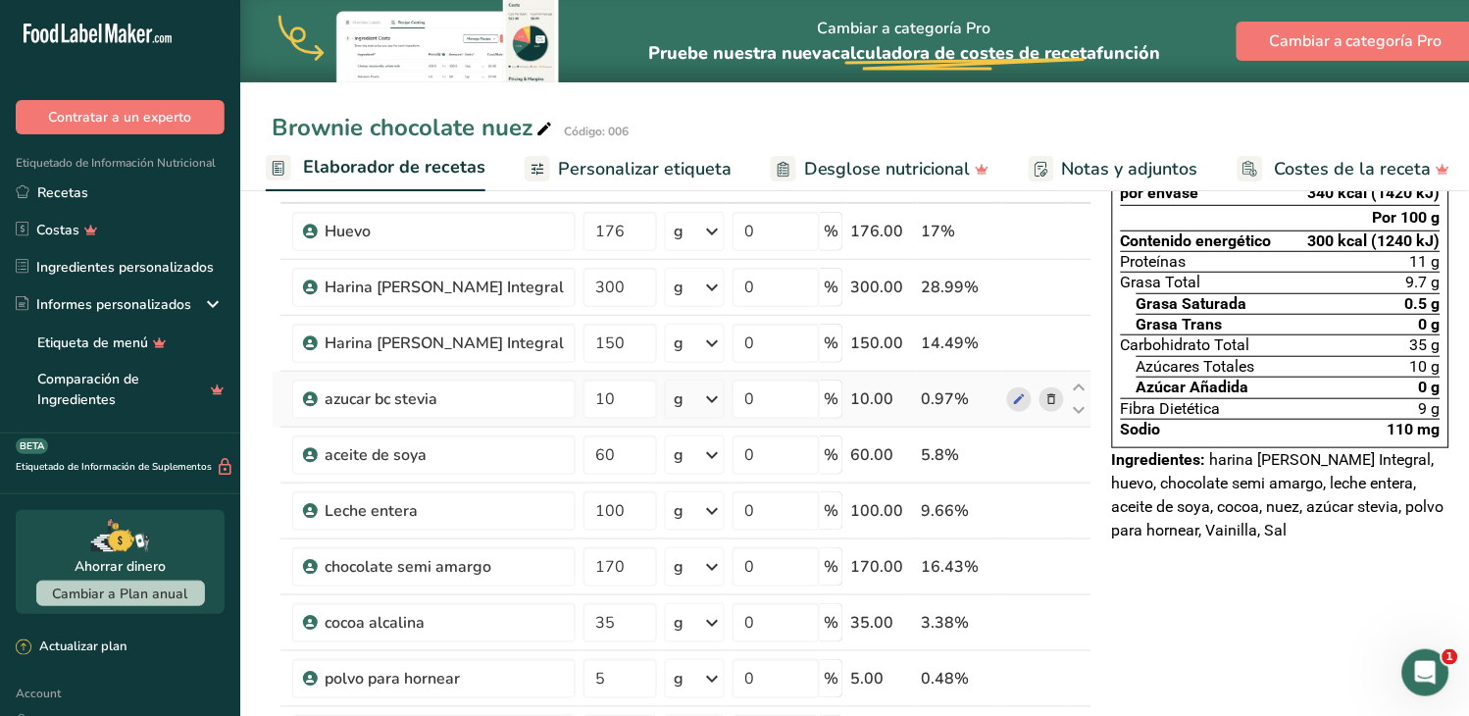
click at [1045, 399] on icon at bounding box center [1052, 399] width 14 height 21
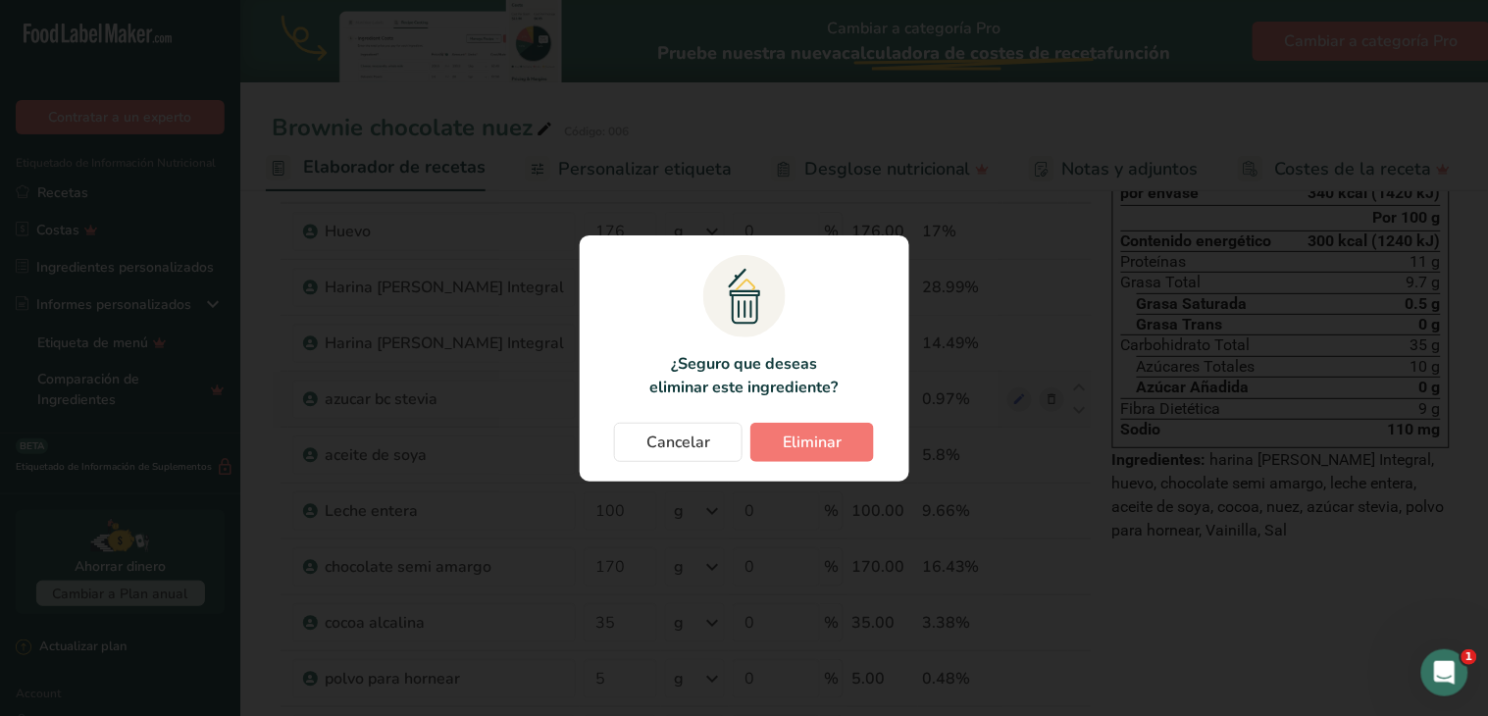
scroll to position [0, 263]
click at [786, 438] on span "Eliminar" at bounding box center [811, 442] width 59 height 24
type input "60"
type input "100"
type input "170"
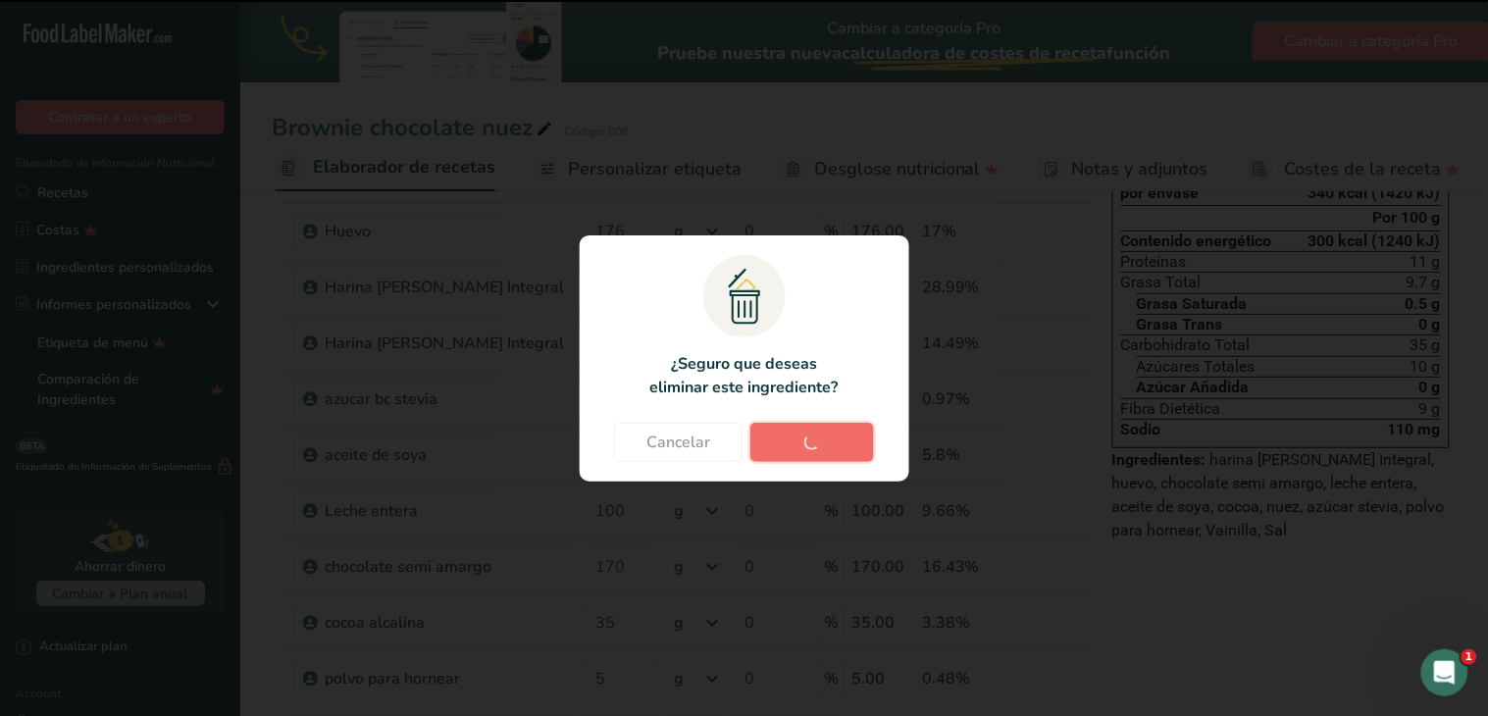
type input "35"
type input "5"
type input "4"
type input "5"
type input "20"
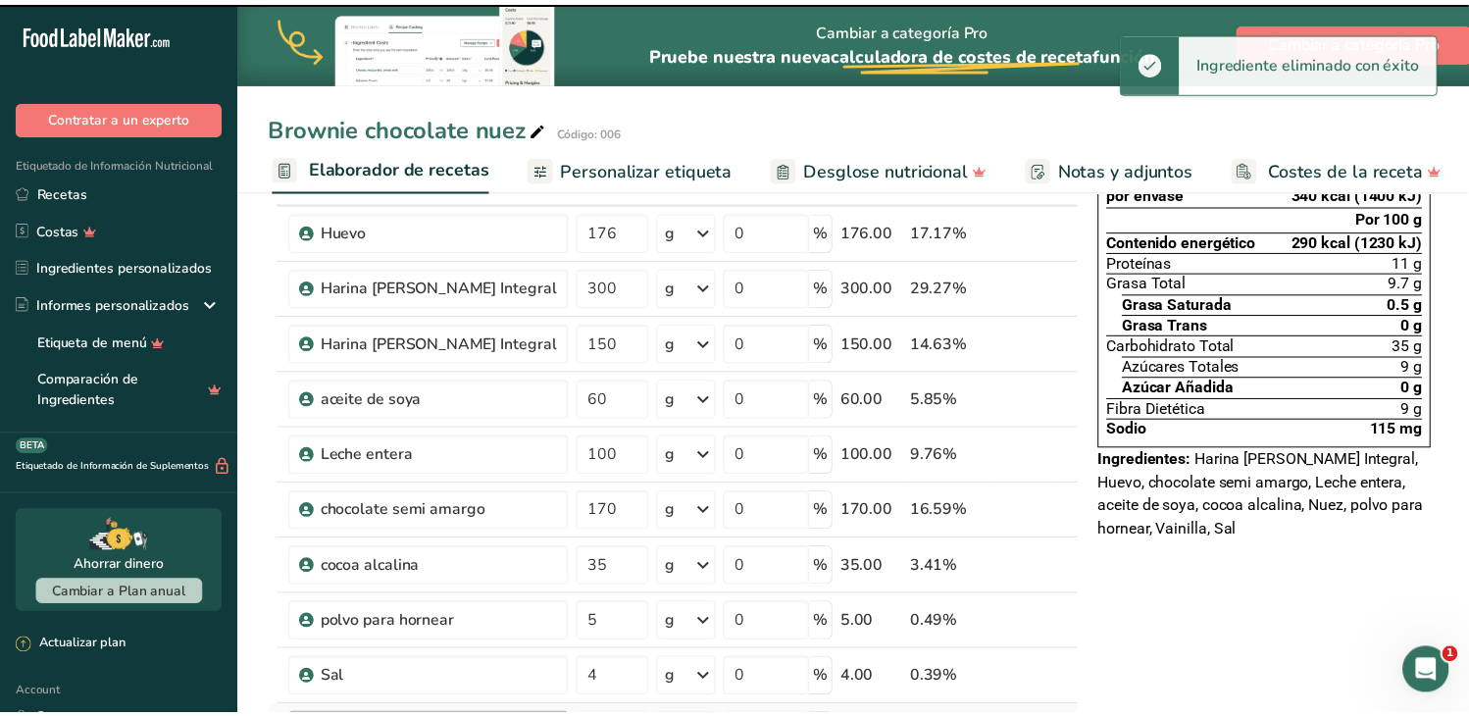
scroll to position [459, 0]
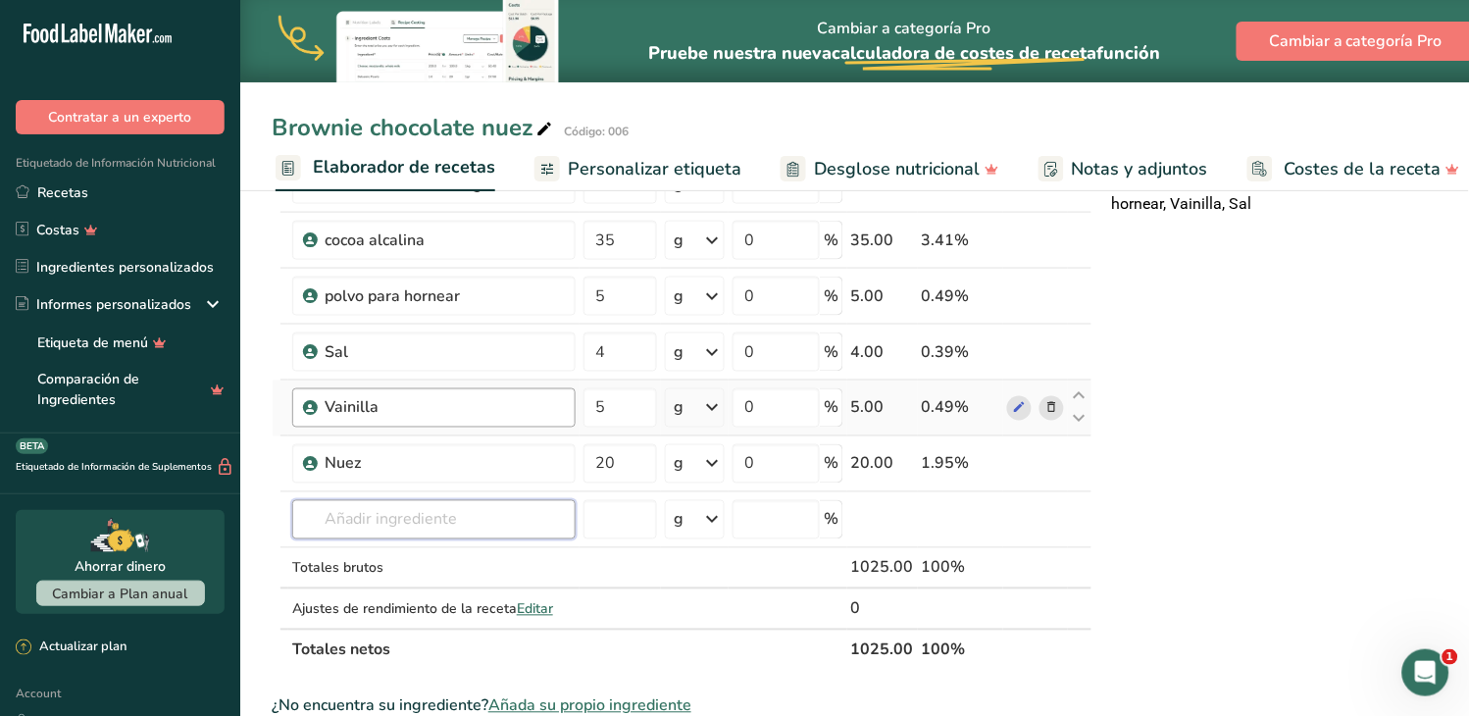
click at [429, 523] on input "text" at bounding box center [433, 519] width 283 height 39
type input "024"
click at [377, 454] on p "024 [GEOGRAPHIC_DATA]" at bounding box center [349, 451] width 82 height 21
type input "Svetia"
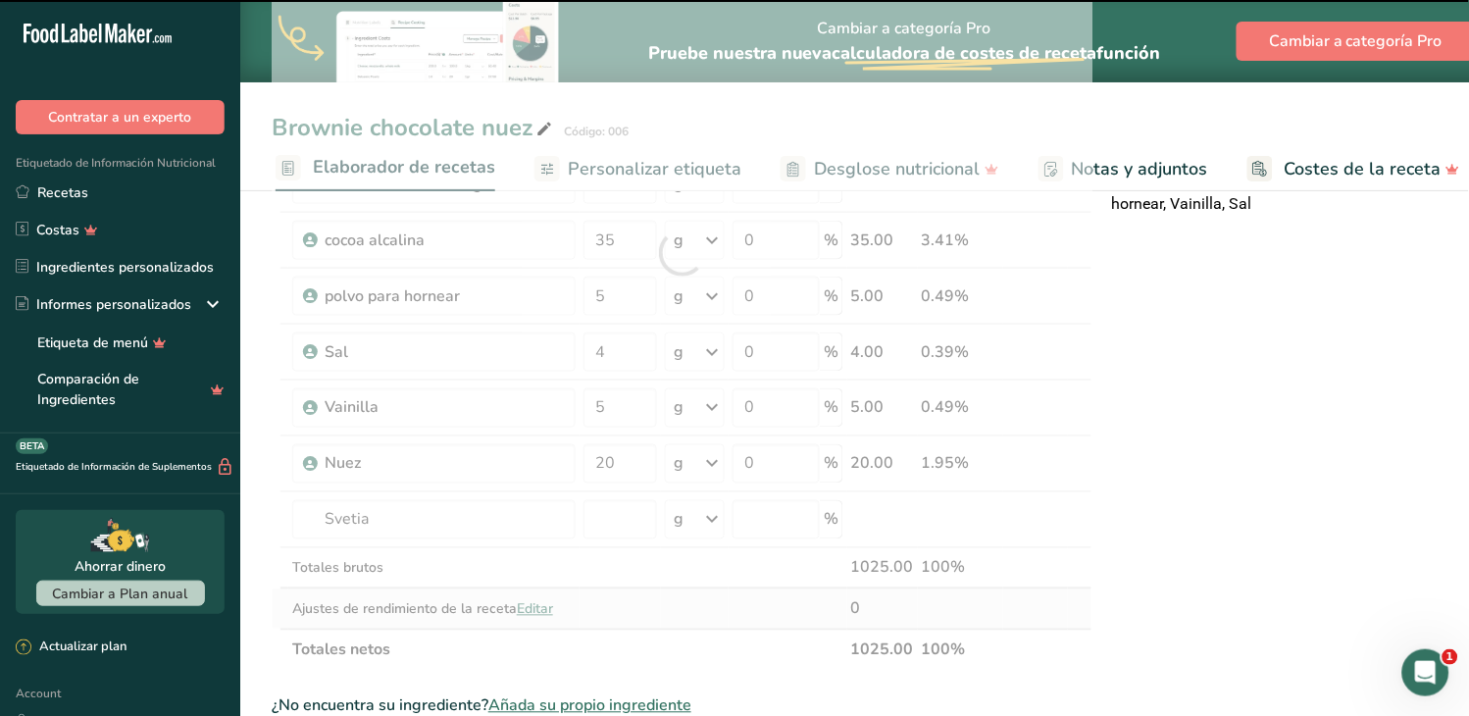
click at [580, 629] on td at bounding box center [620, 608] width 81 height 39
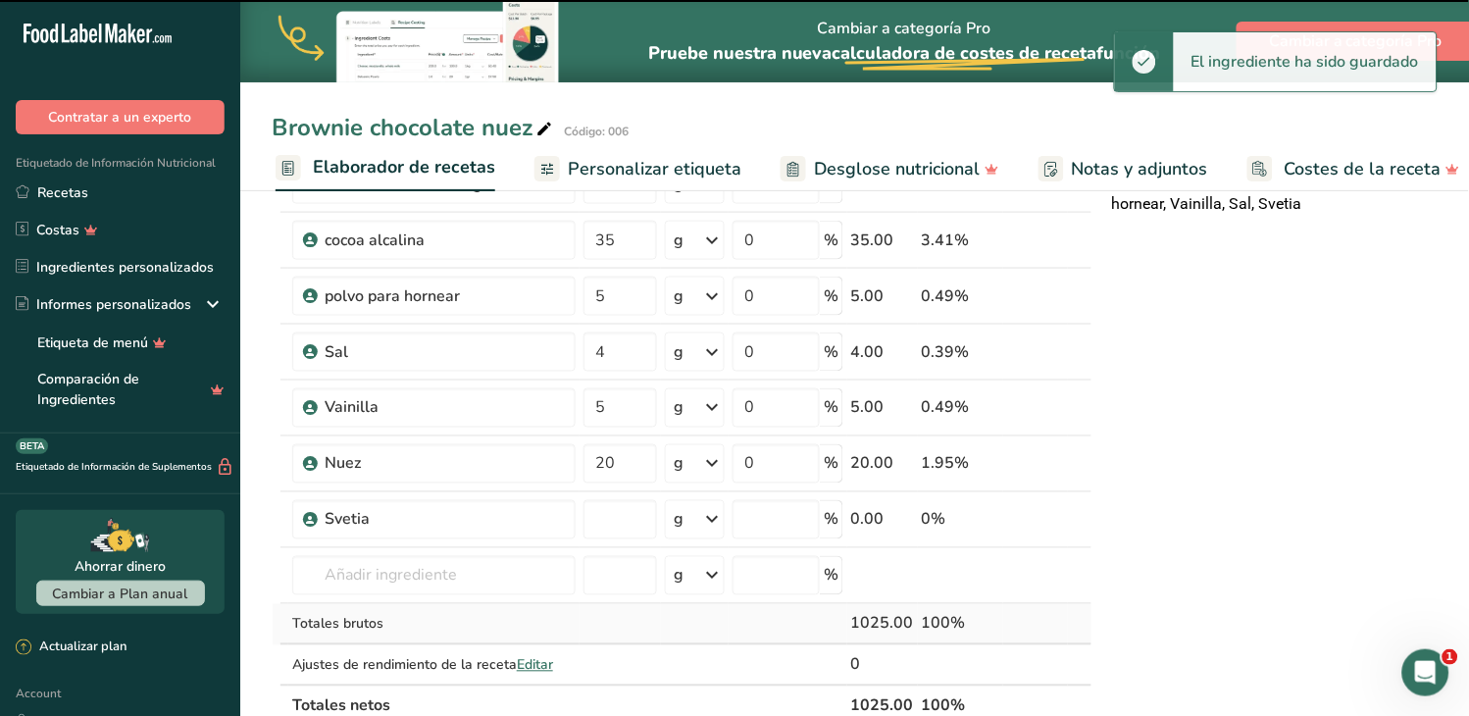
type input "0"
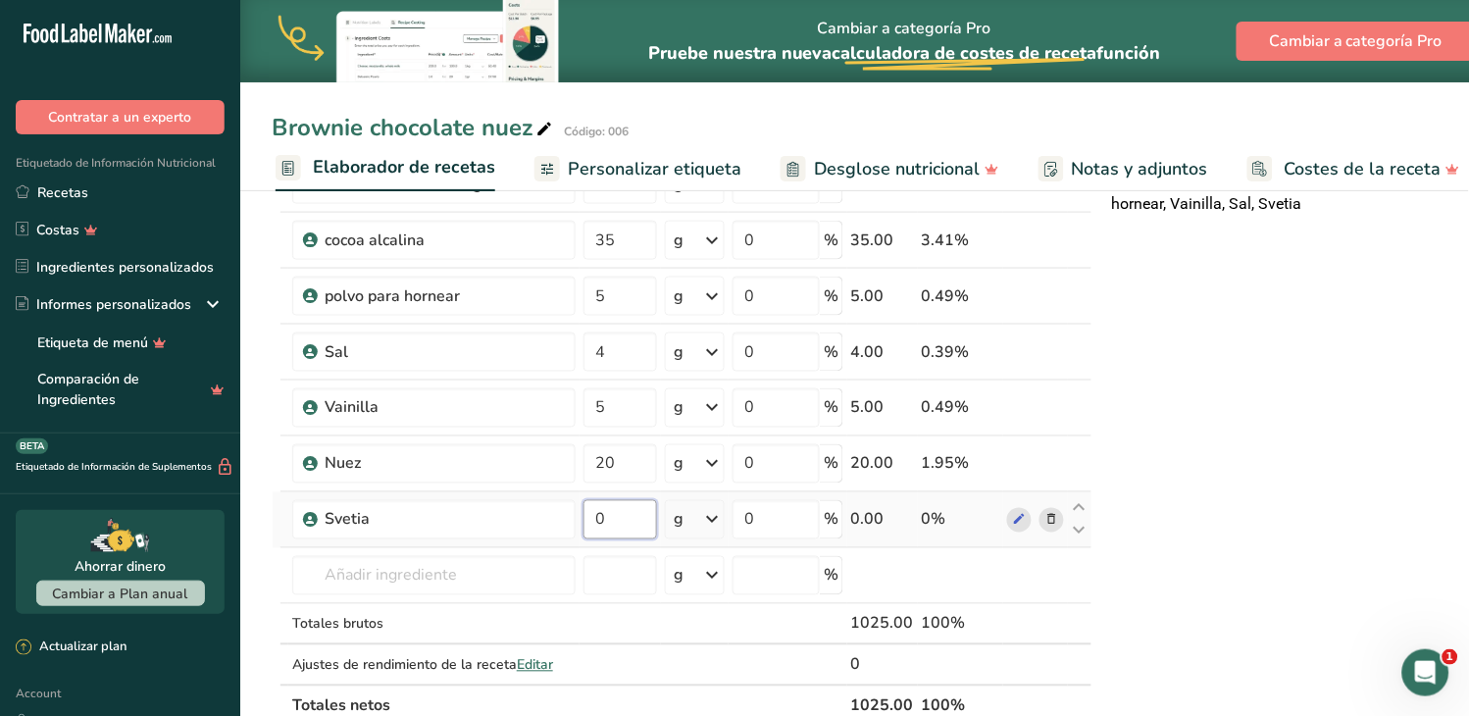
click at [583, 514] on input "0" at bounding box center [620, 519] width 74 height 39
type input "10"
click at [599, 611] on div "Ingrediente * Cantidad * Unidad * Desperdicio * .a-a{fill:#347362;}.b-a{fill:#f…" at bounding box center [682, 280] width 821 height 891
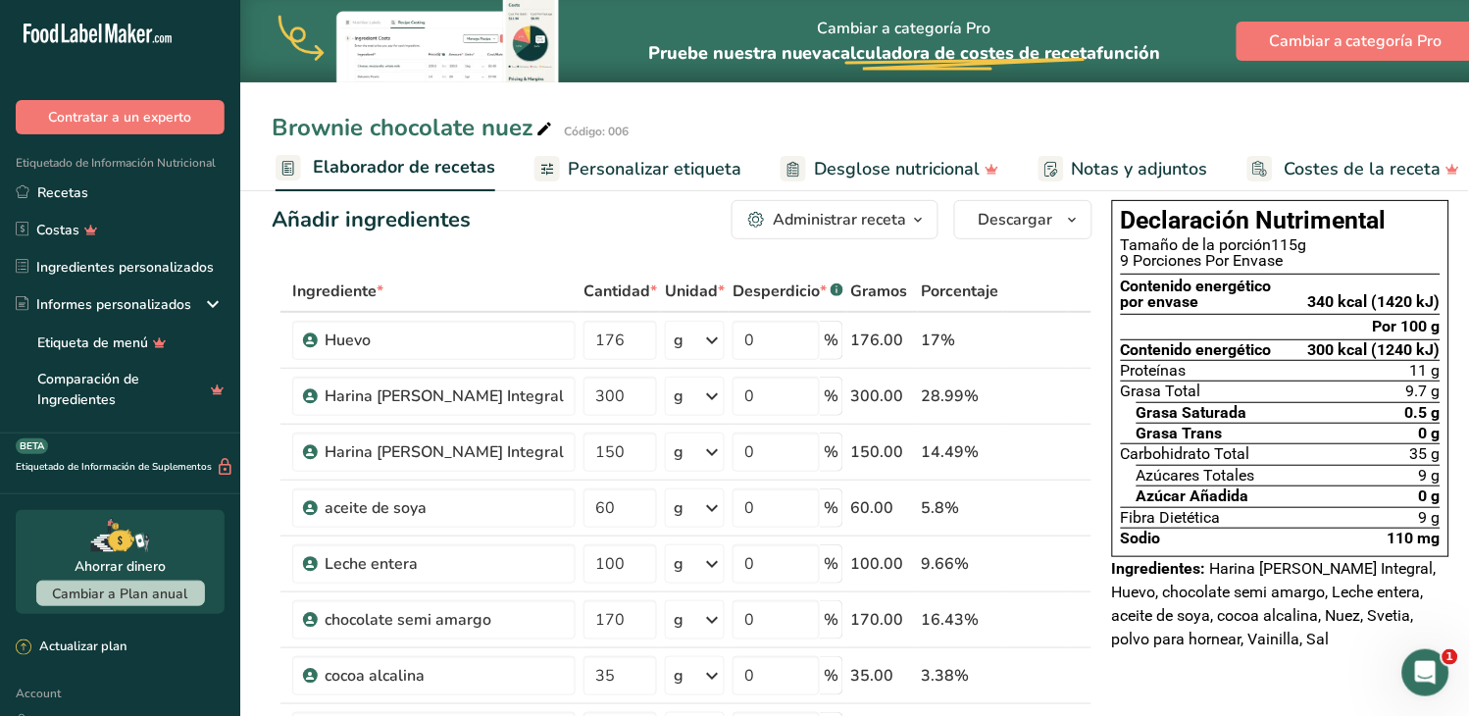
scroll to position [0, 0]
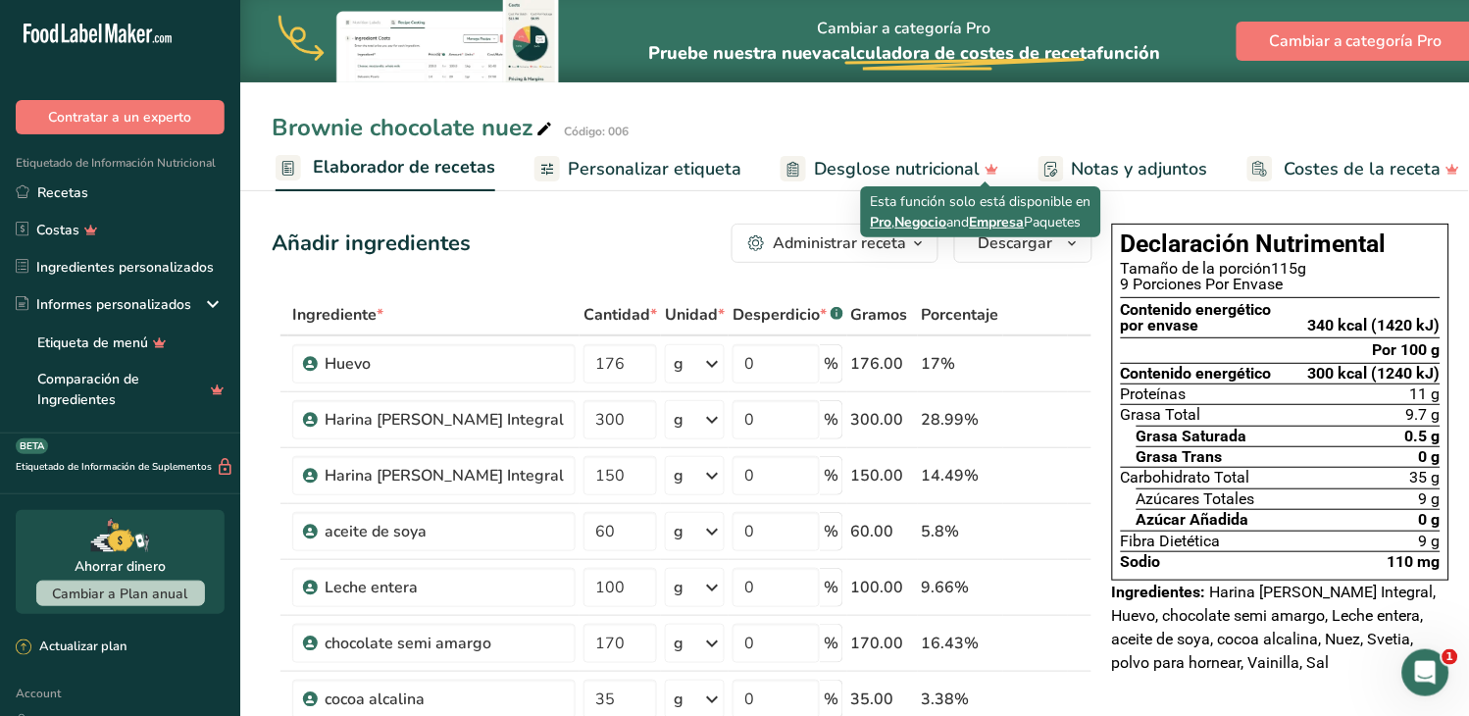
click at [588, 173] on span "Personalizar etiqueta" at bounding box center [655, 169] width 174 height 26
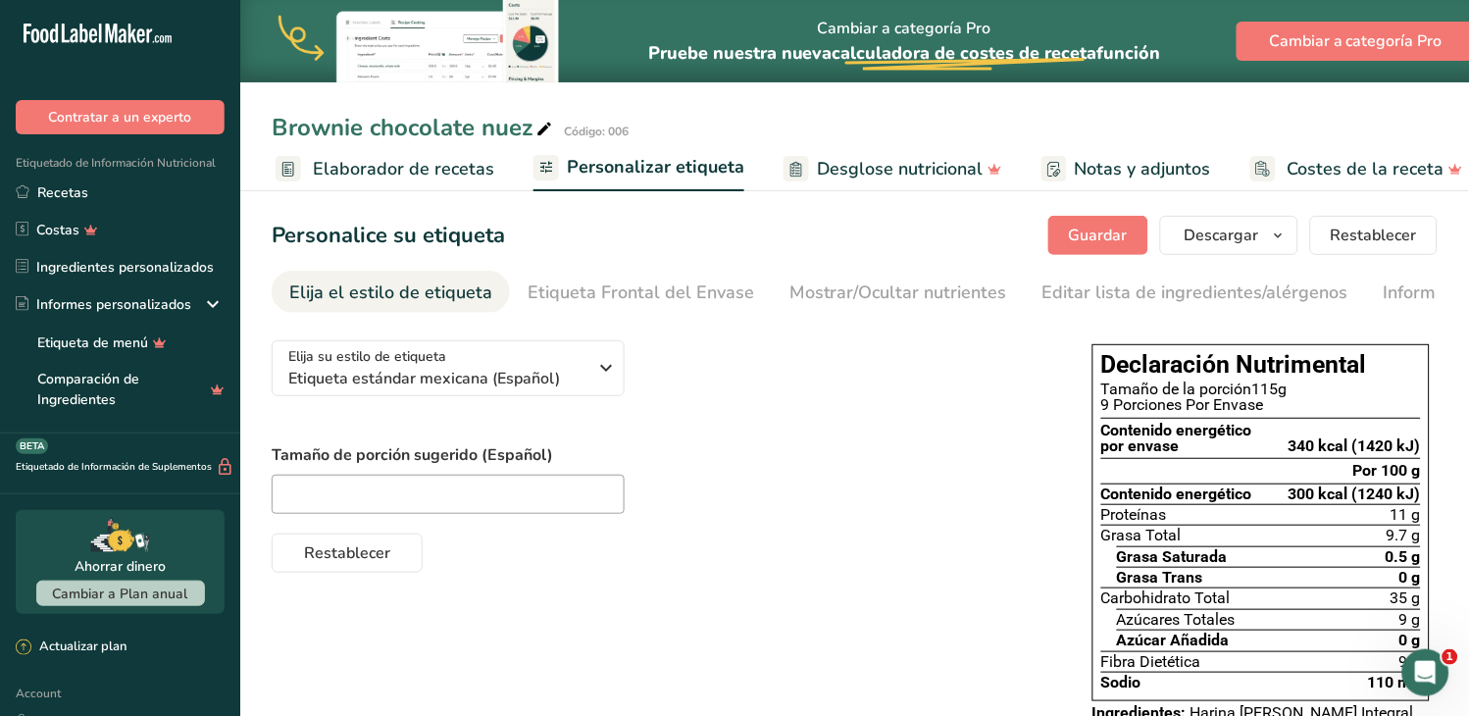
scroll to position [0, 282]
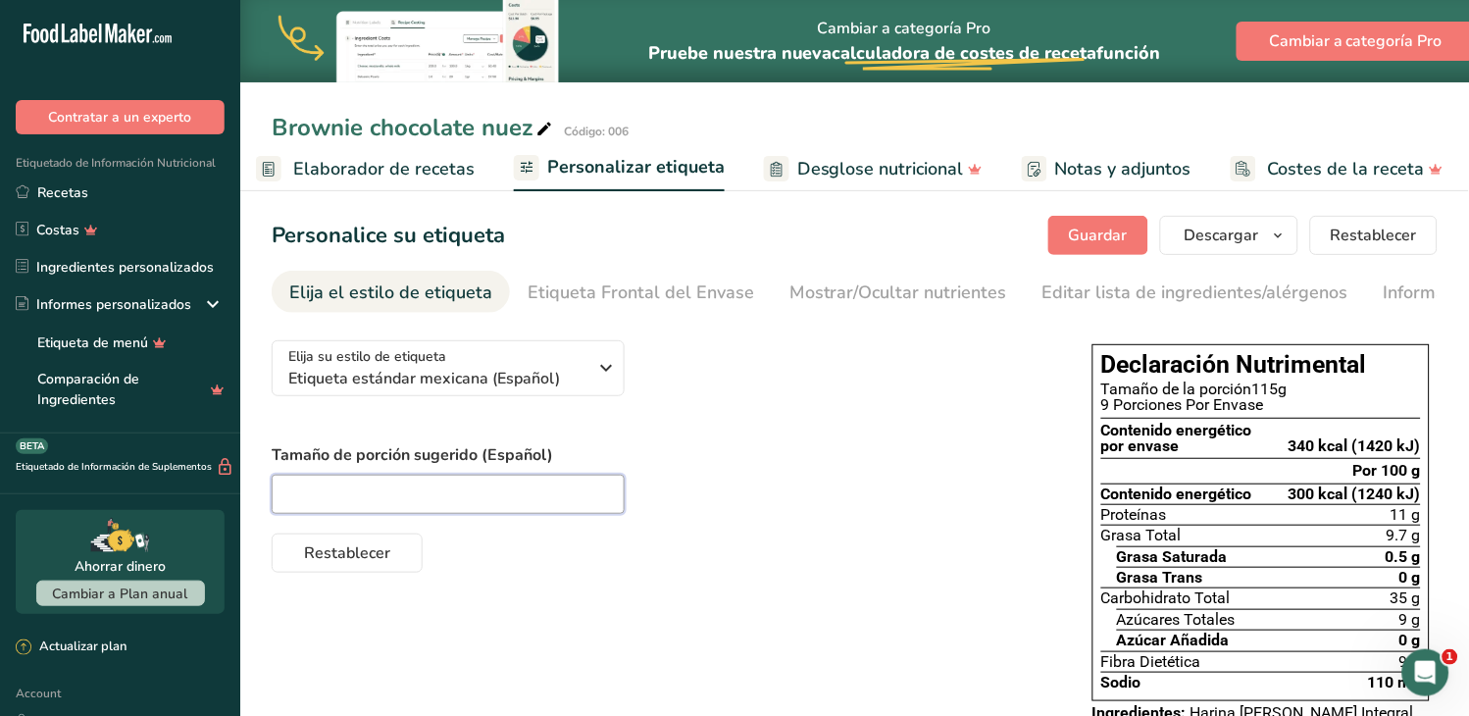
click at [500, 486] on input "text" at bounding box center [448, 494] width 353 height 39
type input "125"
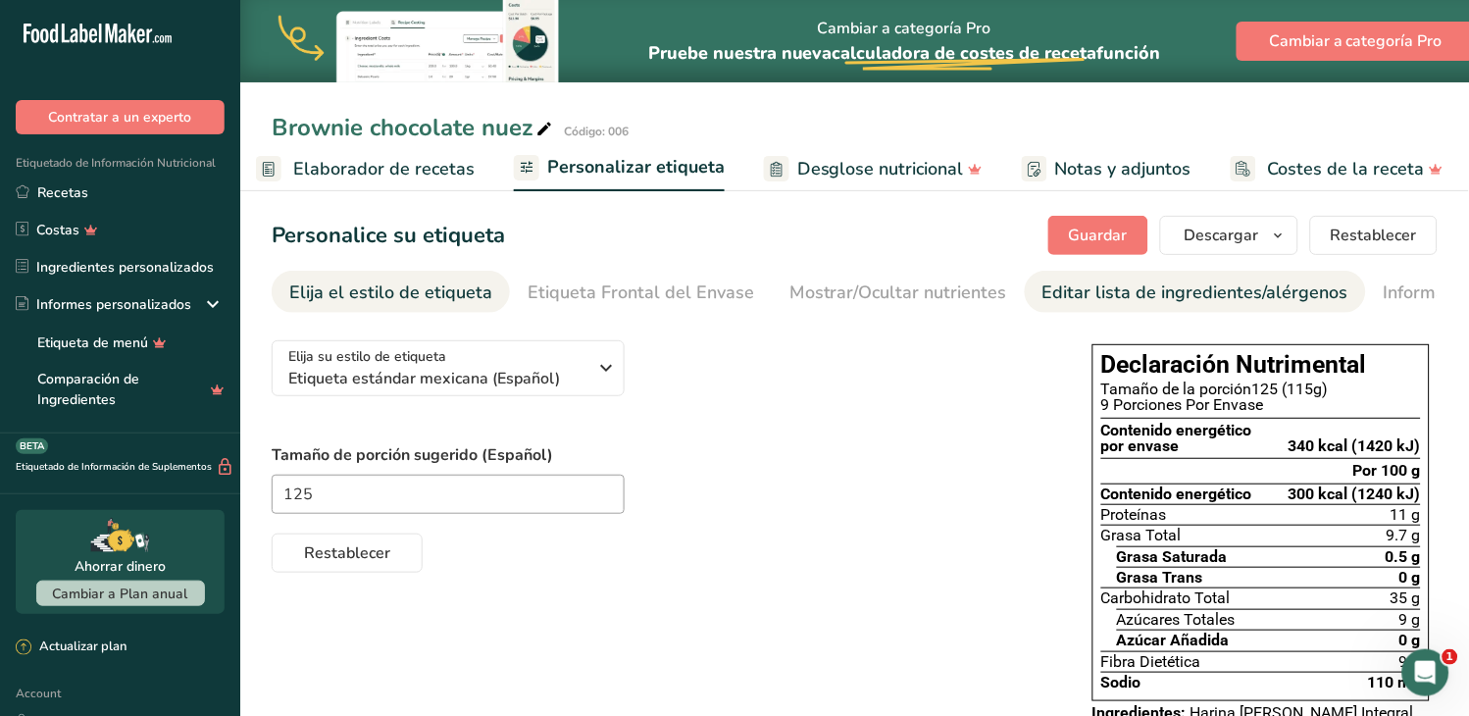
click at [1055, 286] on div "Editar lista de ingredientes/alérgenos" at bounding box center [1195, 292] width 306 height 26
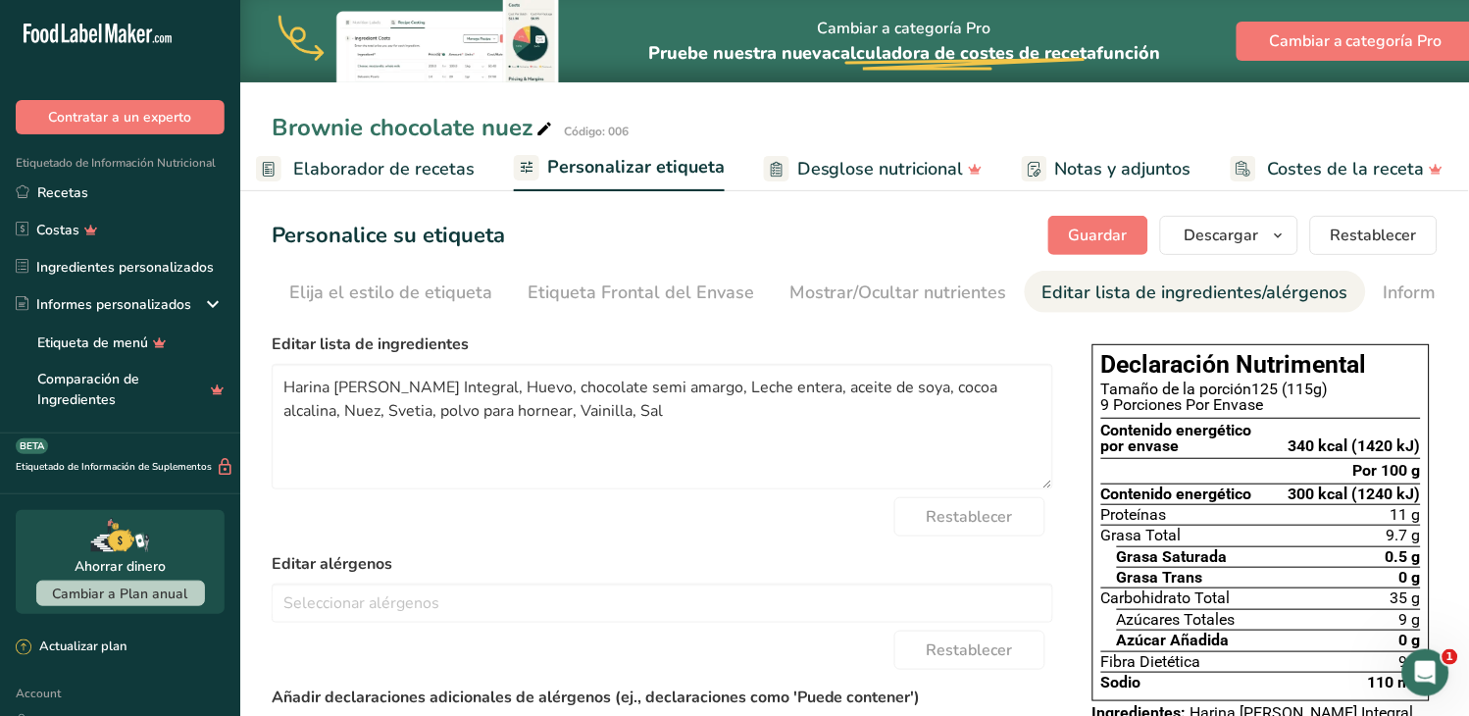
scroll to position [0, 209]
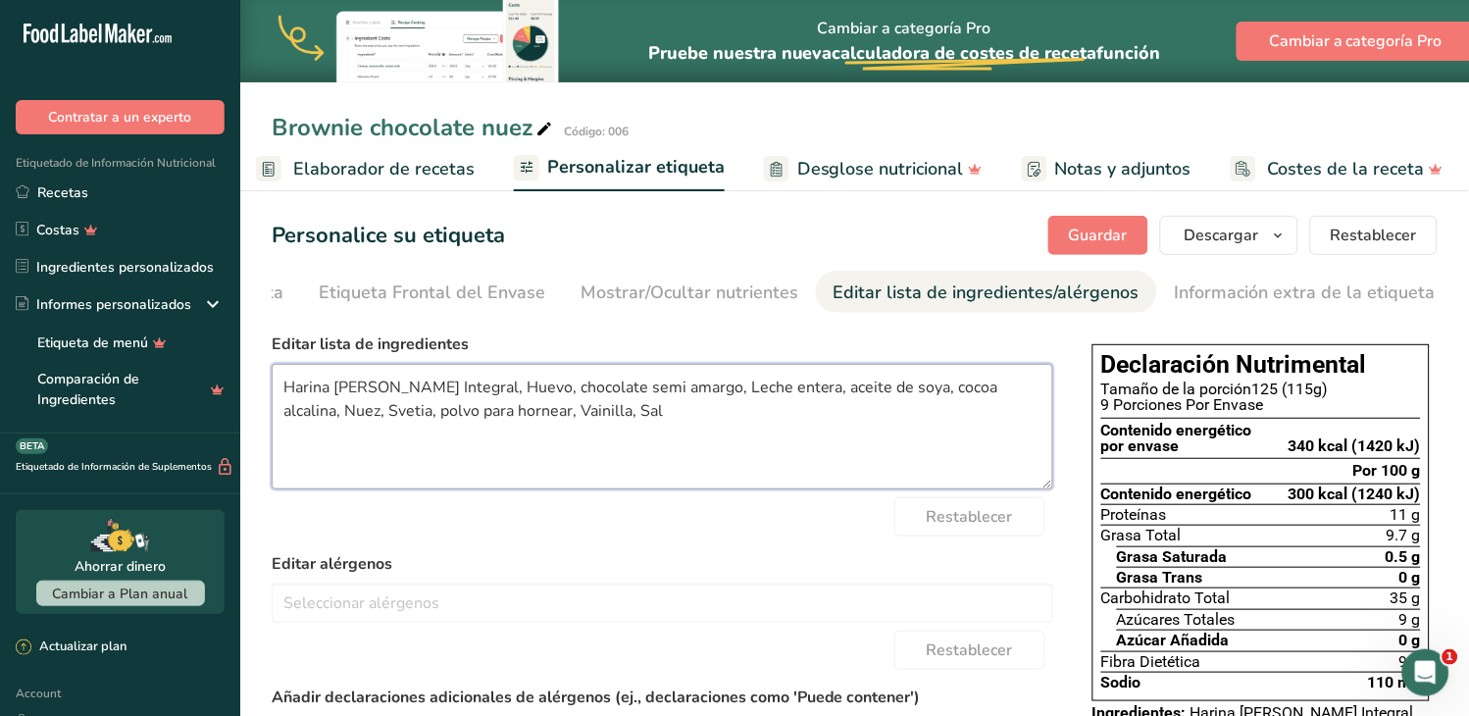
click at [296, 388] on textarea "Harina [PERSON_NAME] Integral, Huevo, chocolate semi amargo, Leche entera, acei…" at bounding box center [663, 427] width 782 height 126
click at [464, 389] on textarea "harina [PERSON_NAME] Integral, Huevo, chocolate semi amargo, Leche entera, acei…" at bounding box center [663, 427] width 782 height 126
click at [680, 395] on textarea "harina [PERSON_NAME] Integral, huevo, chocolate semi amargo, Leche entera, acei…" at bounding box center [663, 427] width 782 height 126
drag, startPoint x: 968, startPoint y: 389, endPoint x: 924, endPoint y: 385, distance: 44.3
click at [924, 385] on textarea "harina [PERSON_NAME] Integral, huevo, chocolate semi amargo, heche entera, acei…" at bounding box center [663, 427] width 782 height 126
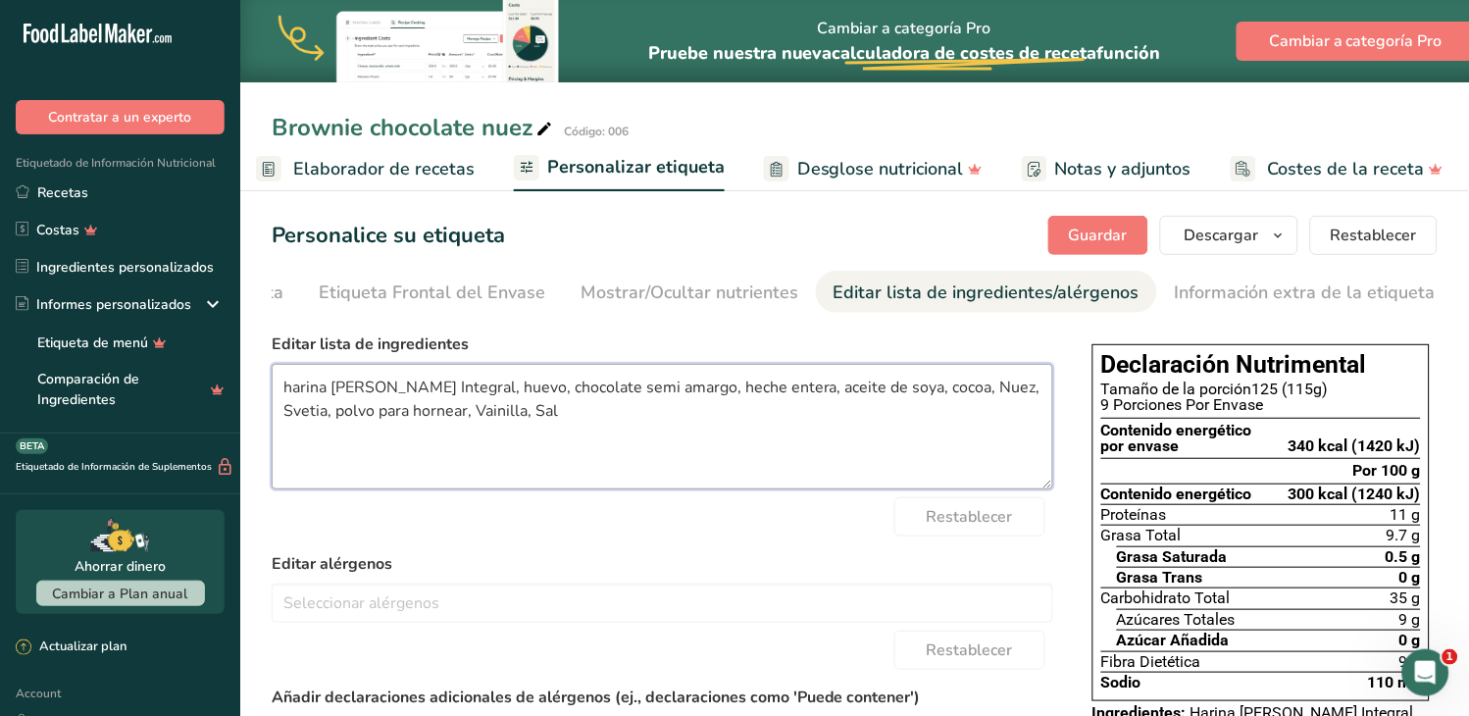
click at [934, 386] on textarea "harina [PERSON_NAME] Integral, huevo, chocolate semi amargo, heche entera, acei…" at bounding box center [663, 427] width 782 height 126
click at [977, 395] on textarea "harina [PERSON_NAME] Integral, huevo, chocolate semi amargo, heche entera, acei…" at bounding box center [663, 427] width 782 height 126
click at [431, 414] on textarea "harina [PERSON_NAME] Integral, huevo, chocolate semi amargo, heche entera, acei…" at bounding box center [663, 427] width 782 height 126
click at [480, 410] on textarea "harina [PERSON_NAME] Integral, huevo, chocolate semi amargo, heche entera, acei…" at bounding box center [663, 427] width 782 height 126
click at [608, 428] on textarea "harina [PERSON_NAME] Integral, huevo, chocolate semi amargo, heche entera, acei…" at bounding box center [663, 427] width 782 height 126
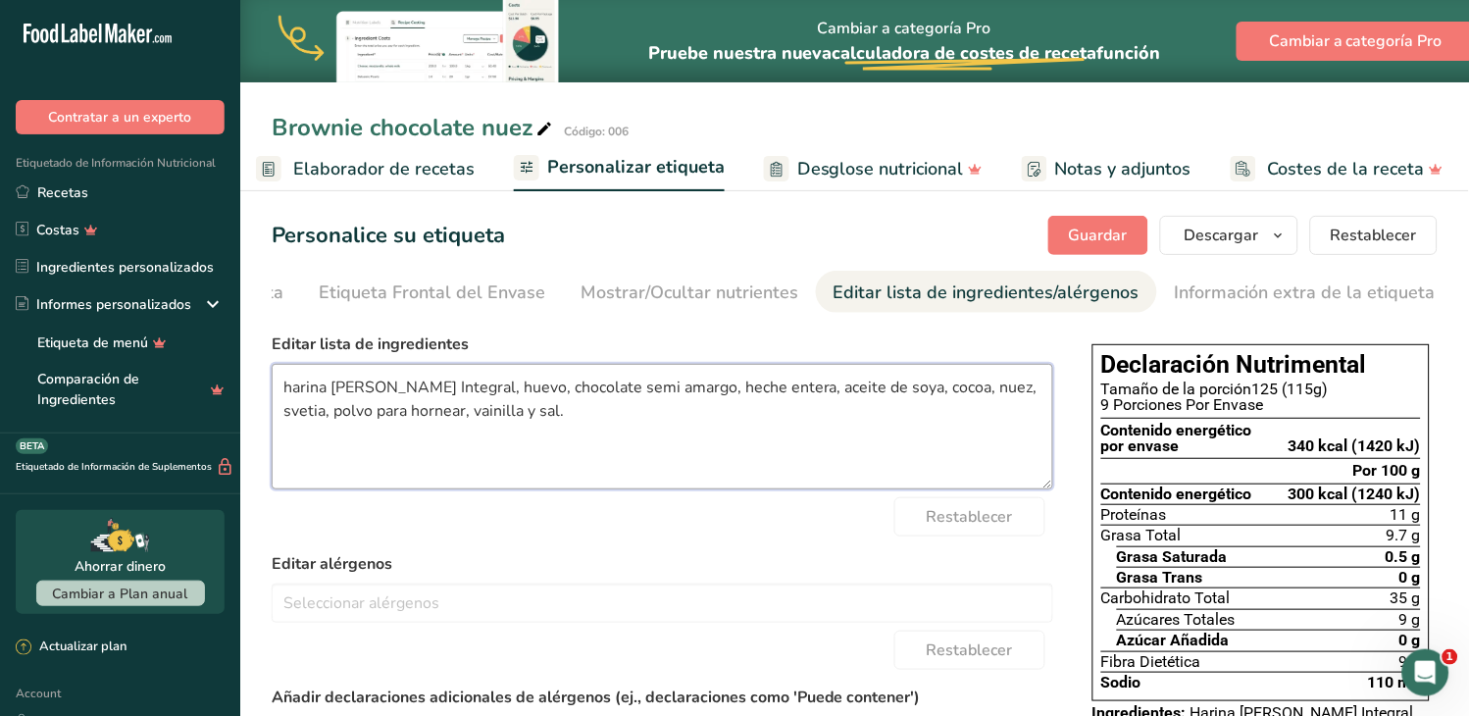
type textarea "harina [PERSON_NAME] Integral, huevo, chocolate semi amargo, heche entera, acei…"
click at [631, 518] on div "Restablecer" at bounding box center [663, 516] width 782 height 39
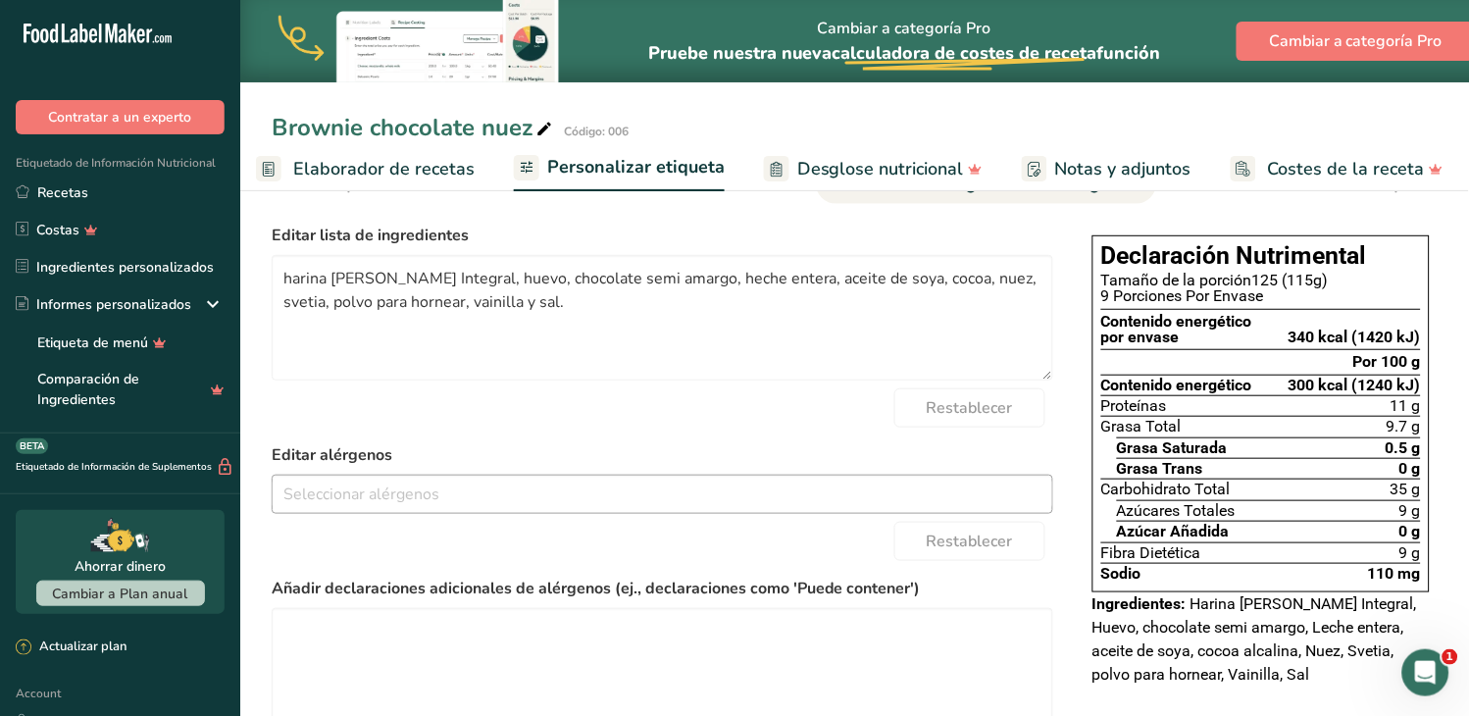
click at [350, 498] on input "text" at bounding box center [663, 494] width 780 height 30
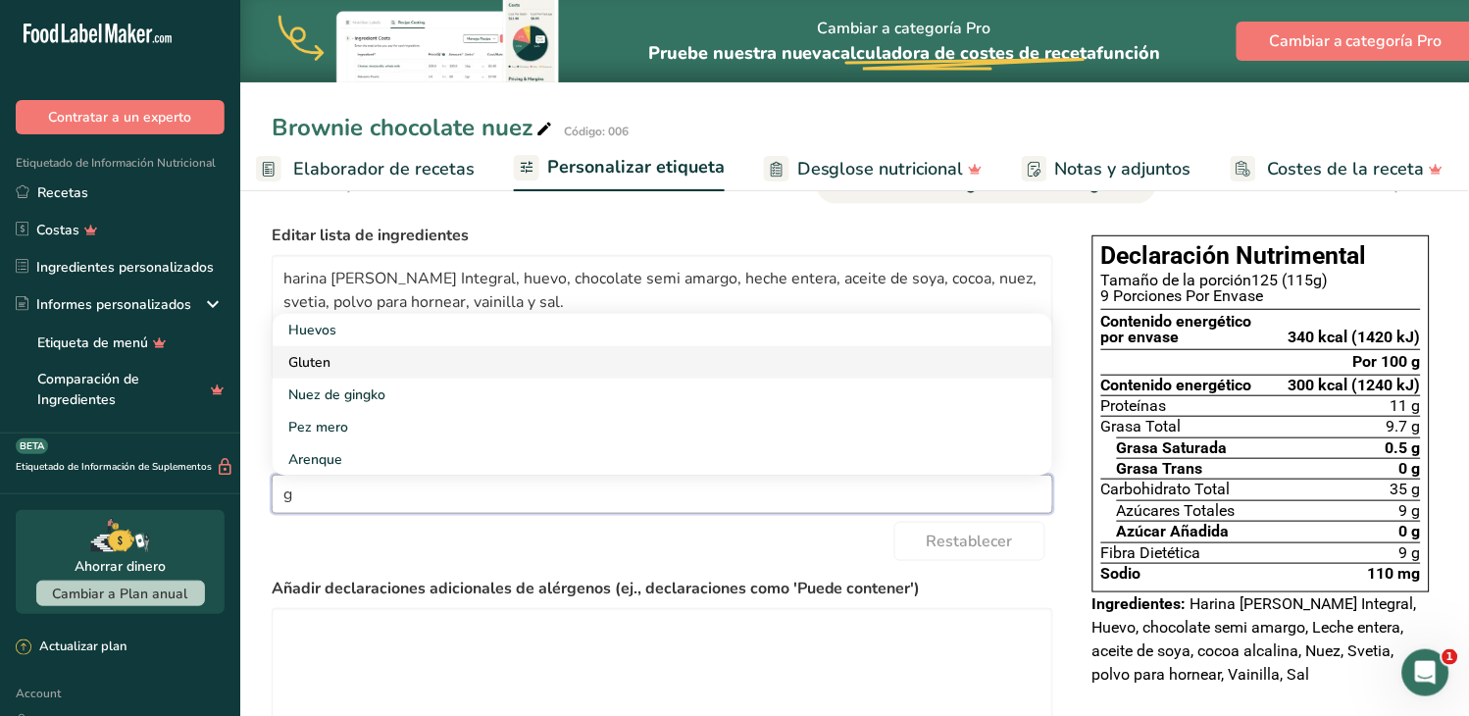
type input "g"
click at [321, 368] on link "Gluten" at bounding box center [663, 362] width 780 height 32
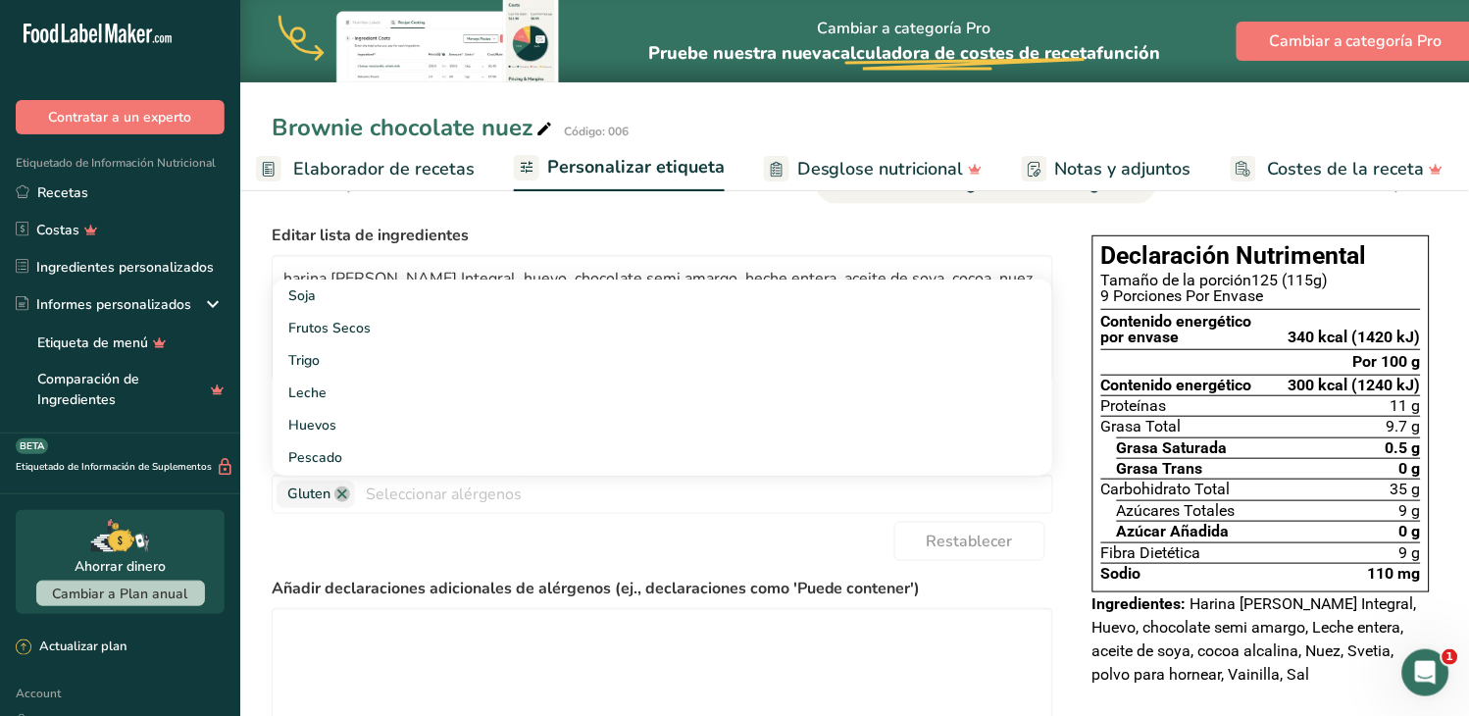
click at [457, 552] on div "Restablecer" at bounding box center [663, 541] width 782 height 39
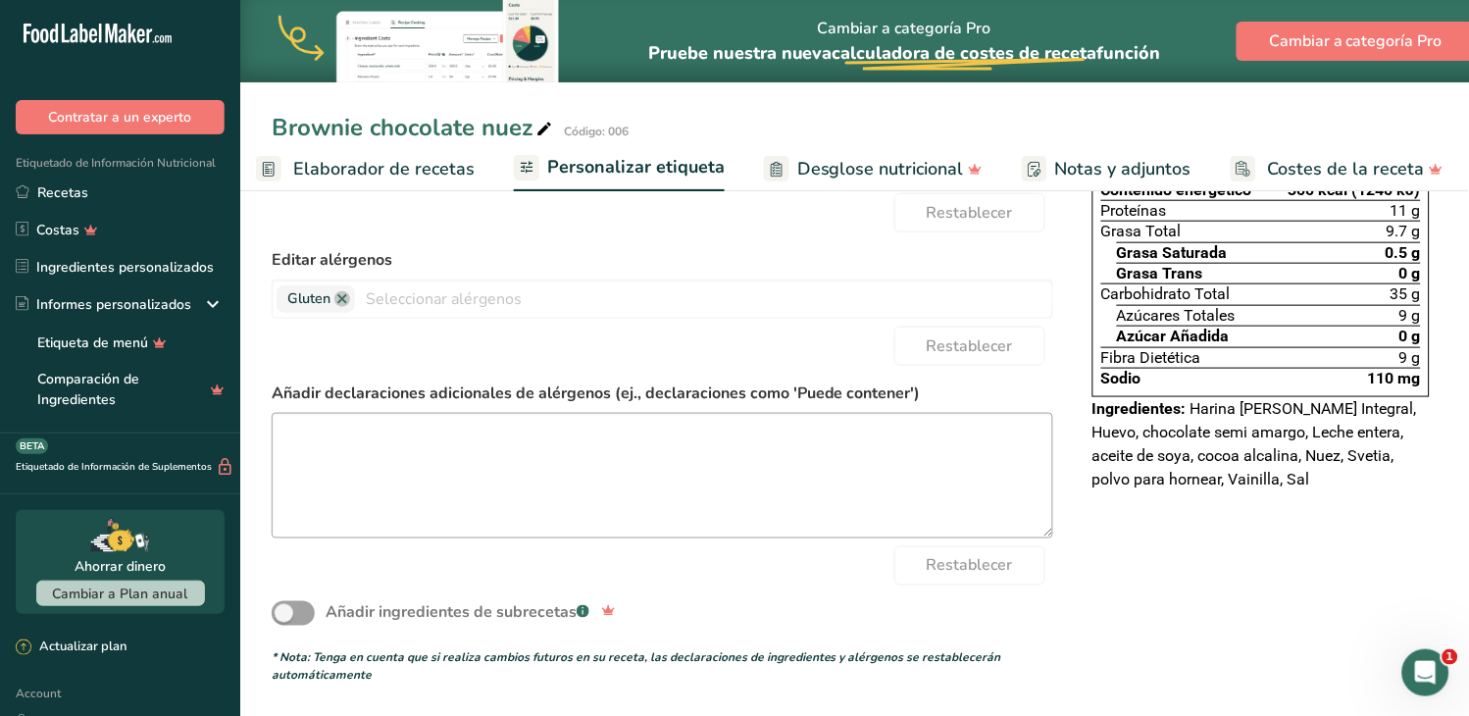
scroll to position [0, 0]
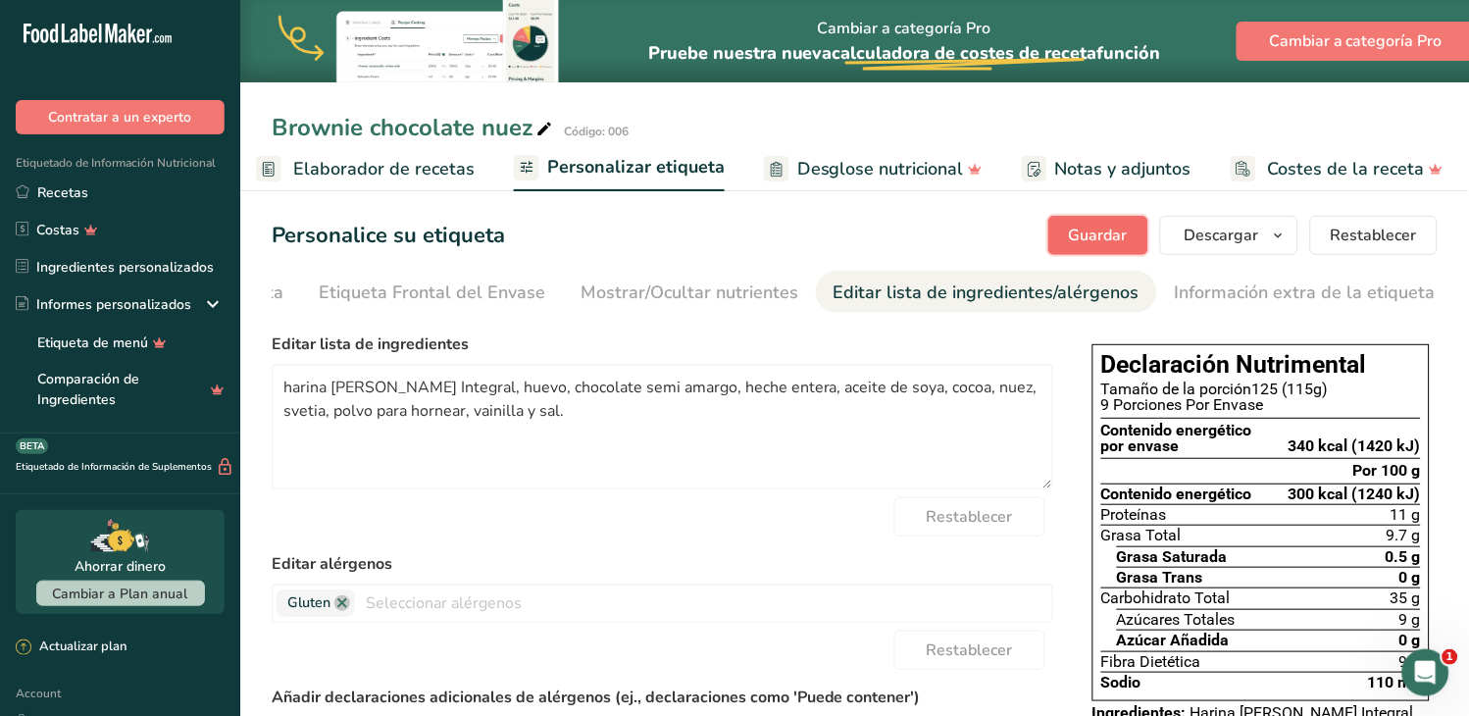
click at [1121, 229] on span "Guardar" at bounding box center [1098, 236] width 59 height 24
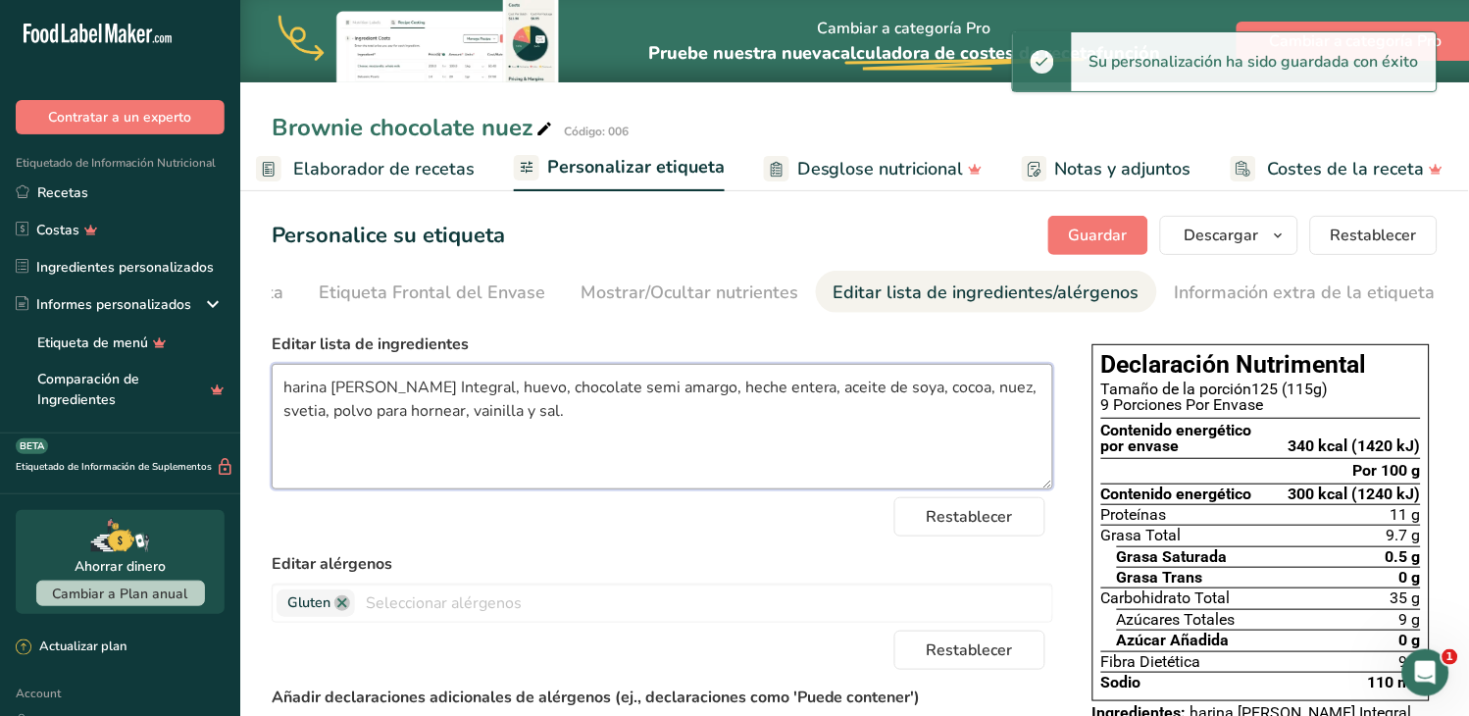
click at [681, 397] on textarea "harina [PERSON_NAME] Integral, huevo, chocolate semi amargo, heche entera, acei…" at bounding box center [663, 427] width 782 height 126
type textarea "harina [PERSON_NAME] Integral, huevo, chocolate semi amargo, leche entera, acei…"
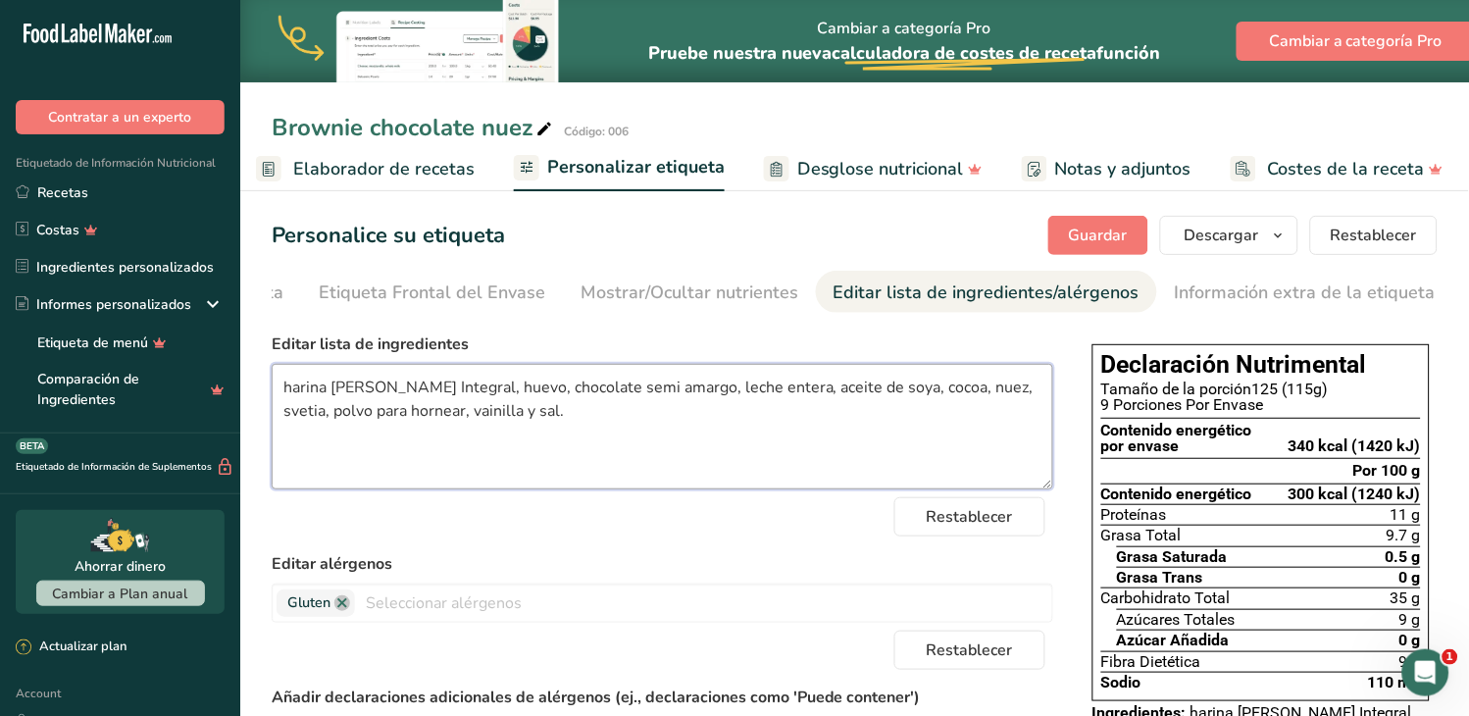
click at [756, 437] on textarea "harina [PERSON_NAME] Integral, huevo, chocolate semi amargo, leche entera, acei…" at bounding box center [663, 427] width 782 height 126
click at [703, 288] on div "Mostrar/Ocultar nutrientes" at bounding box center [689, 292] width 218 height 26
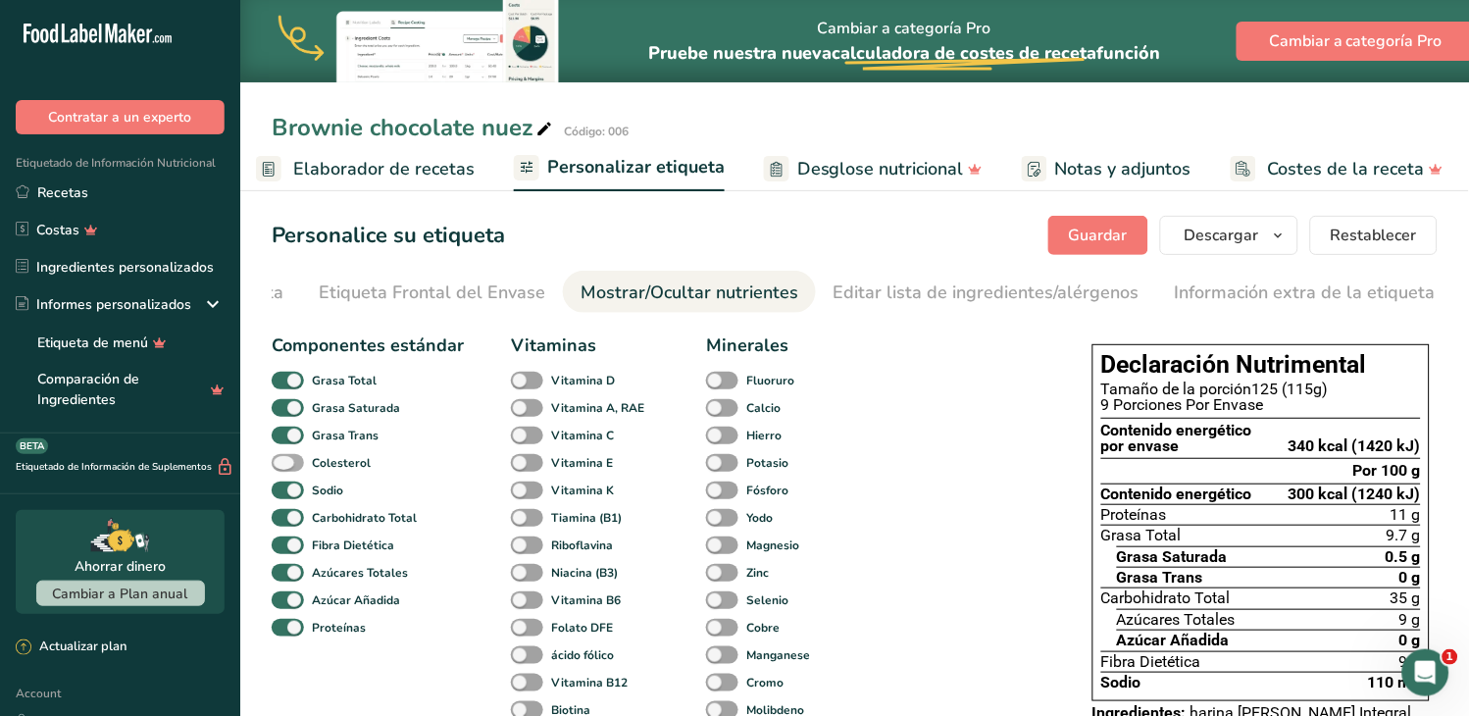
click at [297, 471] on span at bounding box center [288, 463] width 32 height 19
click at [284, 469] on input "Colesterol" at bounding box center [278, 462] width 13 height 13
checkbox input "true"
click at [532, 380] on span at bounding box center [527, 381] width 32 height 19
click at [524, 380] on input "Vitamina D" at bounding box center [517, 380] width 13 height 13
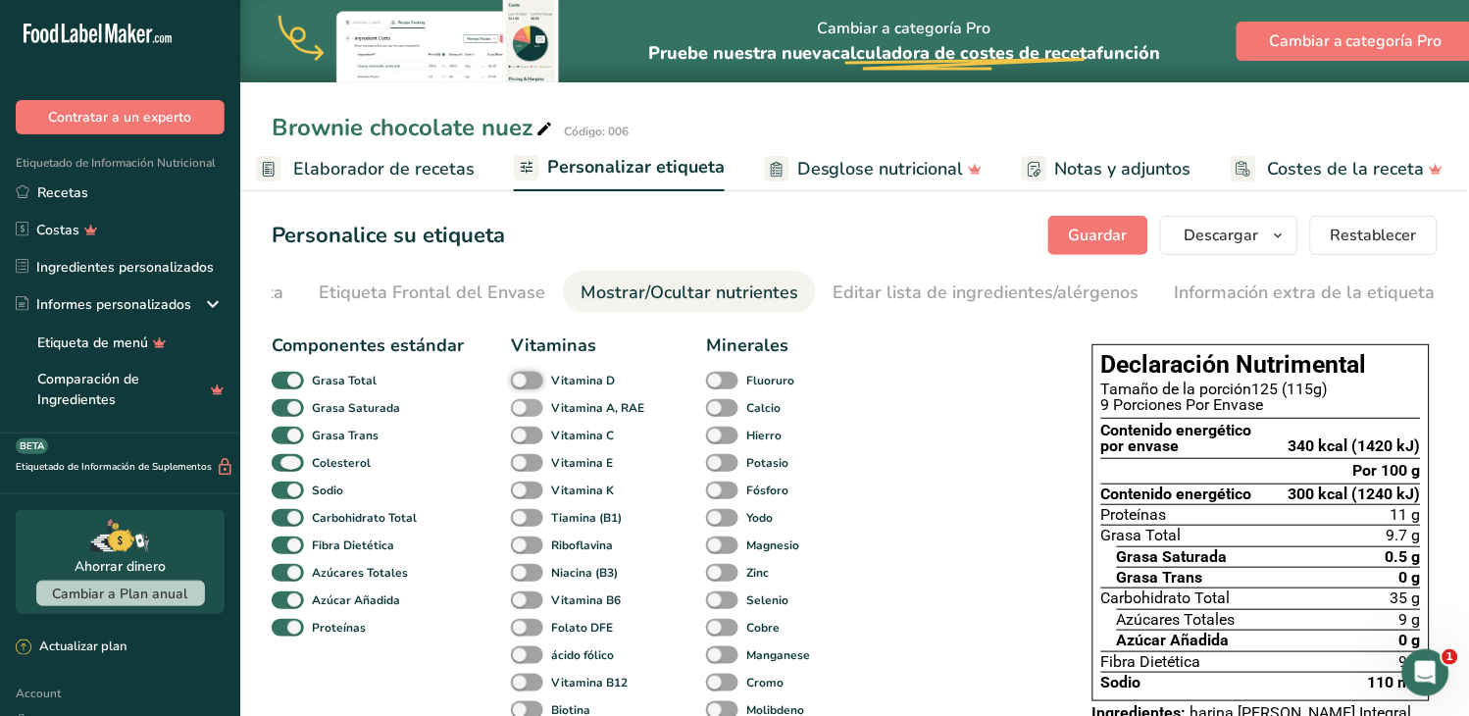
checkbox input "true"
click at [530, 410] on span at bounding box center [527, 408] width 32 height 19
click at [524, 410] on input "Vitamina A, RAE" at bounding box center [517, 407] width 13 height 13
checkbox input "true"
click at [530, 442] on span at bounding box center [527, 436] width 32 height 19
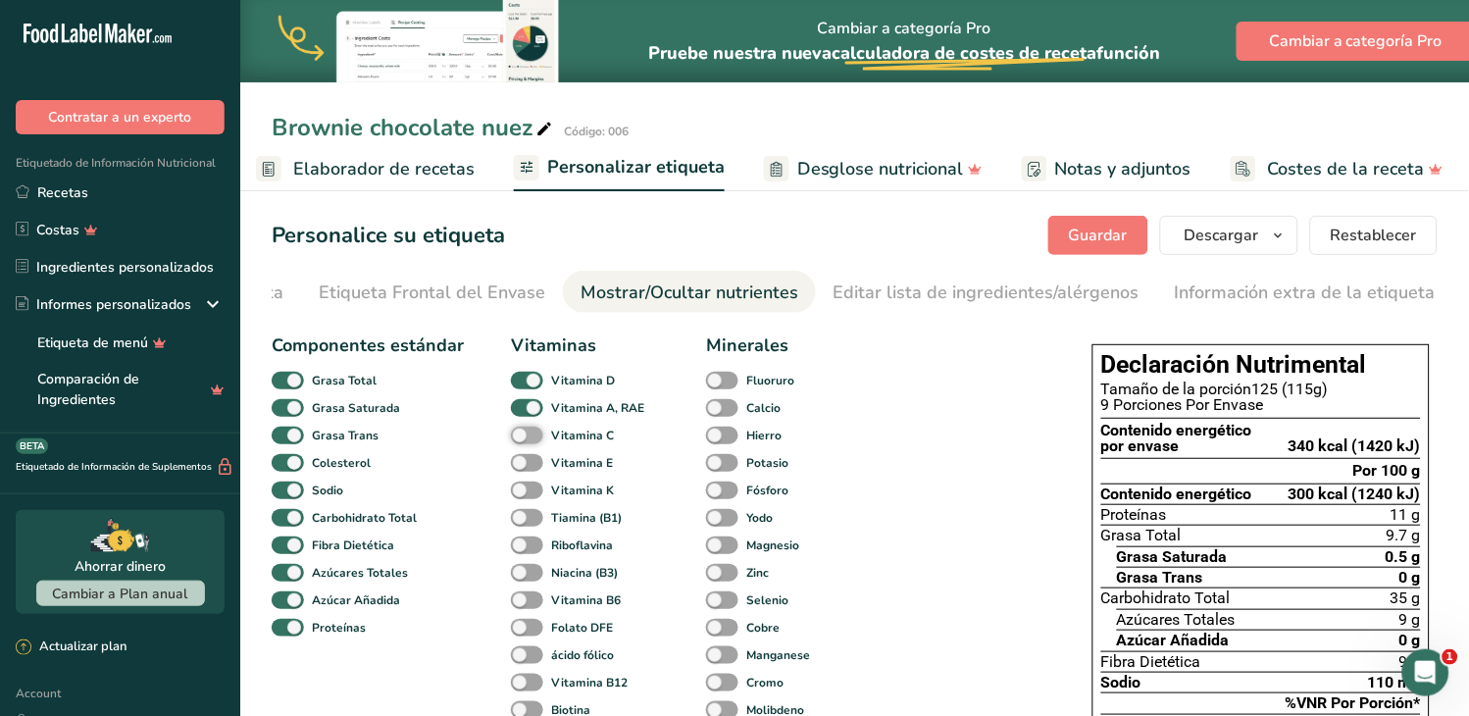
click at [524, 441] on input "Vitamina C" at bounding box center [517, 435] width 13 height 13
checkbox input "true"
click at [531, 467] on span at bounding box center [527, 463] width 32 height 19
click at [524, 467] on input "Vitamina E" at bounding box center [517, 462] width 13 height 13
checkbox input "true"
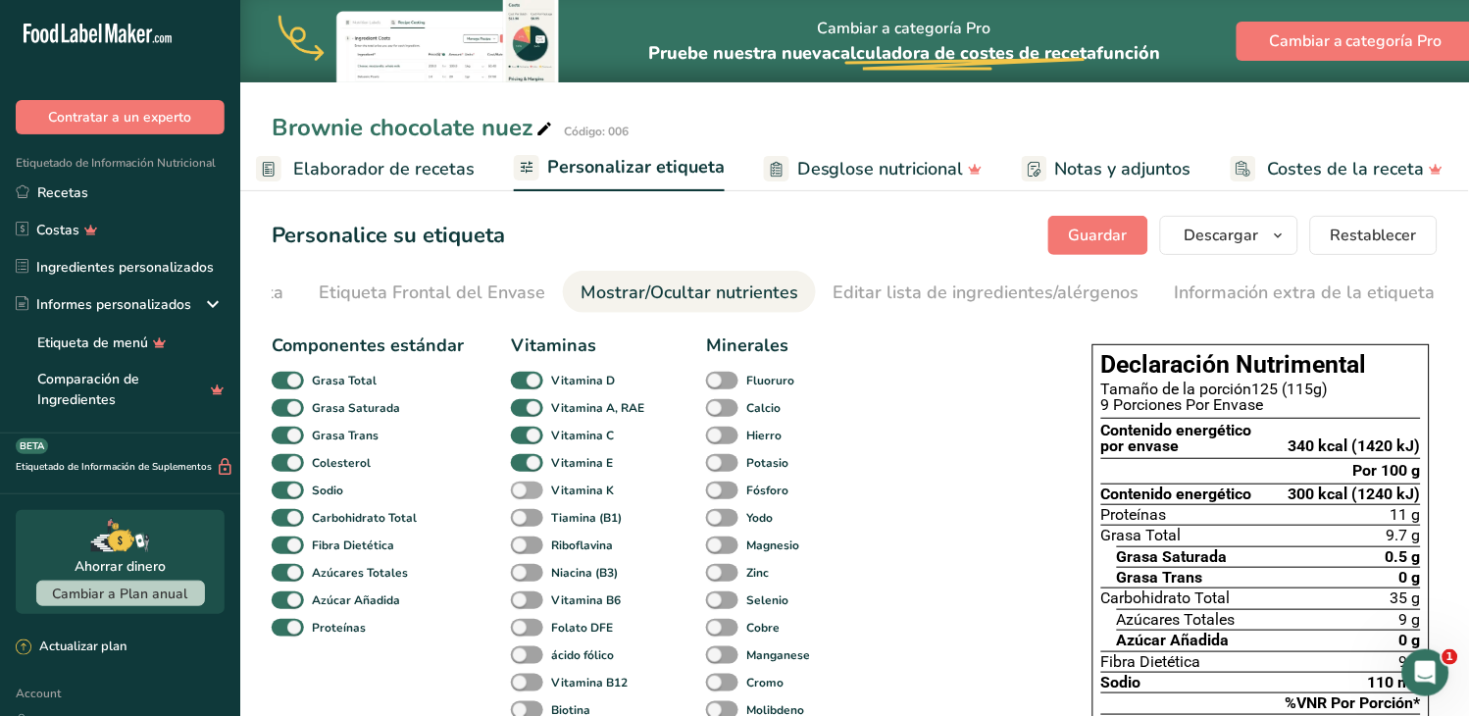
click at [532, 493] on span at bounding box center [527, 490] width 32 height 19
click at [524, 493] on input "Vitamina K" at bounding box center [517, 489] width 13 height 13
checkbox input "true"
click at [530, 522] on span at bounding box center [527, 518] width 32 height 19
click at [524, 522] on input "Tiamina (B1)" at bounding box center [517, 517] width 13 height 13
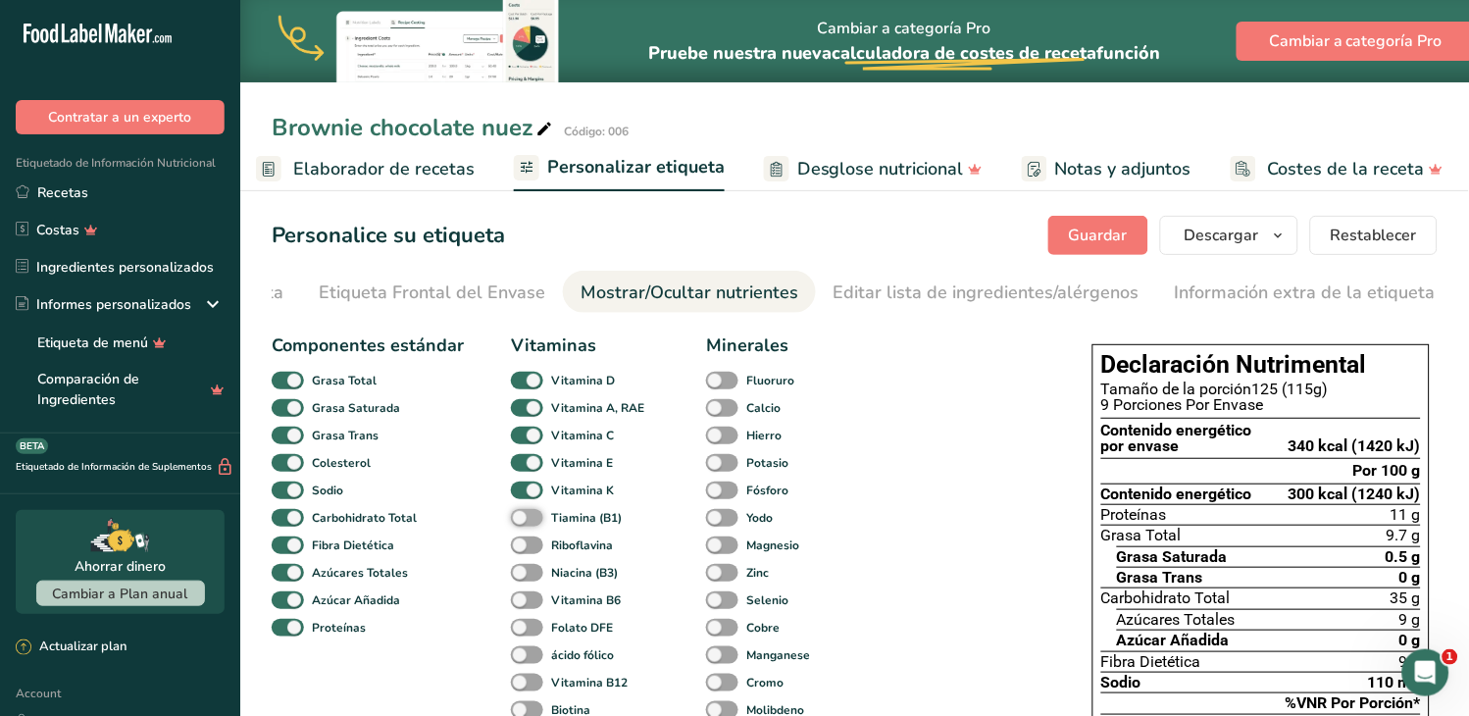
checkbox input "true"
click at [531, 547] on span at bounding box center [527, 545] width 32 height 19
click at [524, 547] on input "Riboflavina" at bounding box center [517, 544] width 13 height 13
checkbox input "true"
click at [531, 574] on span at bounding box center [527, 573] width 32 height 19
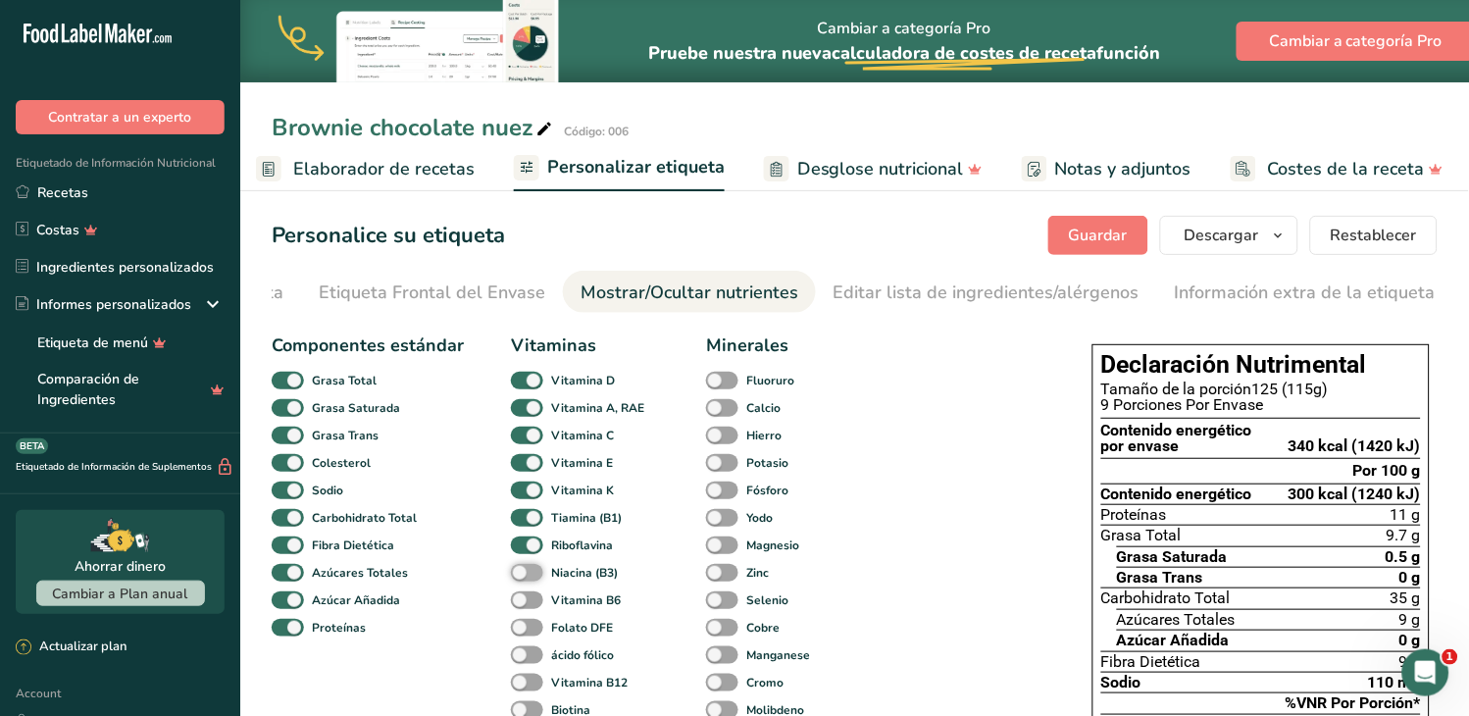
click at [524, 574] on input "Niacina (B3)" at bounding box center [517, 572] width 13 height 13
checkbox input "true"
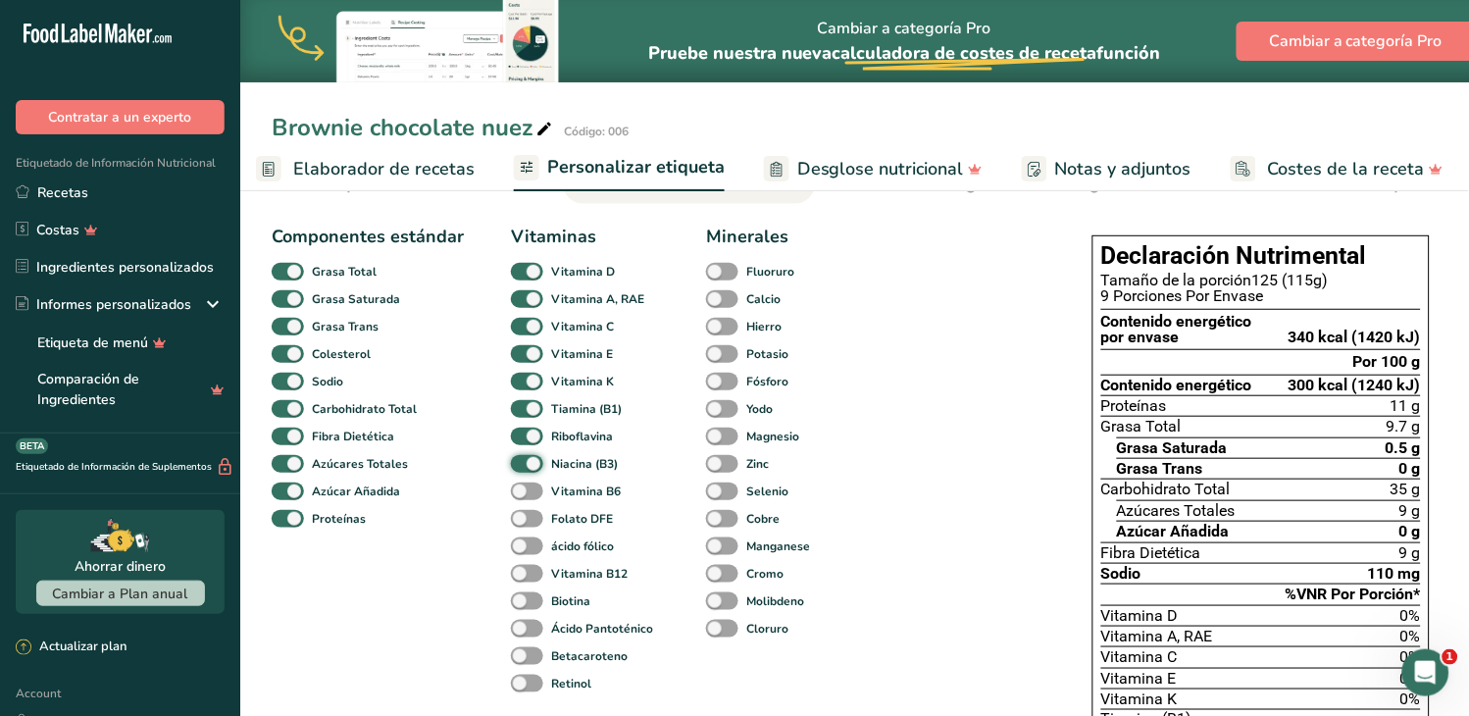
scroll to position [218, 0]
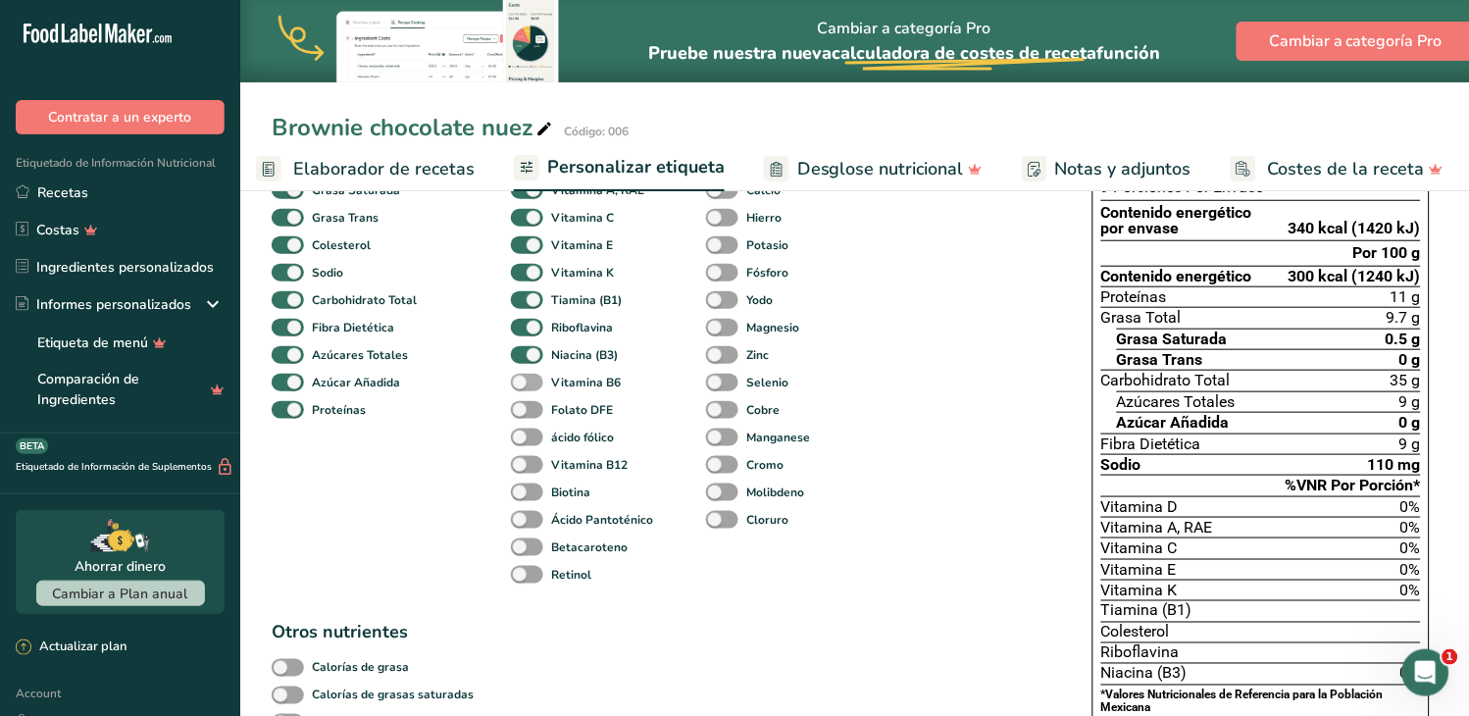
click at [532, 382] on span at bounding box center [527, 383] width 32 height 19
click at [524, 382] on input "Vitamina B6" at bounding box center [517, 382] width 13 height 13
checkbox input "true"
click at [530, 467] on span at bounding box center [527, 465] width 32 height 19
click at [524, 467] on input "Vitamina B12" at bounding box center [517, 464] width 13 height 13
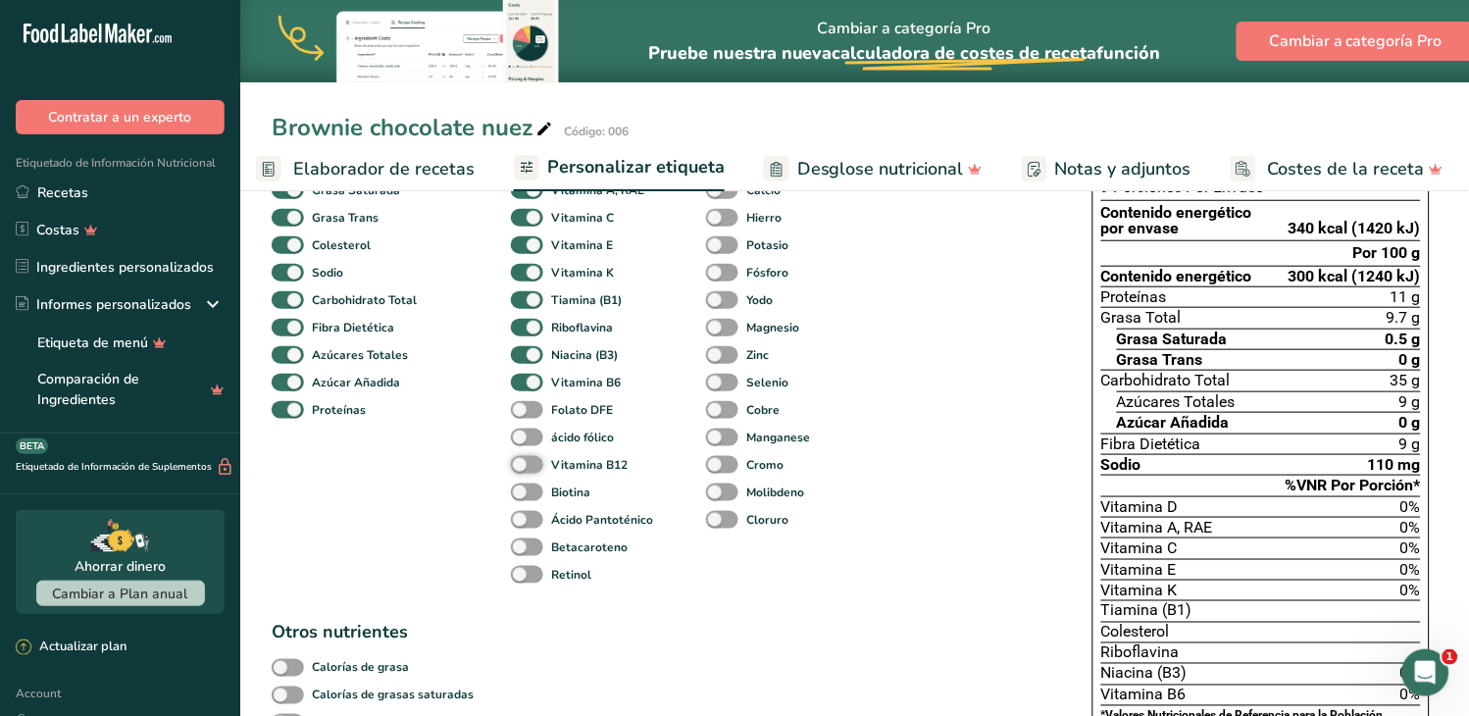
checkbox input "true"
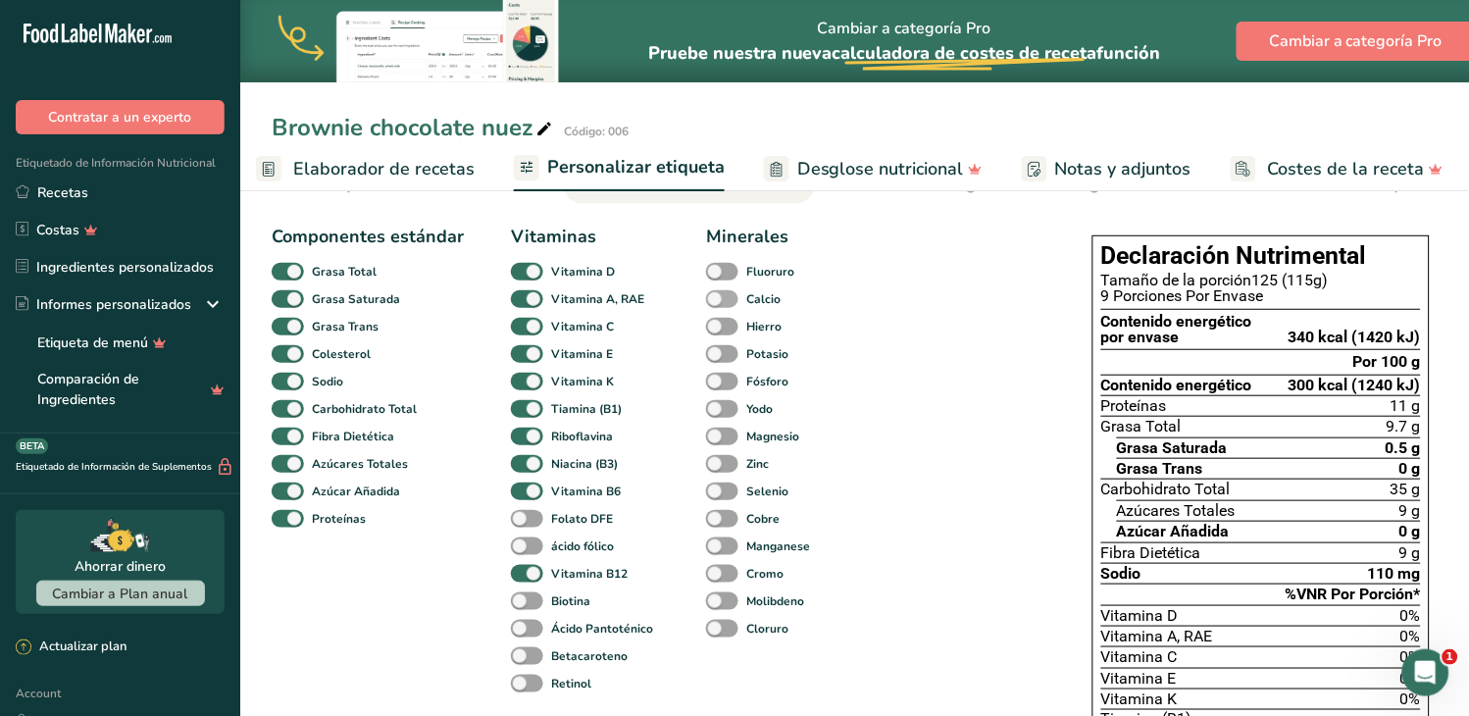
click at [718, 298] on span at bounding box center [722, 299] width 32 height 19
click at [718, 298] on input "Calcio" at bounding box center [712, 298] width 13 height 13
checkbox input "true"
click at [719, 328] on span at bounding box center [722, 327] width 32 height 19
click at [719, 328] on input "Hierro" at bounding box center [712, 326] width 13 height 13
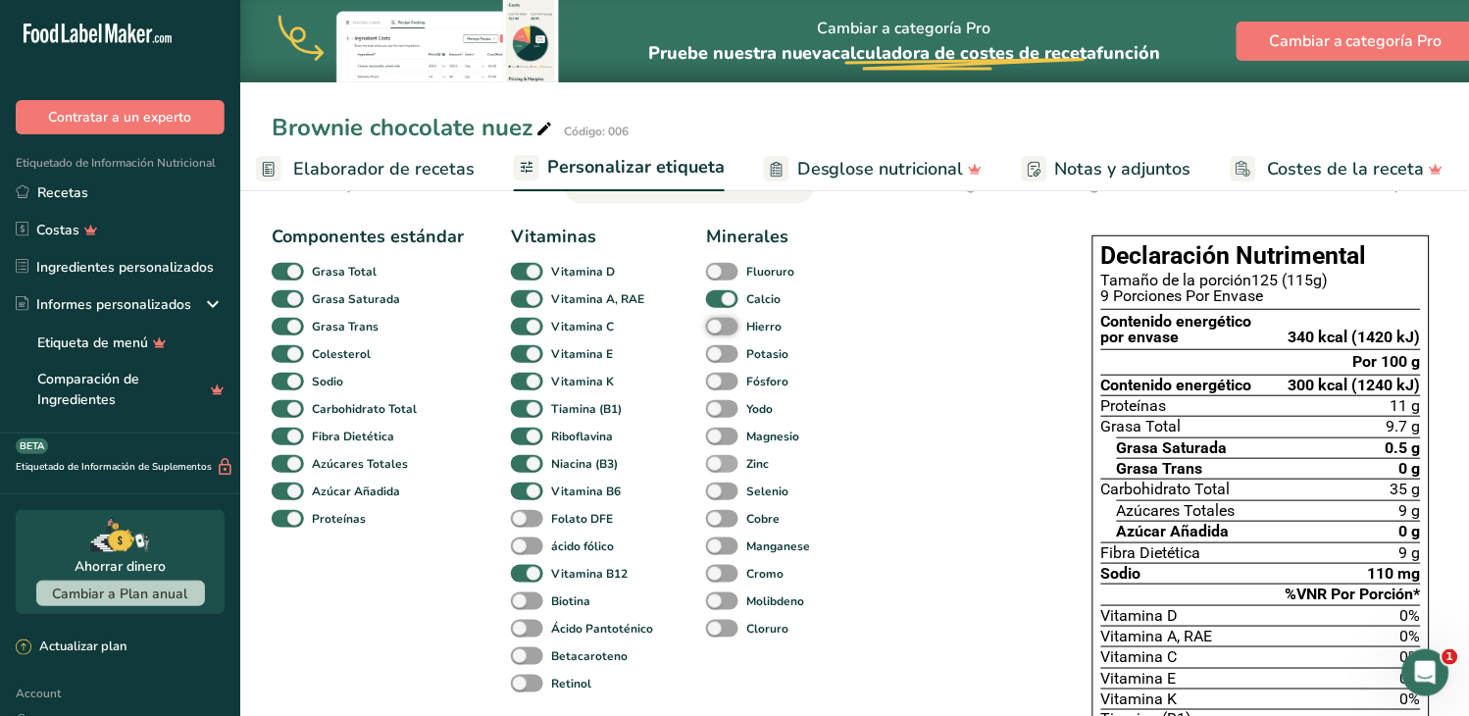
checkbox input "true"
click at [721, 441] on span at bounding box center [722, 437] width 32 height 19
click at [719, 441] on input "Magnesio" at bounding box center [712, 435] width 13 height 13
checkbox input "true"
click at [720, 466] on span at bounding box center [722, 464] width 32 height 19
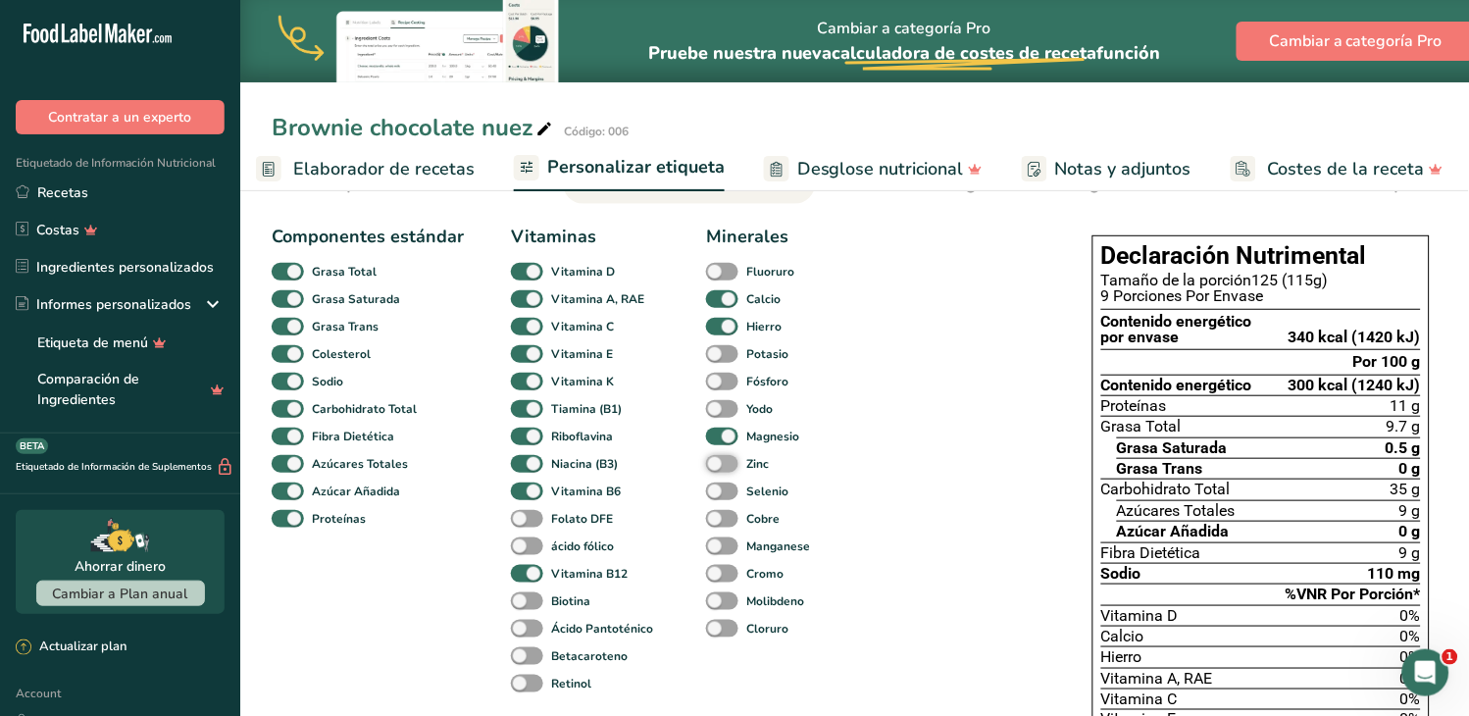
click at [719, 466] on input "Zinc" at bounding box center [712, 463] width 13 height 13
checkbox input "true"
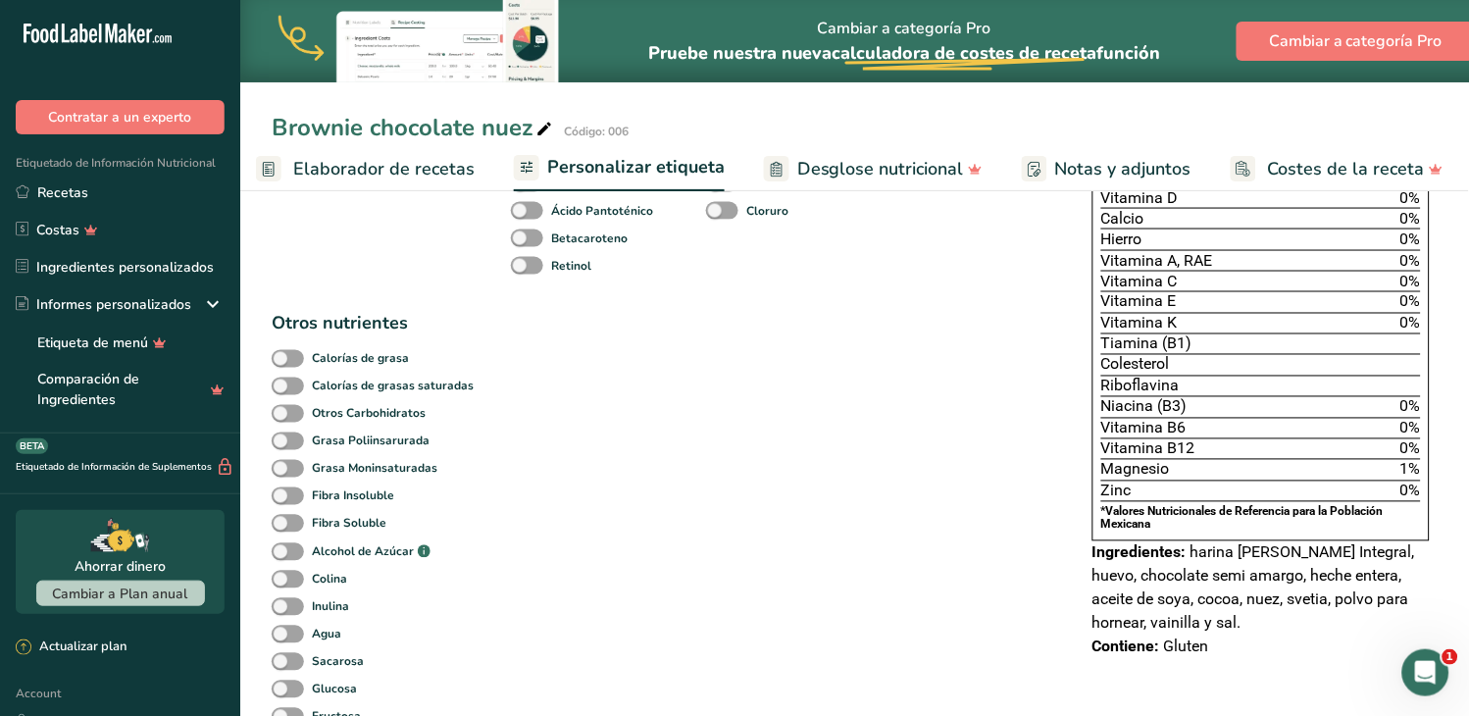
scroll to position [0, 0]
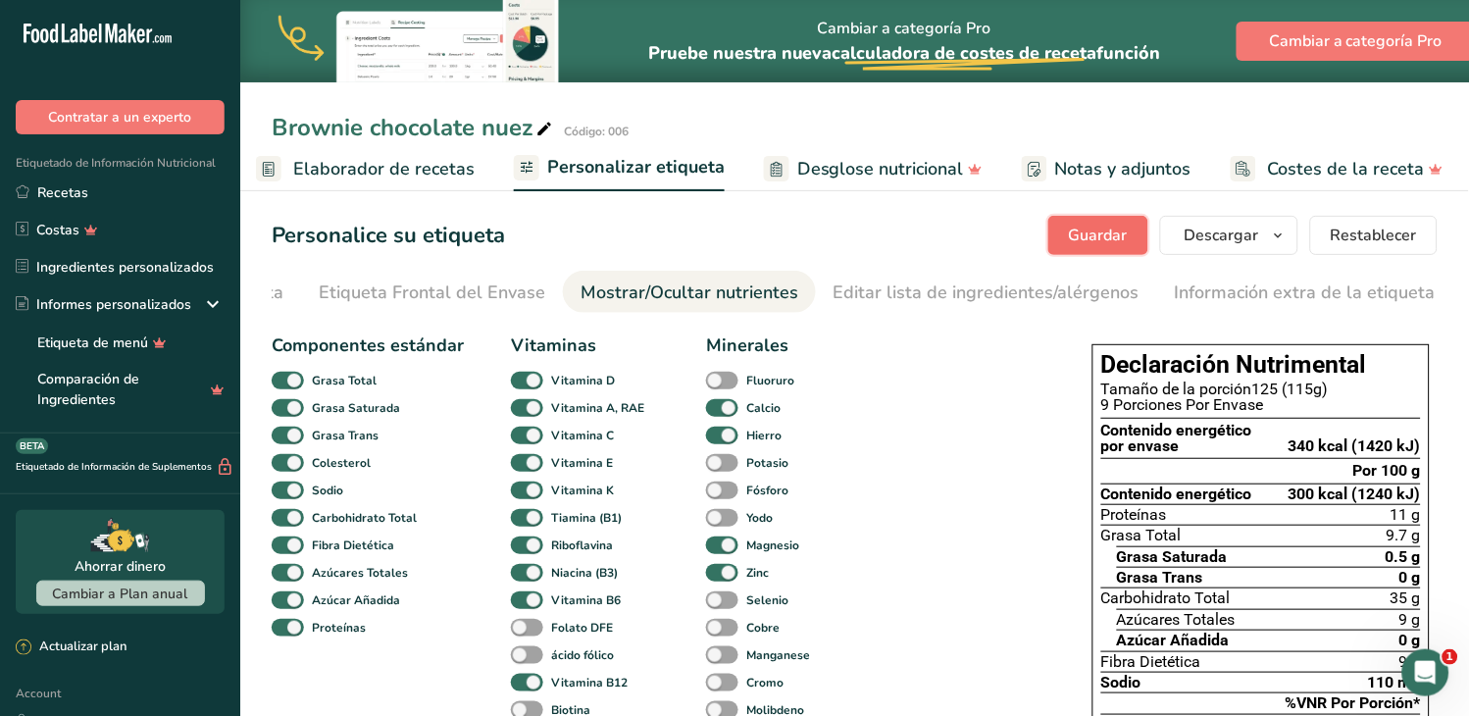
click at [1102, 239] on span "Guardar" at bounding box center [1098, 236] width 59 height 24
click at [1079, 243] on span "Guardar" at bounding box center [1098, 236] width 59 height 24
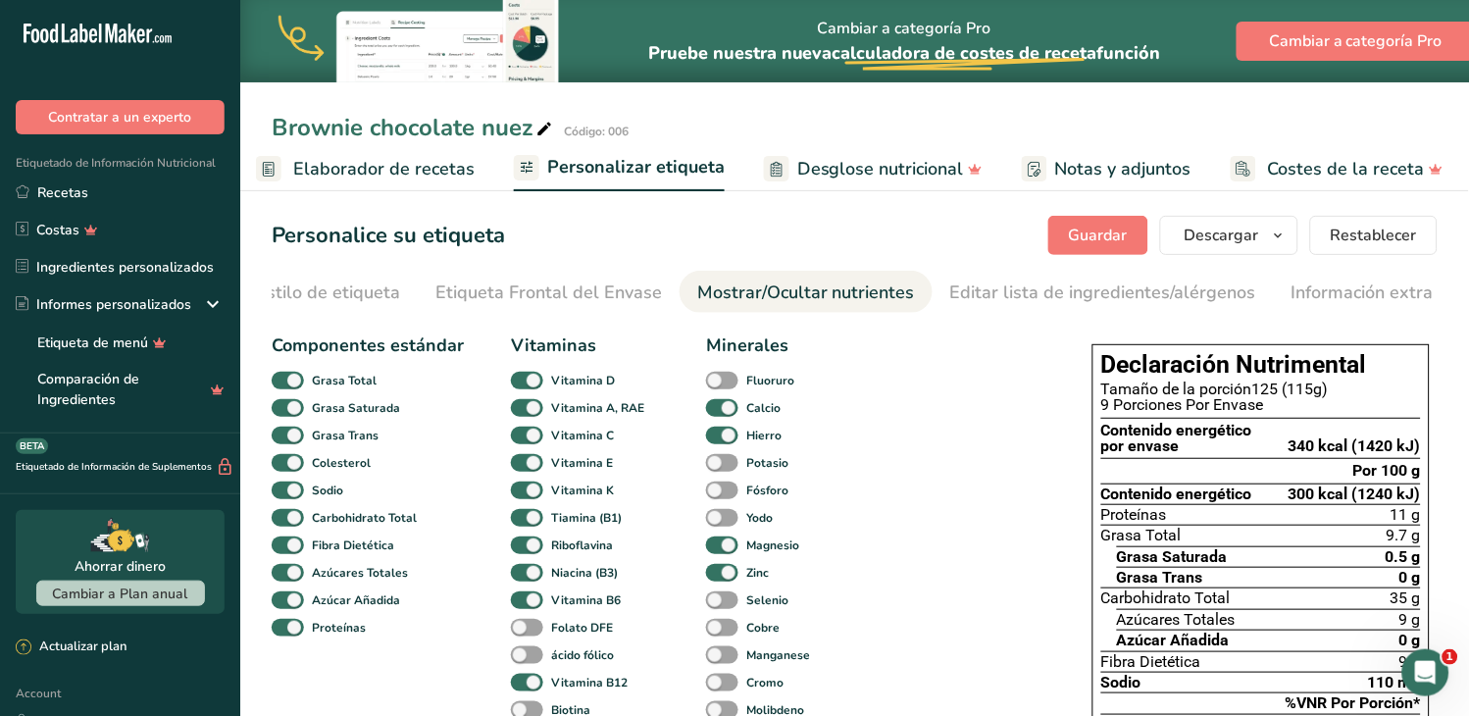
click at [610, 169] on span "Personalizar etiqueta" at bounding box center [635, 167] width 177 height 26
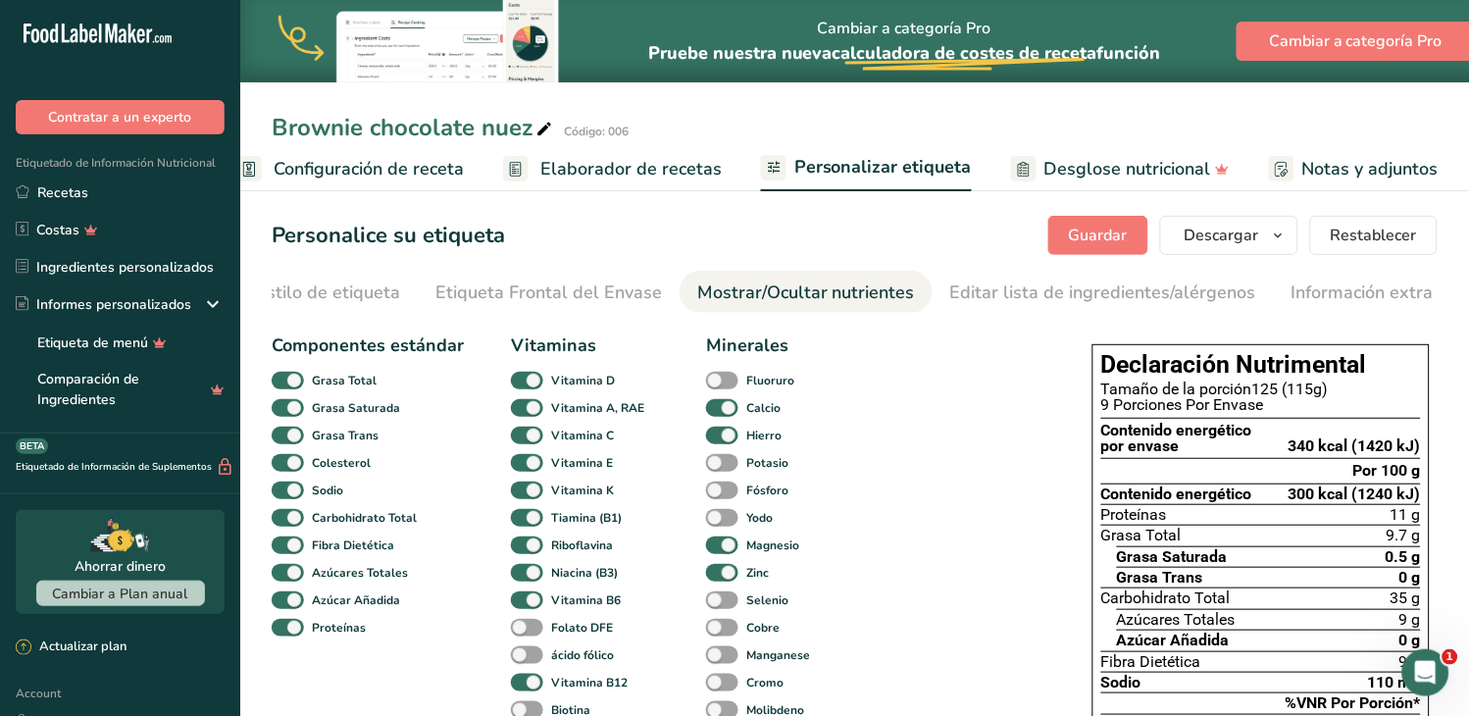
scroll to position [0, 0]
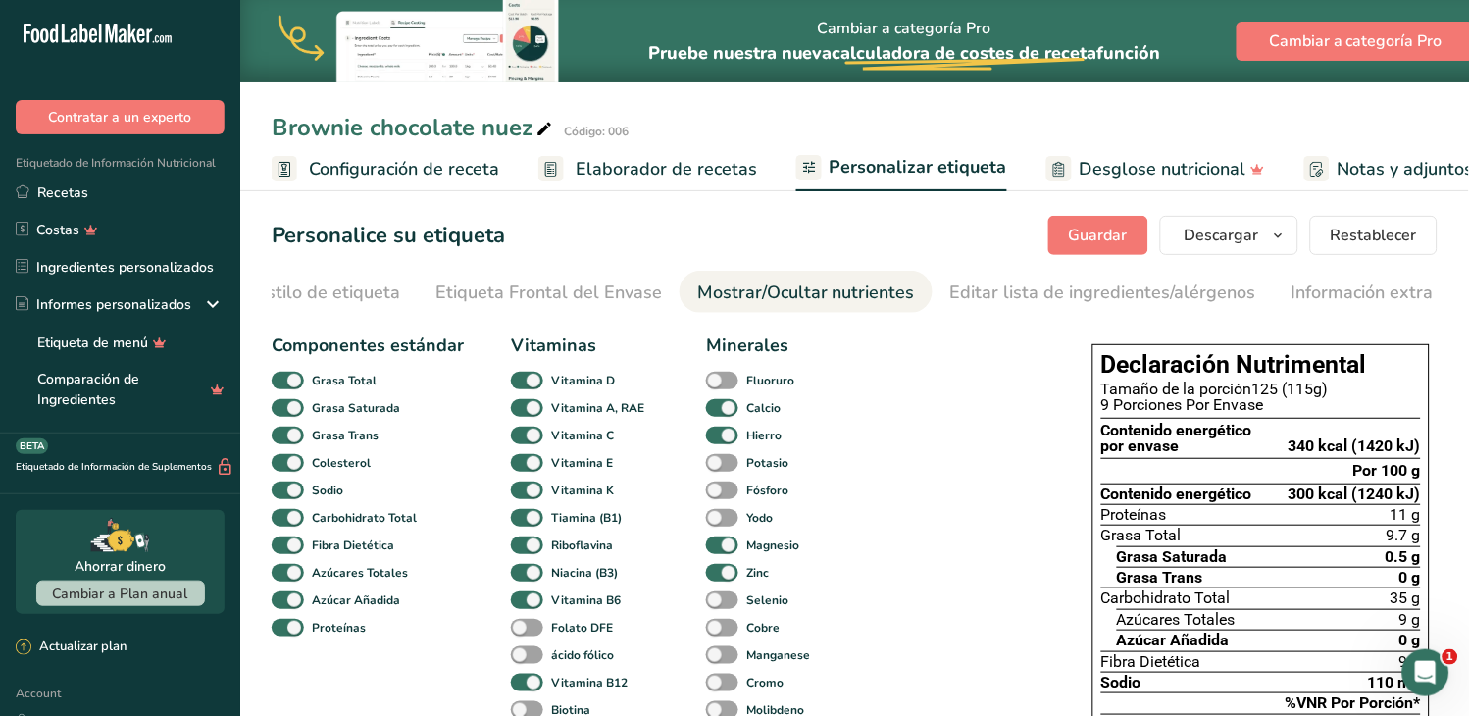
click at [586, 172] on span "Elaborador de recetas" at bounding box center [666, 169] width 181 height 26
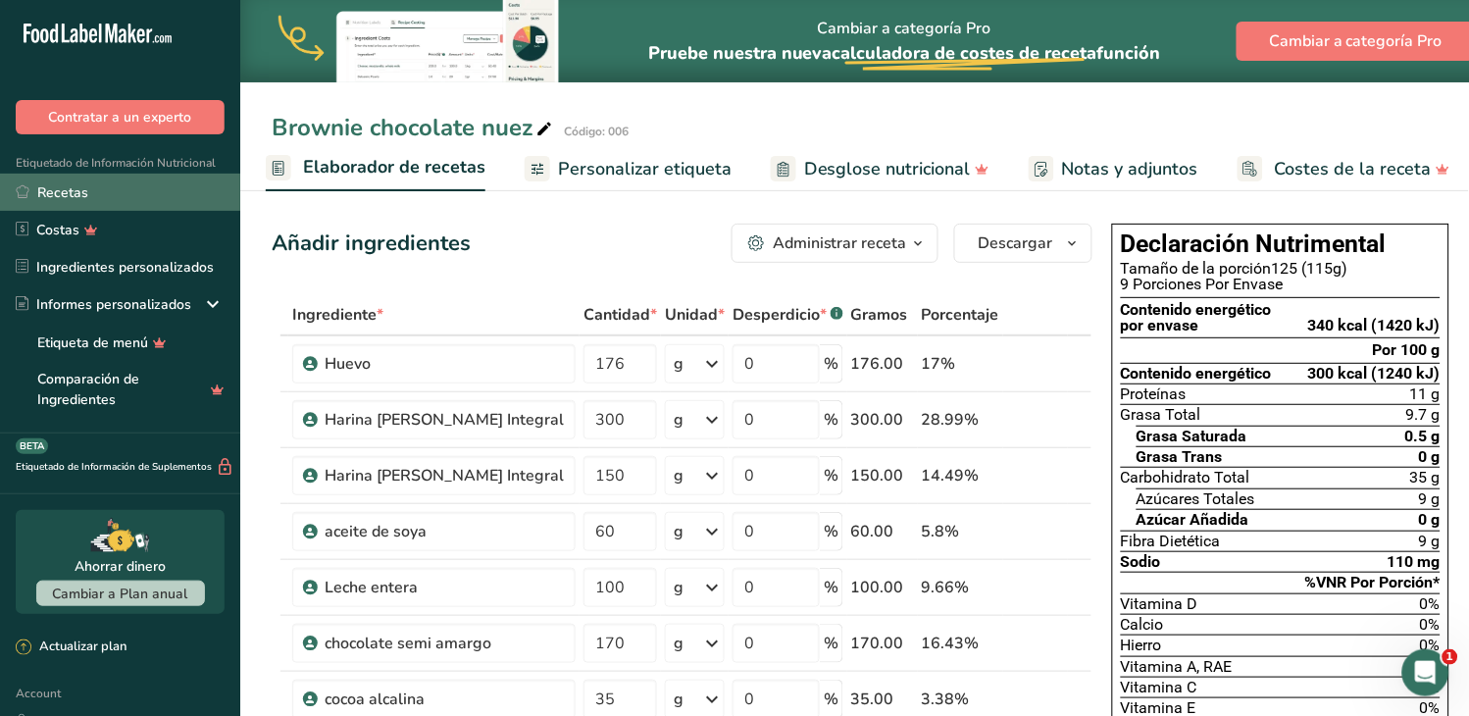
click at [160, 186] on link "Recetas" at bounding box center [120, 192] width 240 height 37
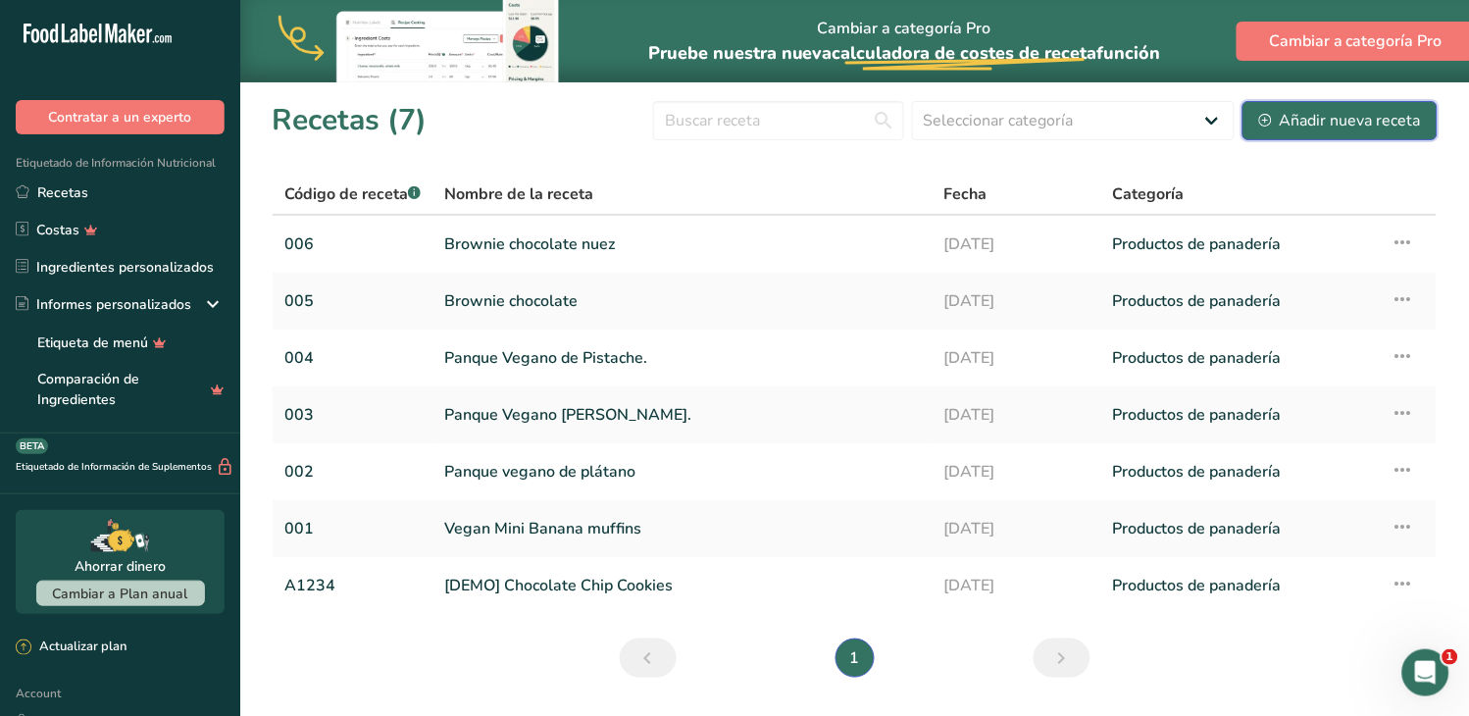
click at [1325, 121] on div "Añadir nueva receta" at bounding box center [1340, 121] width 162 height 24
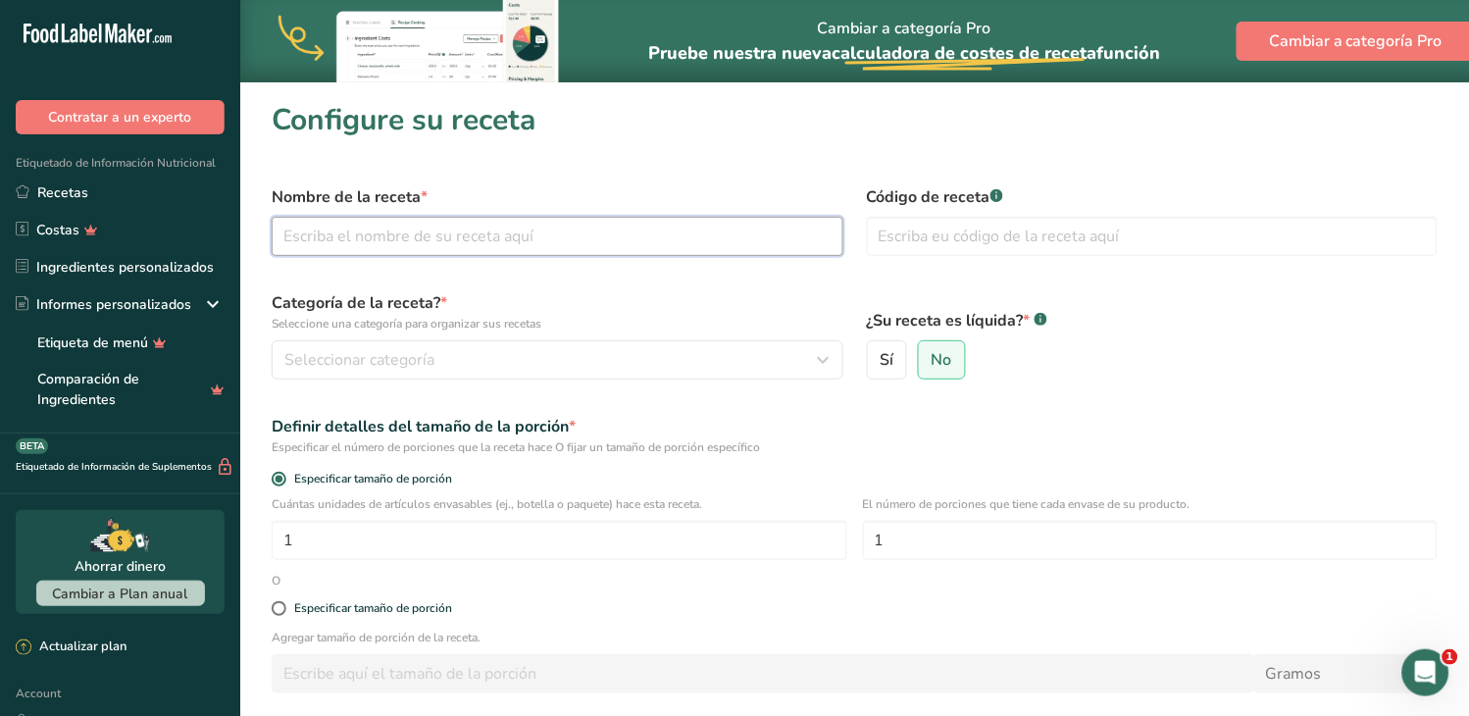
click at [415, 221] on input "text" at bounding box center [558, 236] width 572 height 39
paste input "Brownie Red Velvet"
type input "Brownie Red Velvet"
click at [991, 241] on input "text" at bounding box center [1153, 236] width 572 height 39
type input "007"
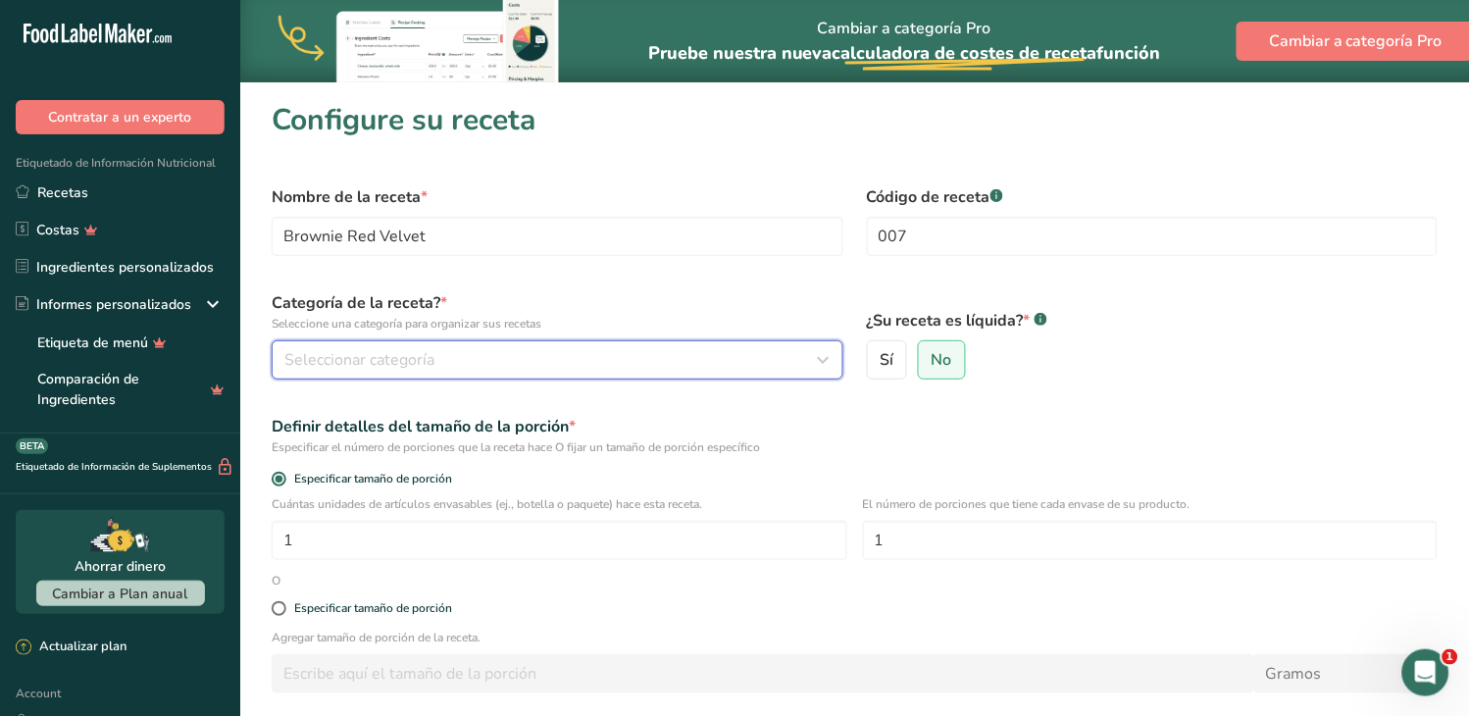
click at [563, 367] on div "Seleccionar categoría" at bounding box center [551, 360] width 534 height 24
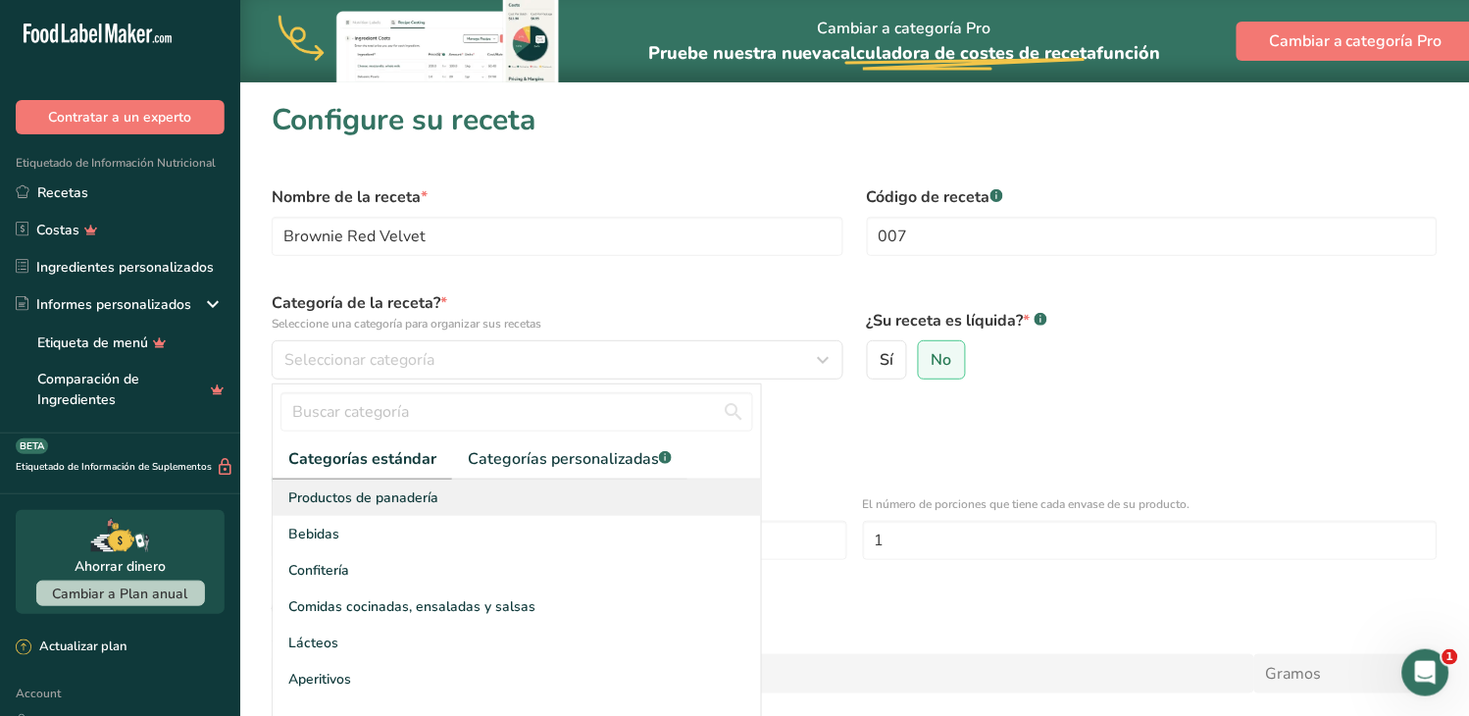
click at [398, 490] on span "Productos de panadería" at bounding box center [363, 497] width 150 height 21
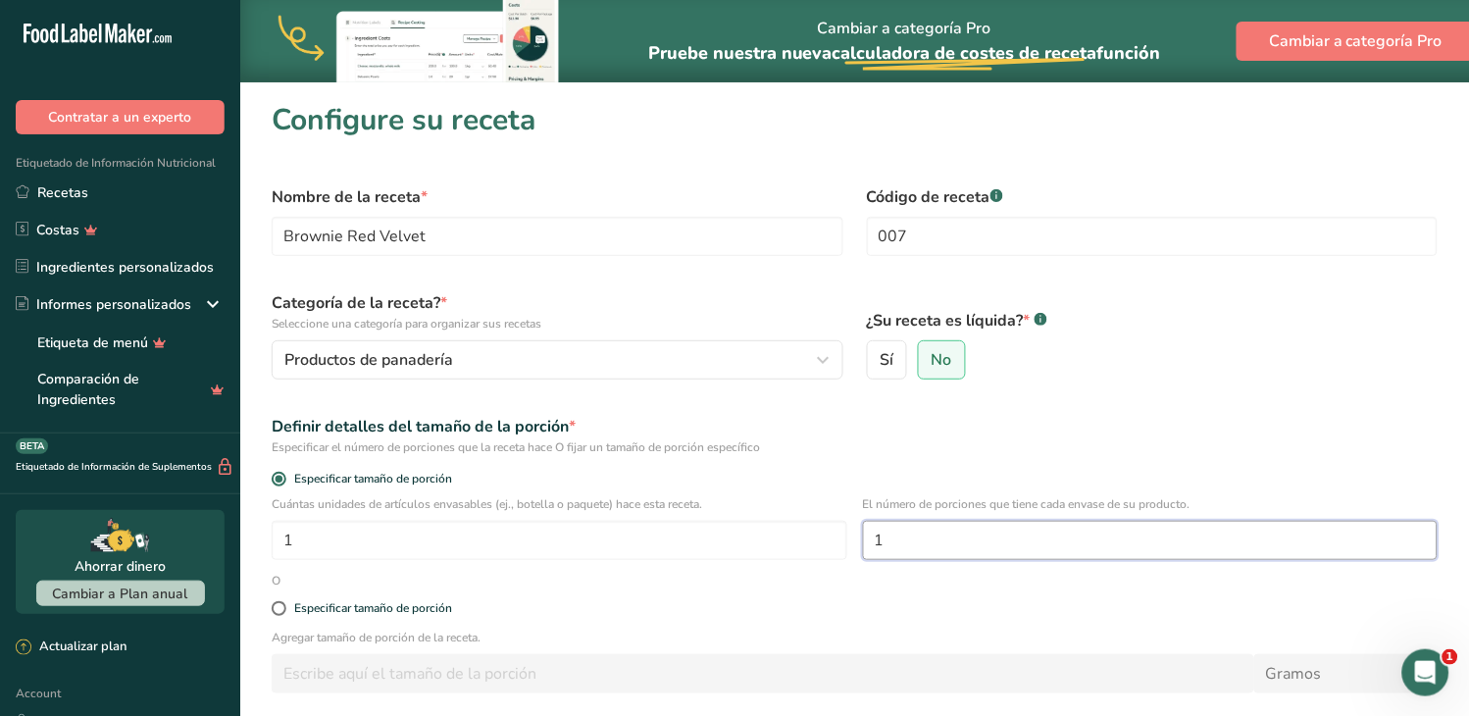
click at [909, 534] on input "1" at bounding box center [1151, 540] width 576 height 39
type input "9"
click at [760, 598] on div "Especificar tamaño de porción" at bounding box center [854, 608] width 1189 height 39
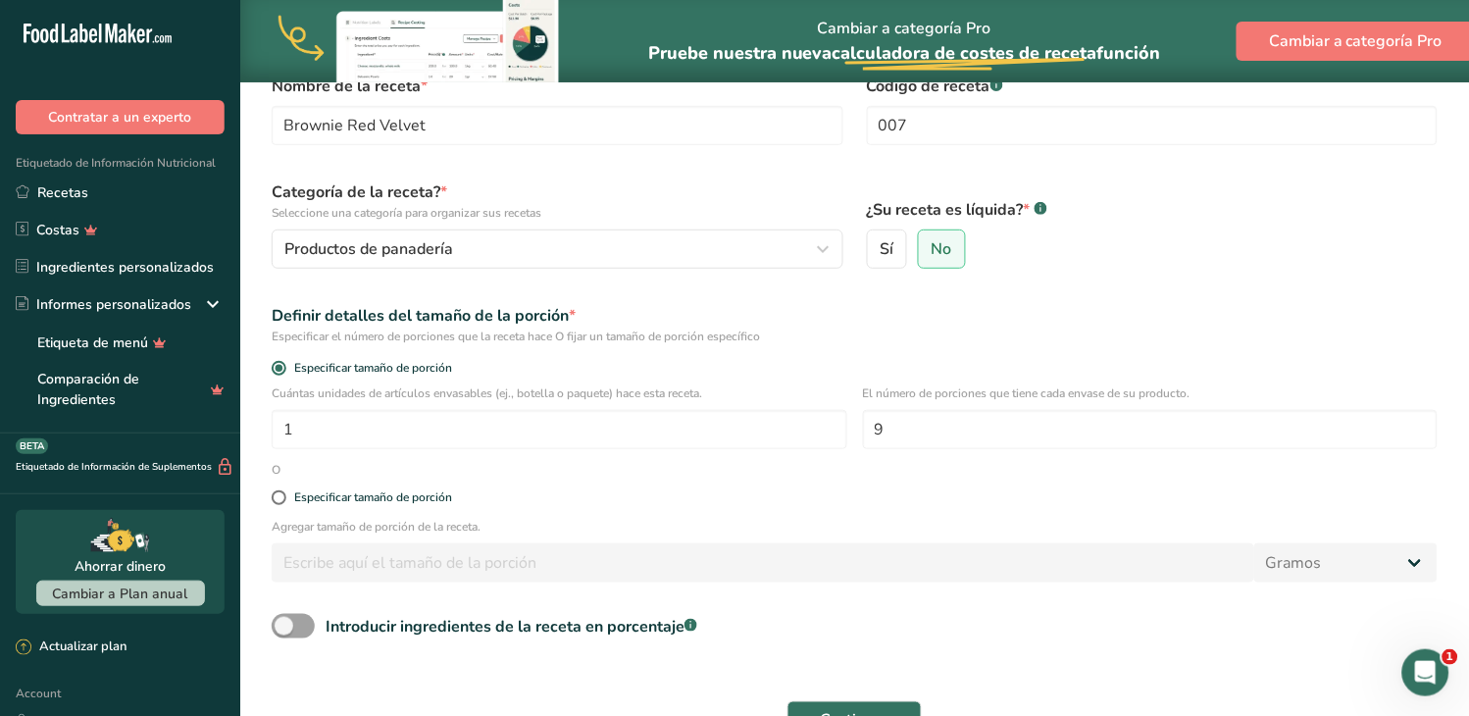
scroll to position [218, 0]
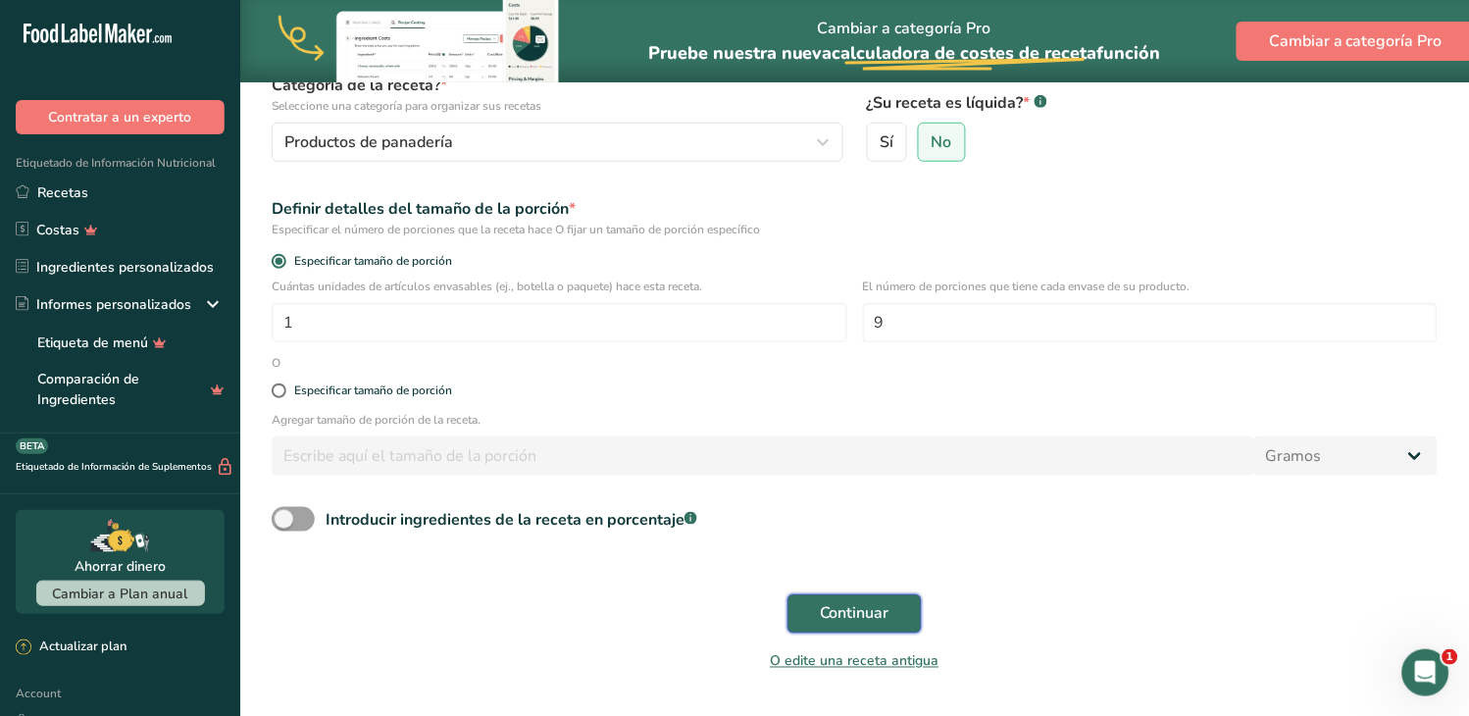
click at [877, 615] on span "Continuar" at bounding box center [855, 614] width 70 height 24
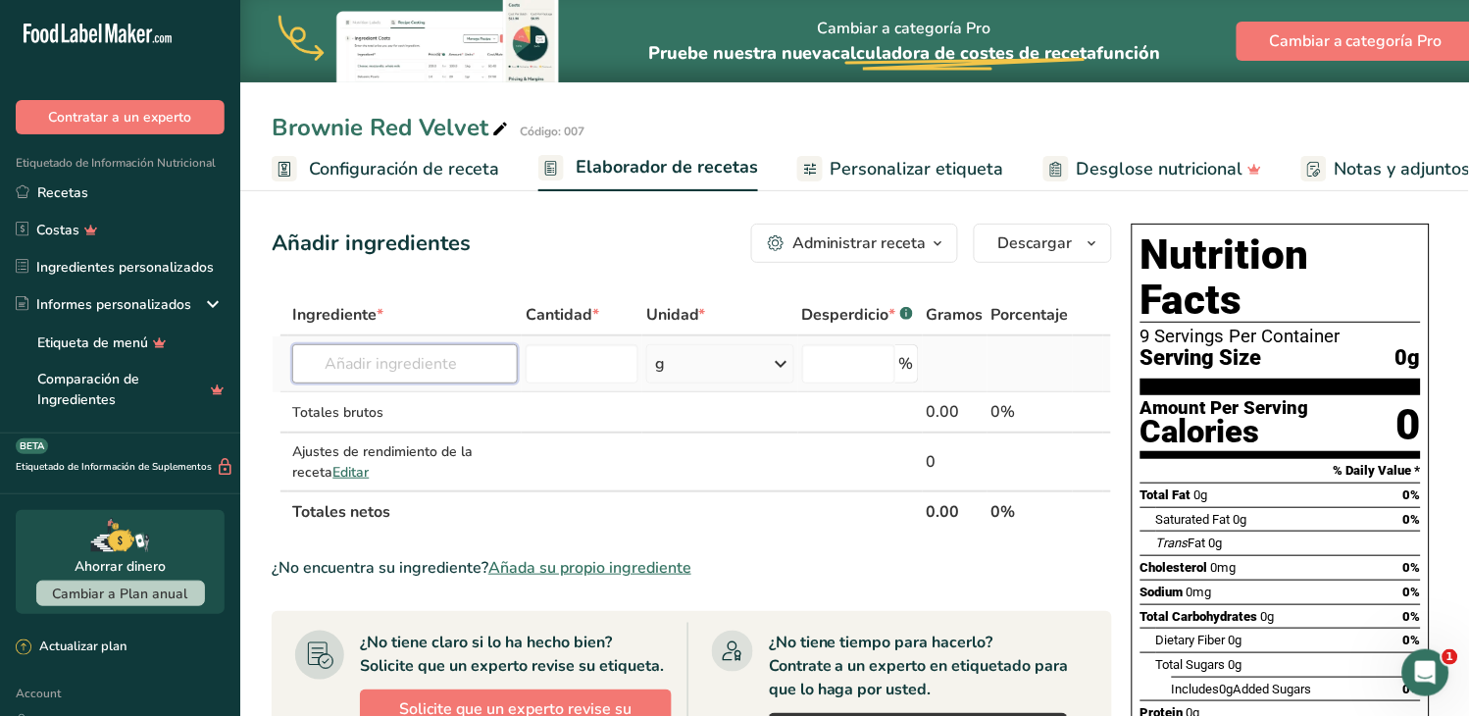
click at [336, 363] on input "text" at bounding box center [405, 363] width 226 height 39
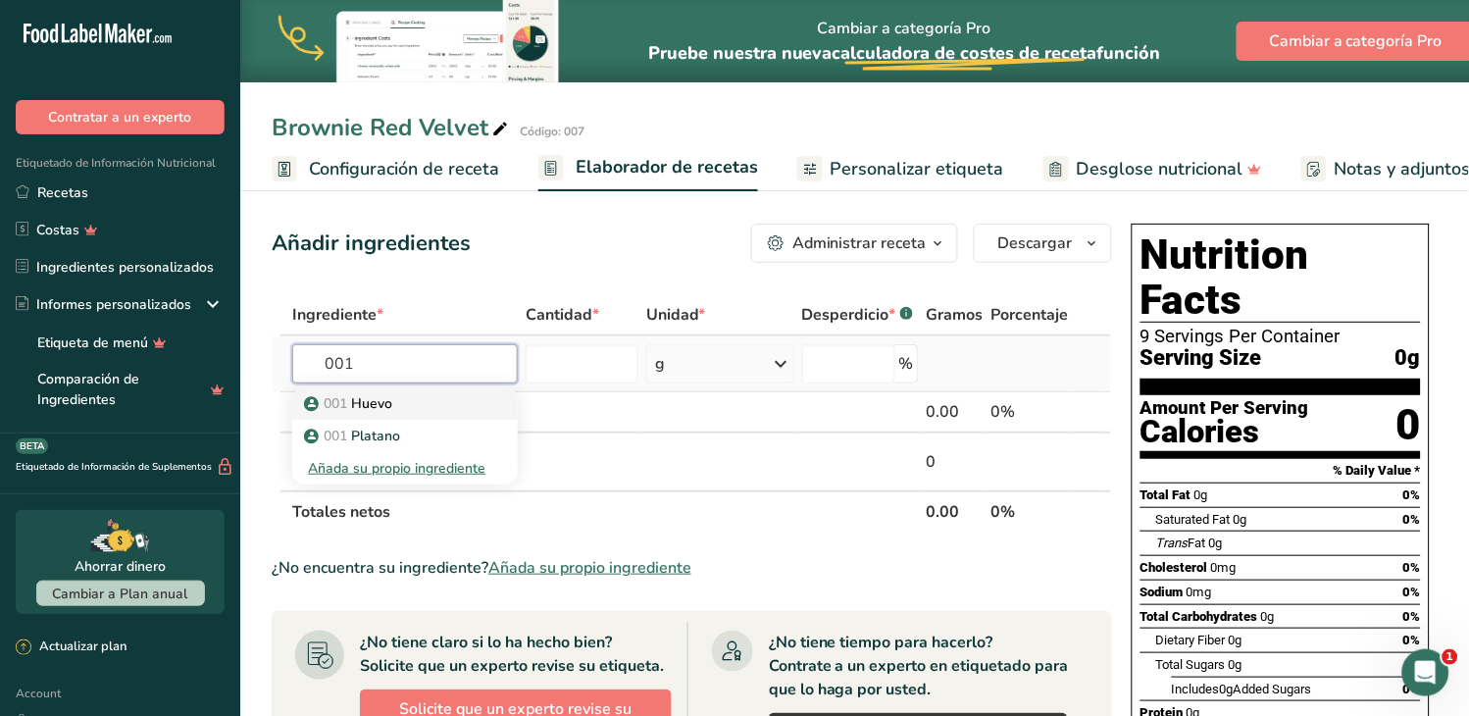
type input "001"
click at [376, 393] on p "001 [GEOGRAPHIC_DATA]" at bounding box center [350, 403] width 84 height 21
type input "Huevo"
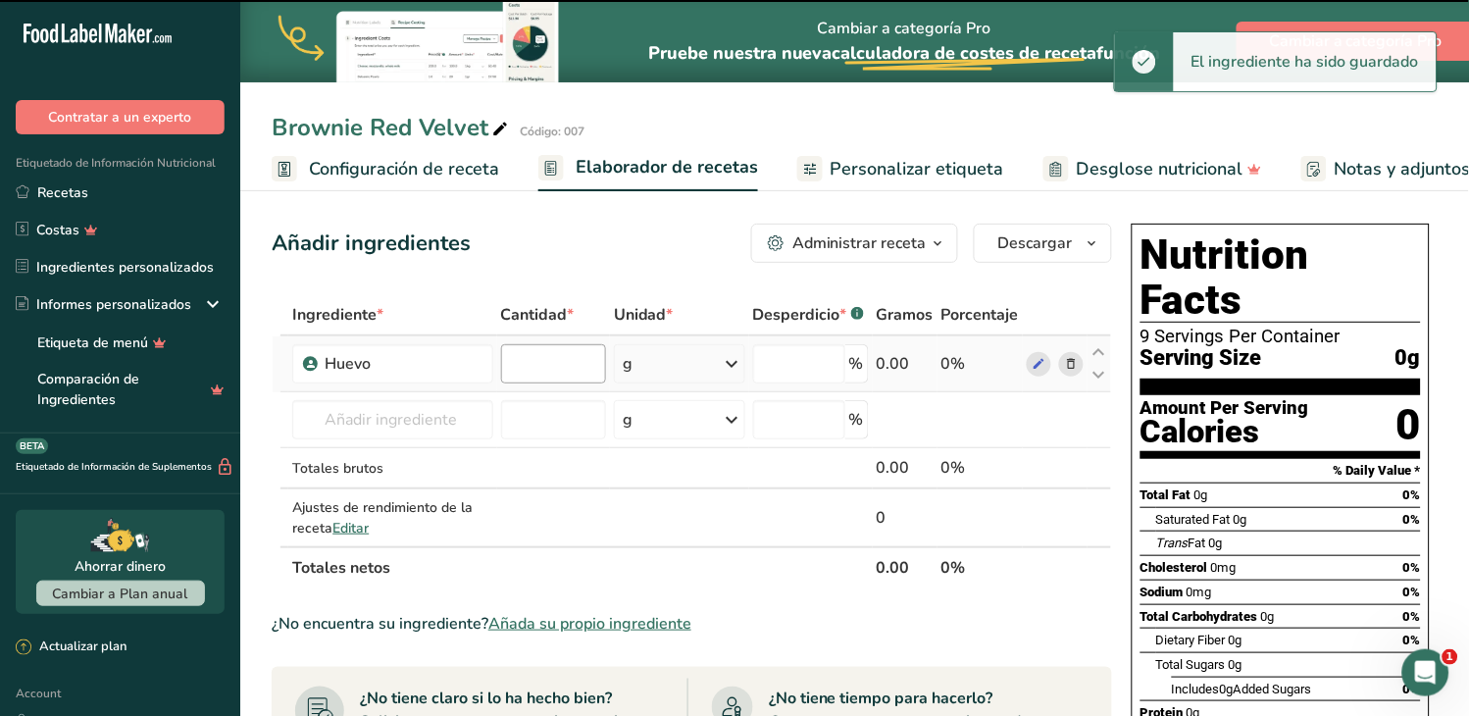
type input "0"
click at [577, 370] on input "0" at bounding box center [553, 363] width 105 height 39
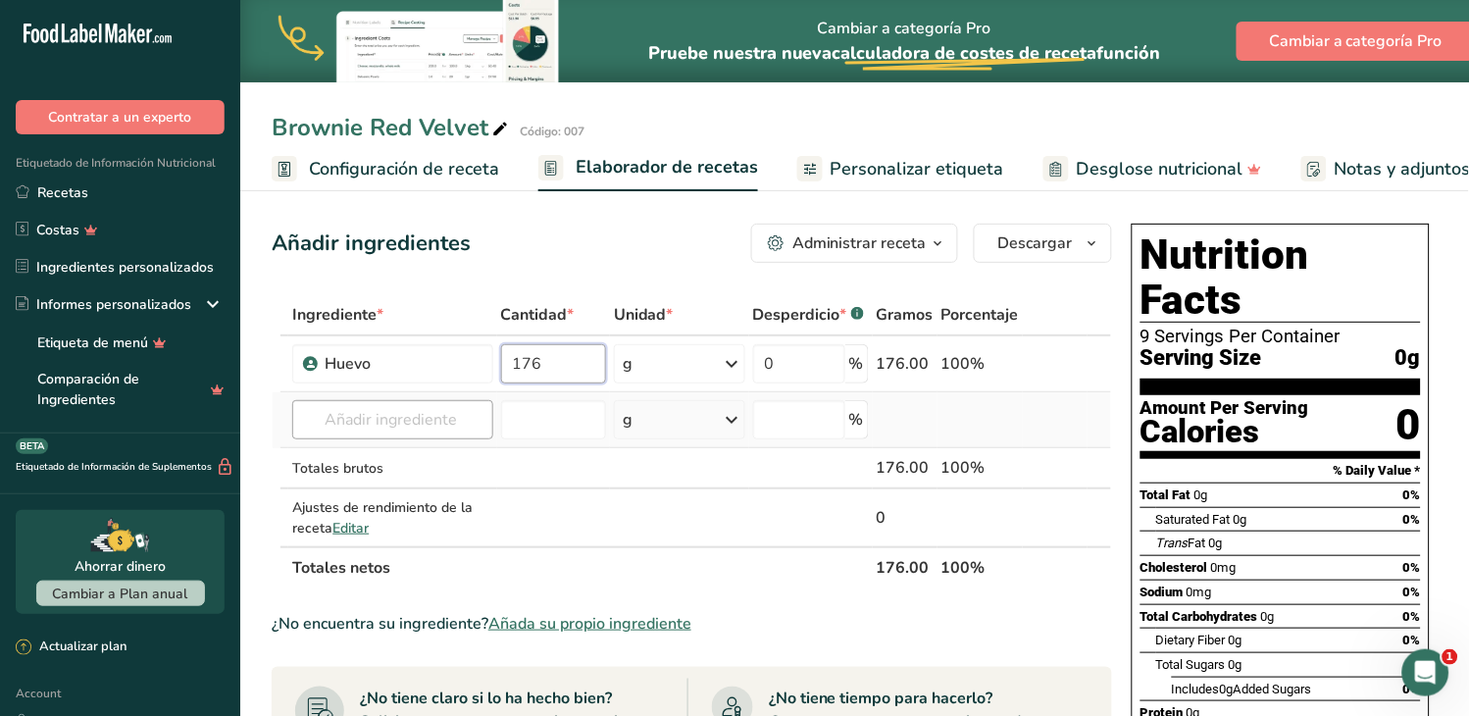
type input "176"
click at [383, 422] on div "Ingrediente * Cantidad * Unidad * Desperdicio * .a-a{fill:#347362;}.b-a{fill:#f…" at bounding box center [692, 441] width 840 height 294
click at [387, 454] on p "022 Harina [PERSON_NAME] Integral" at bounding box center [434, 459] width 253 height 21
type input "Harina [PERSON_NAME] Integral"
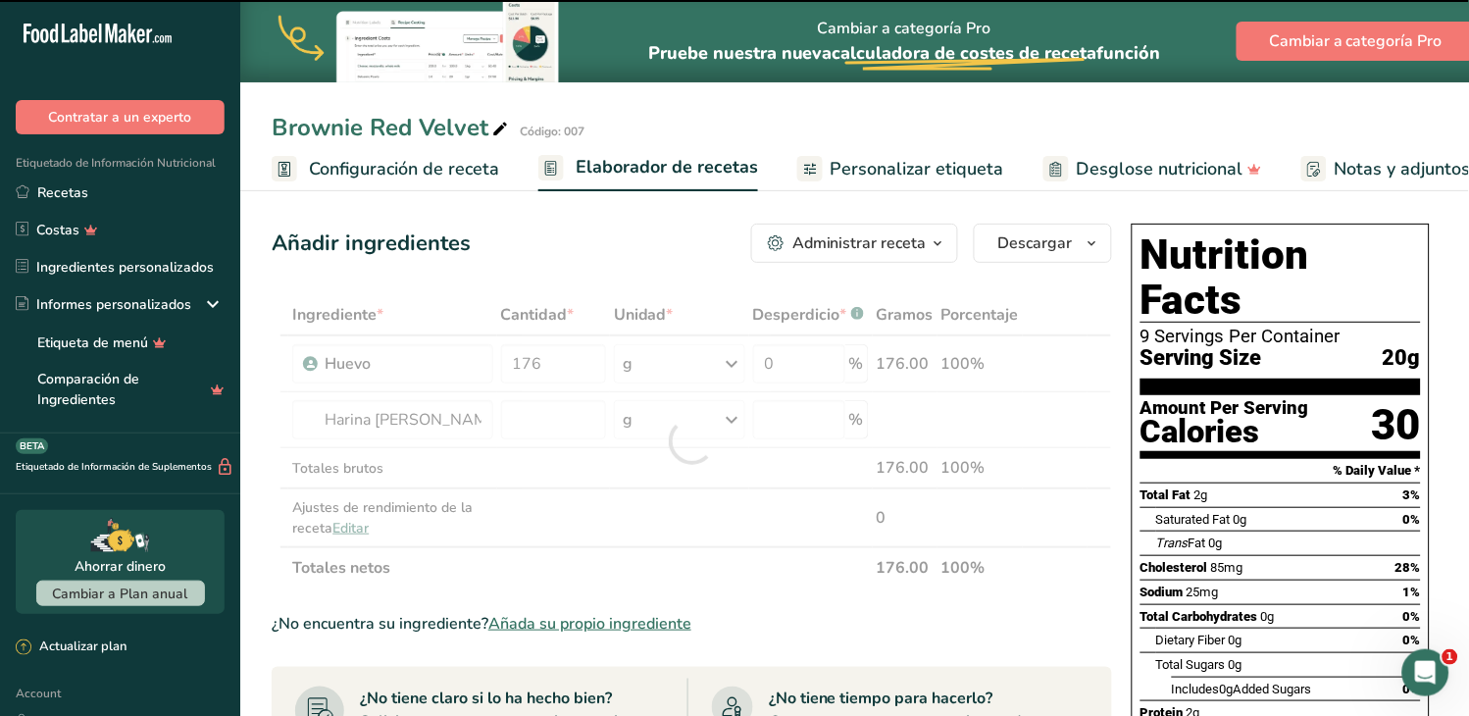
type input "0"
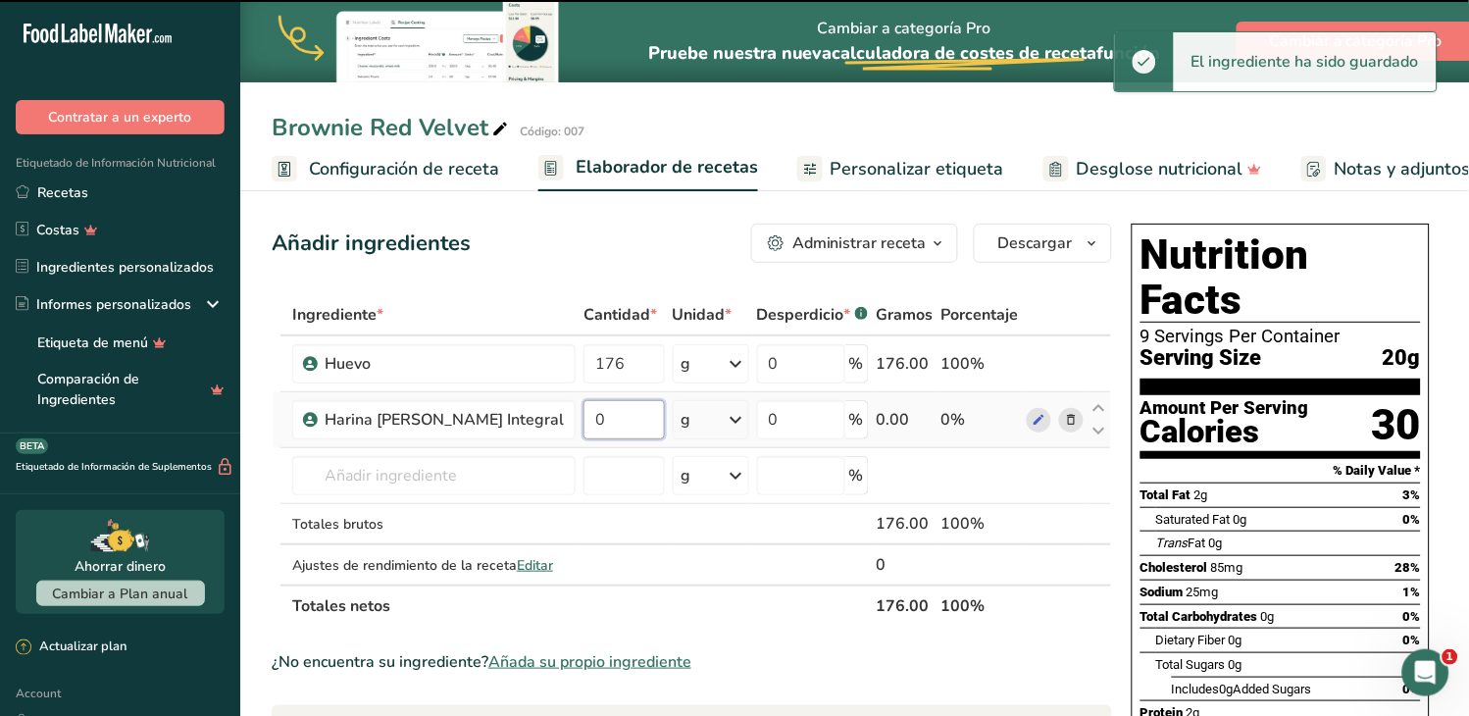
click at [583, 422] on input "0" at bounding box center [623, 419] width 81 height 39
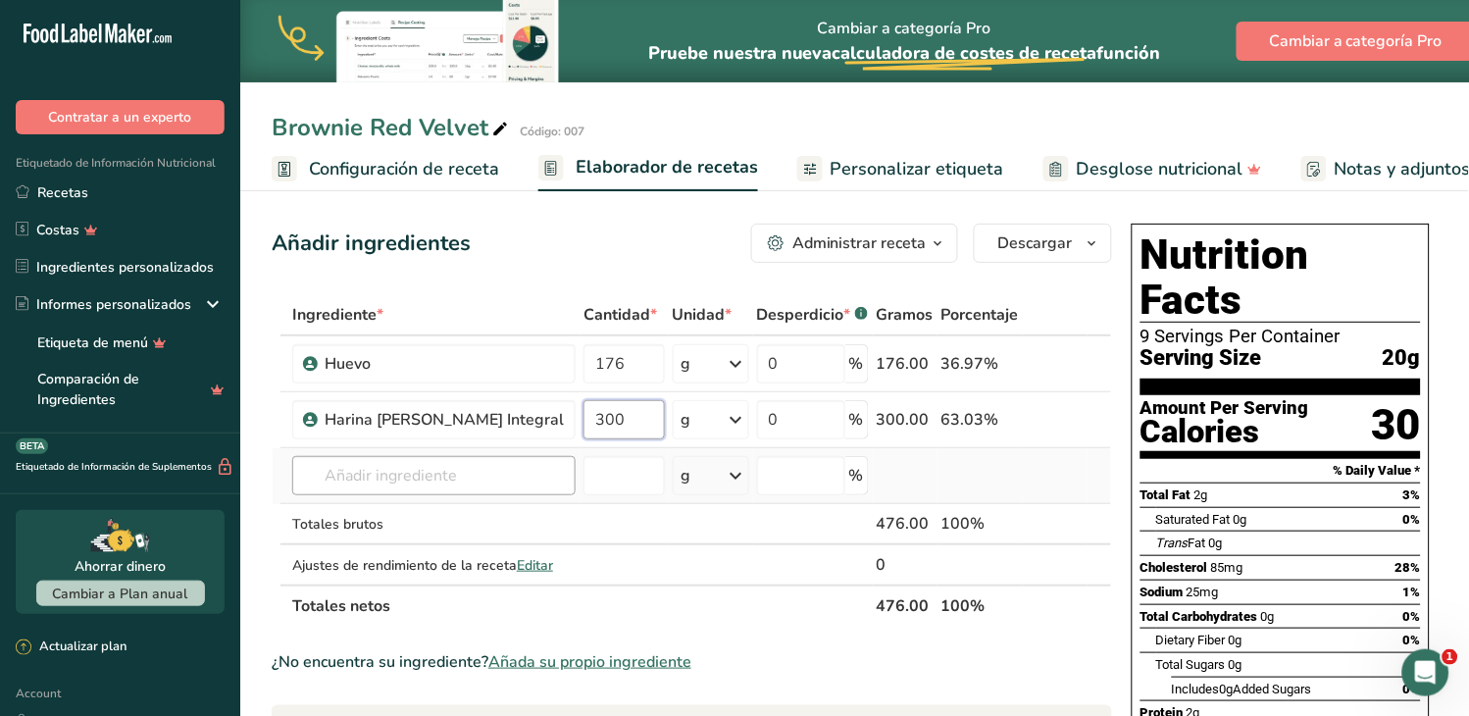
type input "300"
click at [426, 472] on div "Ingrediente * Cantidad * Unidad * Desperdicio * .a-a{fill:#347362;}.b-a{fill:#f…" at bounding box center [692, 460] width 840 height 332
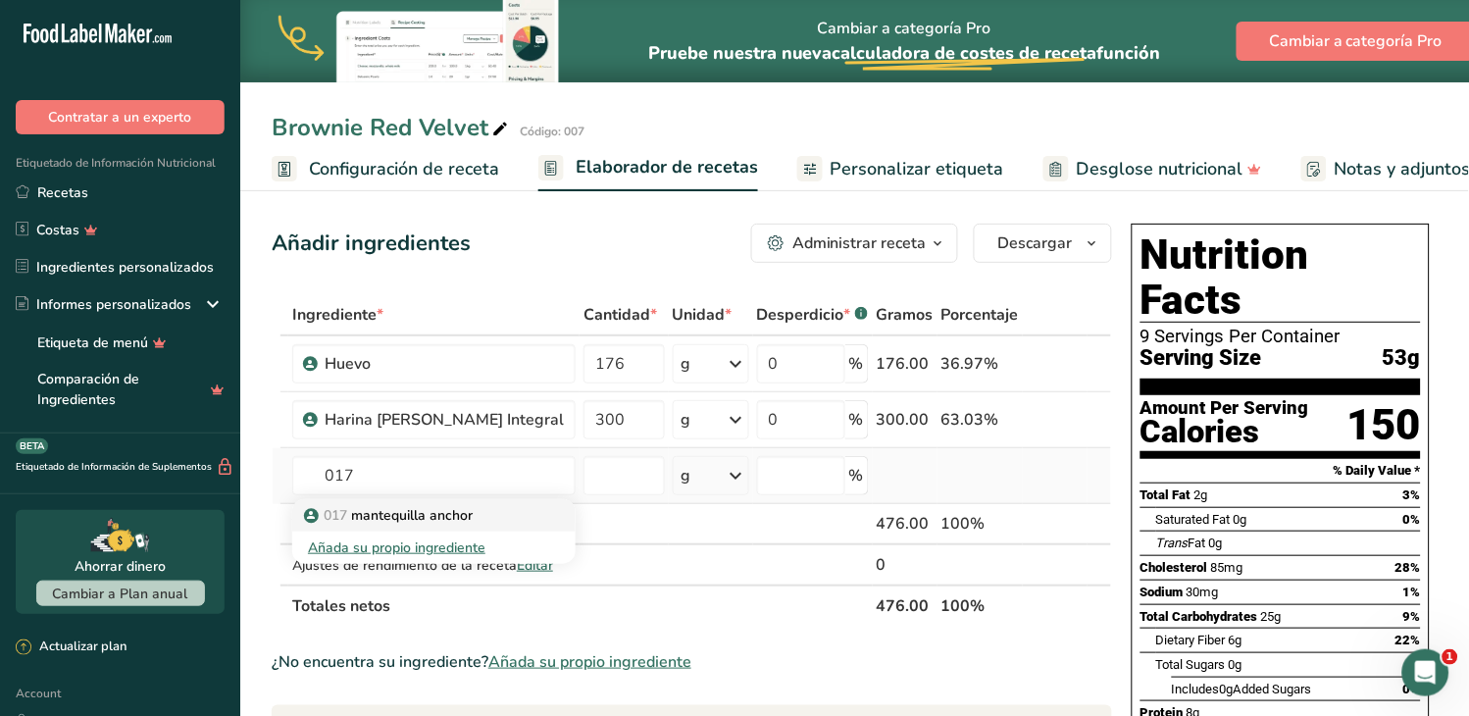
click at [442, 514] on p "017 mantequilla anchor" at bounding box center [390, 515] width 165 height 21
type input "mantequilla anchor"
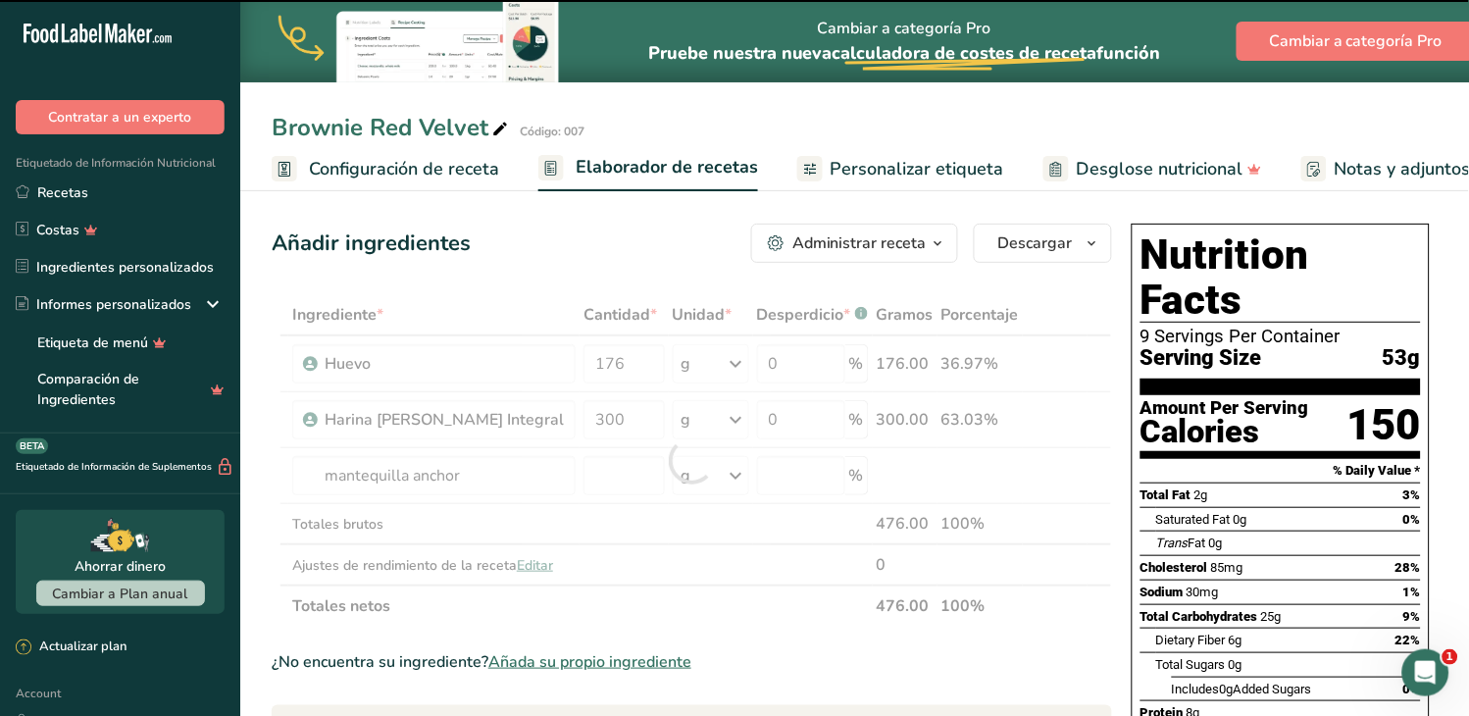
type input "0"
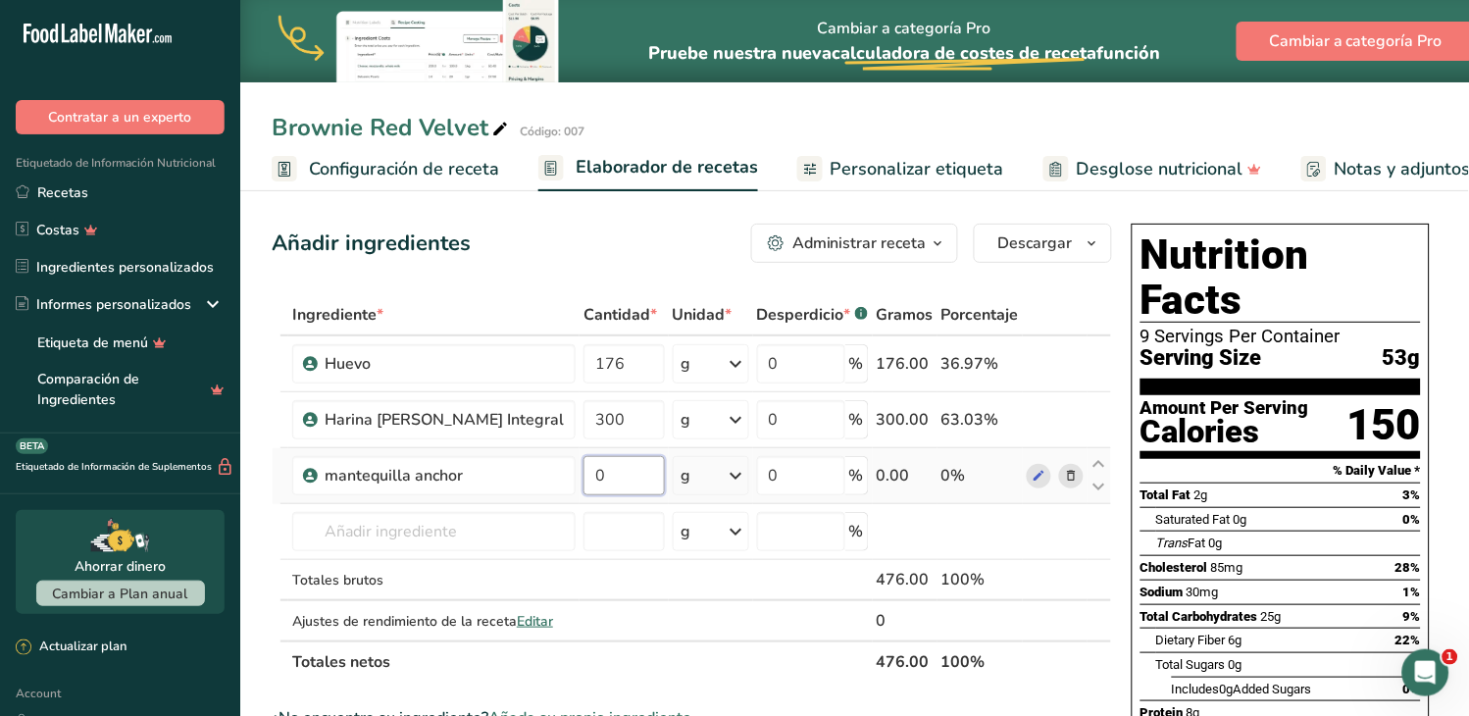
click at [583, 477] on input "0" at bounding box center [623, 475] width 81 height 39
type input "150"
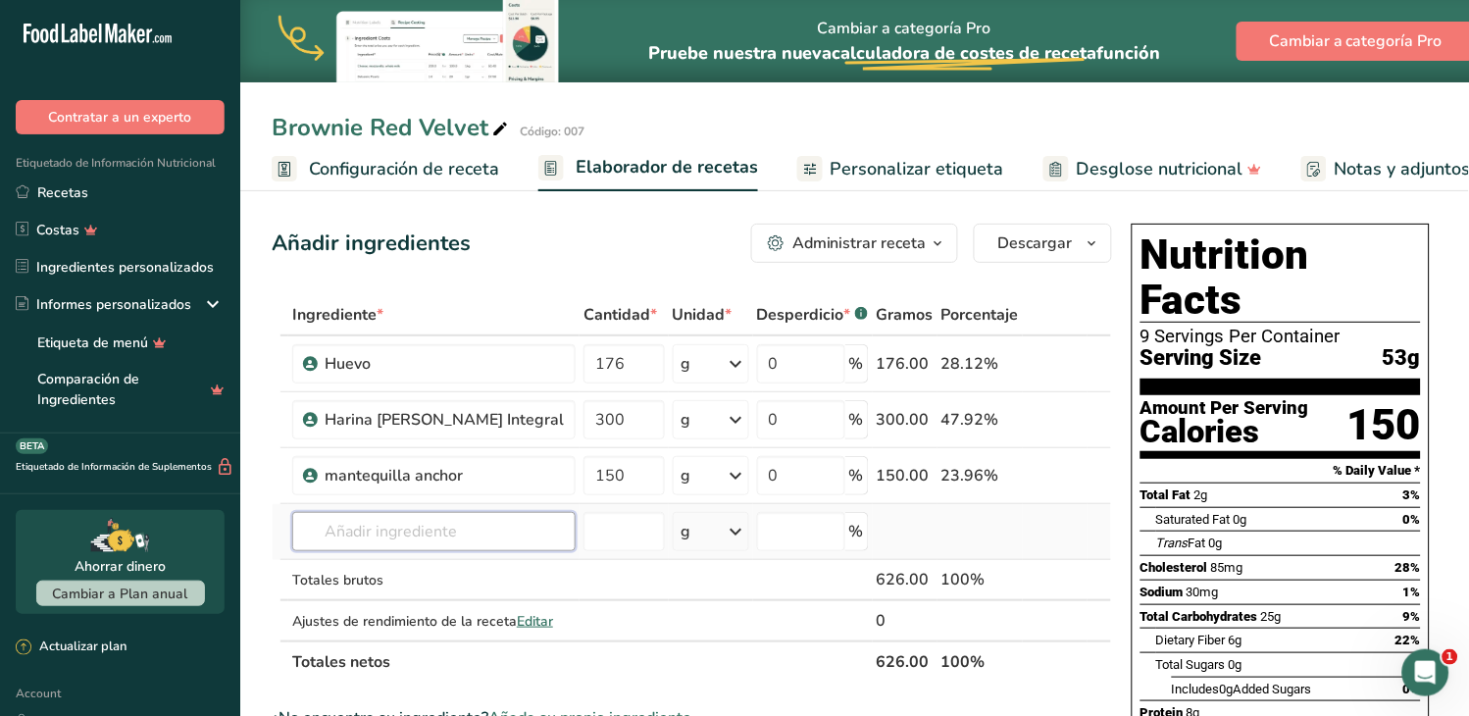
click at [459, 528] on div "Ingrediente * Cantidad * Unidad * Desperdicio * .a-a{fill:#347362;}.b-a{fill:#f…" at bounding box center [692, 488] width 840 height 388
type input "s"
type input "024"
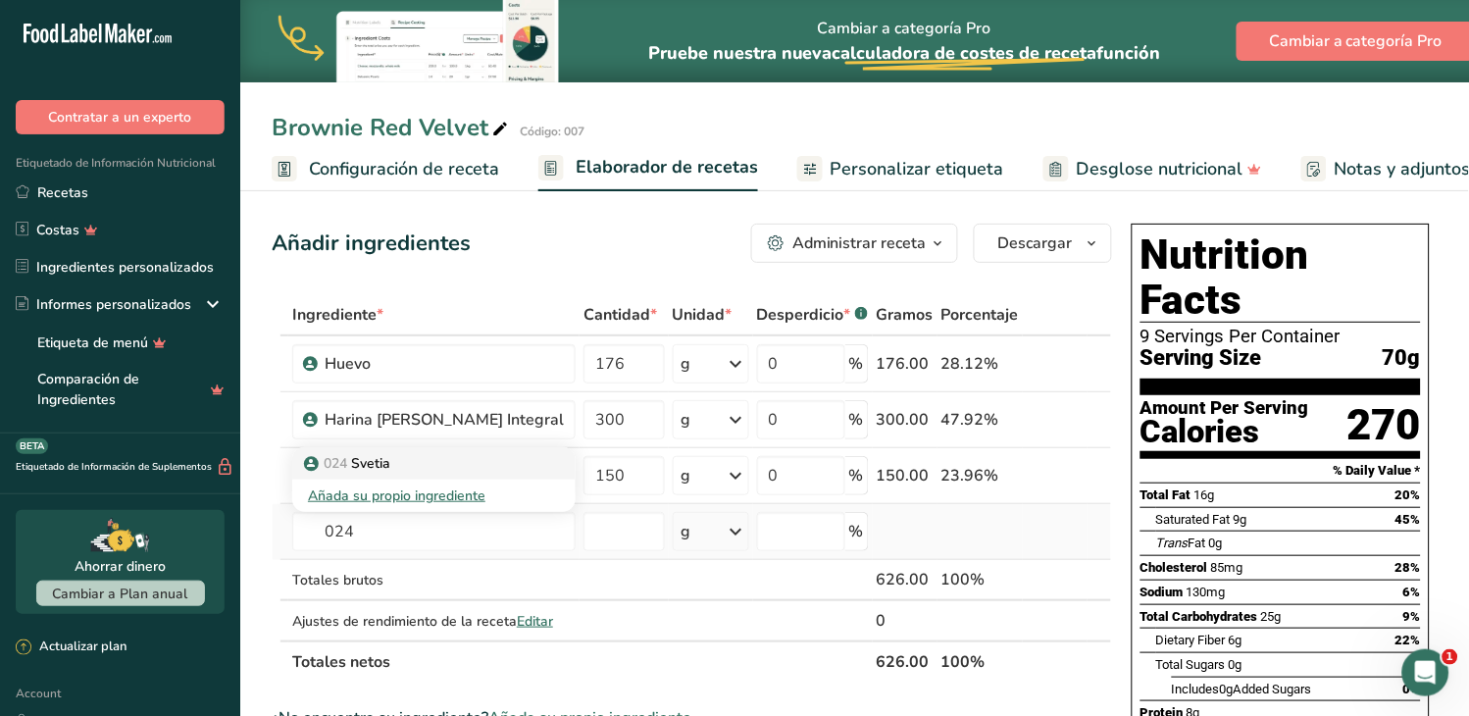
click at [368, 462] on p "024 [GEOGRAPHIC_DATA]" at bounding box center [349, 463] width 82 height 21
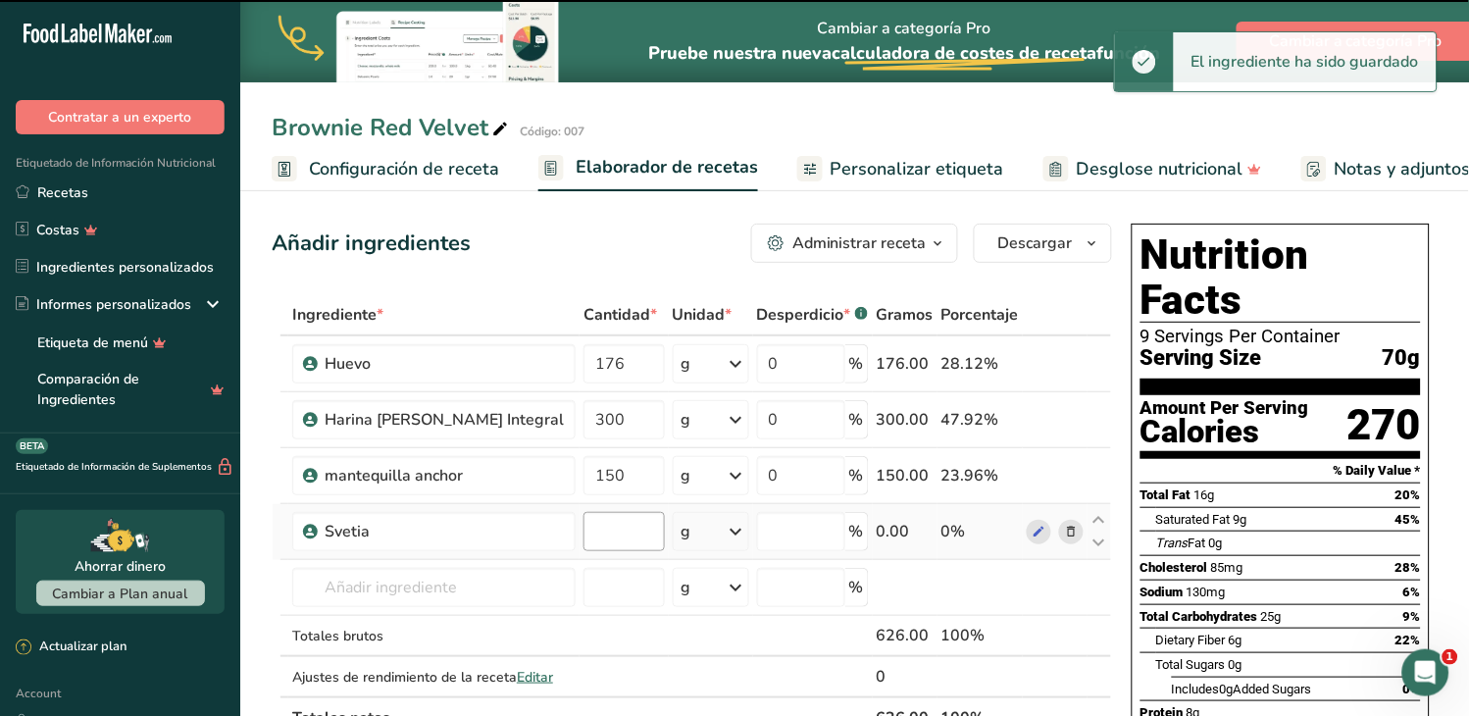
type input "0"
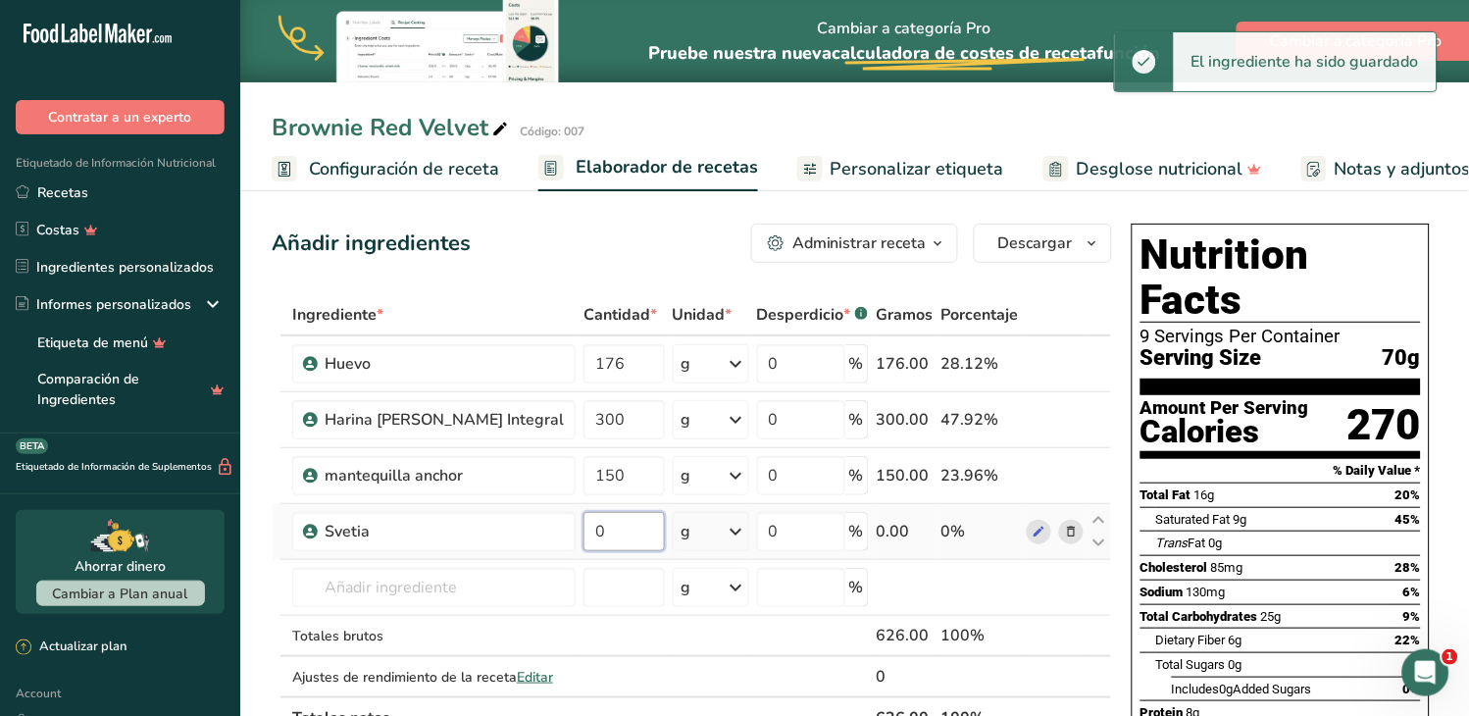
click at [583, 544] on input "0" at bounding box center [623, 531] width 81 height 39
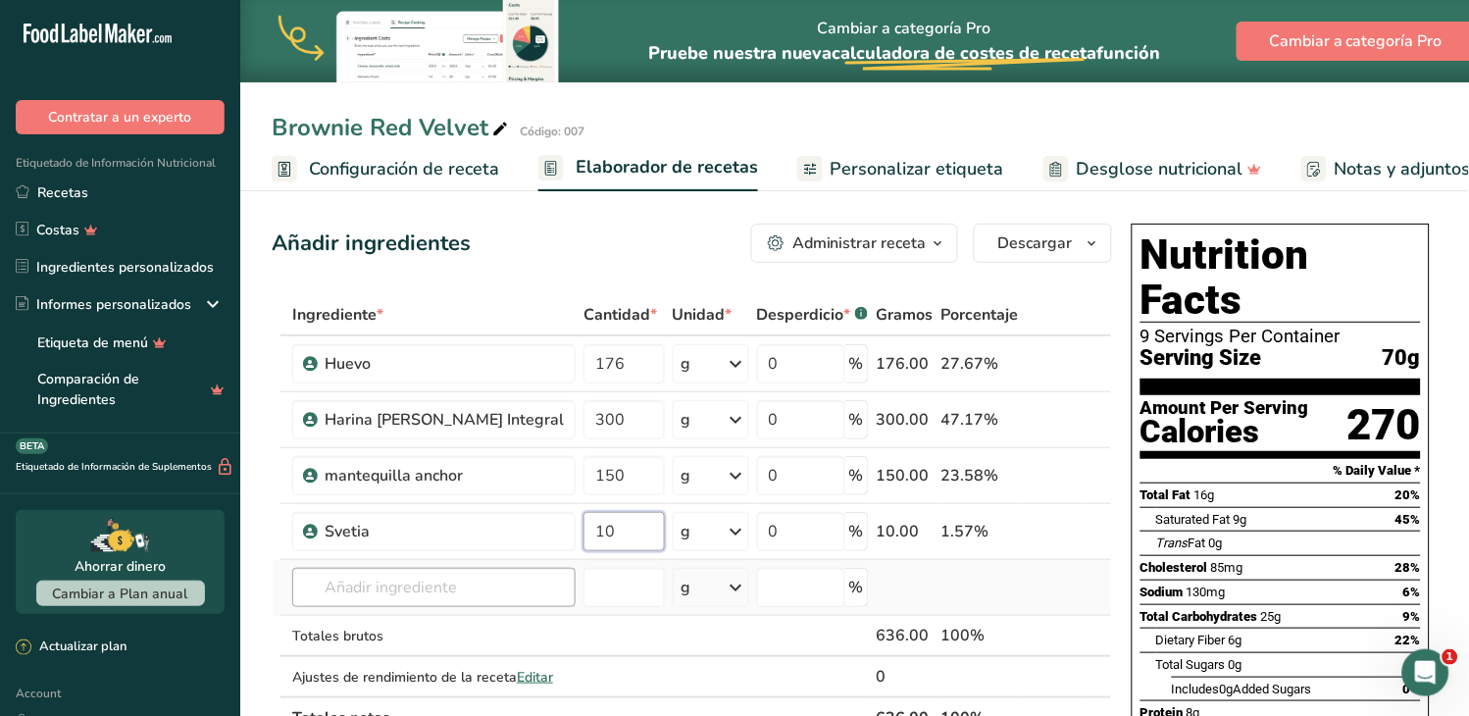
type input "10"
click at [456, 592] on div "Ingrediente * Cantidad * Unidad * Desperdicio * .a-a{fill:#347362;}.b-a{fill:#f…" at bounding box center [692, 516] width 840 height 444
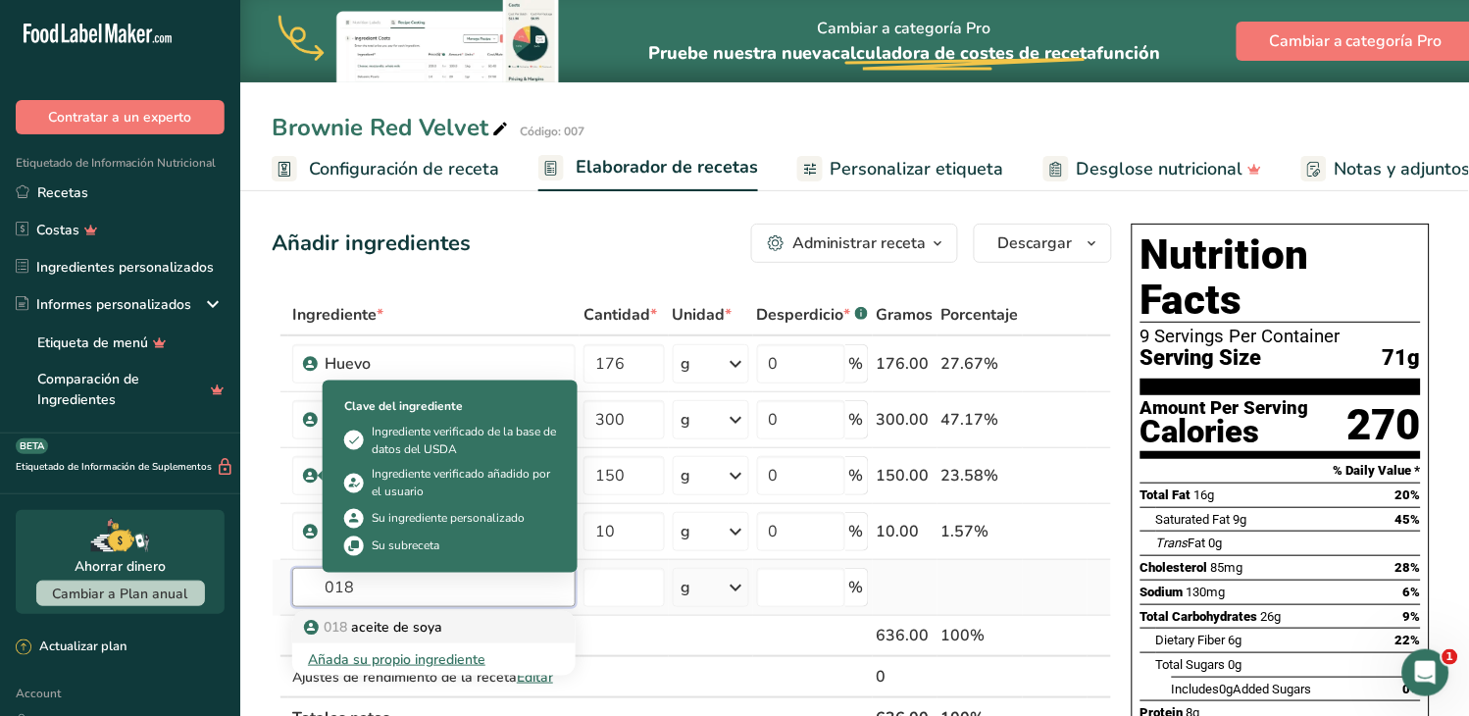
type input "018"
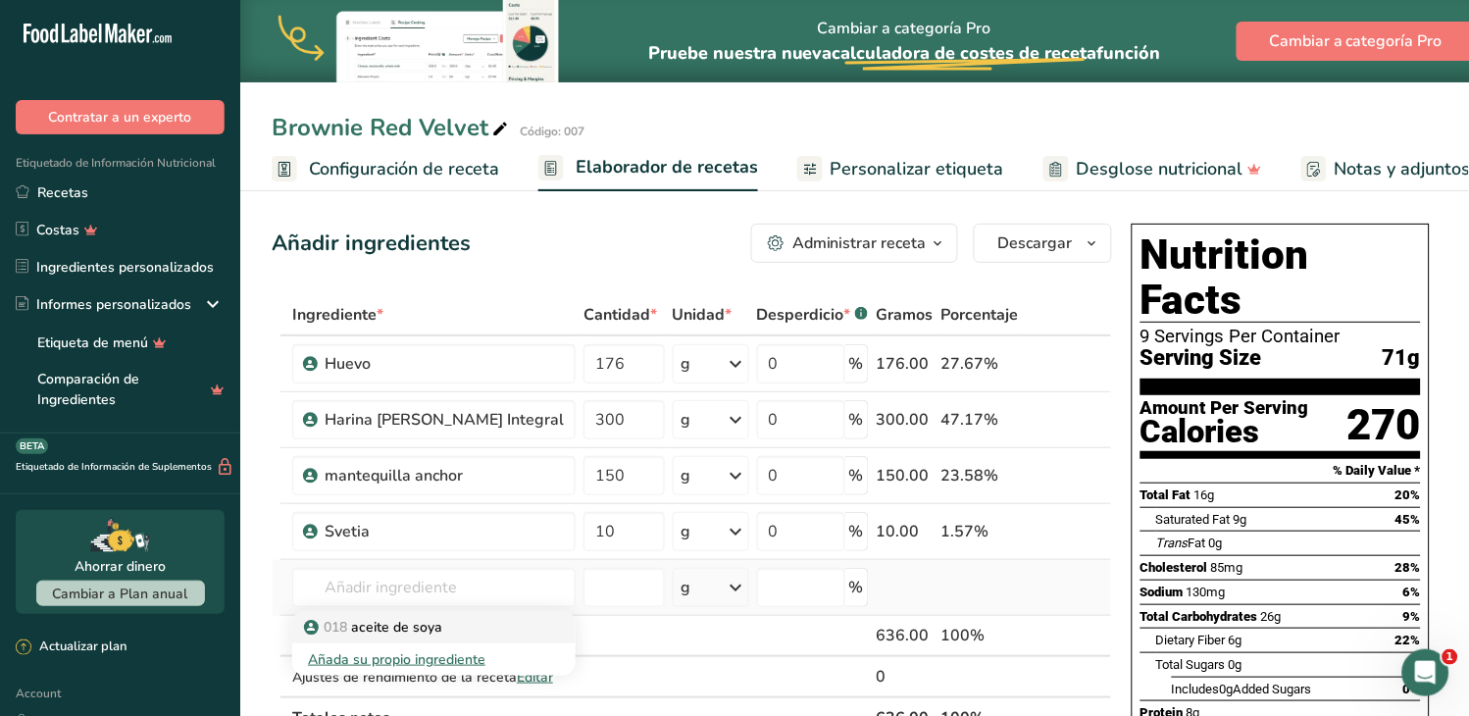
click at [389, 628] on p "018 aceite de soya" at bounding box center [375, 627] width 134 height 21
type input "aceite de soya"
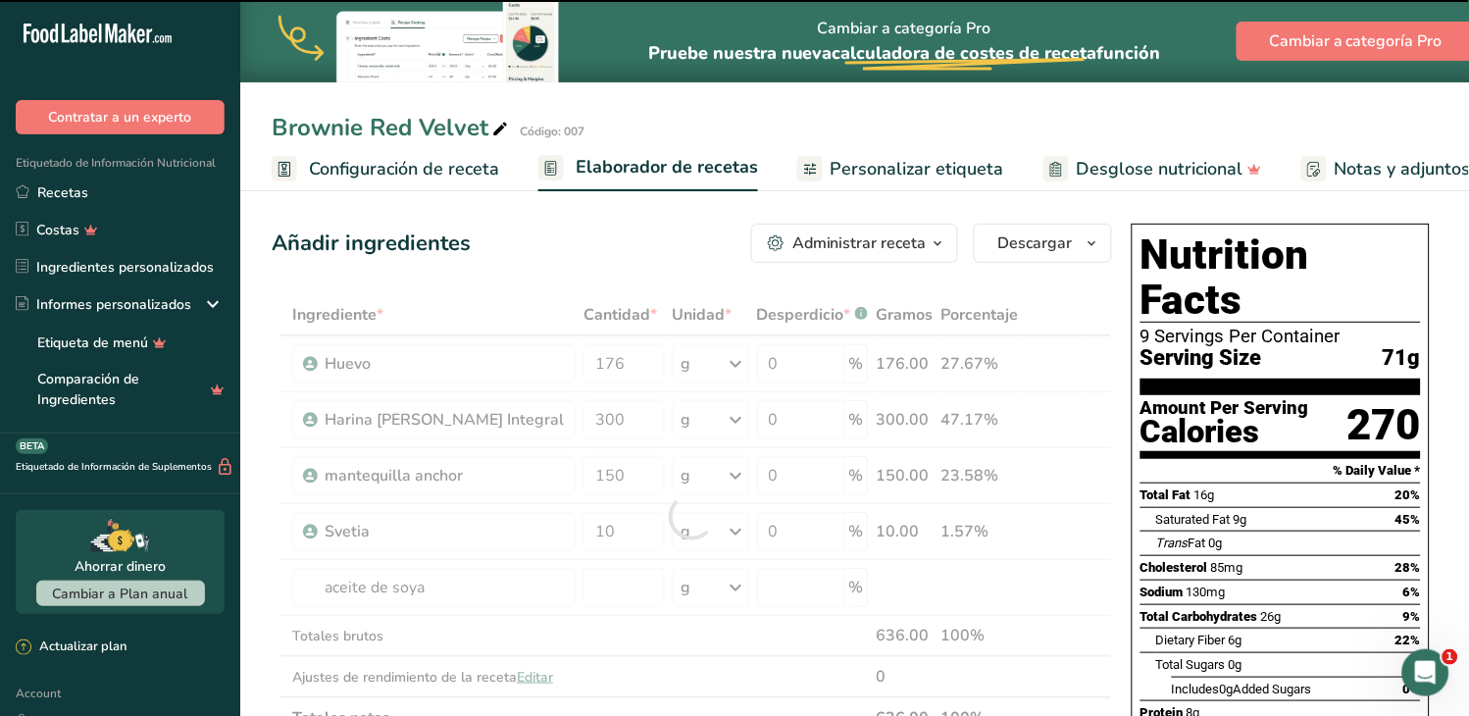
type input "0"
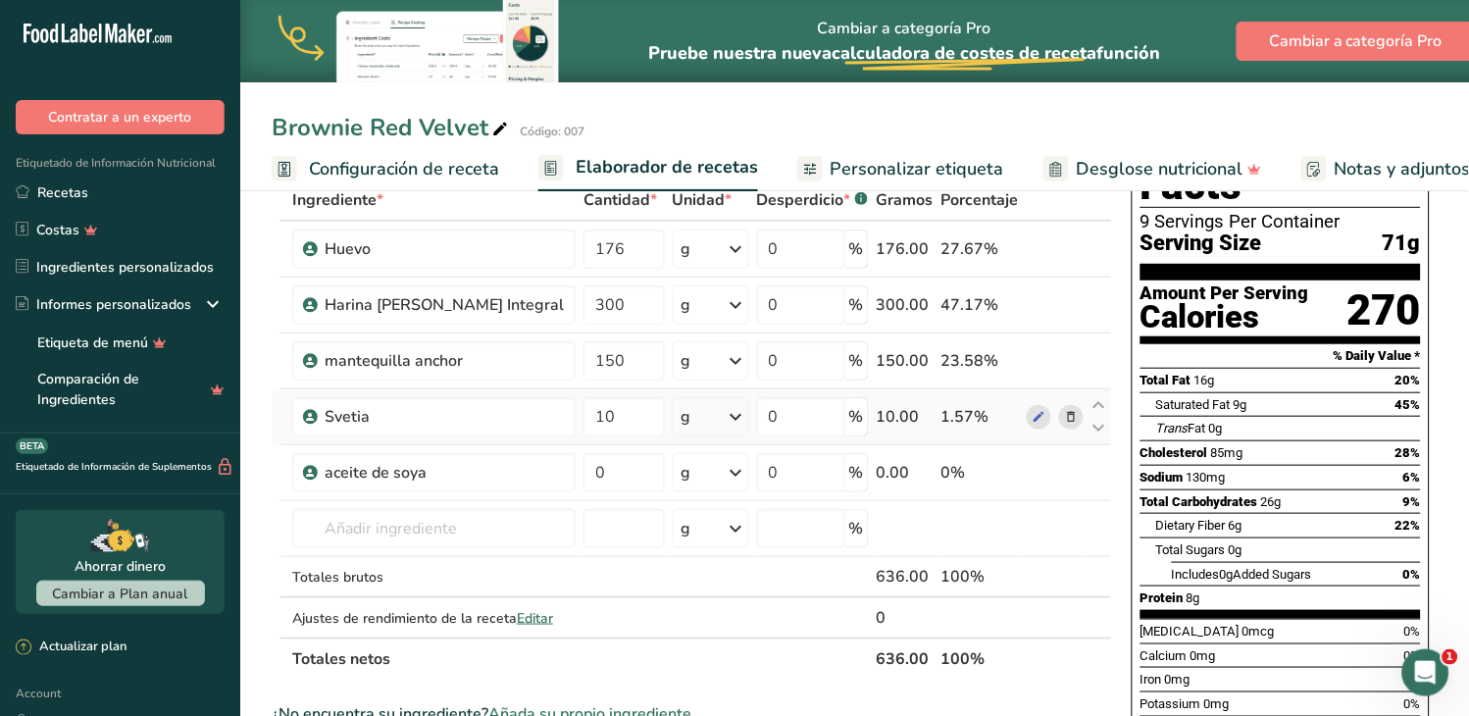
scroll to position [218, 0]
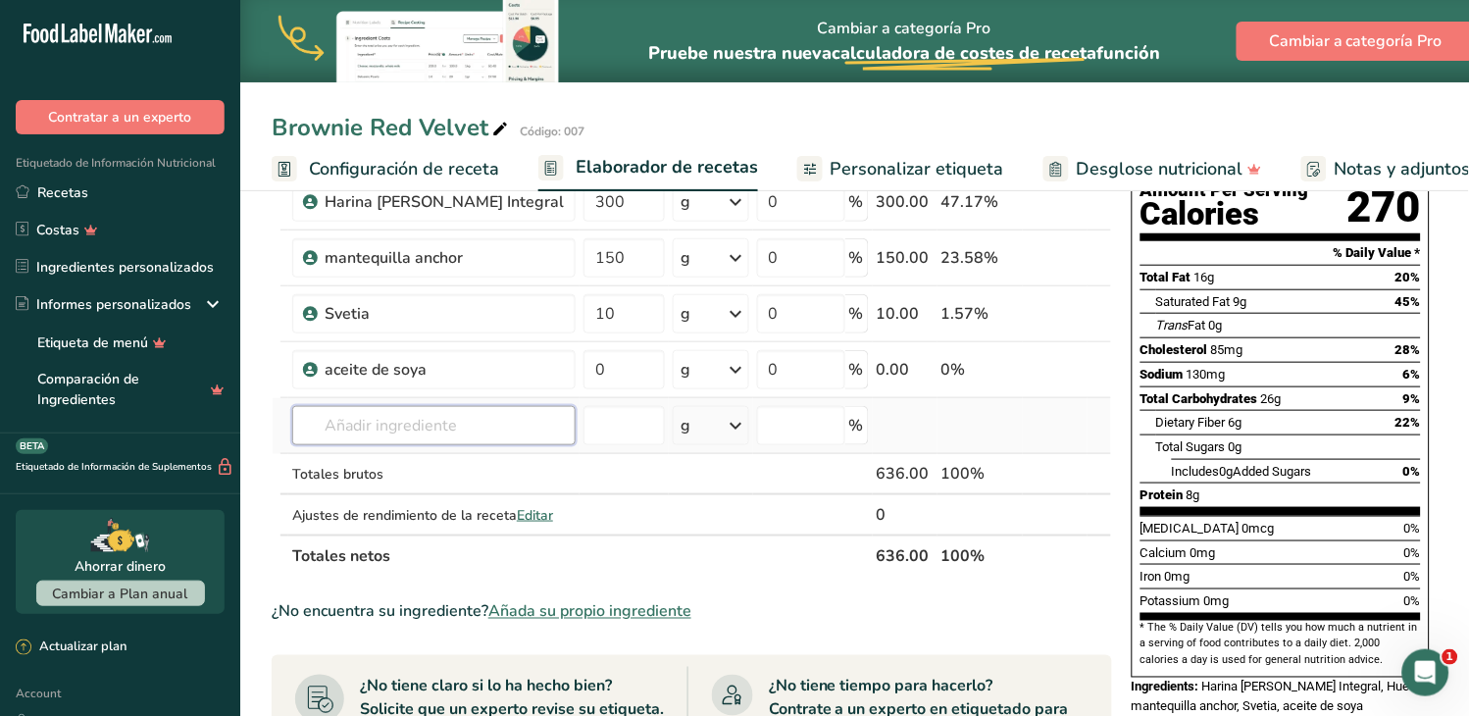
click at [337, 406] on input "text" at bounding box center [433, 425] width 283 height 39
type input "019"
click at [385, 468] on p "019 Leche entera" at bounding box center [371, 465] width 126 height 21
type input "Leche entera"
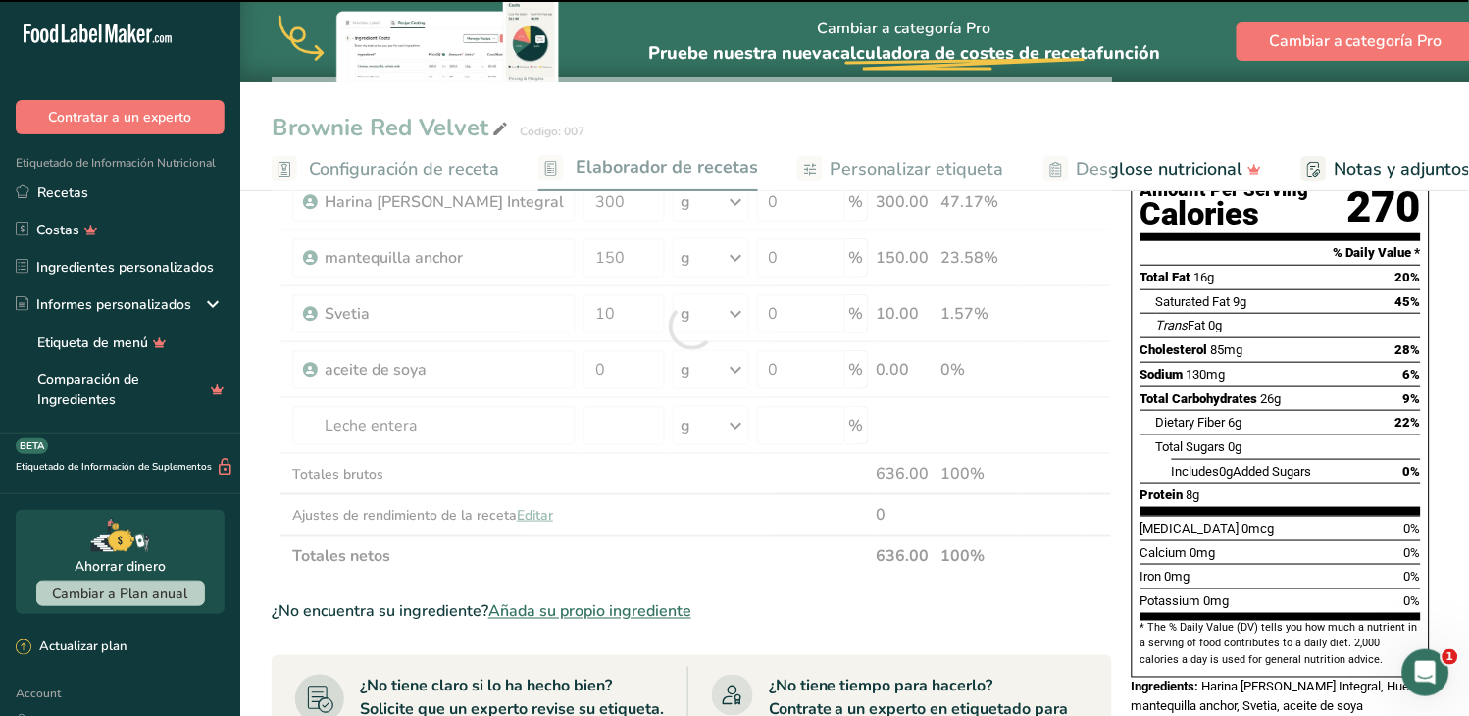
type input "0"
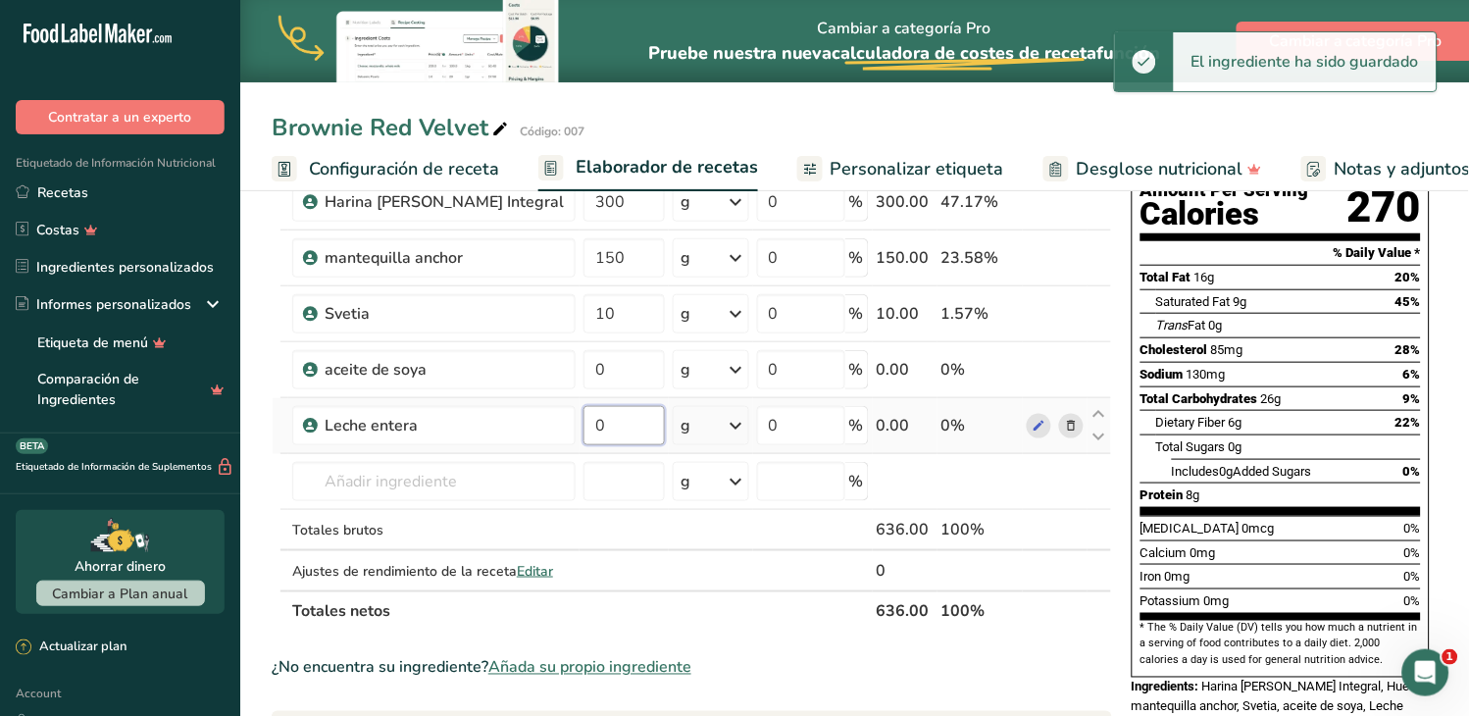
click at [583, 427] on input "0" at bounding box center [623, 425] width 81 height 39
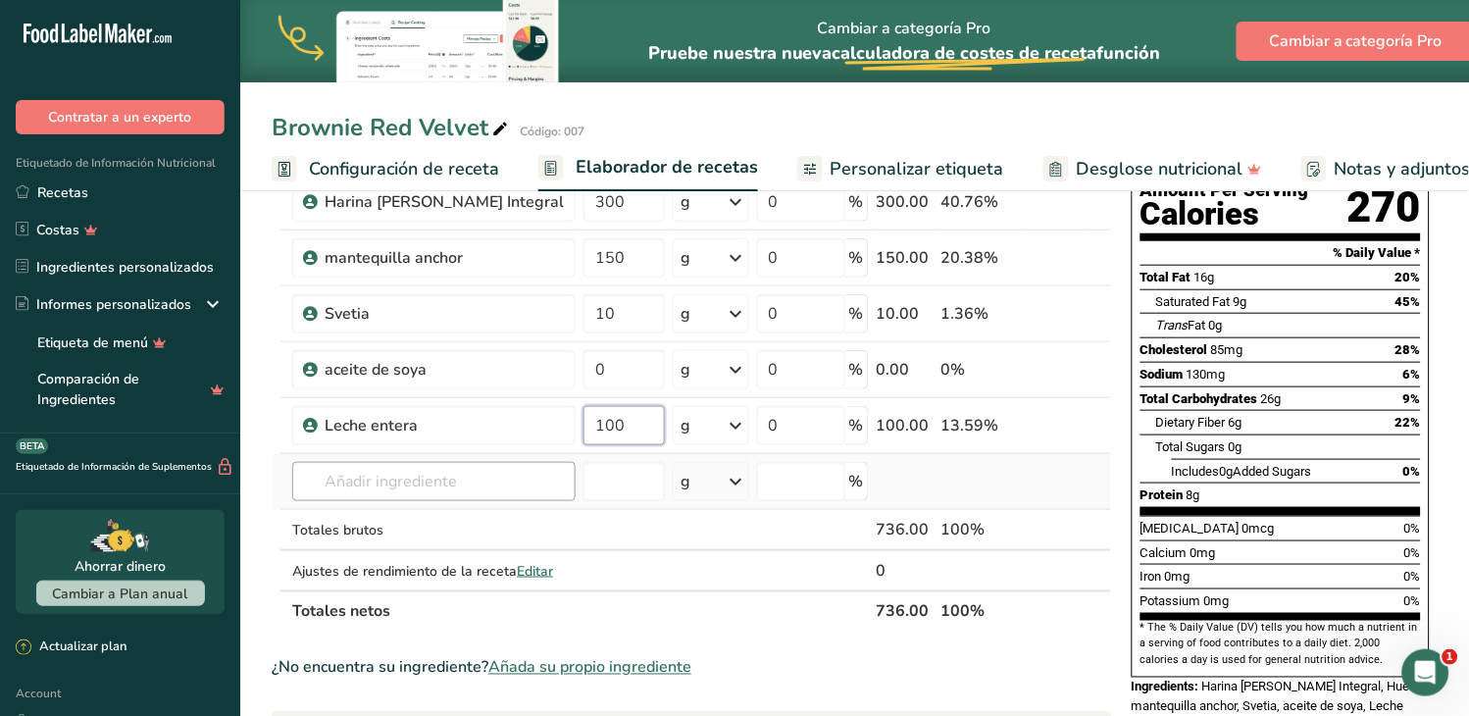
type input "100"
click at [425, 479] on div "Ingrediente * Cantidad * Unidad * Desperdicio * .a-a{fill:#347362;}.b-a{fill:#f…" at bounding box center [692, 354] width 840 height 556
type input "020"
click at [410, 518] on p "020 chocolate semi amargo" at bounding box center [403, 521] width 190 height 21
type input "chocolate semi amargo"
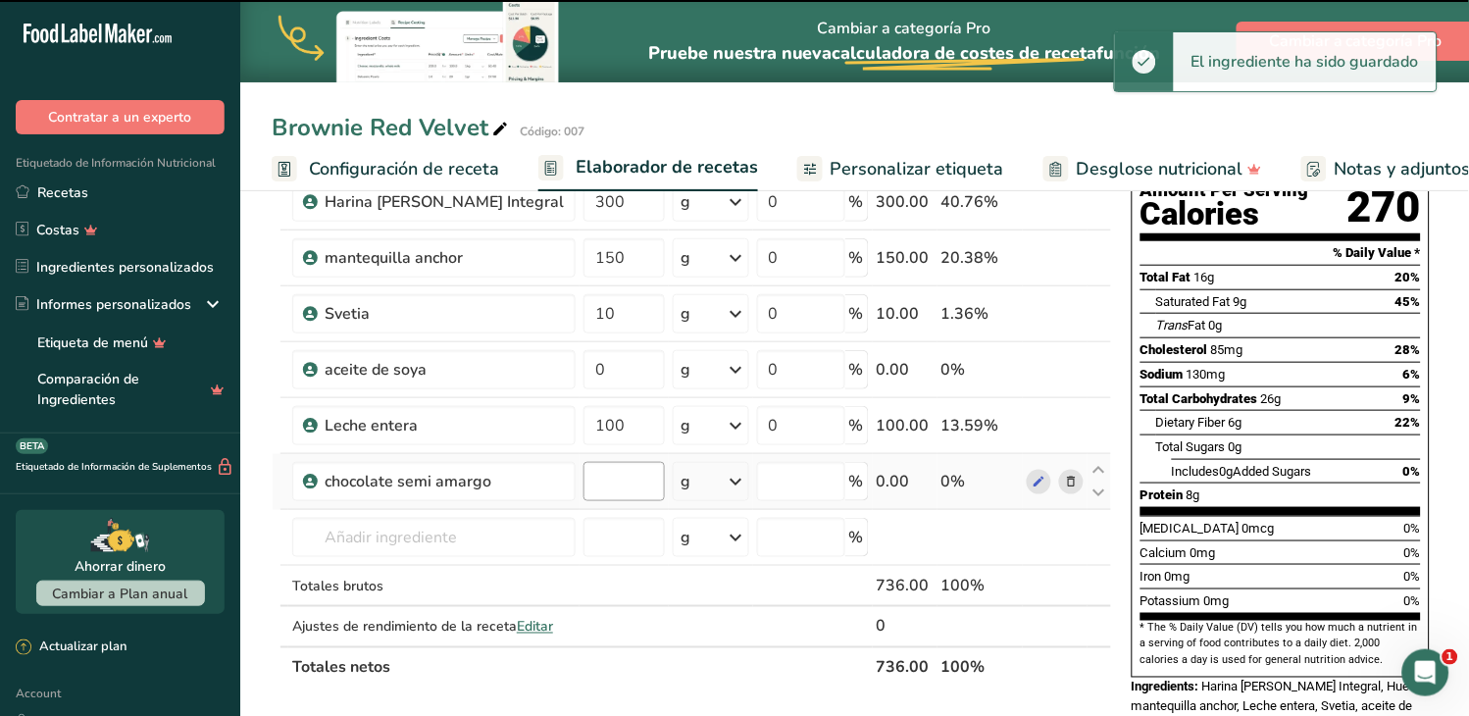
type input "0"
click at [583, 479] on input "0" at bounding box center [623, 481] width 81 height 39
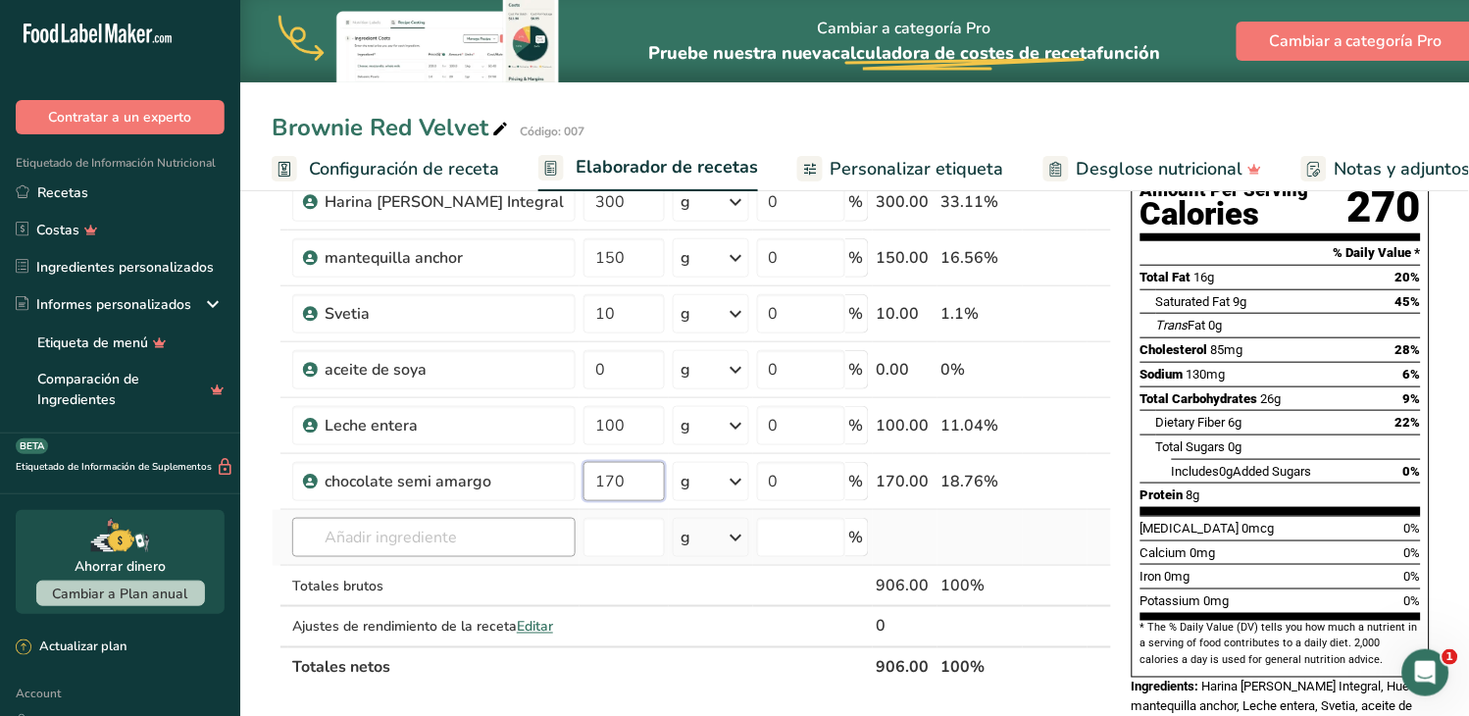
type input "170"
click at [417, 540] on div "Ingrediente * Cantidad * Unidad * Desperdicio * .a-a{fill:#347362;}.b-a{fill:#f…" at bounding box center [692, 382] width 840 height 612
